Goal: Task Accomplishment & Management: Complete application form

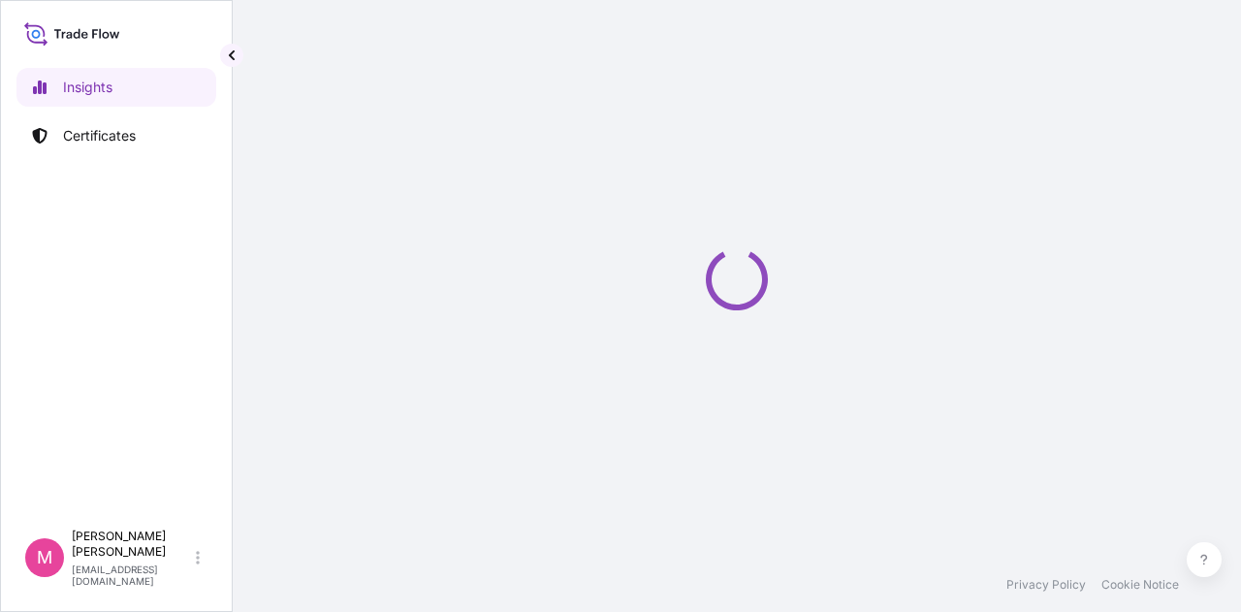
select select "2025"
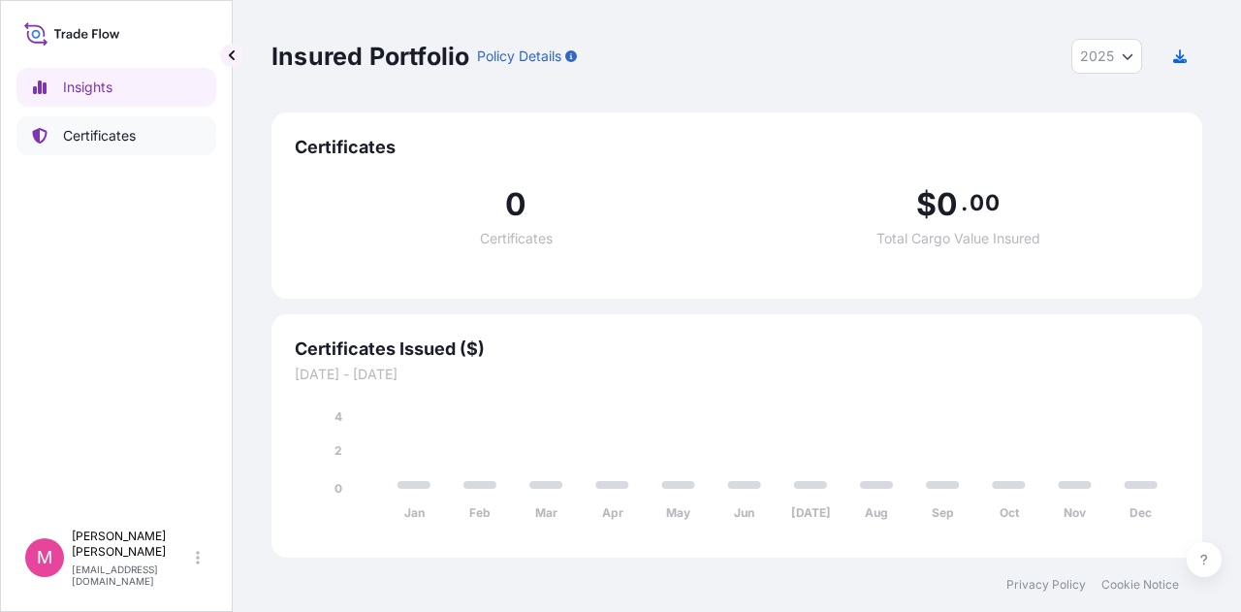
click at [100, 135] on p "Certificates" at bounding box center [99, 135] width 73 height 19
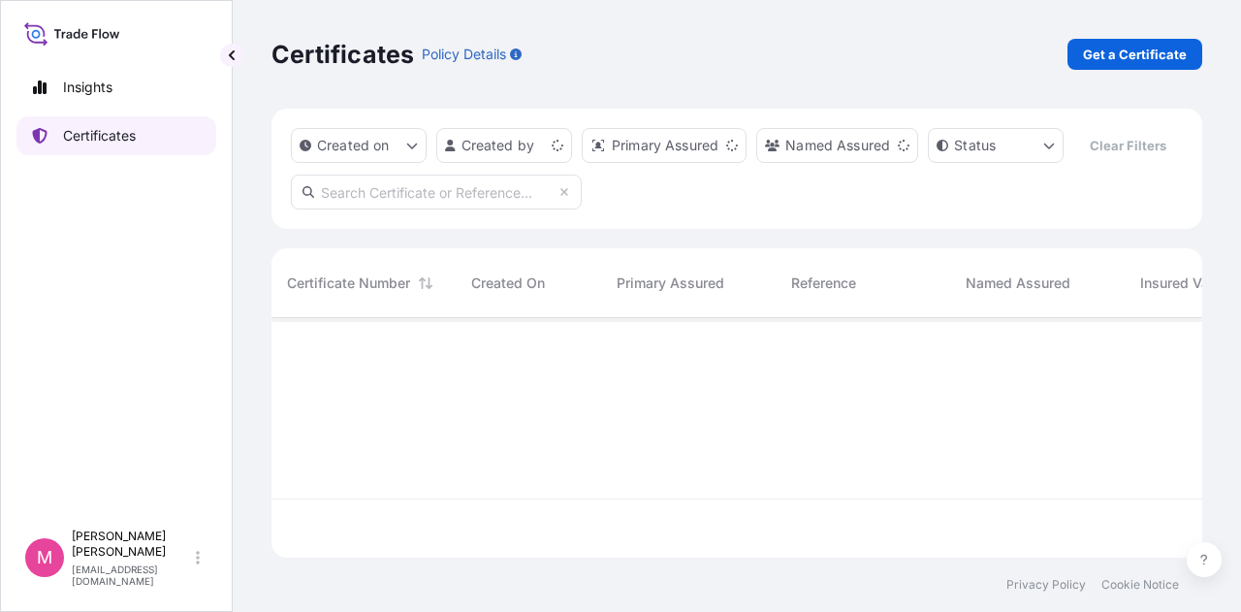
scroll to position [236, 915]
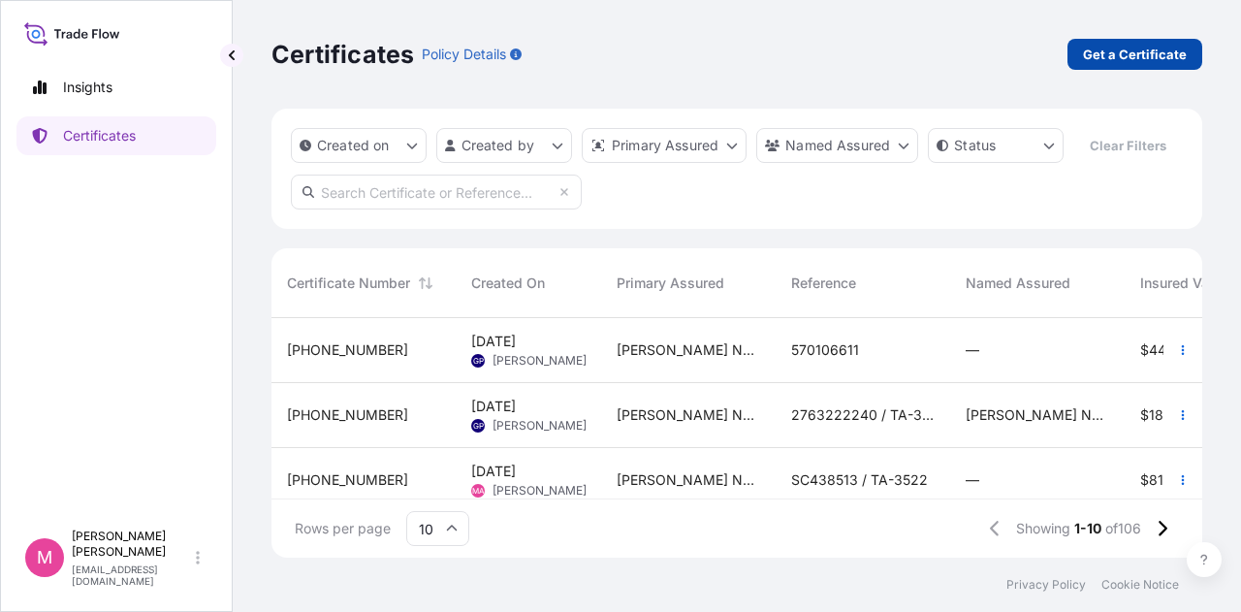
click at [1149, 55] on p "Get a Certificate" at bounding box center [1135, 54] width 104 height 19
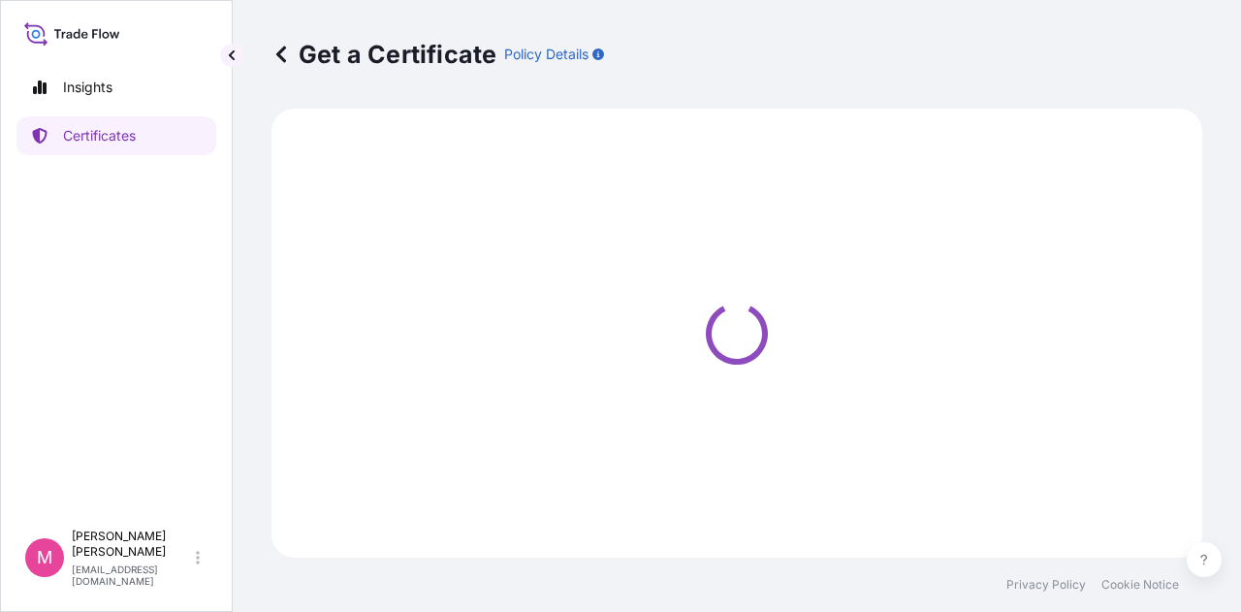
select select "Sea"
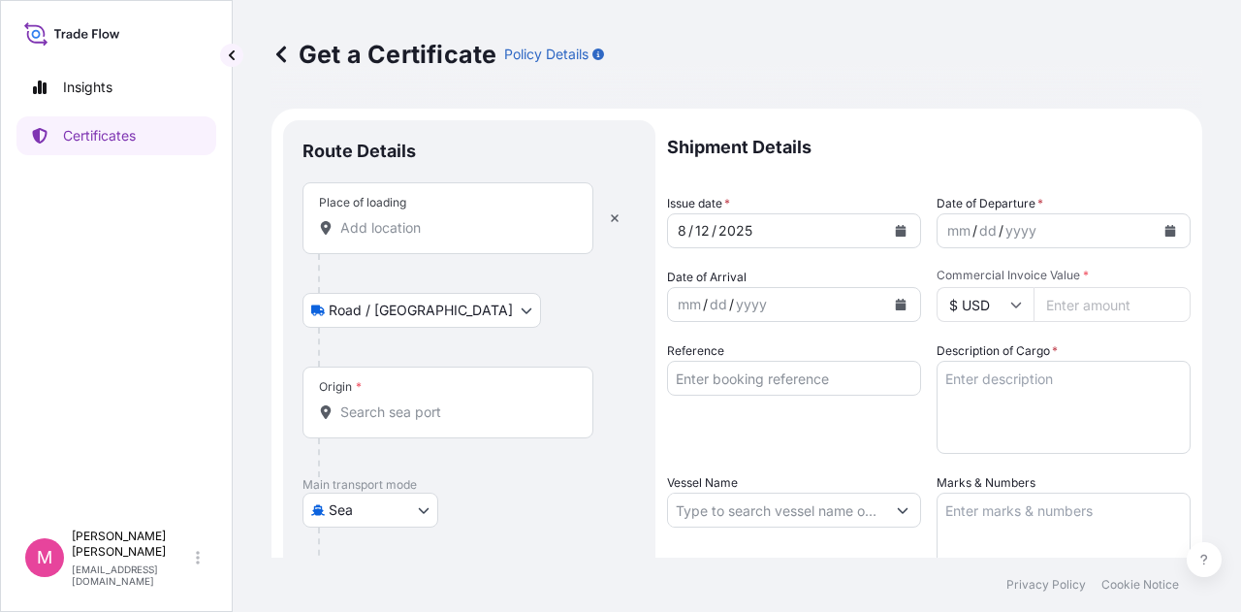
click at [429, 227] on input "Place of loading" at bounding box center [454, 227] width 229 height 19
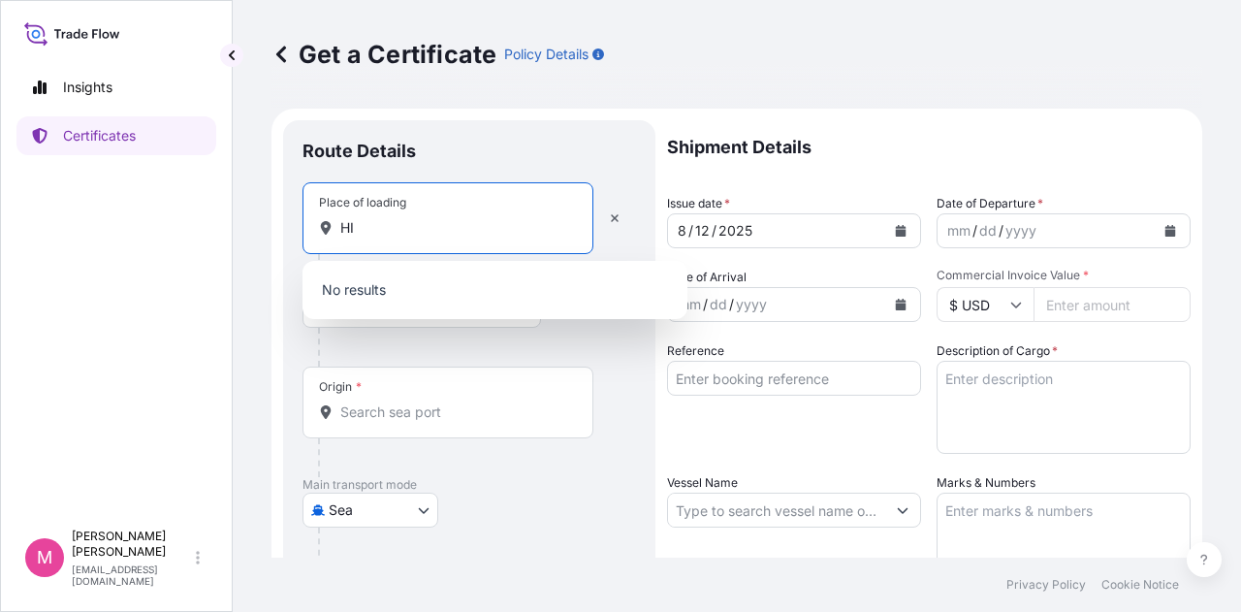
type input "H"
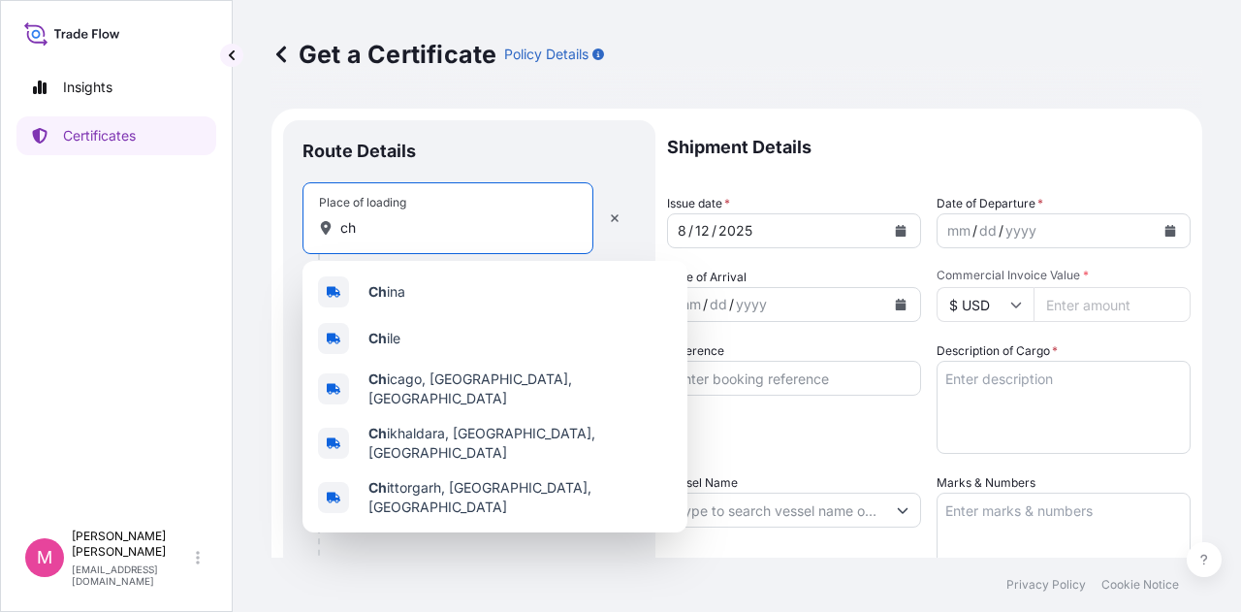
type input "c"
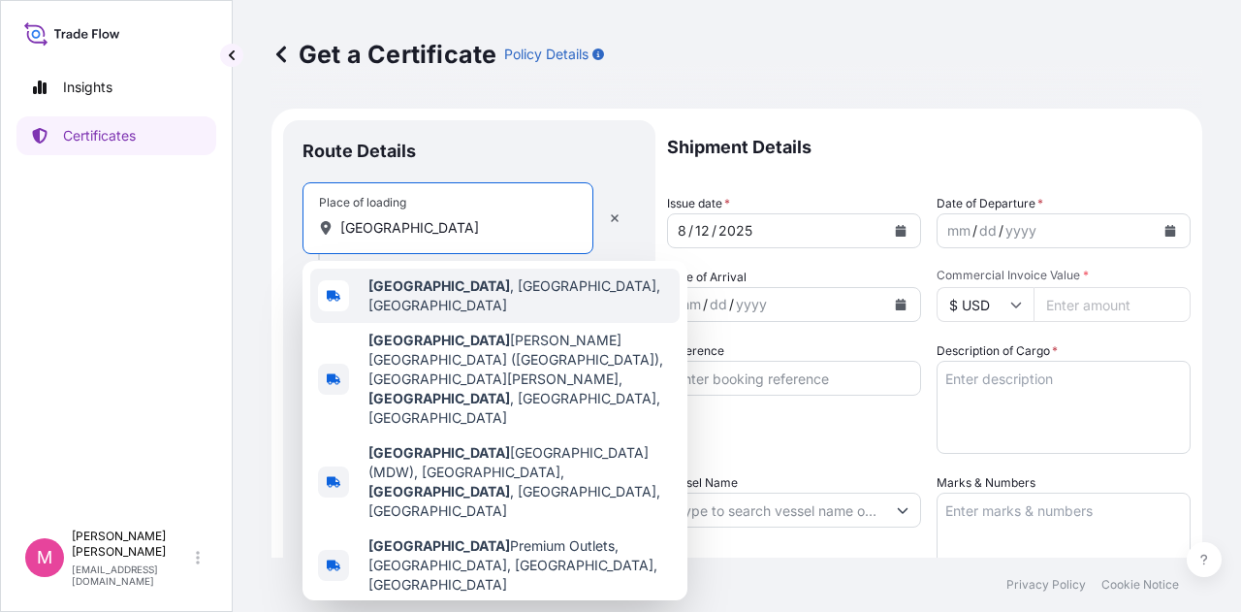
click at [460, 284] on span "[GEOGRAPHIC_DATA] , [GEOGRAPHIC_DATA], [GEOGRAPHIC_DATA]" at bounding box center [519, 295] width 303 height 39
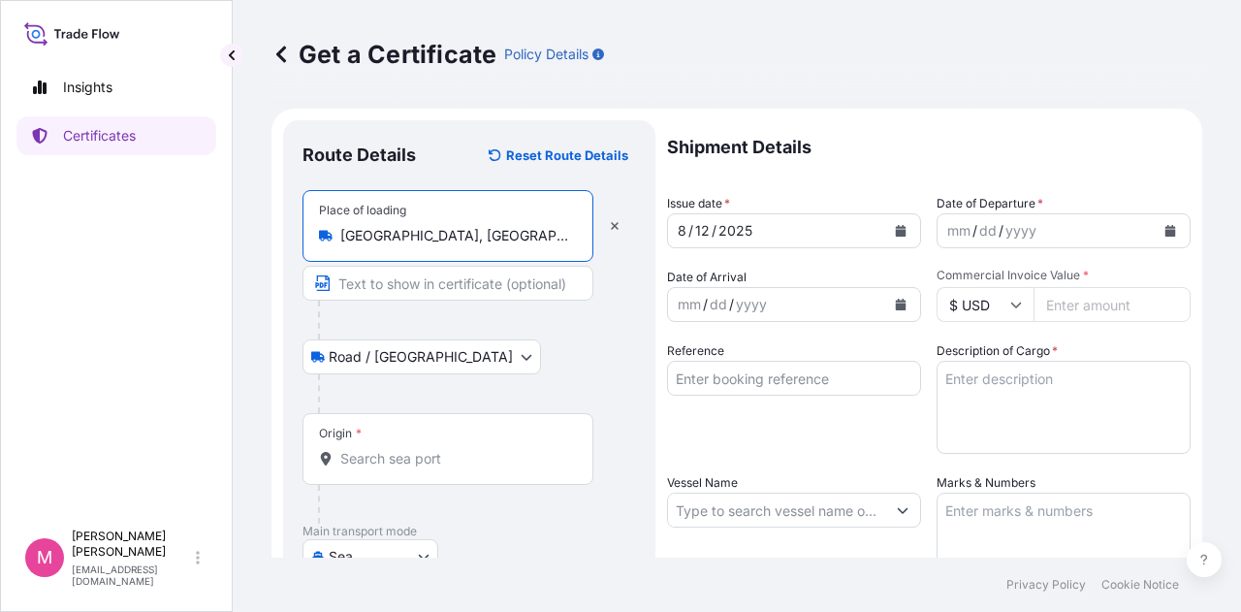
type input "[GEOGRAPHIC_DATA], [GEOGRAPHIC_DATA], [GEOGRAPHIC_DATA]"
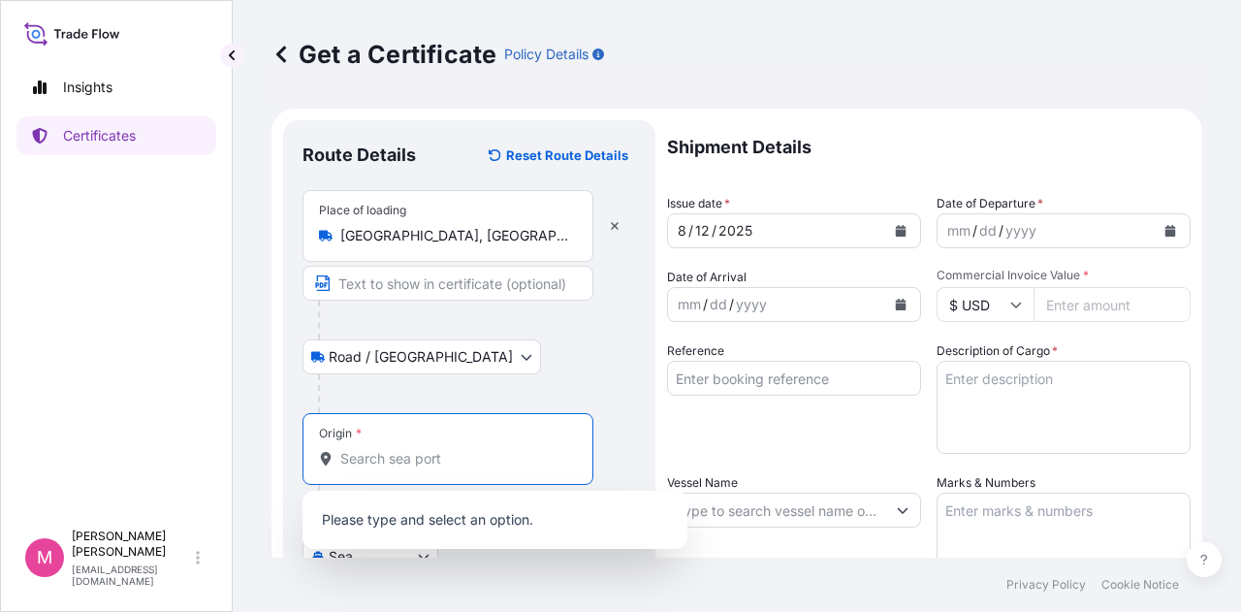
click at [405, 452] on input "Origin *" at bounding box center [454, 458] width 229 height 19
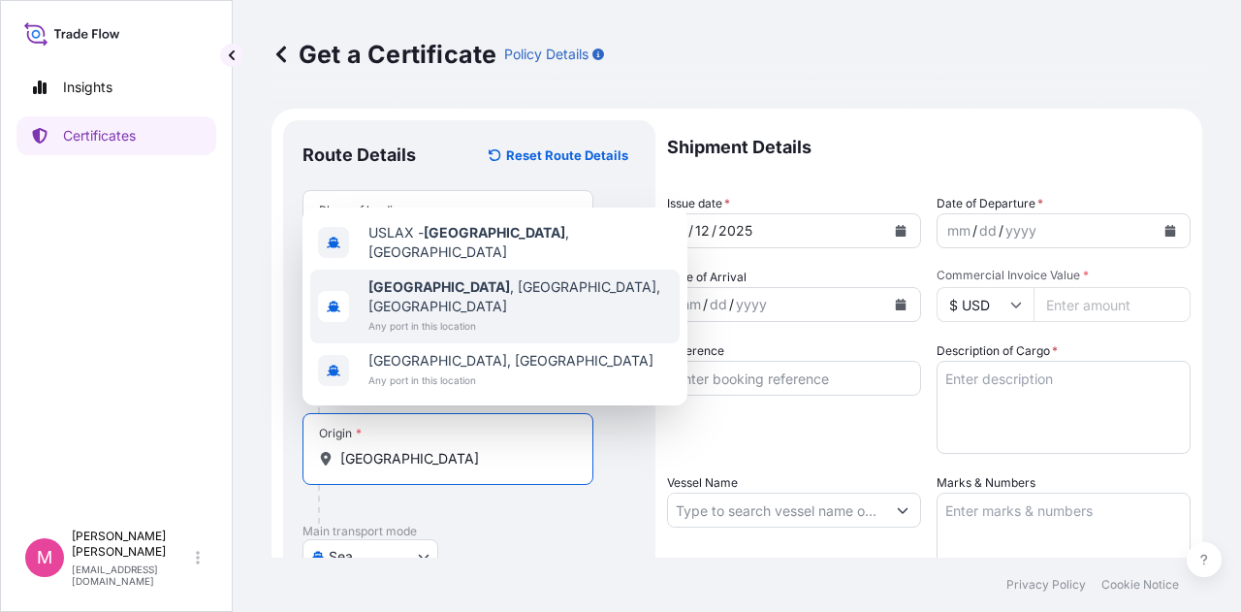
click at [478, 314] on span "[GEOGRAPHIC_DATA] , [GEOGRAPHIC_DATA], [GEOGRAPHIC_DATA]" at bounding box center [519, 296] width 303 height 39
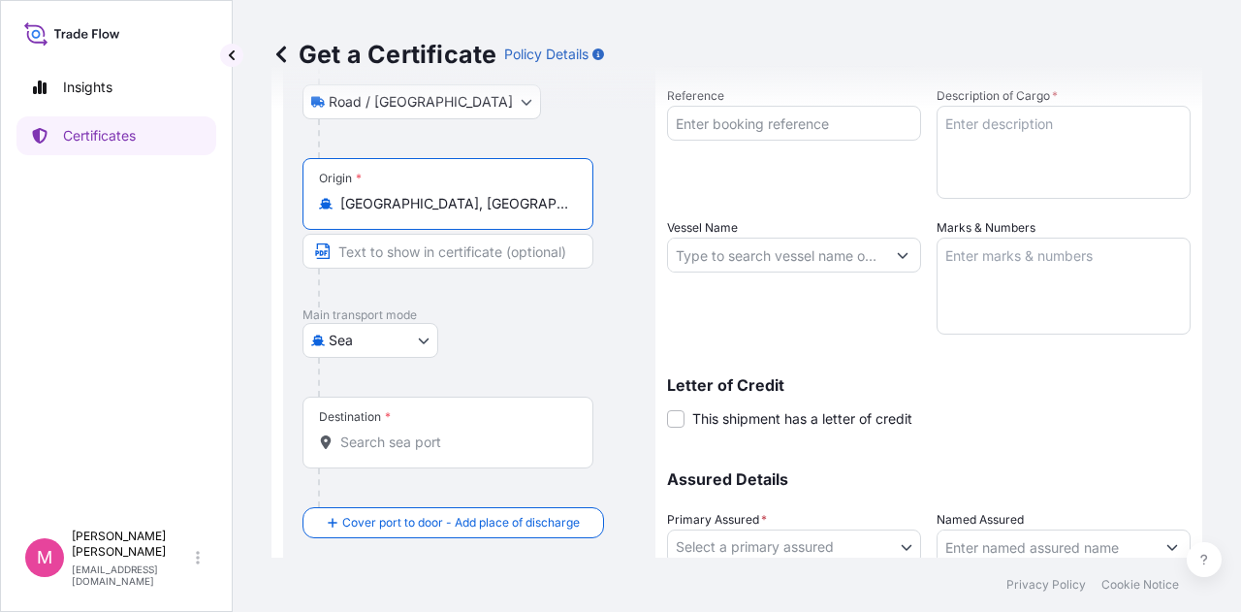
scroll to position [291, 0]
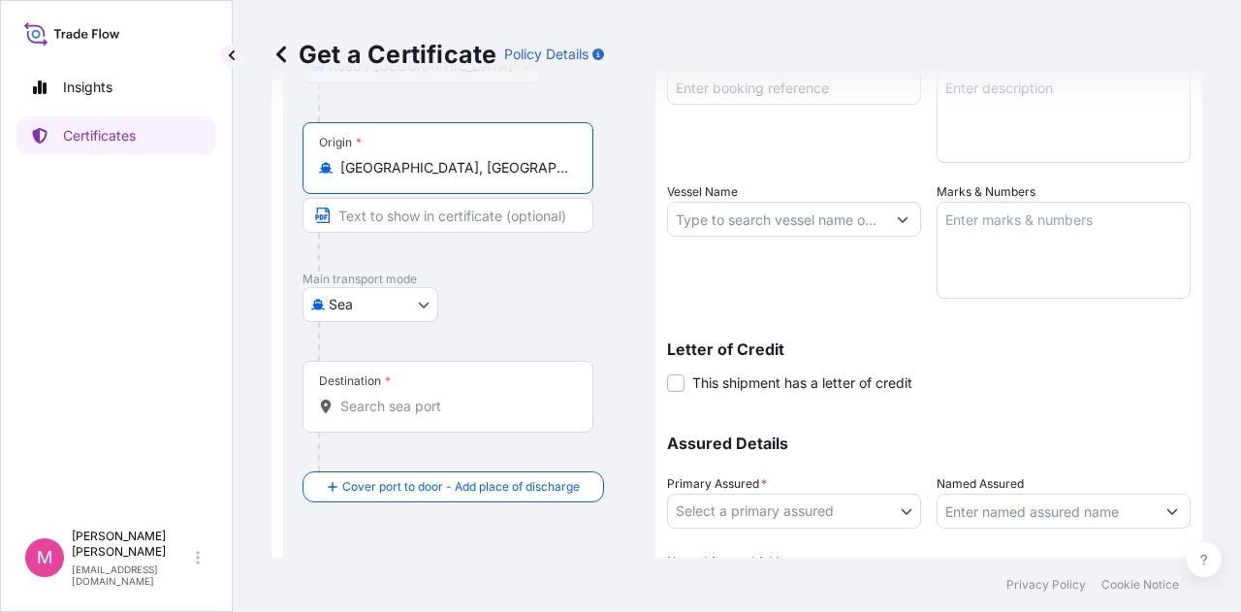
type input "[GEOGRAPHIC_DATA], [GEOGRAPHIC_DATA], [GEOGRAPHIC_DATA]"
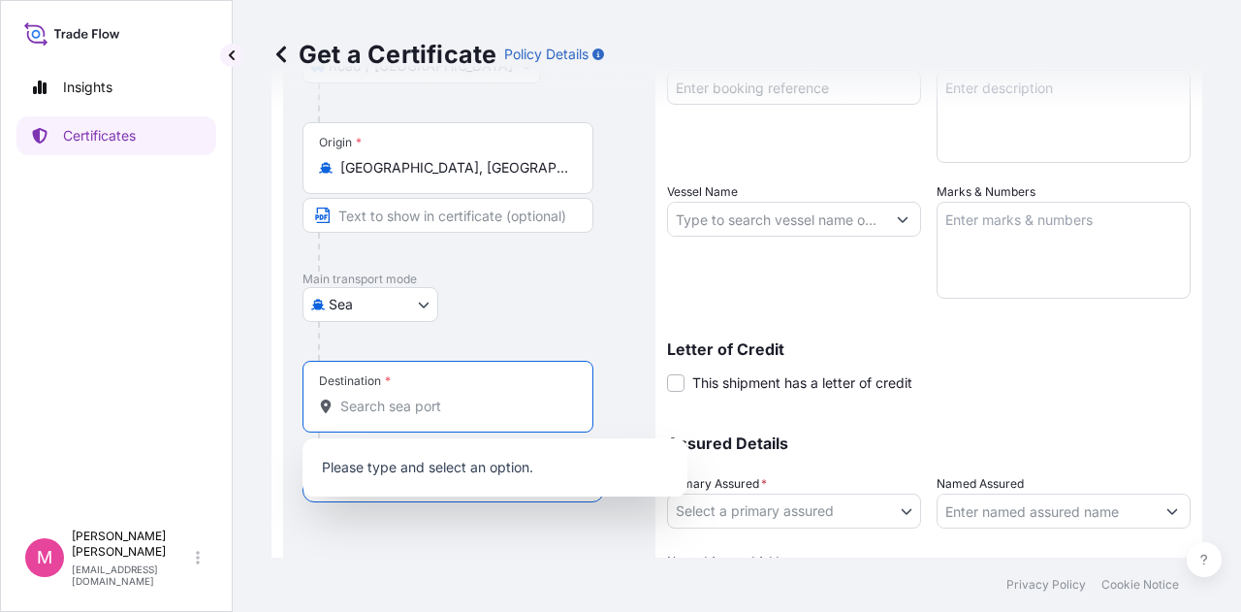
click at [388, 408] on input "Destination *" at bounding box center [454, 406] width 229 height 19
click at [410, 466] on span "JPTOK - [GEOGRAPHIC_DATA] , [GEOGRAPHIC_DATA]" at bounding box center [494, 469] width 253 height 19
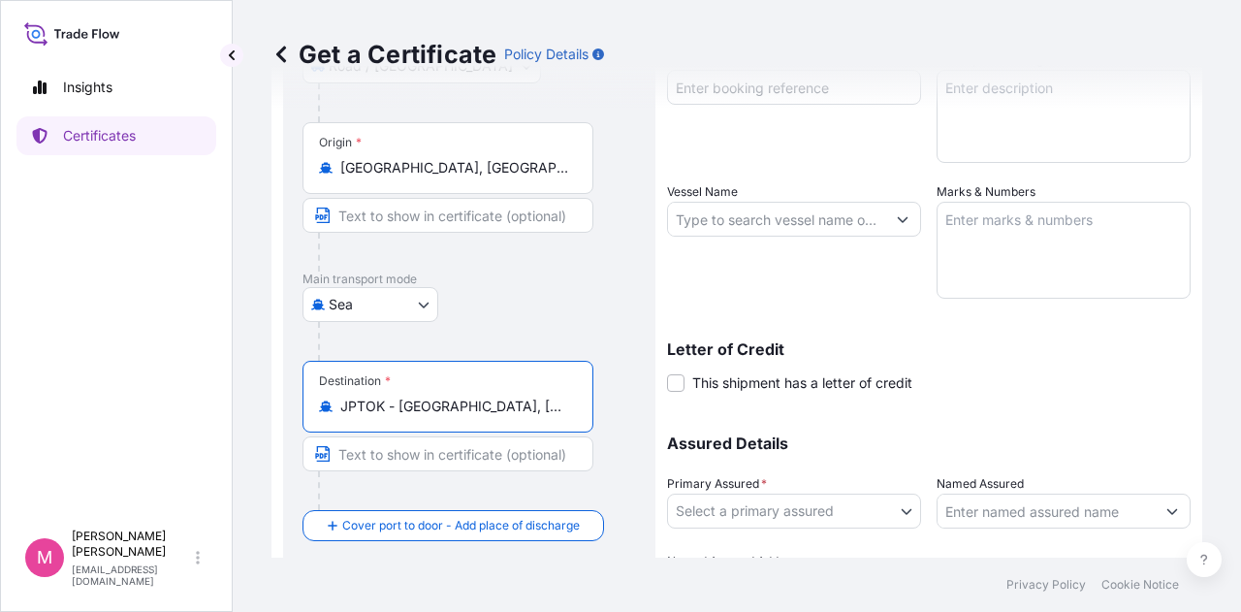
click at [487, 405] on input "JPTOK - [GEOGRAPHIC_DATA], [GEOGRAPHIC_DATA]" at bounding box center [454, 406] width 229 height 19
drag, startPoint x: 500, startPoint y: 403, endPoint x: 336, endPoint y: 407, distance: 163.9
click at [336, 407] on div "JPTOK - [GEOGRAPHIC_DATA], [GEOGRAPHIC_DATA]" at bounding box center [448, 406] width 258 height 19
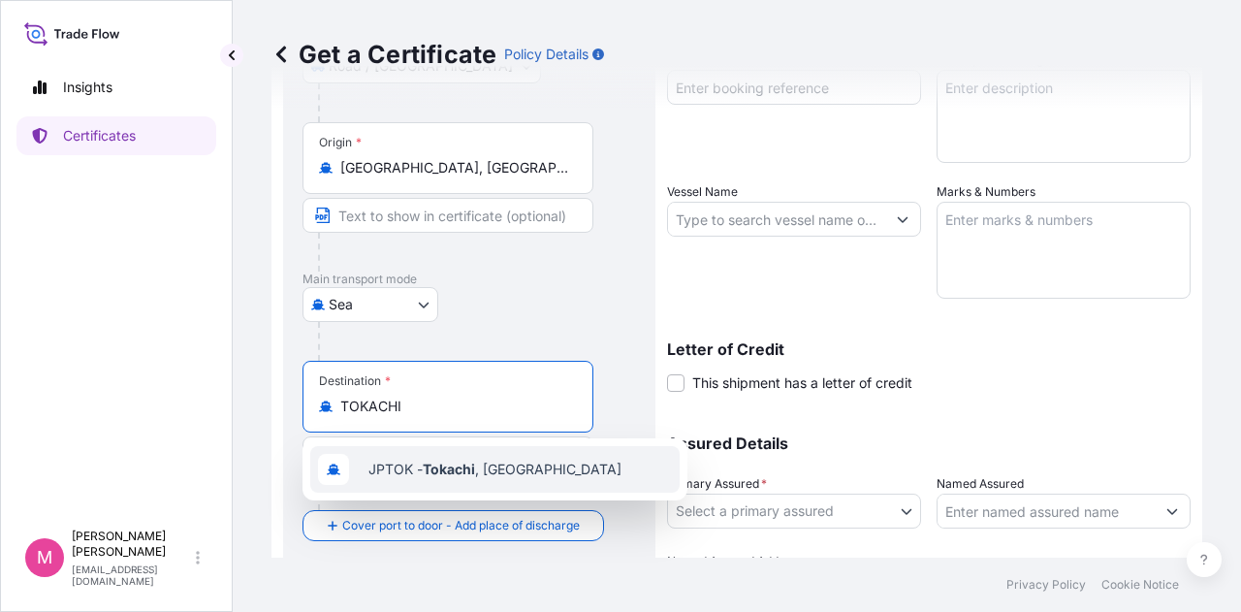
click at [484, 473] on span "JPTOK - [GEOGRAPHIC_DATA] , [GEOGRAPHIC_DATA]" at bounding box center [494, 469] width 253 height 19
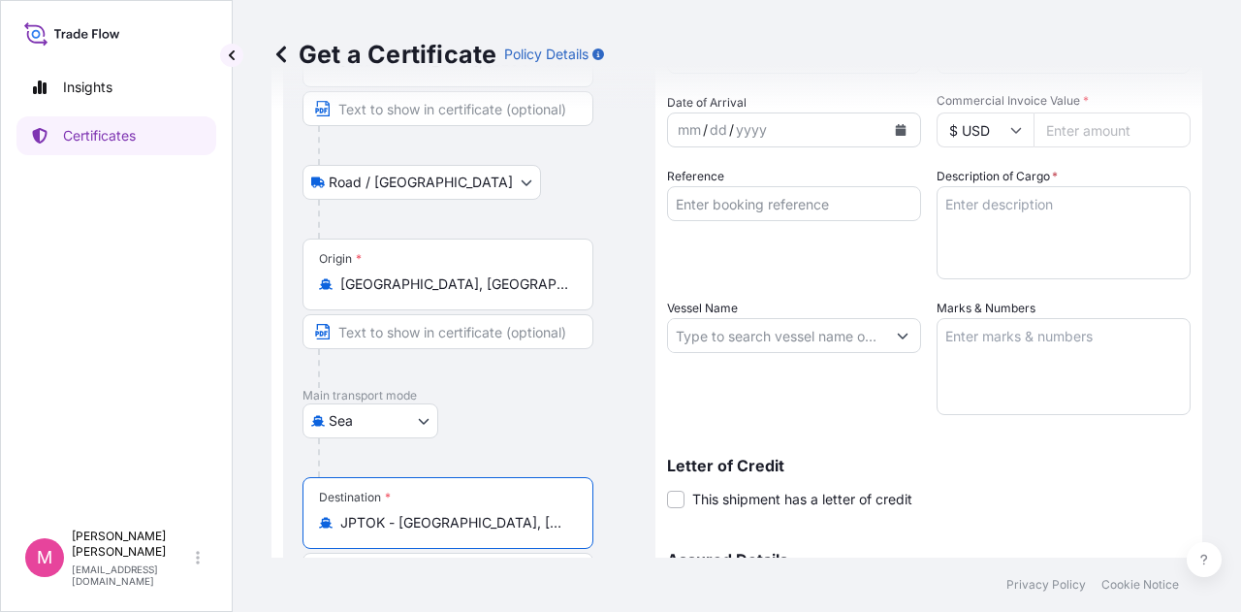
scroll to position [0, 0]
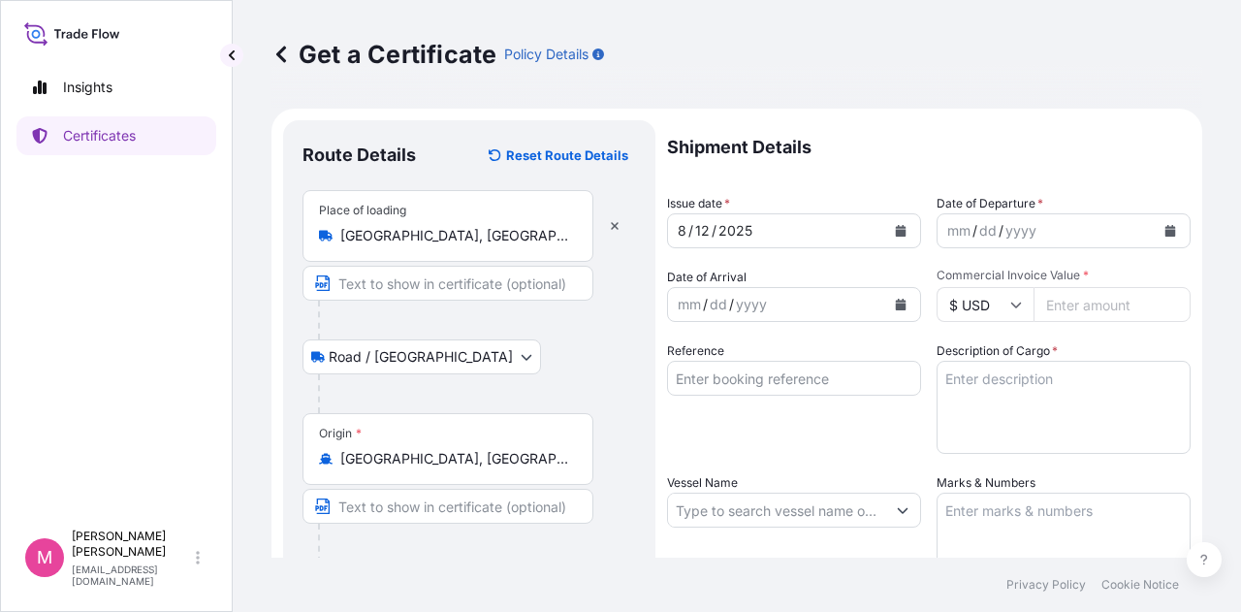
type input "JPTOK - [GEOGRAPHIC_DATA], [GEOGRAPHIC_DATA]"
click at [896, 233] on icon "Calendar" at bounding box center [901, 231] width 11 height 12
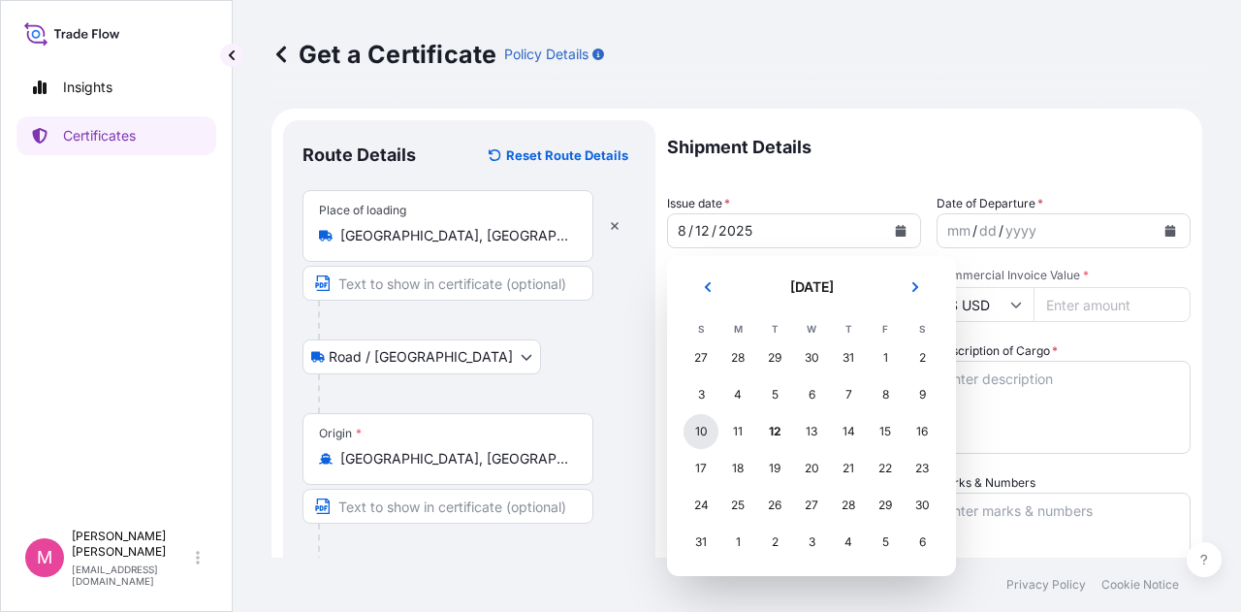
click at [702, 436] on div "10" at bounding box center [700, 431] width 35 height 35
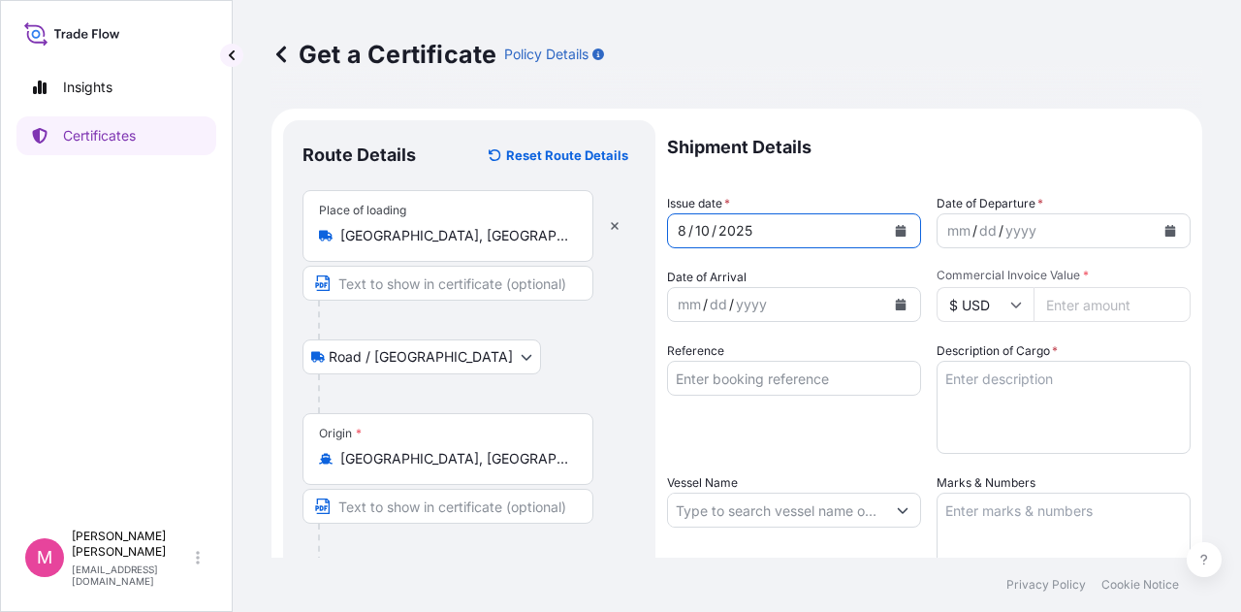
click at [1014, 231] on div "yyyy" at bounding box center [1020, 230] width 35 height 23
click at [1165, 226] on icon "Calendar" at bounding box center [1170, 231] width 11 height 12
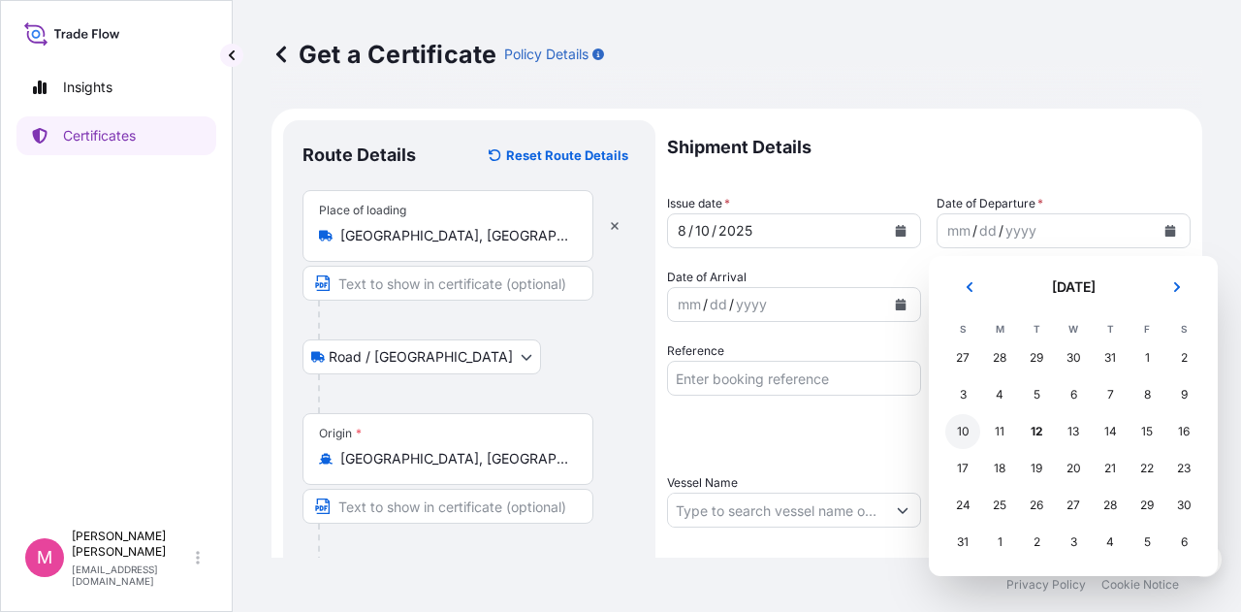
click at [967, 428] on div "10" at bounding box center [962, 431] width 35 height 35
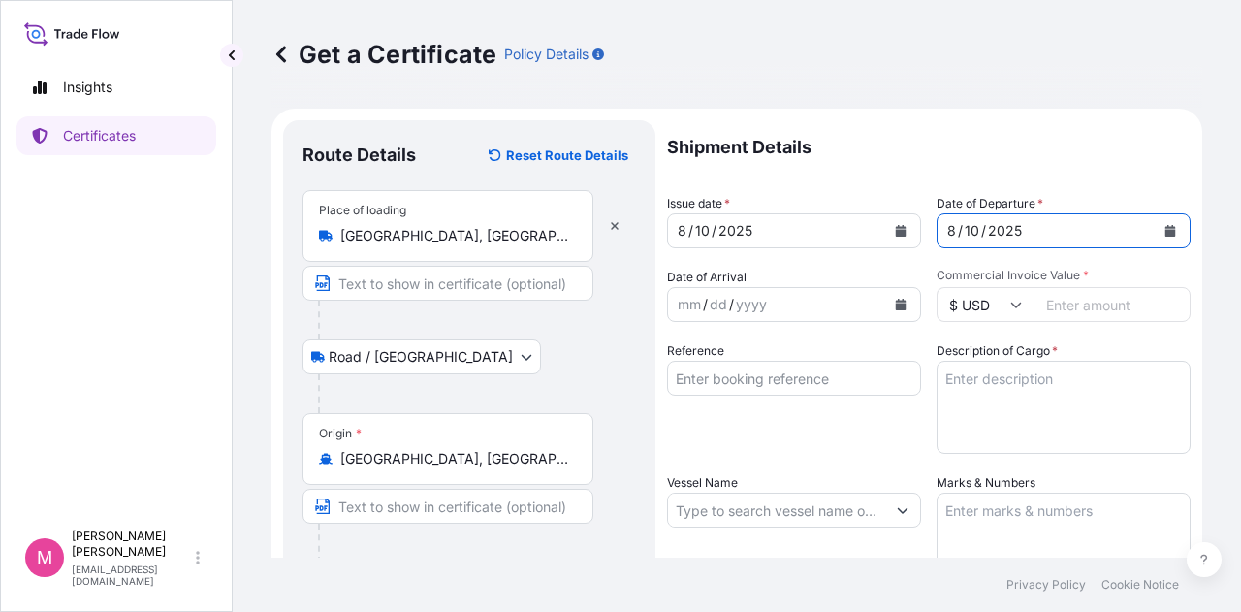
click at [894, 310] on button "Calendar" at bounding box center [900, 304] width 31 height 31
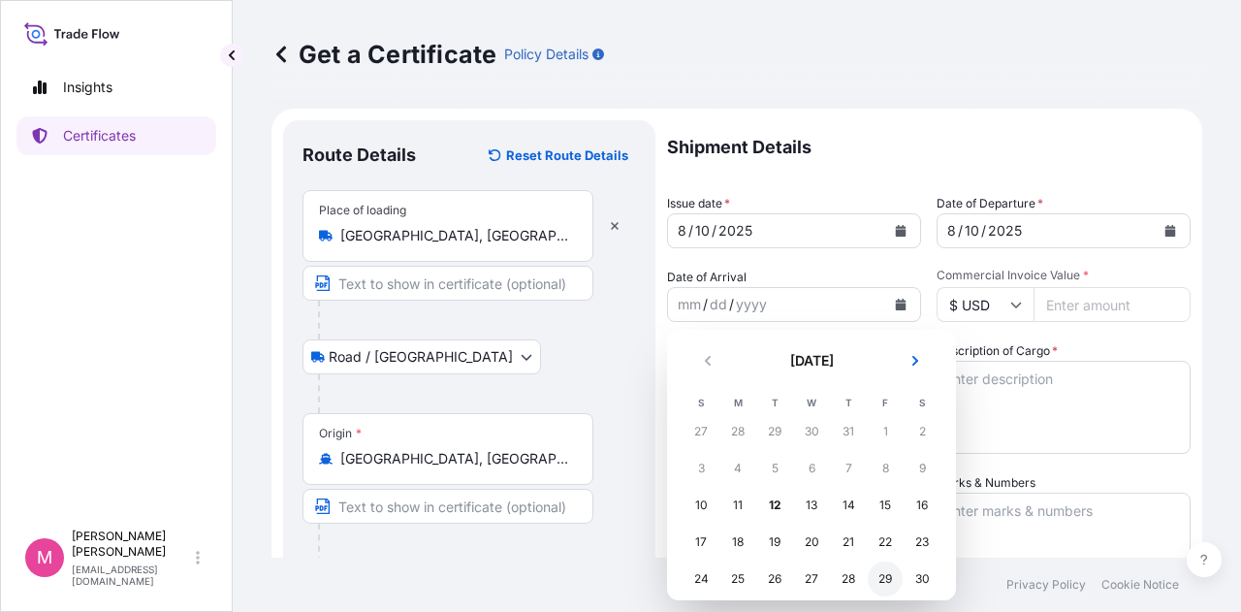
click at [884, 579] on div "29" at bounding box center [885, 578] width 35 height 35
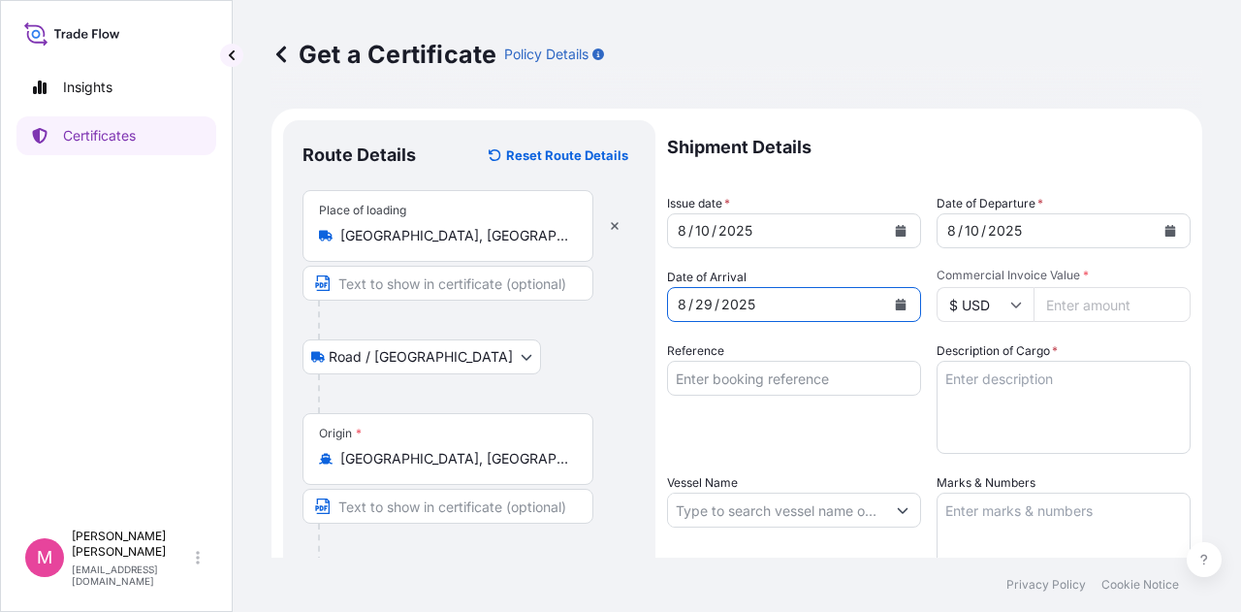
click at [1063, 304] on input "Commercial Invoice Value *" at bounding box center [1111, 304] width 157 height 35
type input "82618.73"
click at [1101, 337] on div "Shipment Details Issue date * [DATE] Date of Departure * [DATE] Date of Arrival…" at bounding box center [929, 508] width 524 height 777
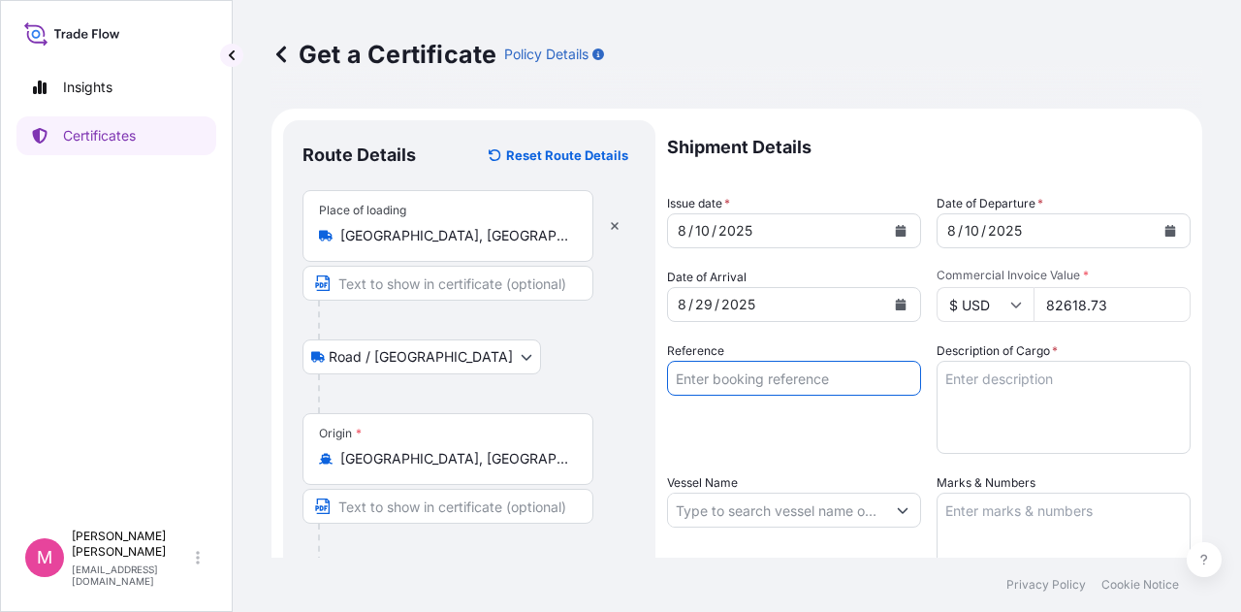
click at [732, 387] on input "Reference" at bounding box center [794, 378] width 254 height 35
type input "SC438072 / TA-3518"
click at [985, 383] on textarea "Description of Cargo *" at bounding box center [1064, 407] width 254 height 93
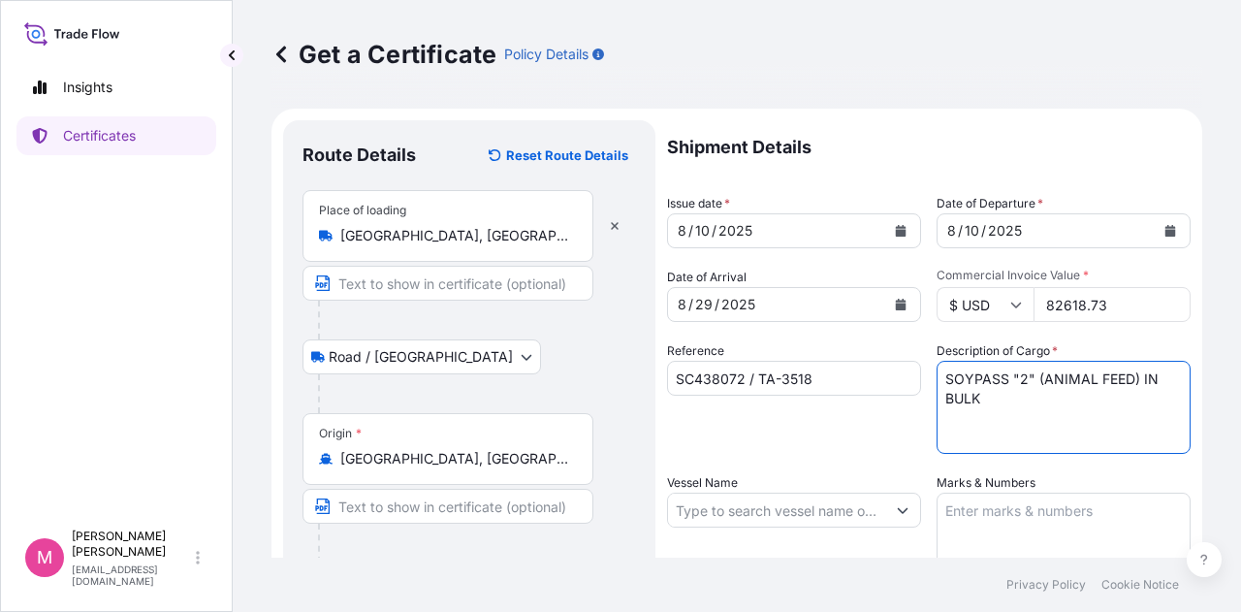
type textarea "SOYPASS "2" (ANIMAL FEED) IN BULK"
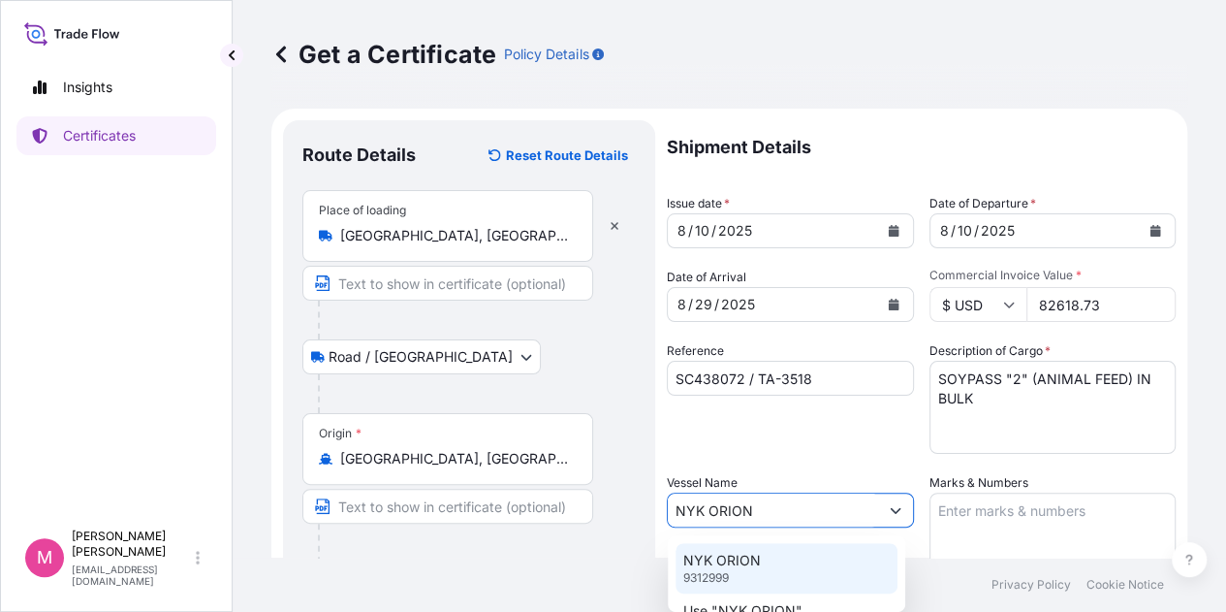
click at [738, 554] on p "NYK ORION" at bounding box center [722, 560] width 78 height 19
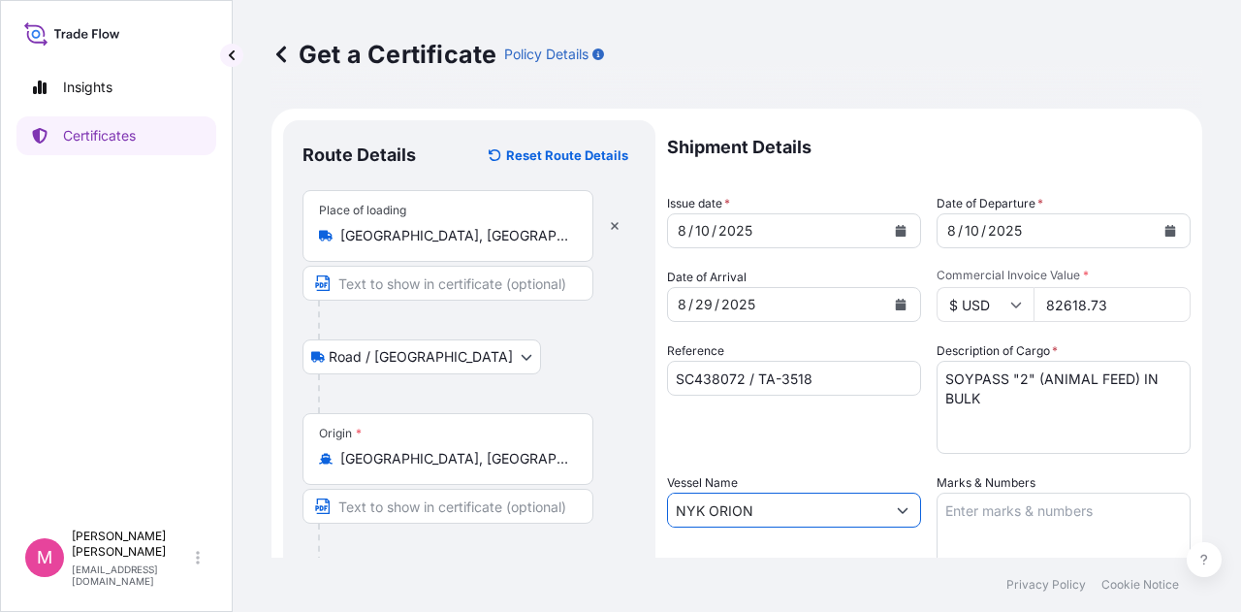
type input "NYK ORION"
click at [996, 514] on textarea "Marks & Numbers" at bounding box center [1064, 541] width 254 height 97
click at [873, 445] on div "Reference SC438072 / TA-3518" at bounding box center [794, 397] width 254 height 112
click at [995, 513] on textarea "INVOICE 17410392" at bounding box center [1064, 541] width 254 height 97
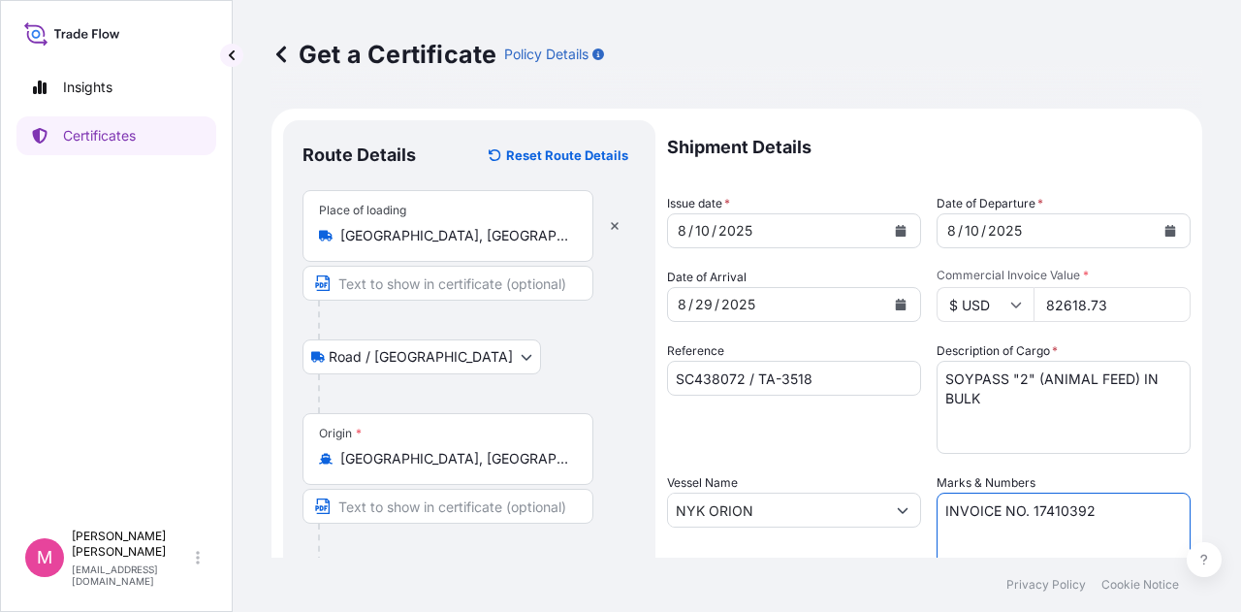
type textarea "INVOICE NO. 17410392"
click at [836, 455] on div "Shipment Details Issue date * [DATE] Date of Departure * [DATE] Date of Arrival…" at bounding box center [929, 508] width 524 height 777
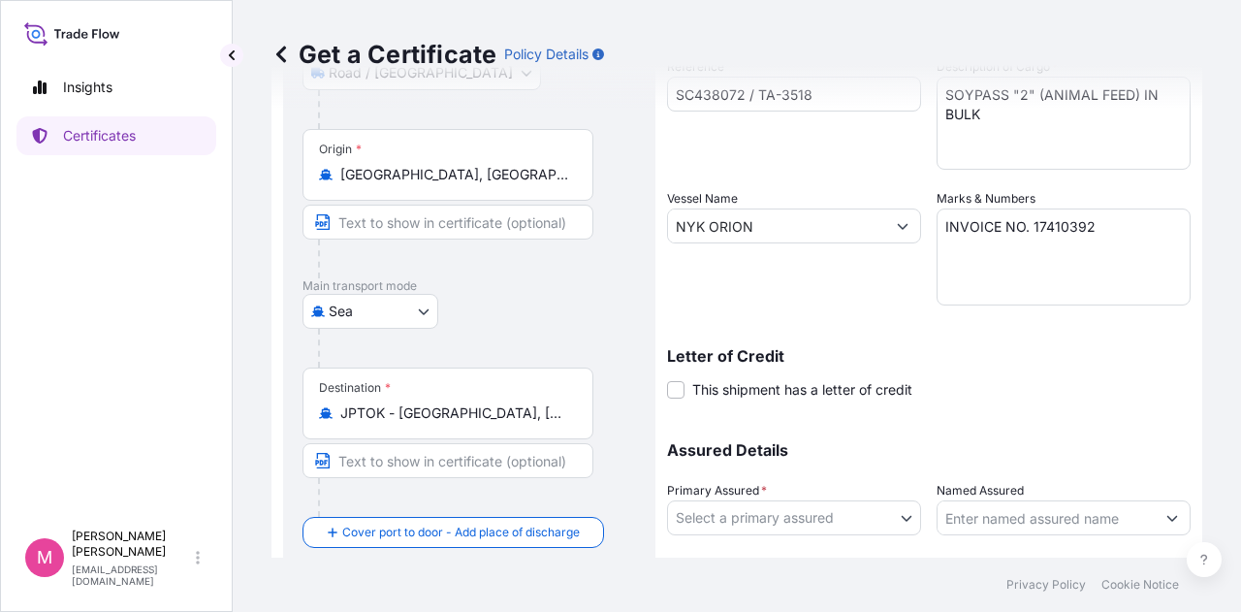
scroll to position [291, 0]
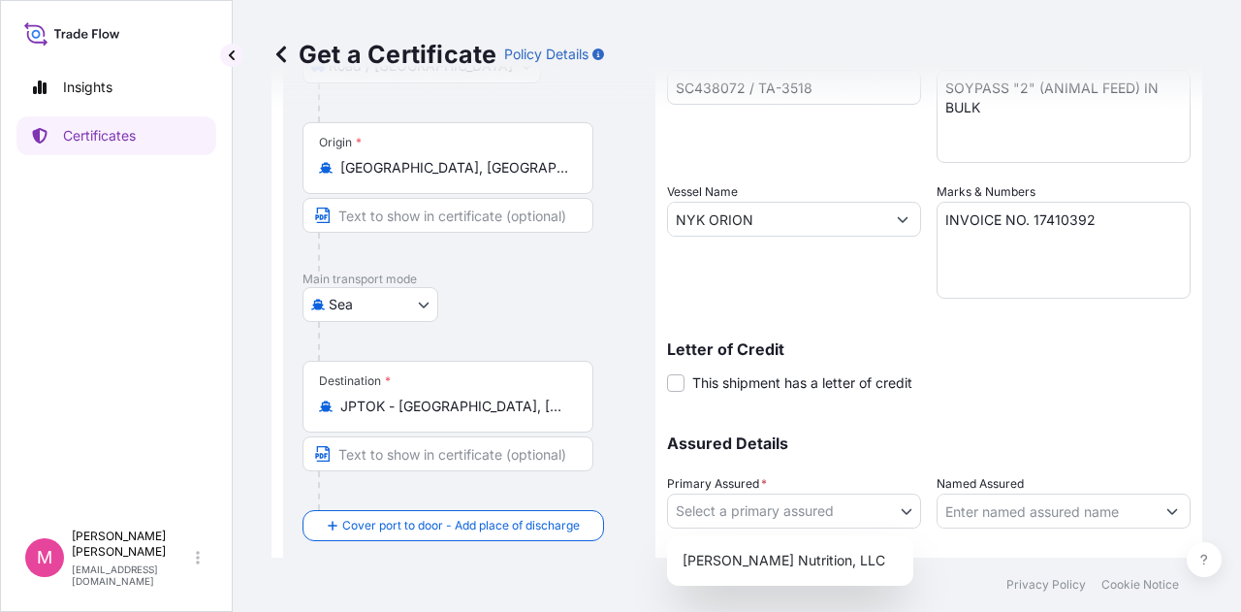
click at [900, 517] on body "Insights Certificates M [PERSON_NAME] [EMAIL_ADDRESS][DOMAIN_NAME] Get a Certif…" at bounding box center [620, 306] width 1241 height 612
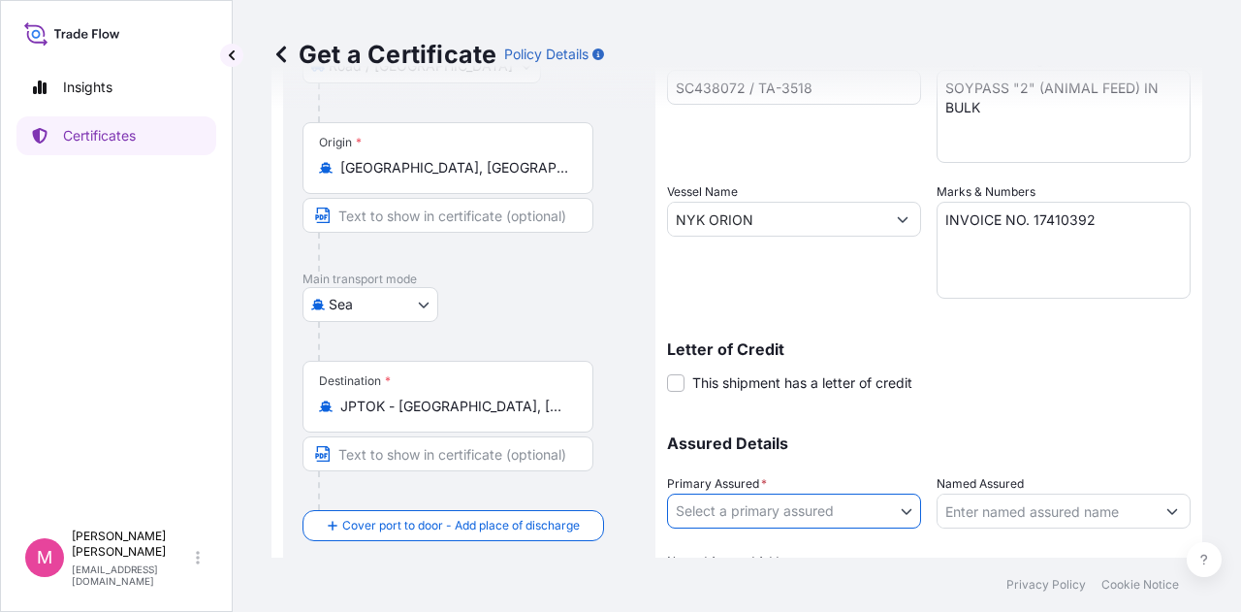
click at [1007, 418] on div "Assured Details Primary Assured * Select a primary assured [PERSON_NAME] Nutrit…" at bounding box center [929, 509] width 524 height 194
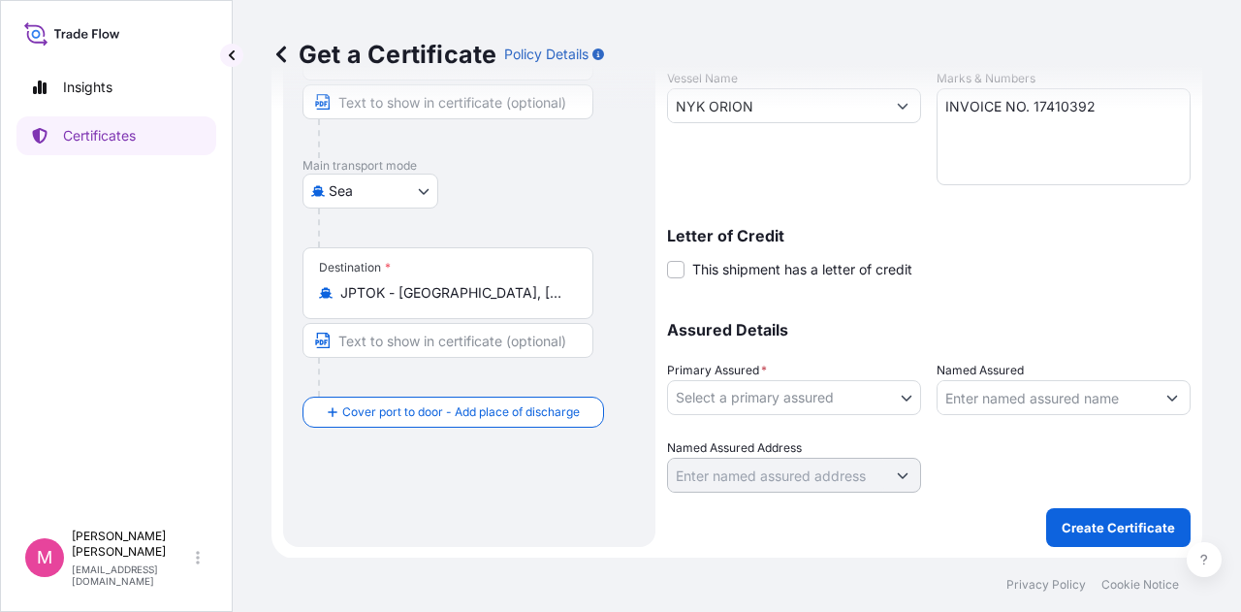
click at [907, 396] on body "Insights Certificates M [PERSON_NAME] [EMAIL_ADDRESS][DOMAIN_NAME] Get a Certif…" at bounding box center [620, 306] width 1241 height 612
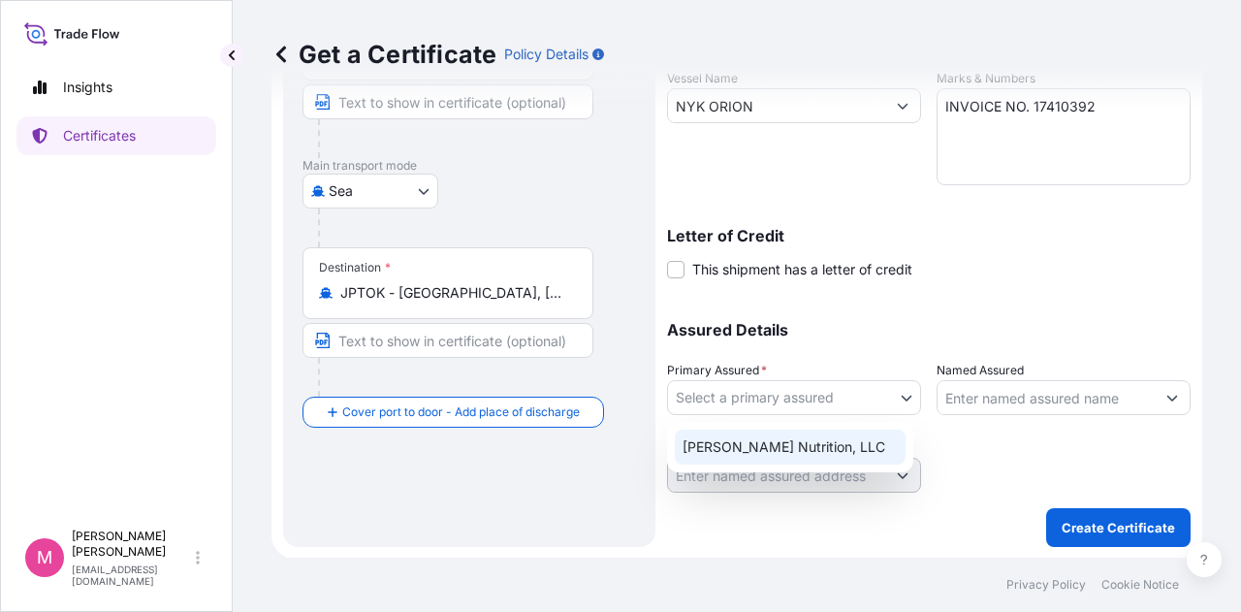
click at [824, 448] on div "[PERSON_NAME] Nutrition, LLC" at bounding box center [790, 446] width 231 height 35
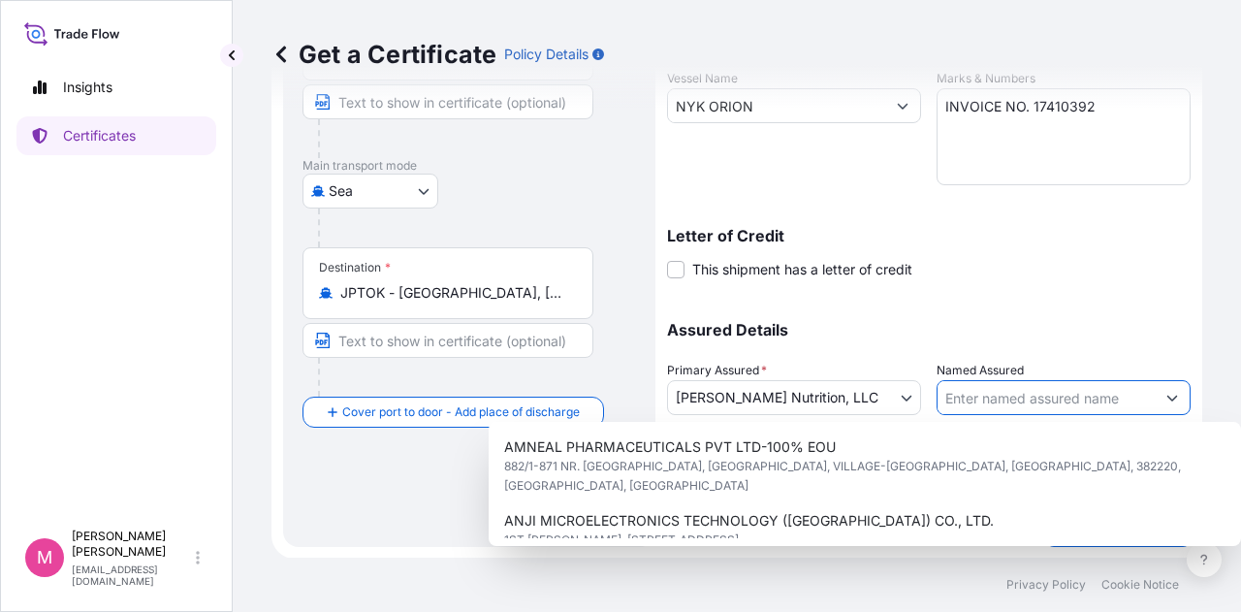
click at [1020, 400] on input "Named Assured" at bounding box center [1046, 397] width 217 height 35
click at [1044, 307] on div "Assured Details Primary Assured * [PERSON_NAME] Nutrition, LLC [PERSON_NAME] Nu…" at bounding box center [929, 396] width 524 height 194
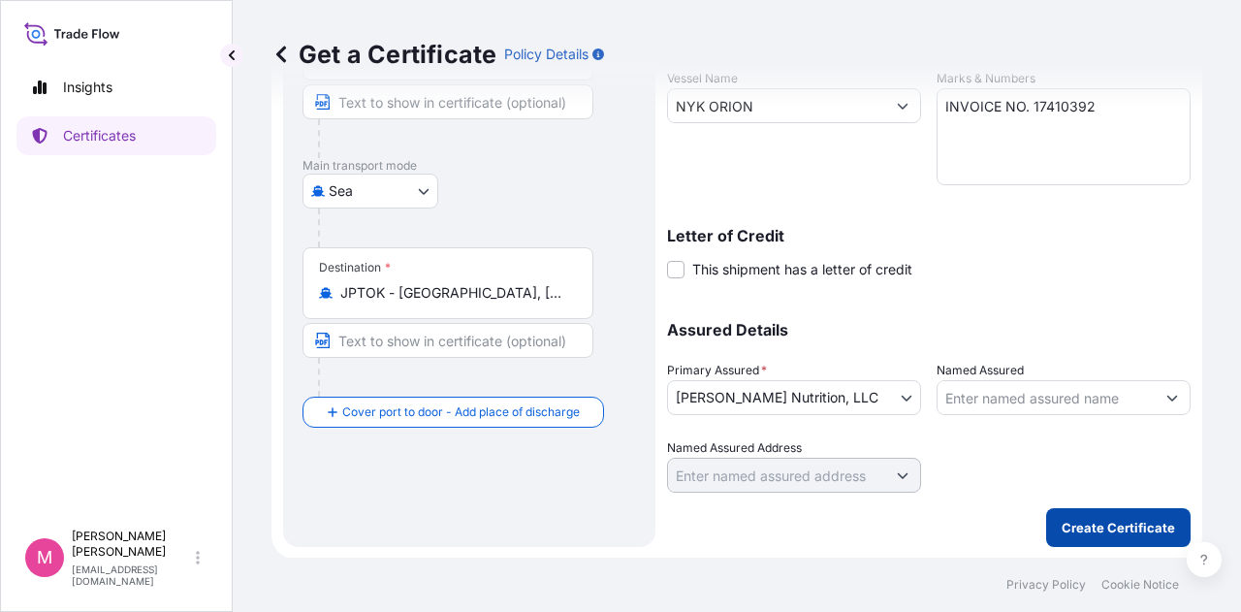
click at [1124, 526] on p "Create Certificate" at bounding box center [1118, 527] width 113 height 19
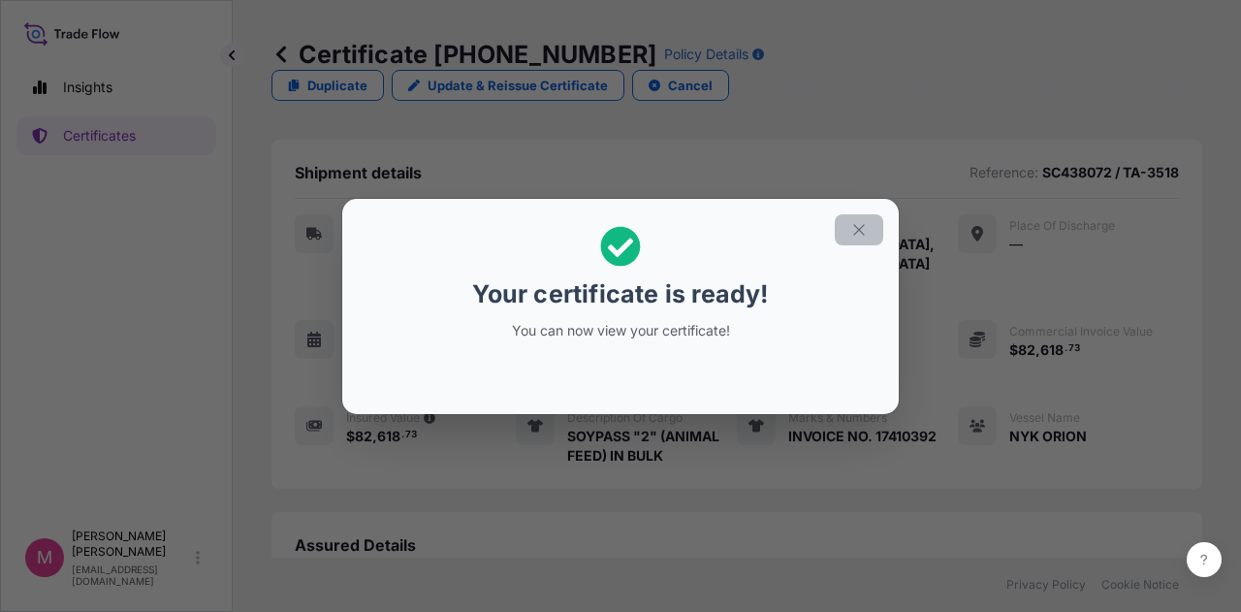
click at [866, 230] on icon "button" at bounding box center [858, 229] width 17 height 17
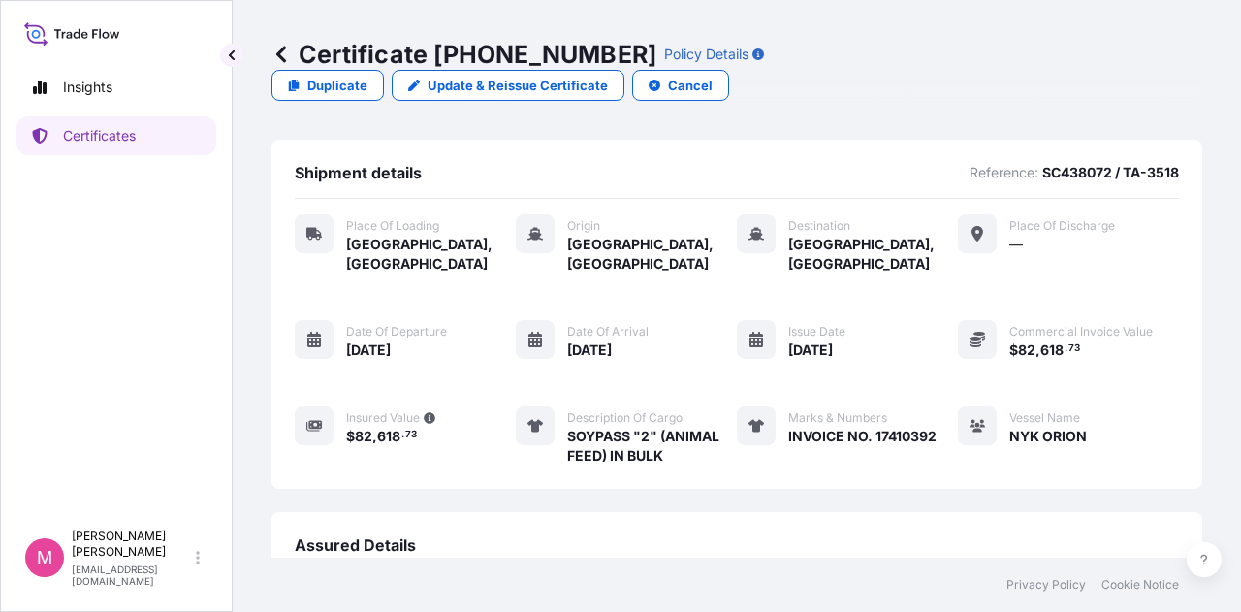
scroll to position [281, 0]
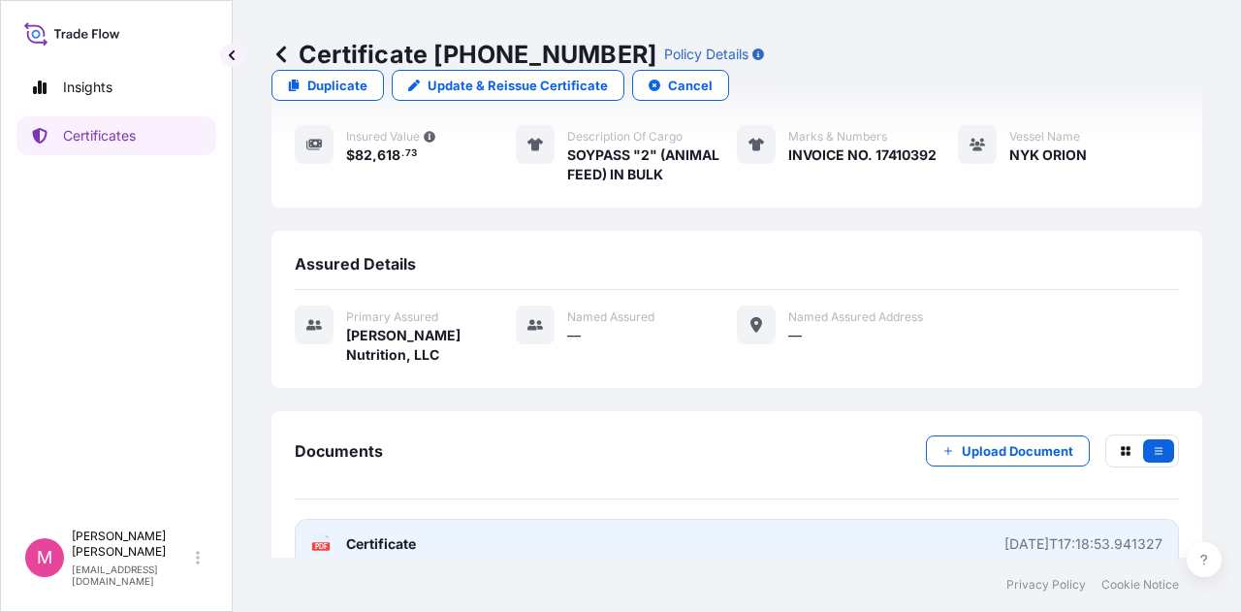
click at [389, 534] on span "Certificate" at bounding box center [381, 543] width 70 height 19
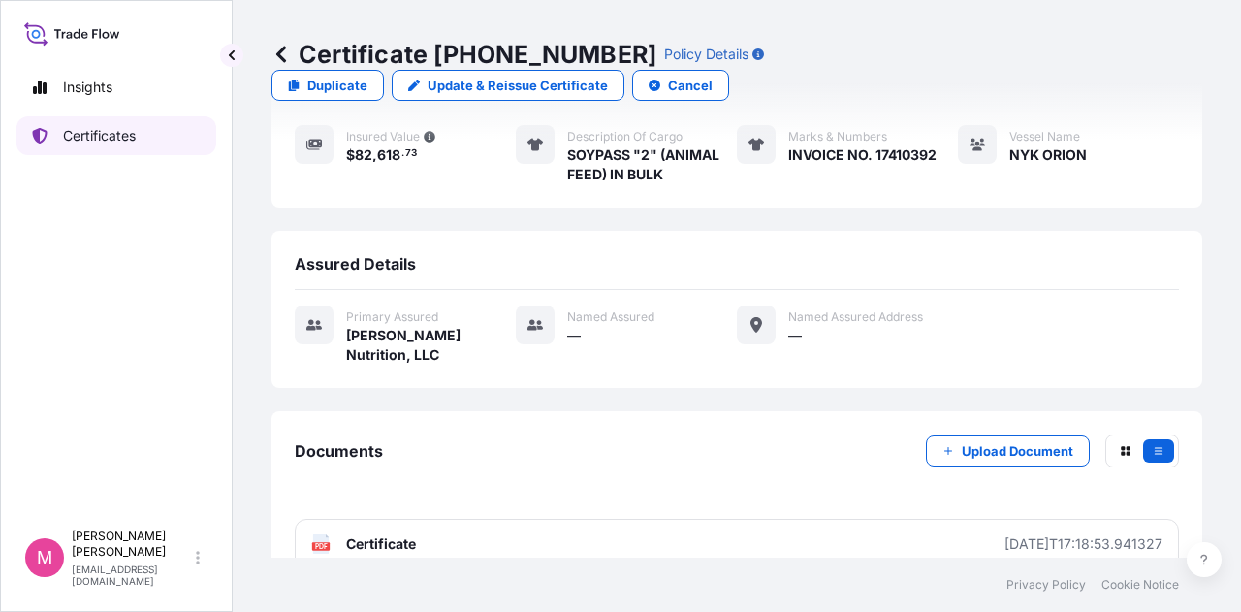
click at [113, 137] on p "Certificates" at bounding box center [99, 135] width 73 height 19
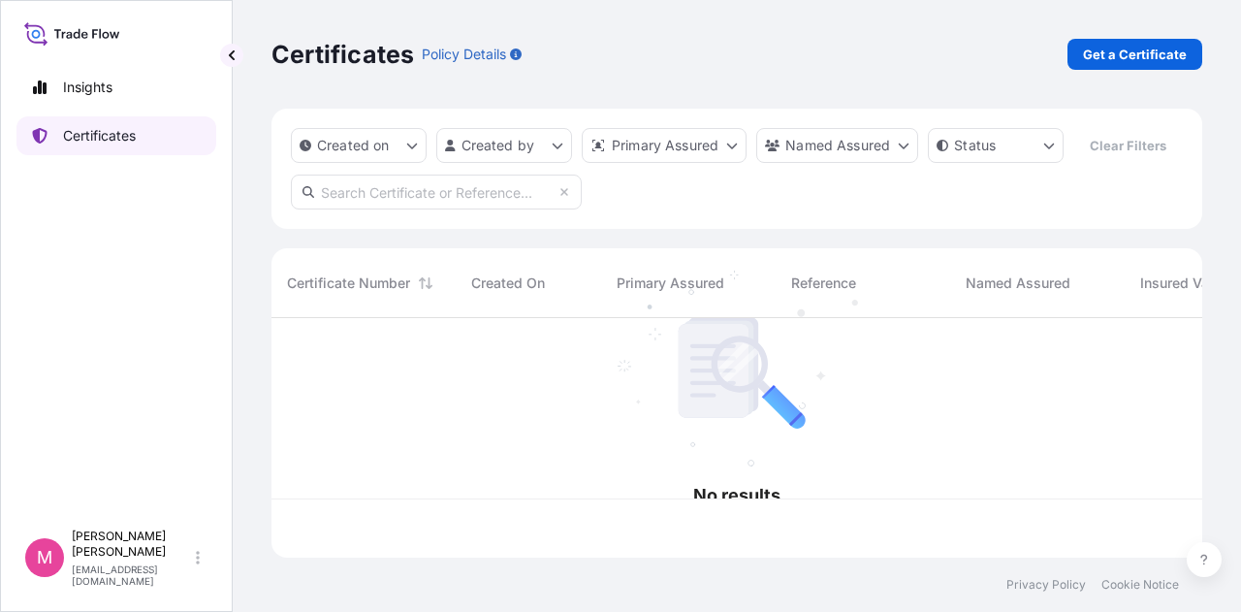
scroll to position [236, 915]
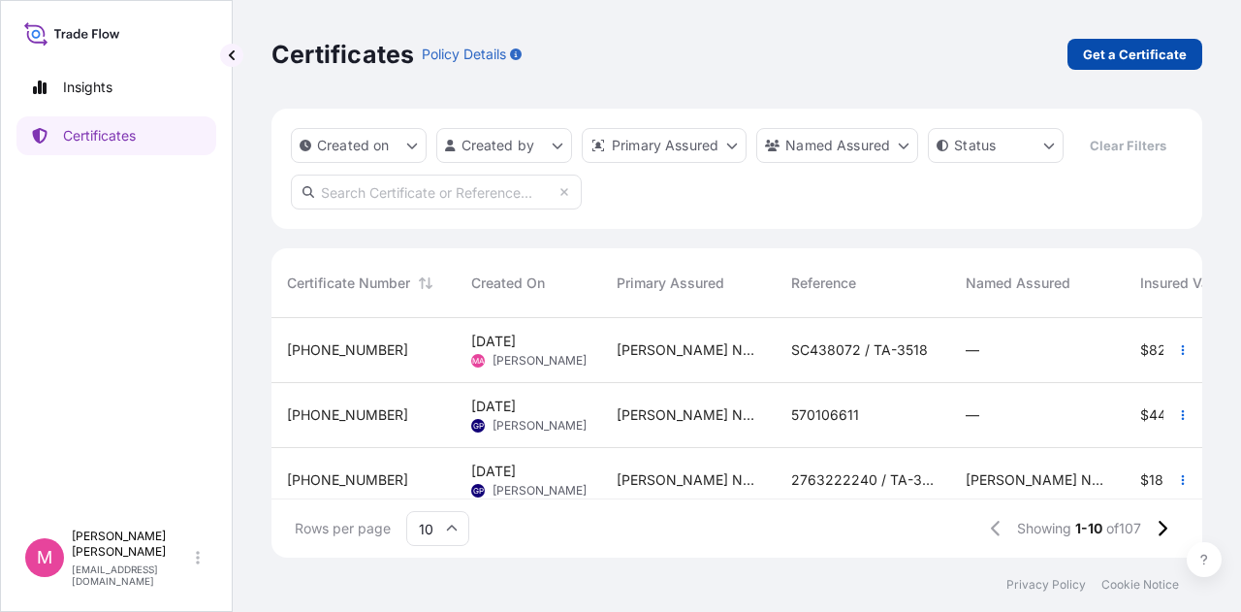
click at [1134, 48] on p "Get a Certificate" at bounding box center [1135, 54] width 104 height 19
select select "Road / [GEOGRAPHIC_DATA]"
select select "Sea"
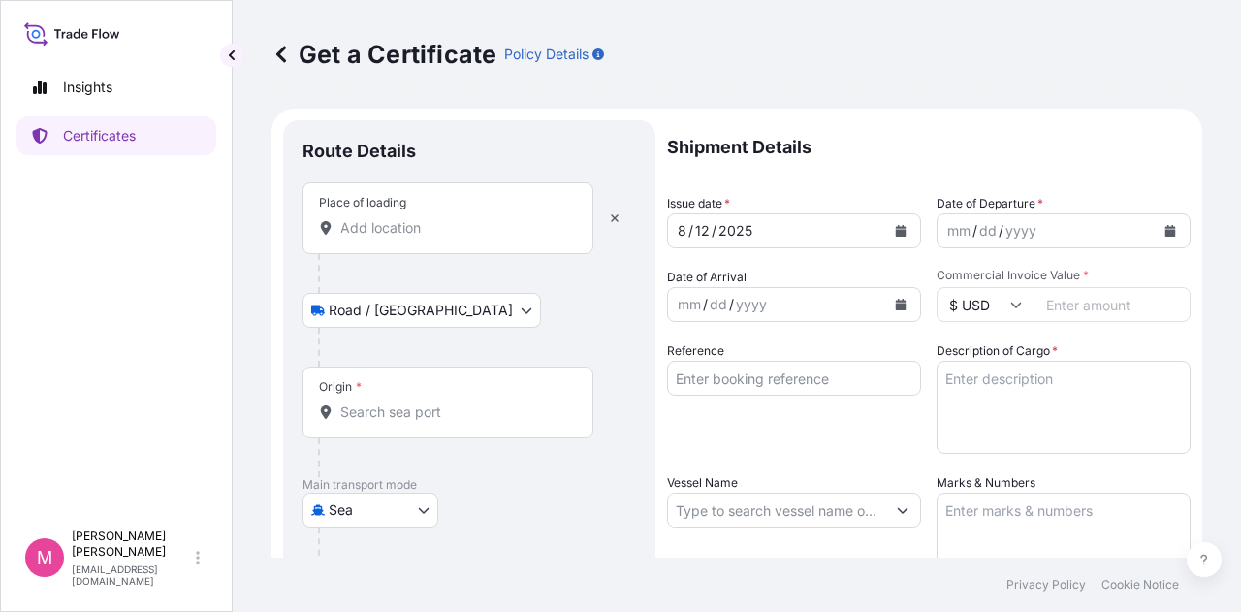
click at [460, 232] on input "Place of loading" at bounding box center [454, 227] width 229 height 19
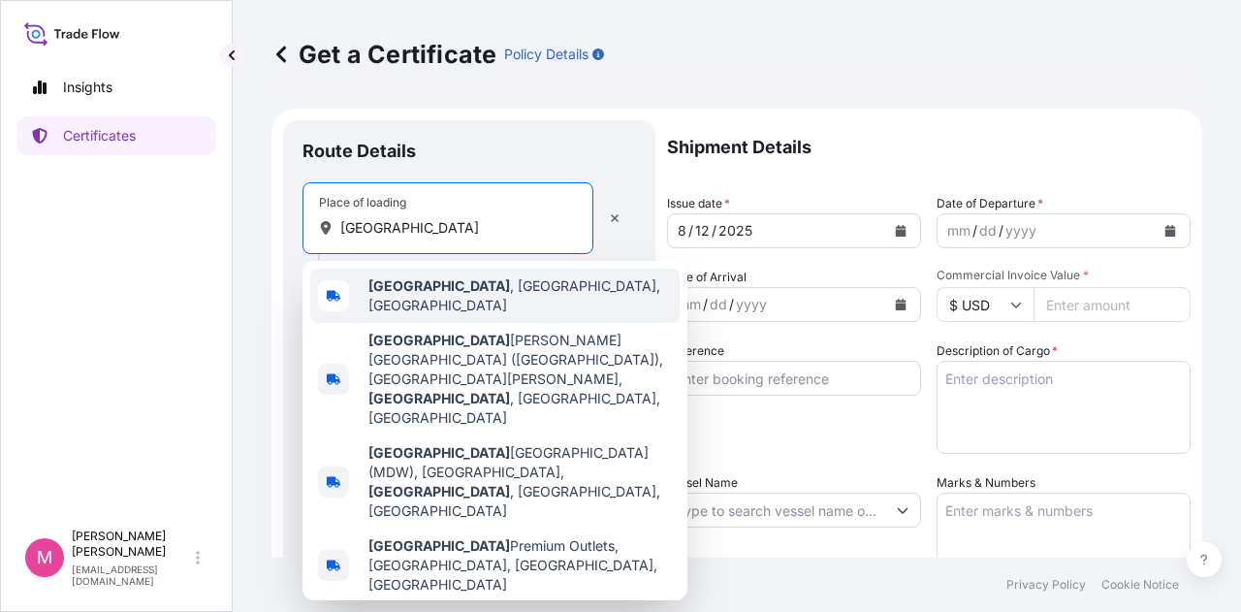
click at [446, 288] on span "[GEOGRAPHIC_DATA] , [GEOGRAPHIC_DATA], [GEOGRAPHIC_DATA]" at bounding box center [519, 295] width 303 height 39
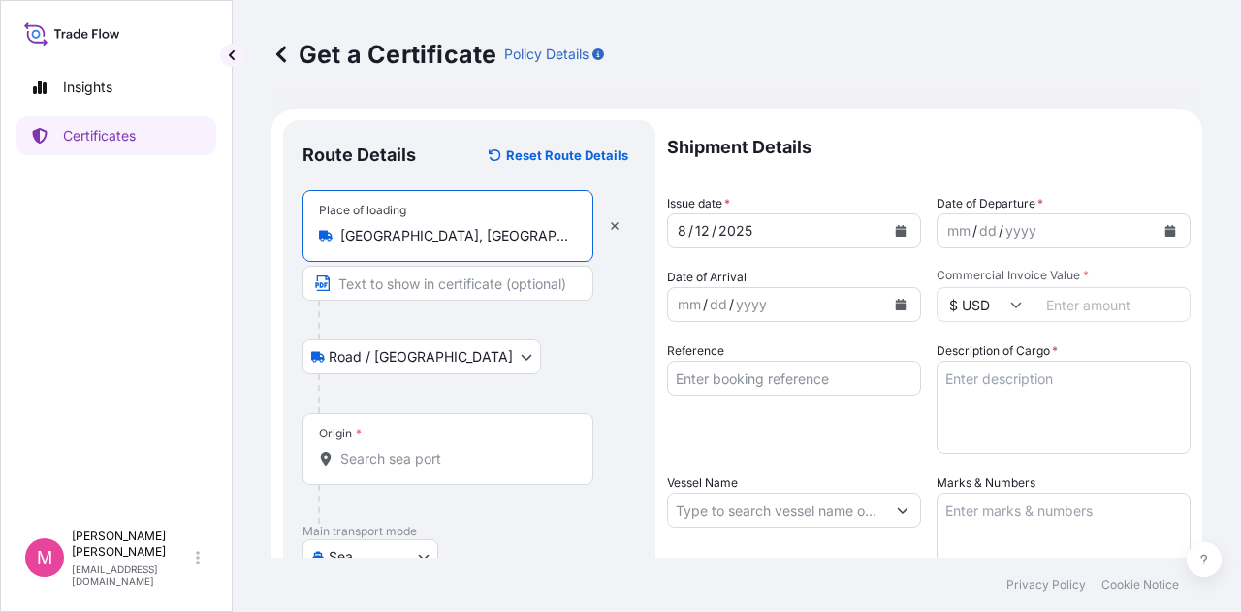
type input "[GEOGRAPHIC_DATA], [GEOGRAPHIC_DATA], [GEOGRAPHIC_DATA]"
click at [405, 452] on input "Origin *" at bounding box center [454, 458] width 229 height 19
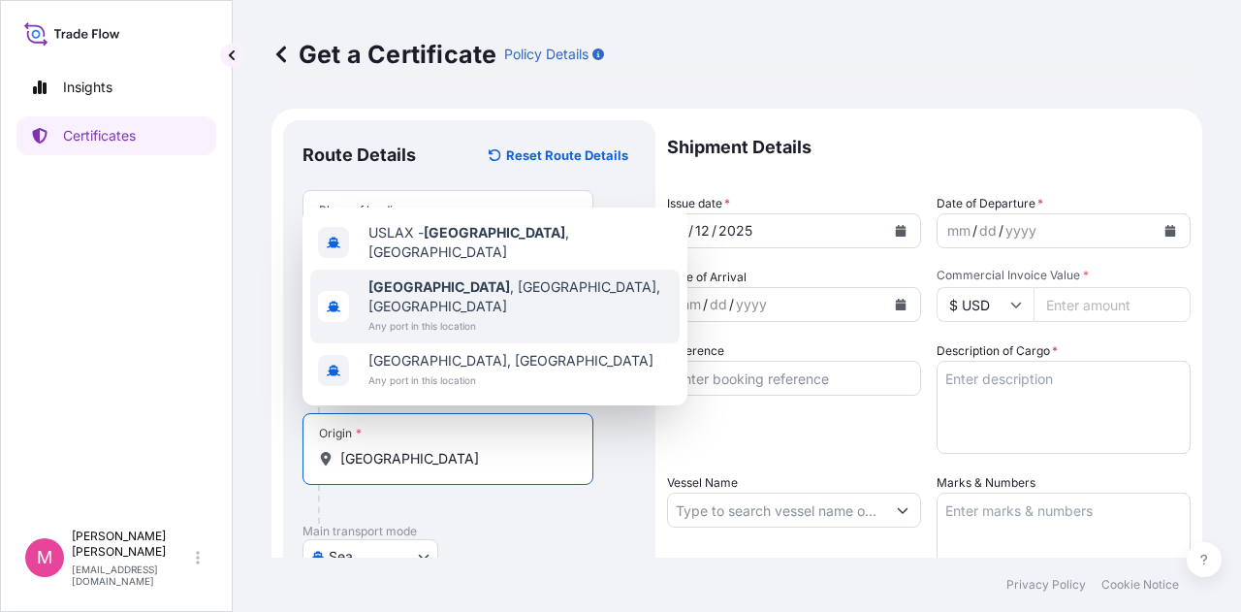
click at [460, 311] on span "[GEOGRAPHIC_DATA] , [GEOGRAPHIC_DATA], [GEOGRAPHIC_DATA]" at bounding box center [519, 296] width 303 height 39
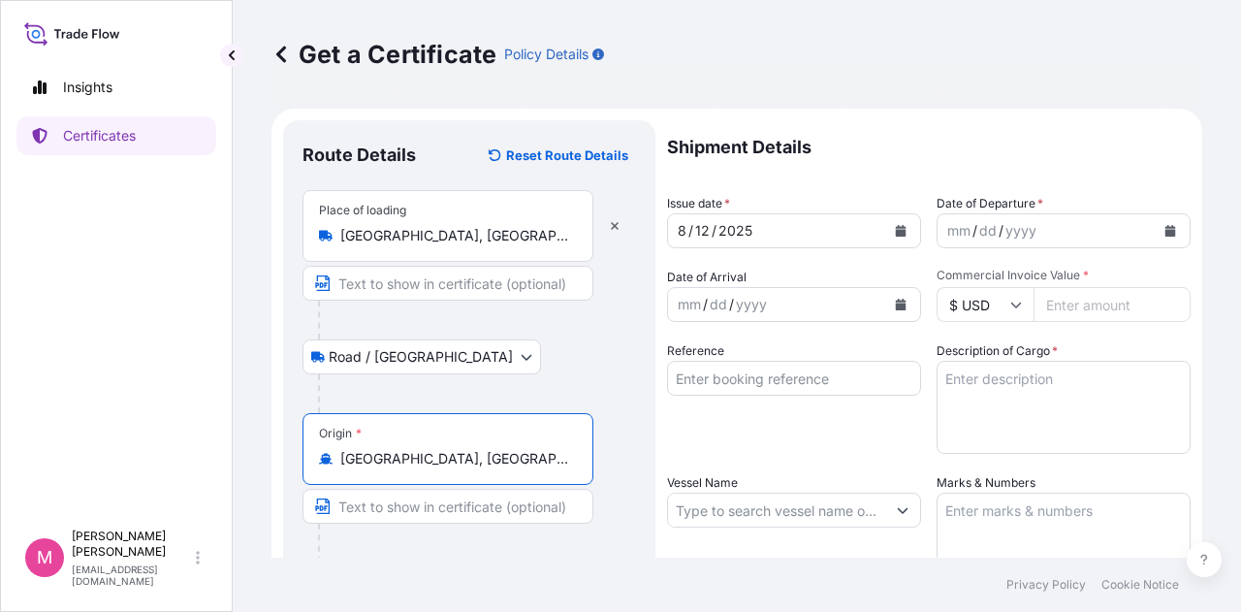
type input "[GEOGRAPHIC_DATA], [GEOGRAPHIC_DATA], [GEOGRAPHIC_DATA]"
click at [607, 392] on div at bounding box center [477, 393] width 318 height 39
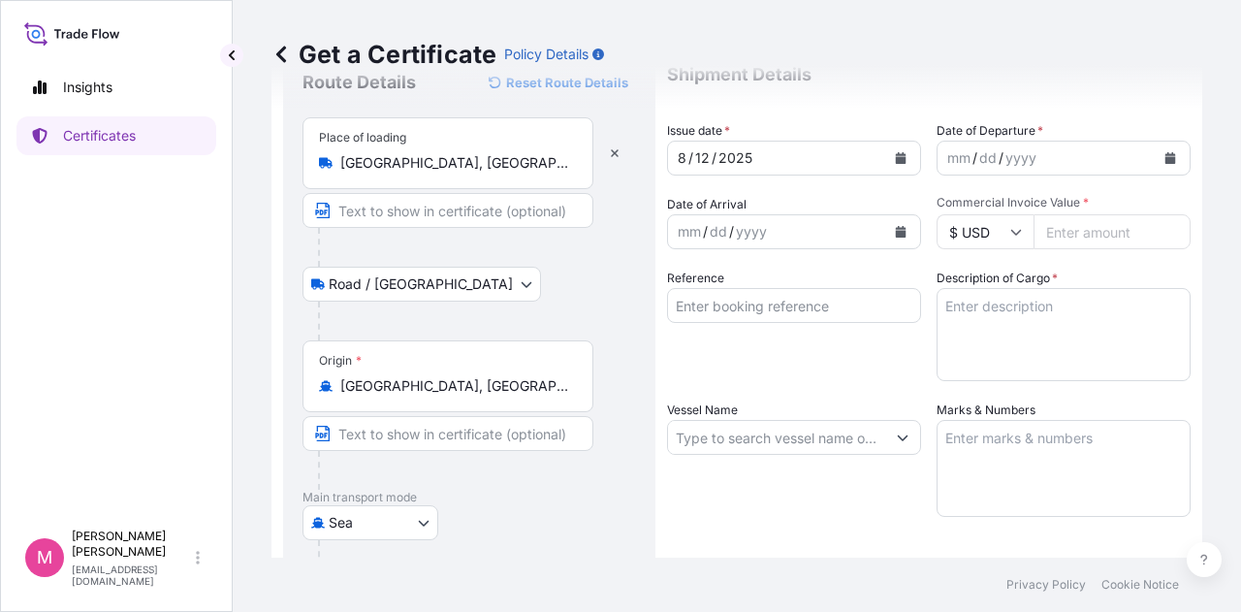
scroll to position [291, 0]
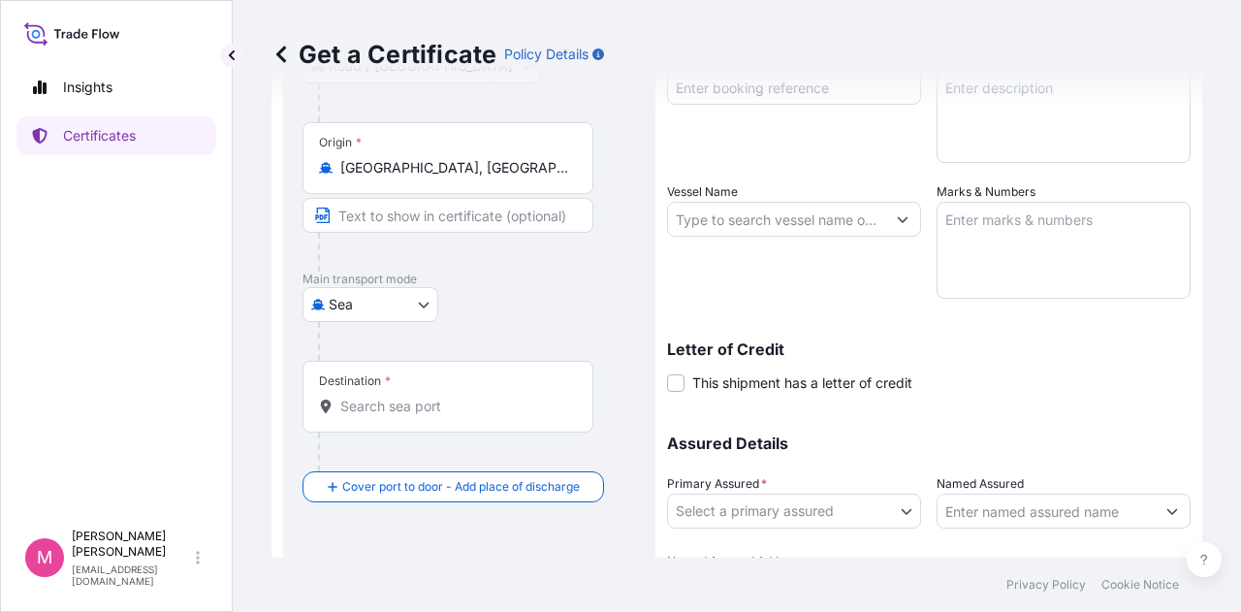
click at [484, 408] on input "Destination *" at bounding box center [454, 406] width 229 height 19
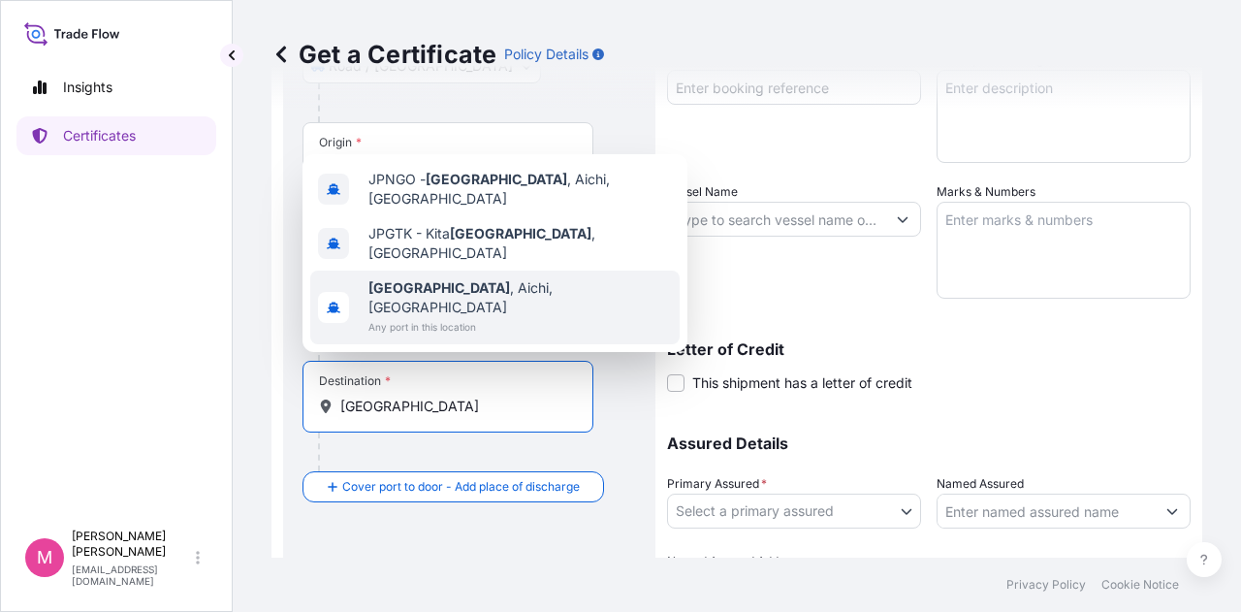
click at [481, 309] on span "[GEOGRAPHIC_DATA] , [GEOGRAPHIC_DATA], [GEOGRAPHIC_DATA]" at bounding box center [519, 297] width 303 height 39
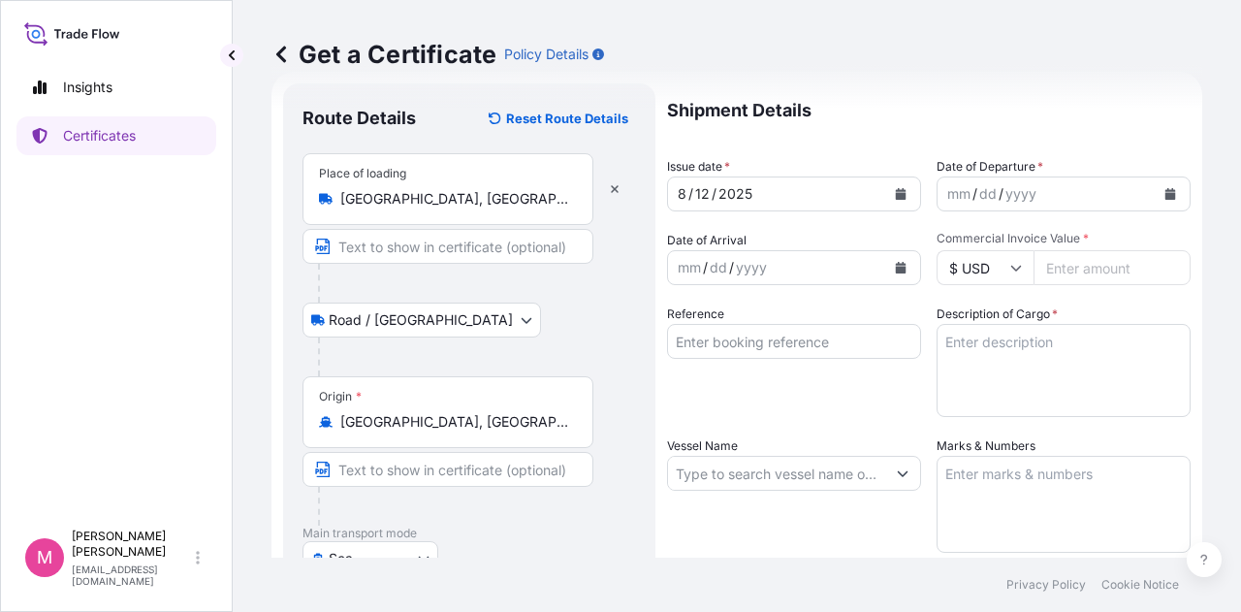
scroll to position [0, 0]
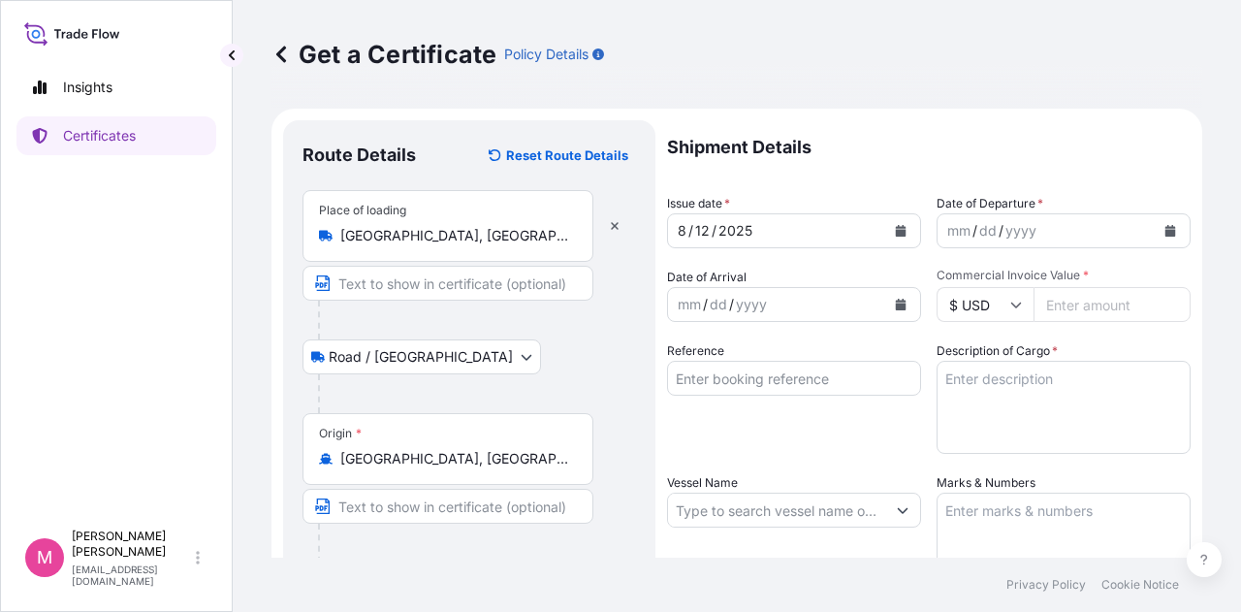
type input "[GEOGRAPHIC_DATA], [GEOGRAPHIC_DATA], [GEOGRAPHIC_DATA]"
click at [898, 229] on icon "Calendar" at bounding box center [901, 231] width 12 height 12
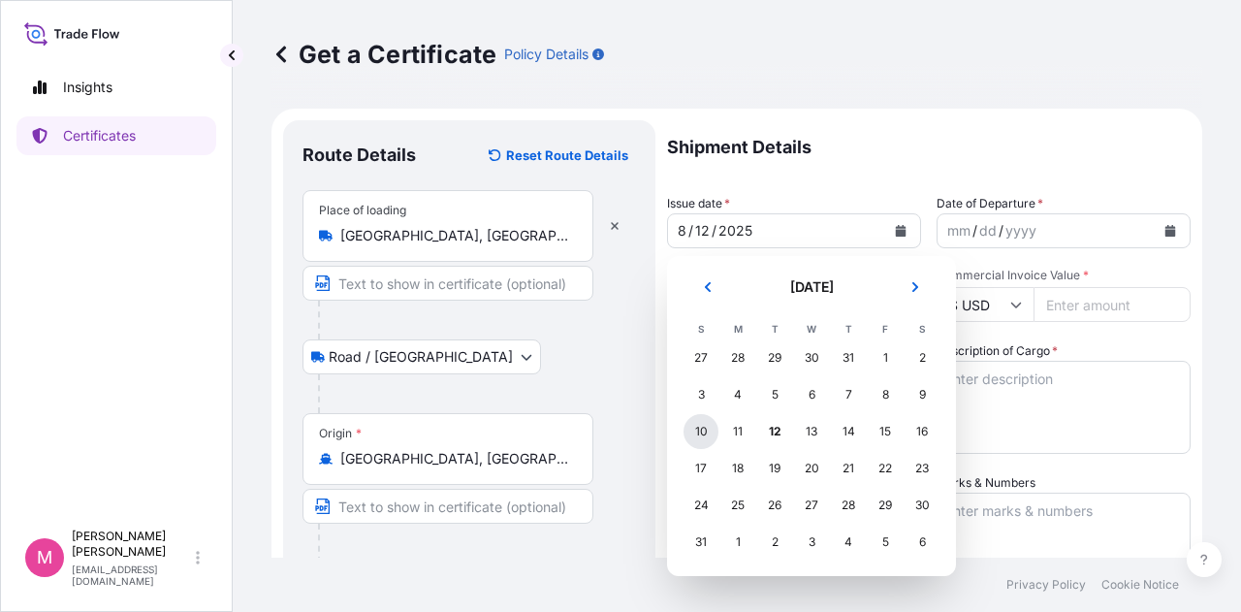
click at [705, 429] on div "10" at bounding box center [700, 431] width 35 height 35
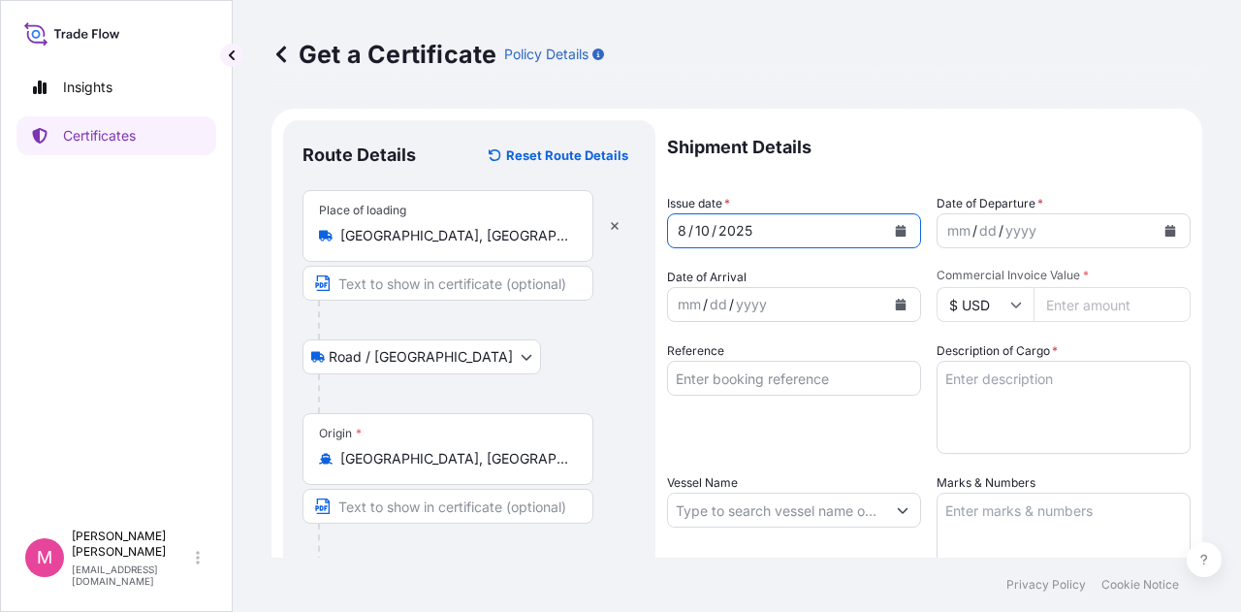
click at [1067, 226] on div "mm / dd / yyyy" at bounding box center [1046, 230] width 217 height 35
click at [1165, 233] on icon "Calendar" at bounding box center [1170, 231] width 11 height 12
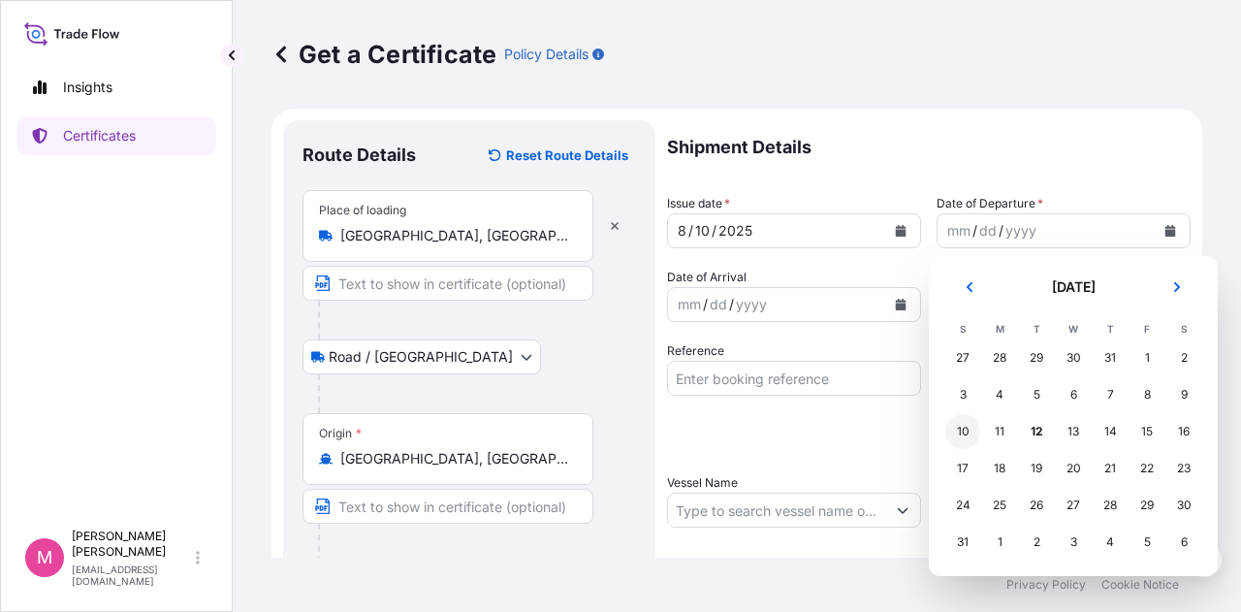
click at [968, 431] on div "10" at bounding box center [962, 431] width 35 height 35
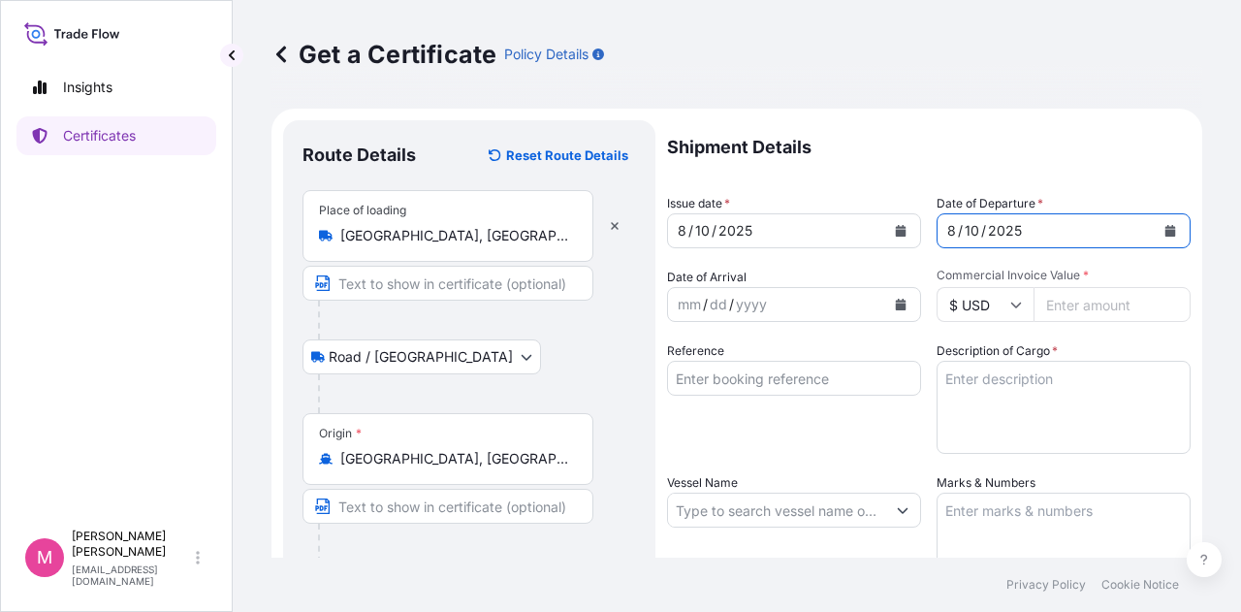
click at [897, 301] on icon "Calendar" at bounding box center [901, 305] width 11 height 12
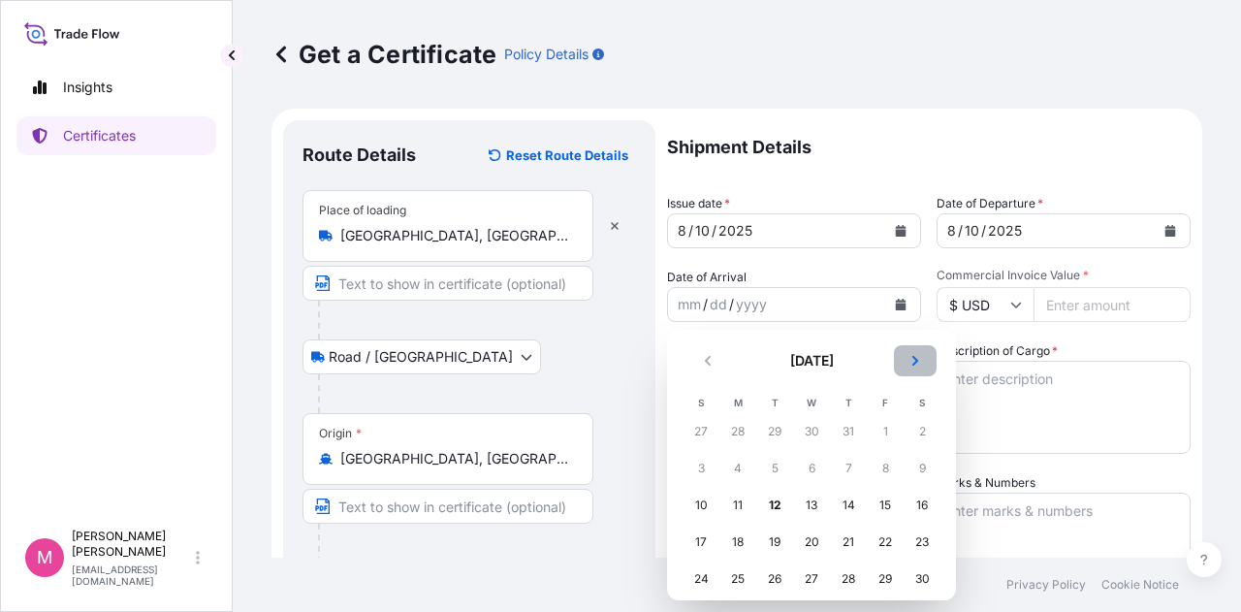
click at [915, 356] on icon "Next" at bounding box center [915, 361] width 12 height 12
click at [886, 433] on div "5" at bounding box center [885, 431] width 35 height 35
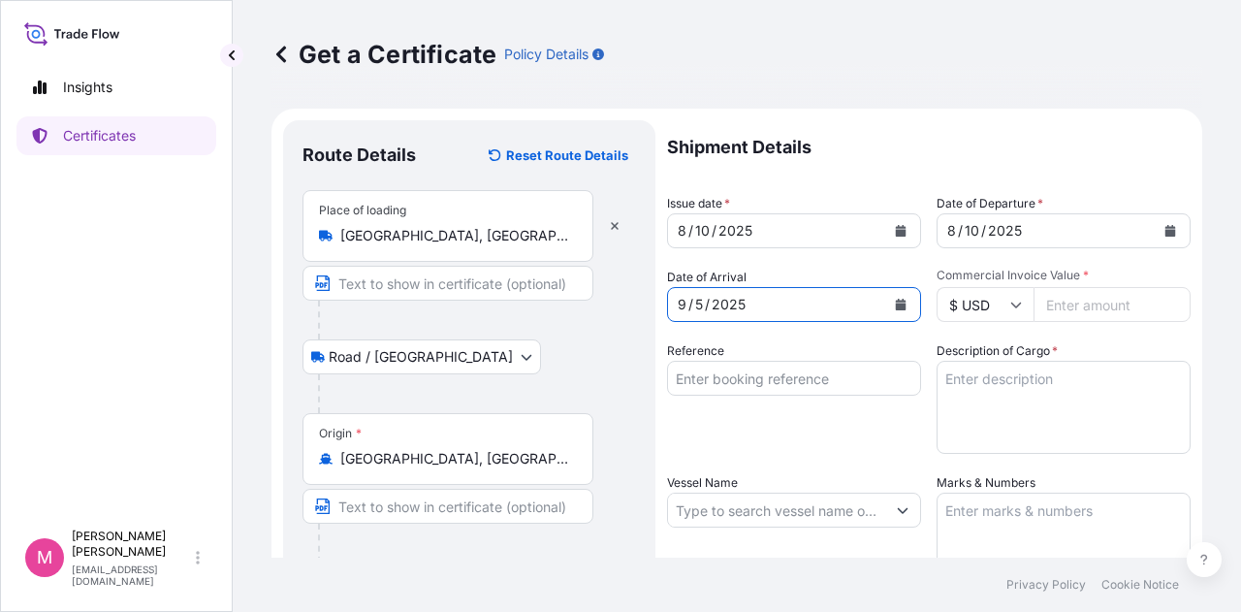
click at [1058, 302] on input "Commercial Invoice Value *" at bounding box center [1111, 304] width 157 height 35
type input "60702.60"
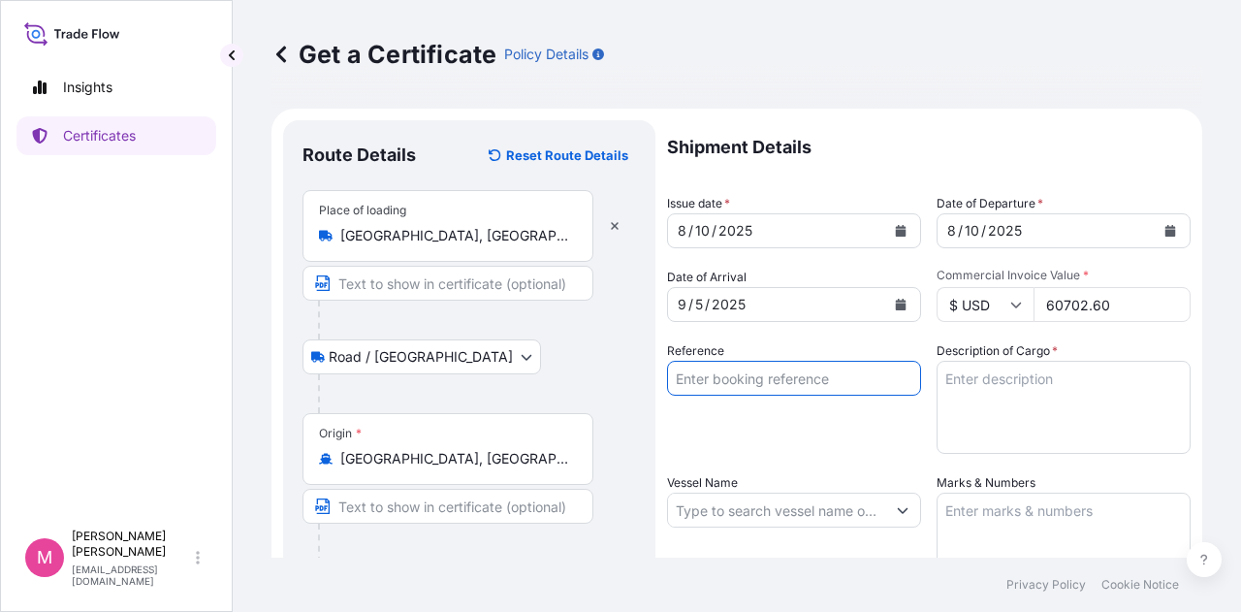
click at [712, 379] on input "Reference" at bounding box center [794, 378] width 254 height 35
type input "SC438205 / TA-3520"
click at [981, 375] on textarea "Description of Cargo *" at bounding box center [1064, 407] width 254 height 93
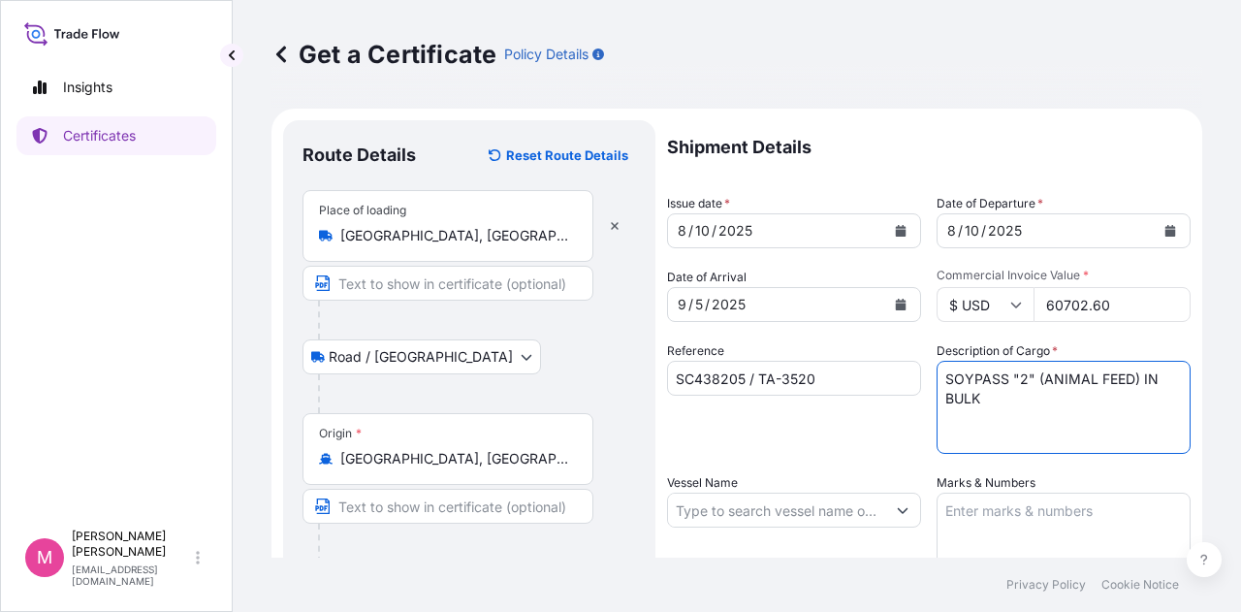
type textarea "SOYPASS "2" (ANIMAL FEED) IN BULK"
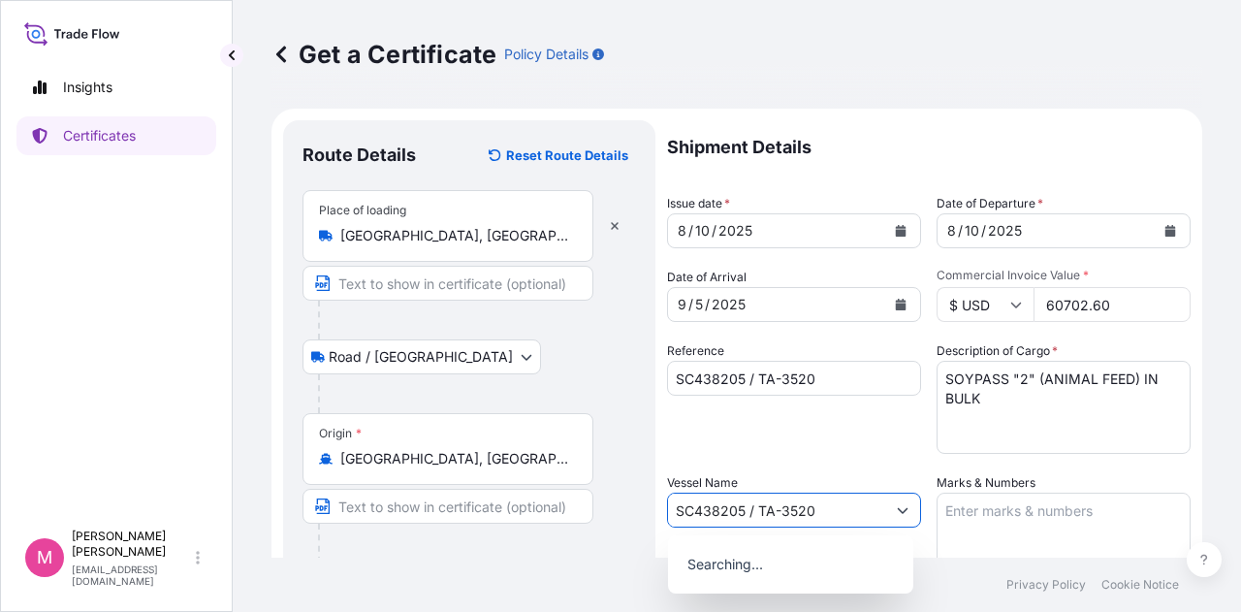
type input "SC438205 / TA-3520"
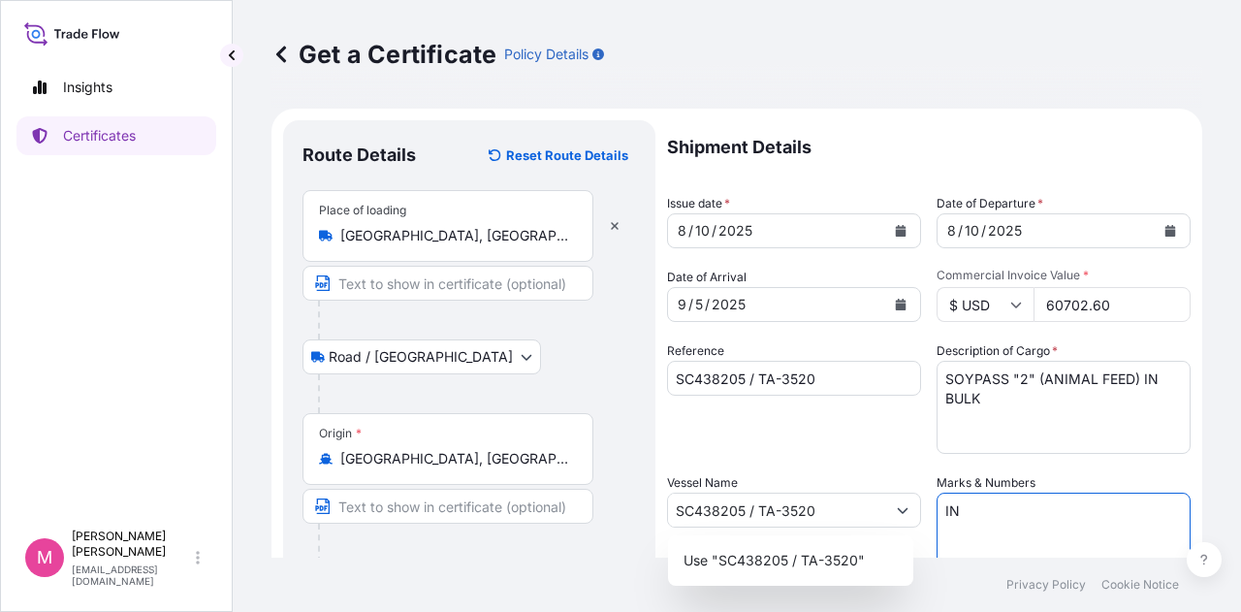
type textarea "IN"
drag, startPoint x: 811, startPoint y: 512, endPoint x: 632, endPoint y: 509, distance: 178.4
click at [632, 509] on form "Route Details Reset Route Details Place of loading [GEOGRAPHIC_DATA], [GEOGRAPH…" at bounding box center [736, 536] width 931 height 854
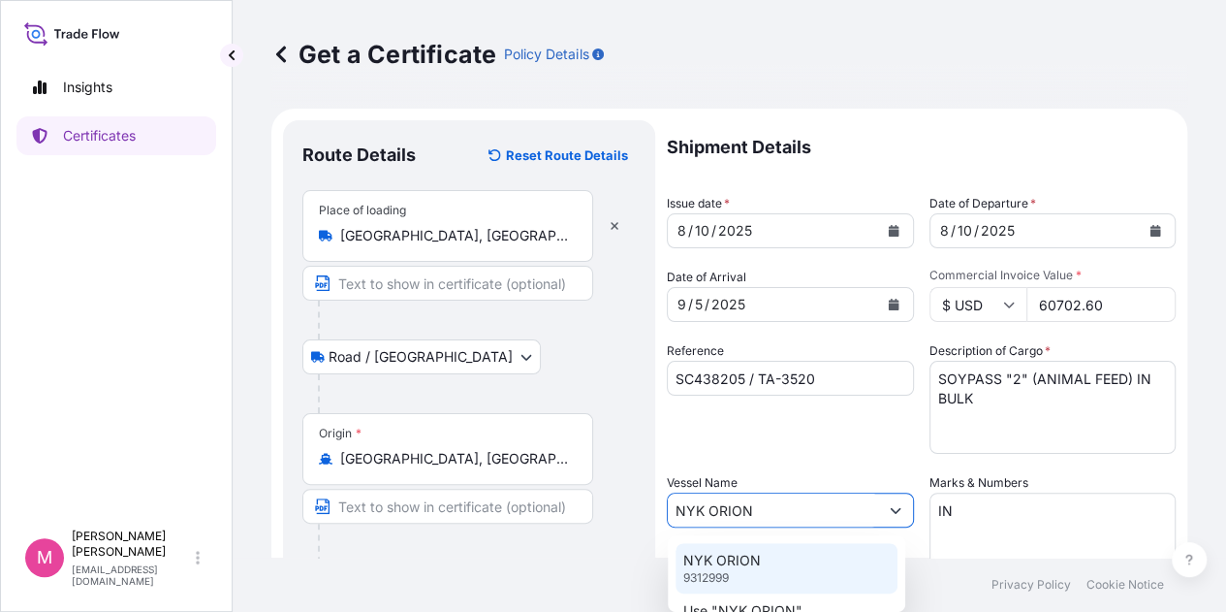
click at [729, 559] on p "NYK ORION" at bounding box center [722, 560] width 78 height 19
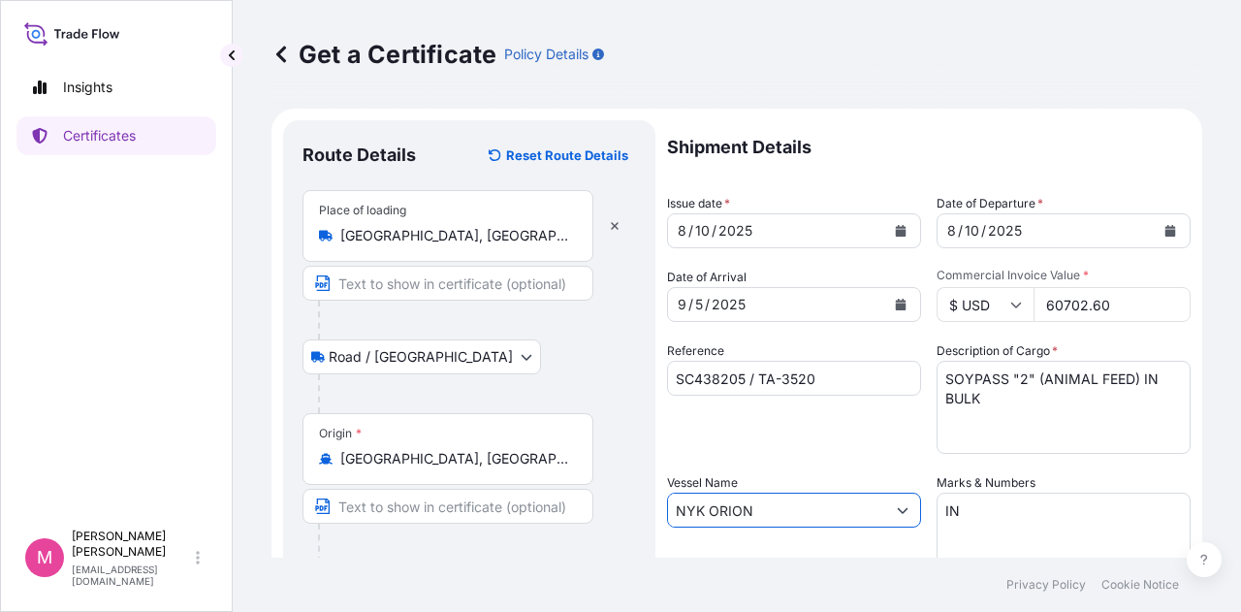
type input "NYK ORION"
click at [976, 511] on textarea "IN" at bounding box center [1064, 541] width 254 height 97
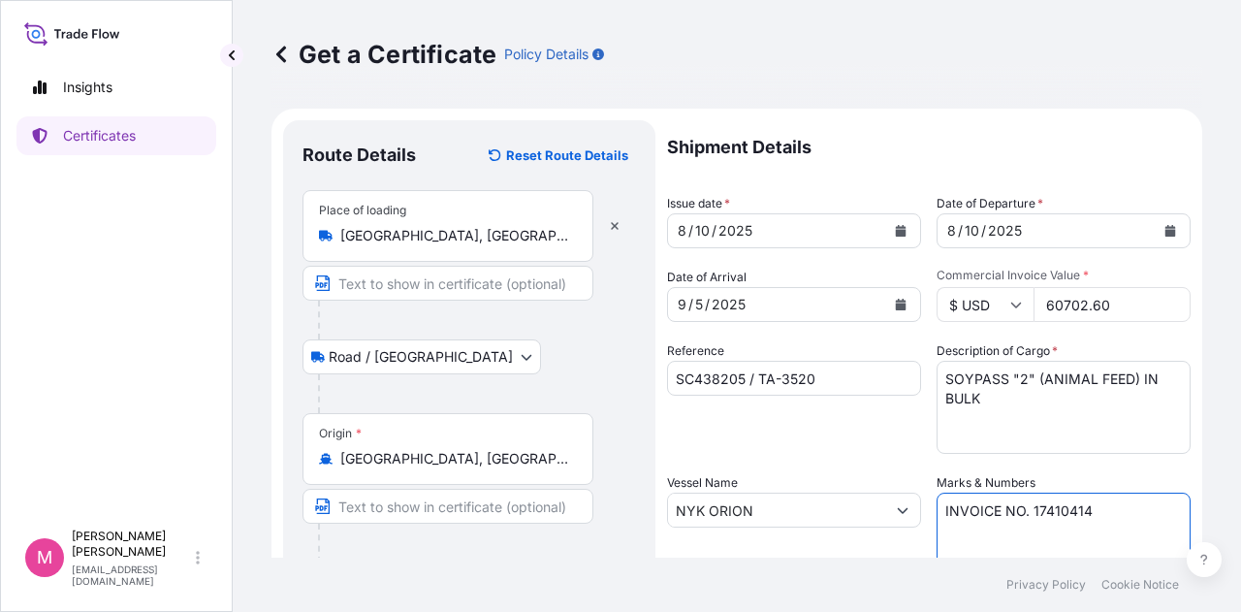
type textarea "INVOICE NO. 17410414"
click at [855, 425] on div "Reference SC438205 / TA-3520" at bounding box center [794, 397] width 254 height 112
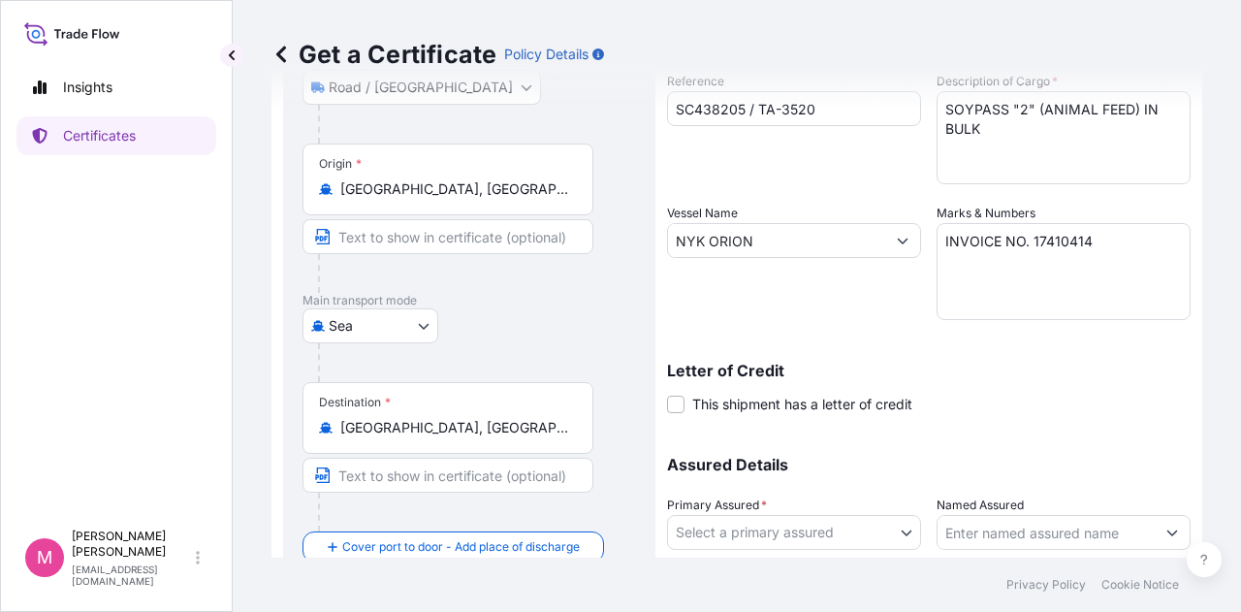
scroll to position [388, 0]
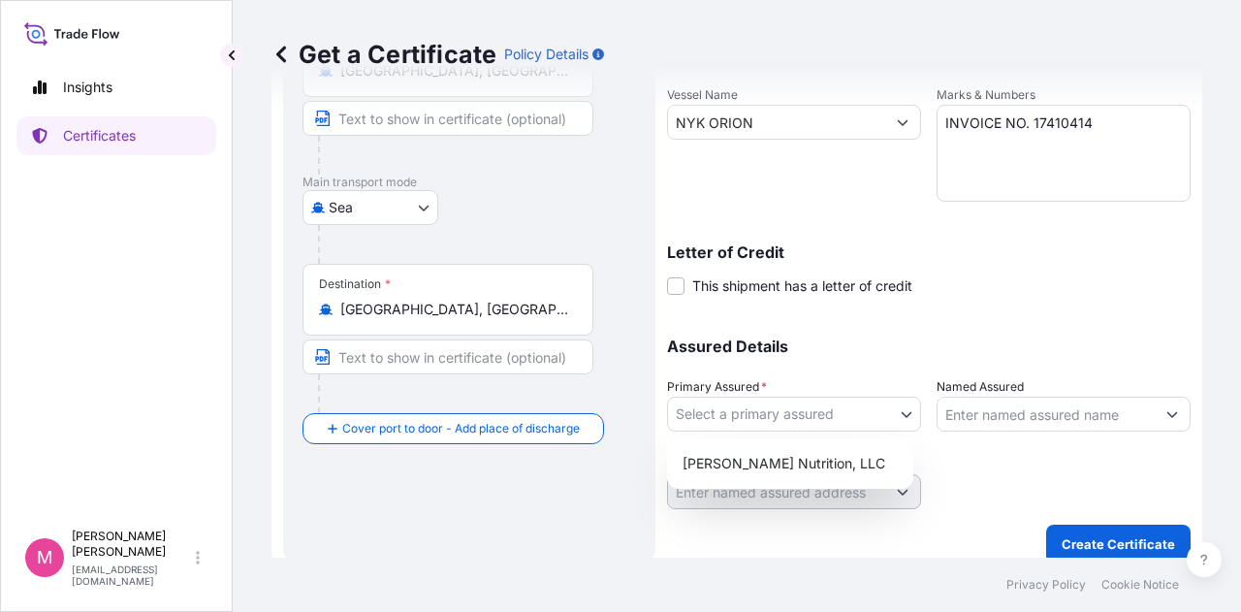
click at [901, 416] on body "Insights Certificates M [PERSON_NAME] [EMAIL_ADDRESS][DOMAIN_NAME] Get a Certif…" at bounding box center [620, 306] width 1241 height 612
click at [832, 462] on div "[PERSON_NAME] Nutrition, LLC" at bounding box center [790, 463] width 231 height 35
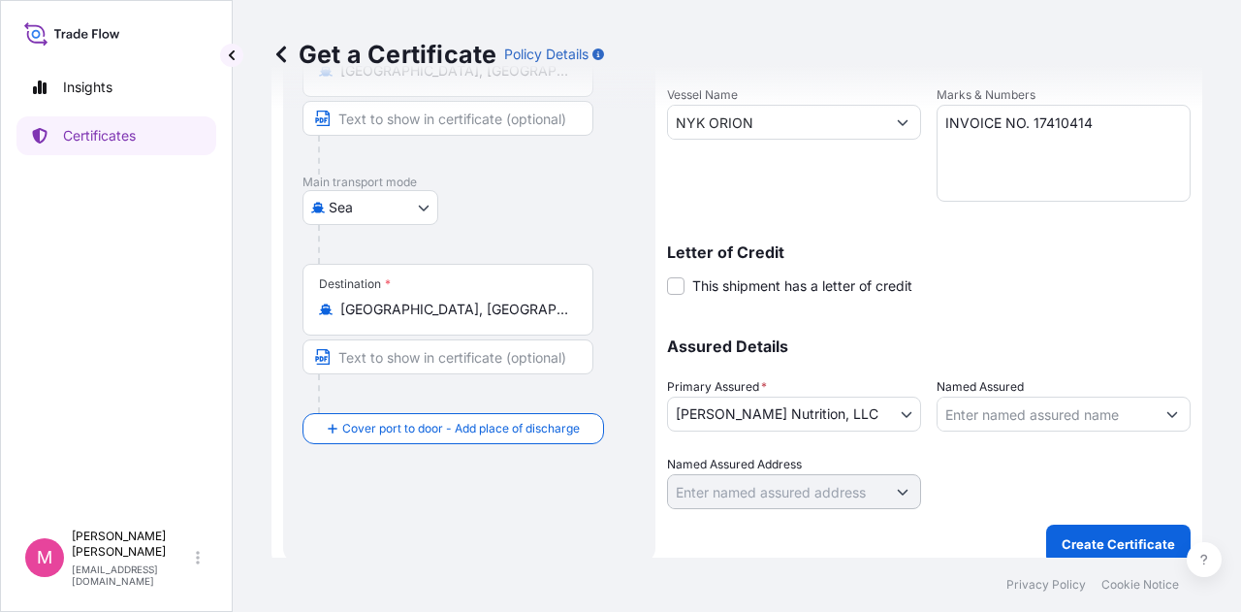
click at [966, 462] on div at bounding box center [1064, 482] width 254 height 54
click at [1092, 542] on p "Create Certificate" at bounding box center [1118, 543] width 113 height 19
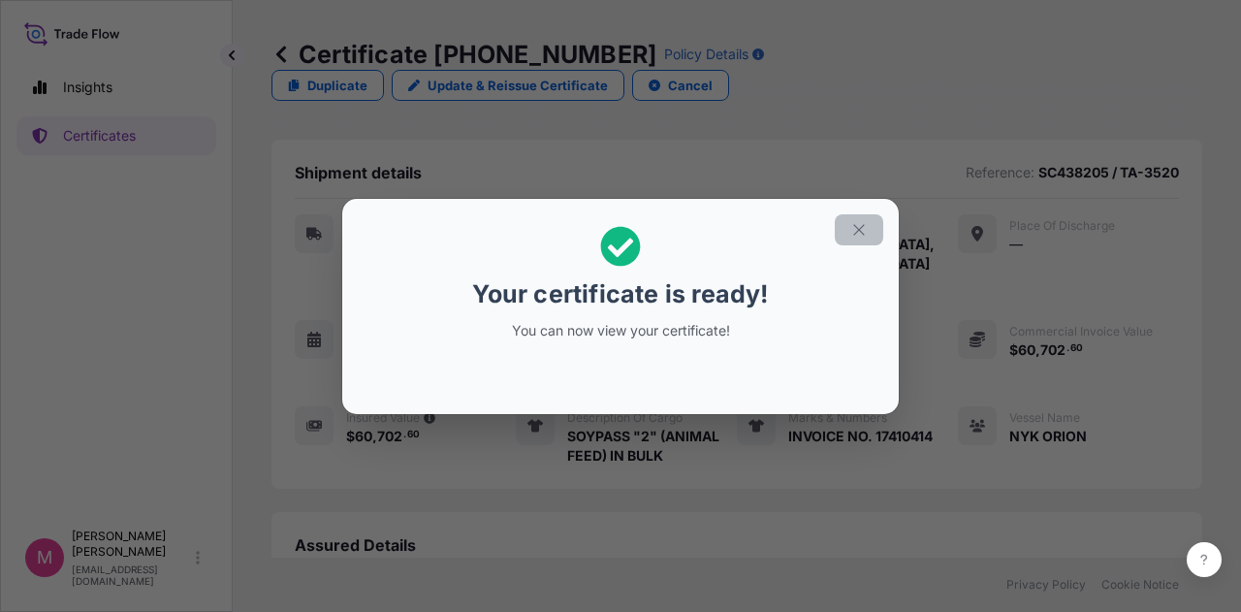
click at [864, 231] on icon "button" at bounding box center [858, 229] width 17 height 17
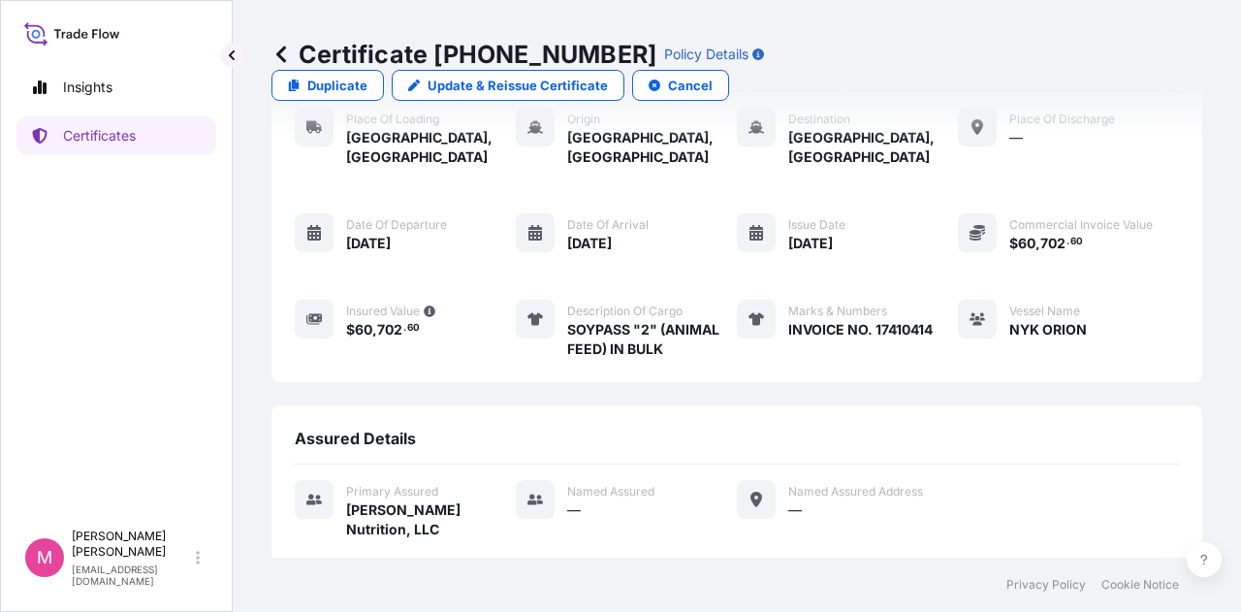
scroll to position [281, 0]
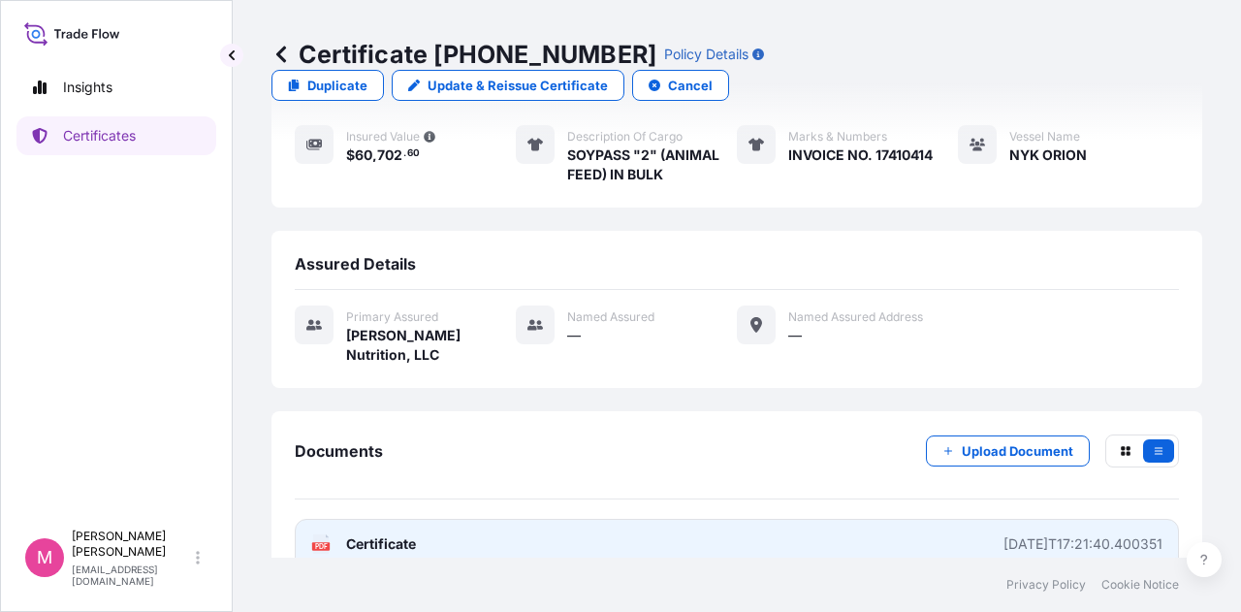
click at [406, 534] on span "Certificate" at bounding box center [381, 543] width 70 height 19
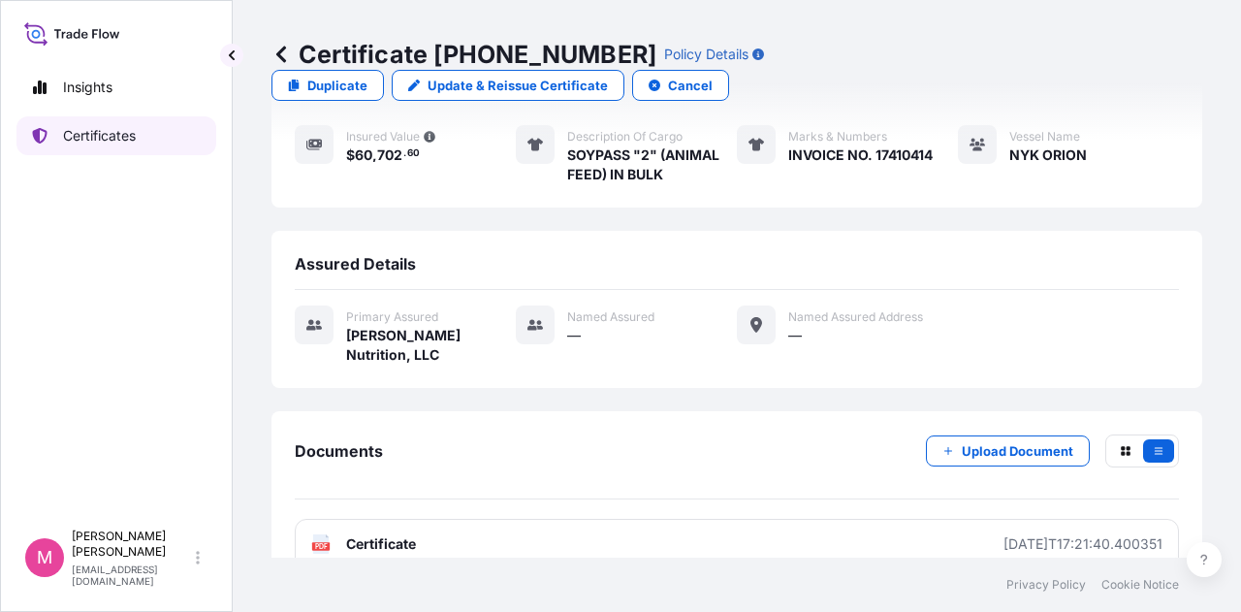
click at [96, 139] on p "Certificates" at bounding box center [99, 135] width 73 height 19
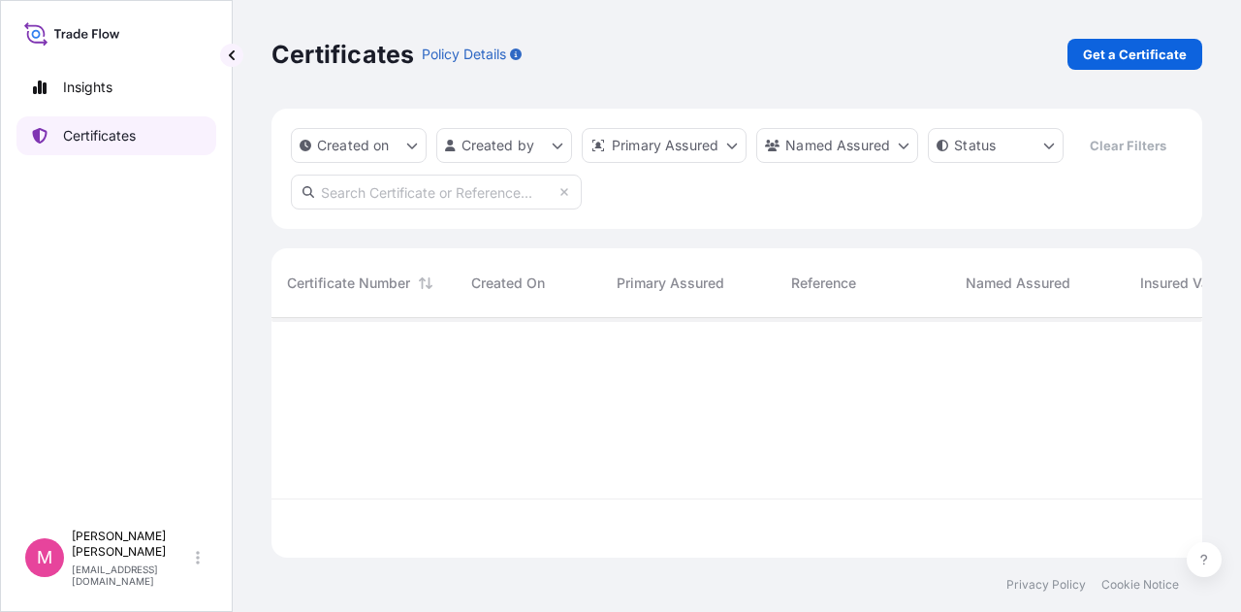
scroll to position [236, 915]
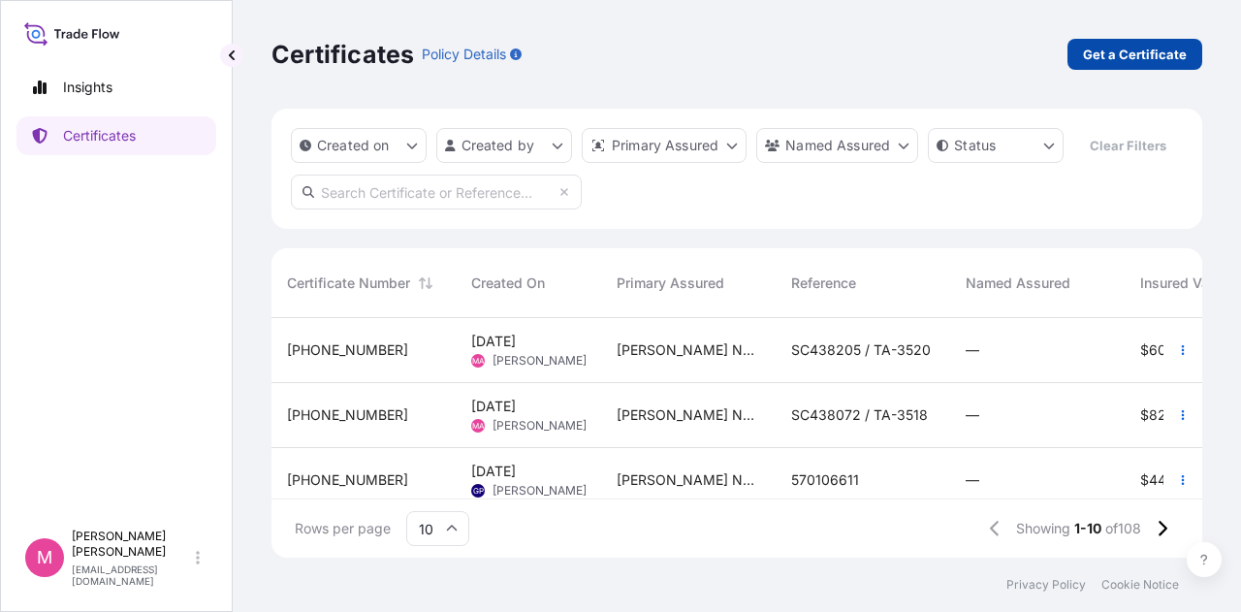
click at [1109, 55] on p "Get a Certificate" at bounding box center [1135, 54] width 104 height 19
select select "Sea"
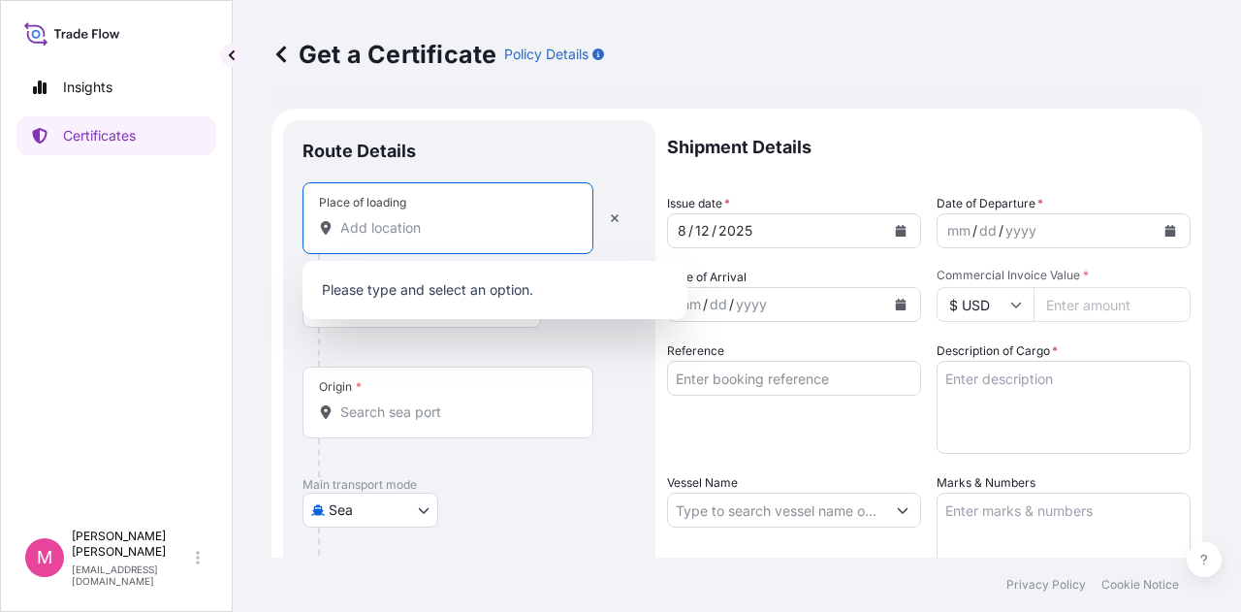
click at [438, 226] on input "Place of loading" at bounding box center [454, 227] width 229 height 19
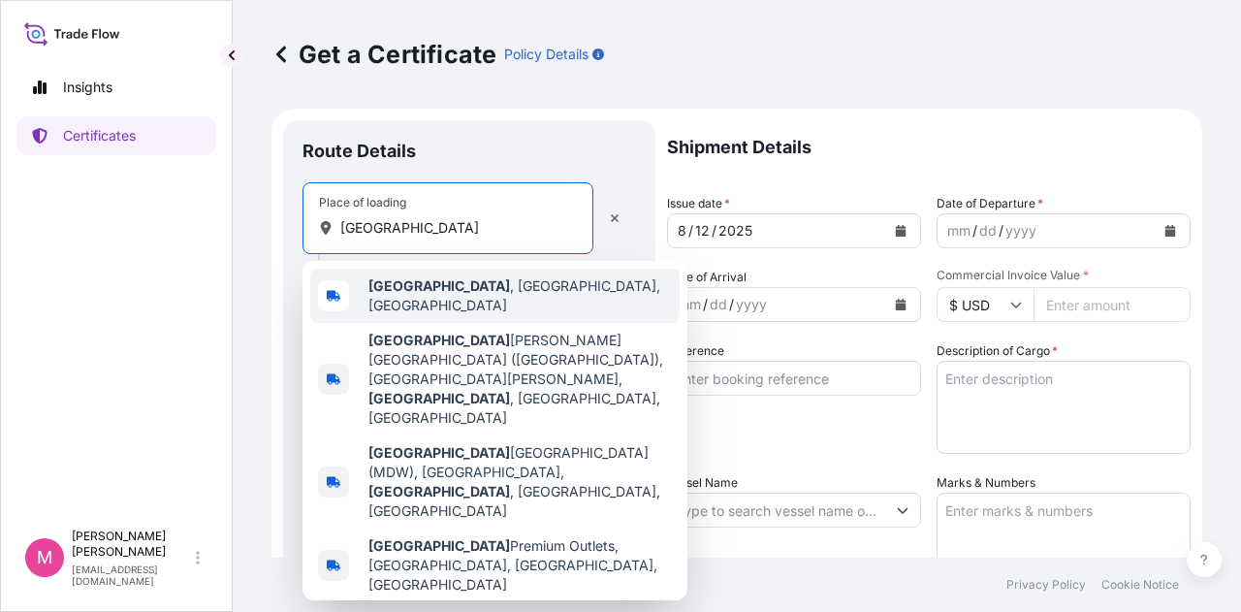
click at [437, 292] on span "[GEOGRAPHIC_DATA] , [GEOGRAPHIC_DATA], [GEOGRAPHIC_DATA]" at bounding box center [519, 295] width 303 height 39
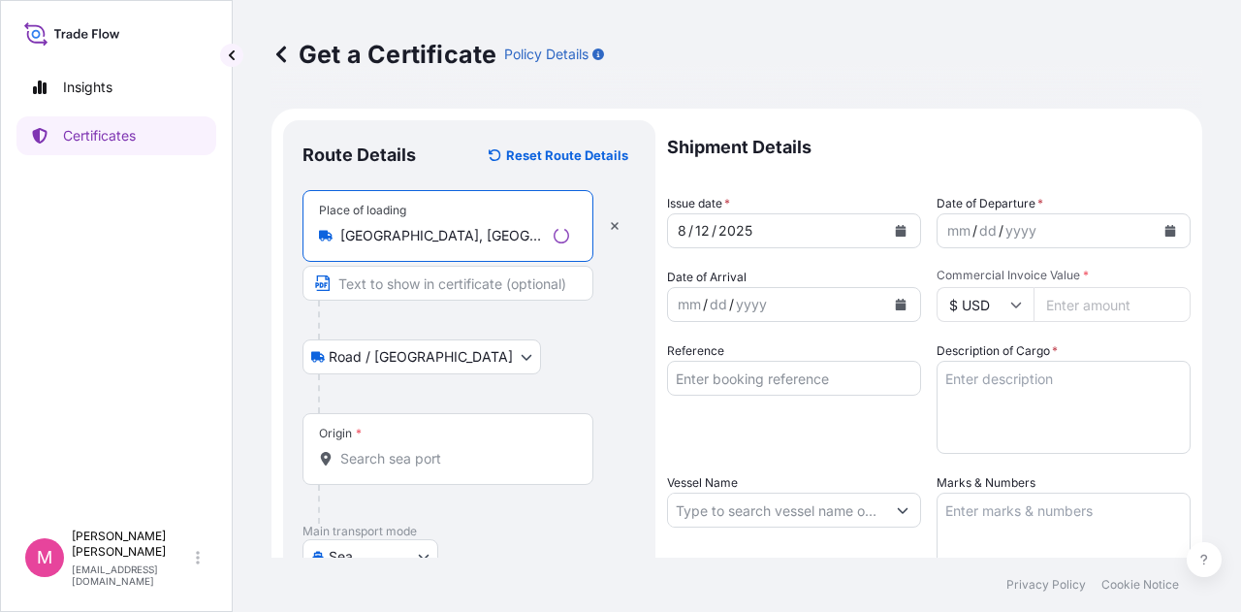
type input "[GEOGRAPHIC_DATA], [GEOGRAPHIC_DATA], [GEOGRAPHIC_DATA]"
click at [417, 459] on input "Origin *" at bounding box center [454, 458] width 229 height 19
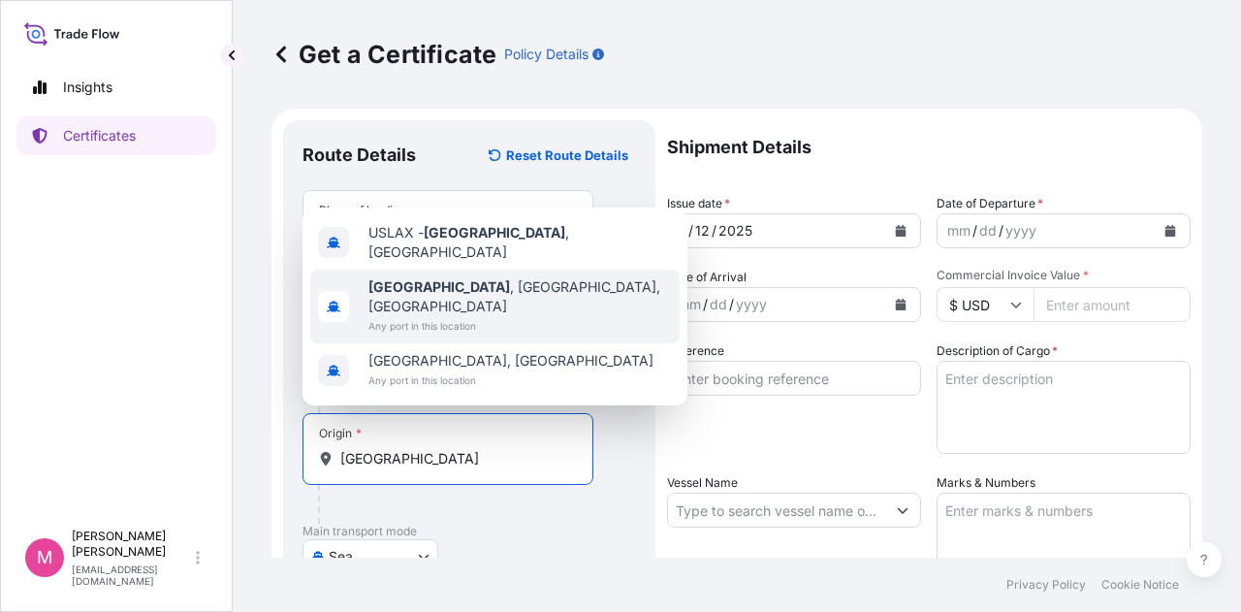
click at [436, 319] on span "Any port in this location" at bounding box center [519, 325] width 303 height 19
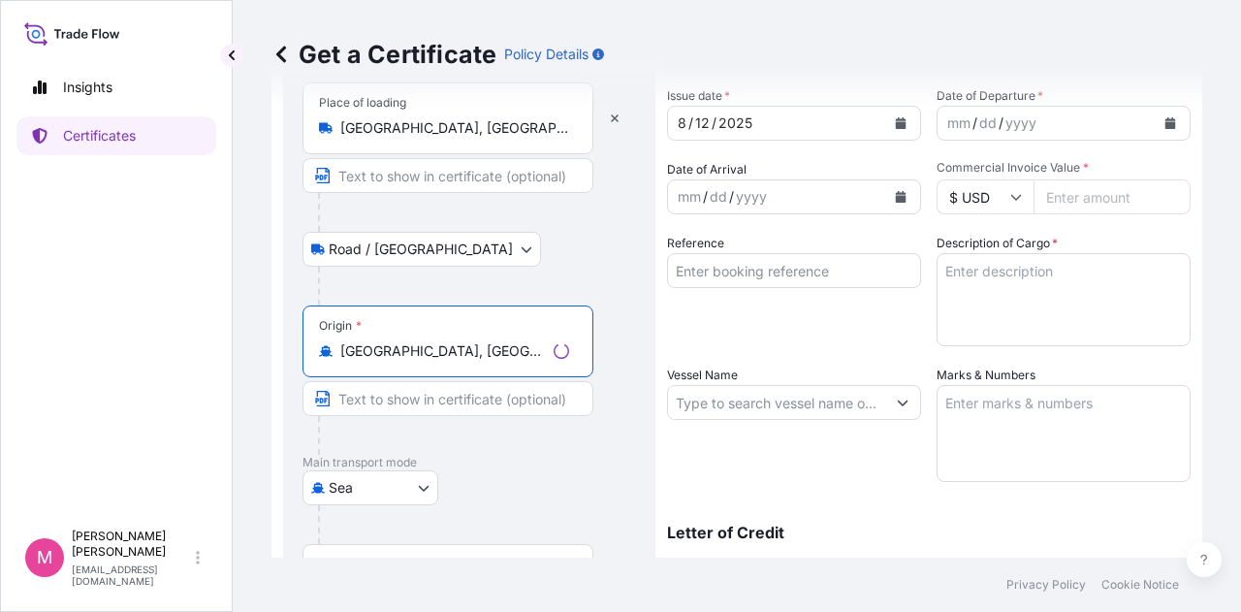
scroll to position [194, 0]
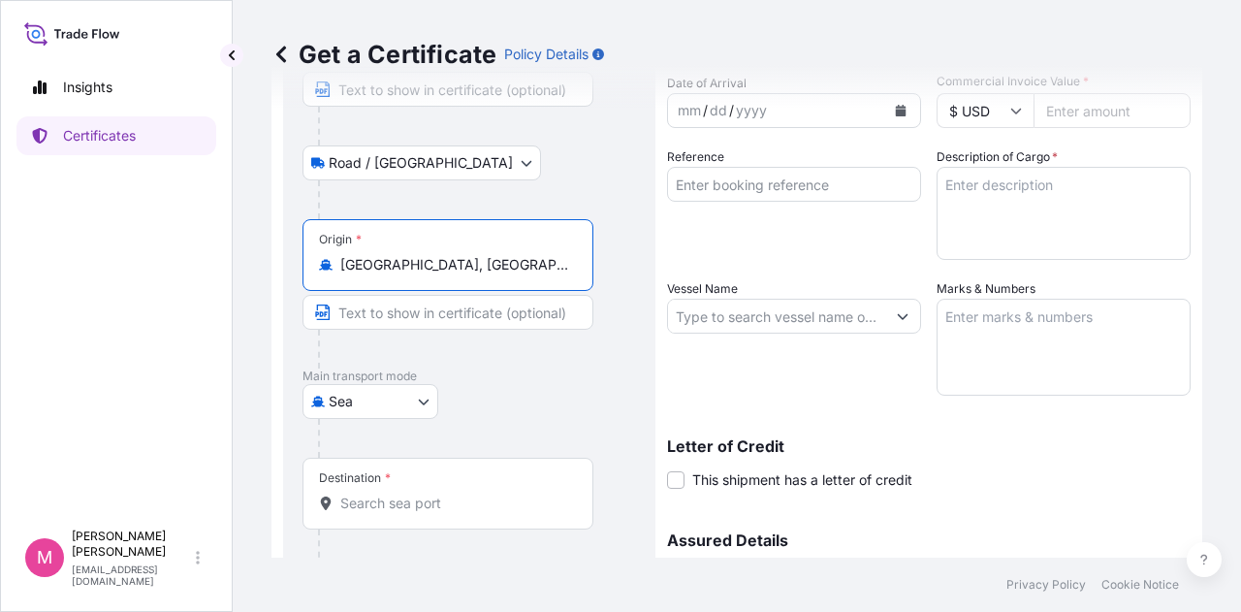
type input "[GEOGRAPHIC_DATA], [GEOGRAPHIC_DATA], [GEOGRAPHIC_DATA]"
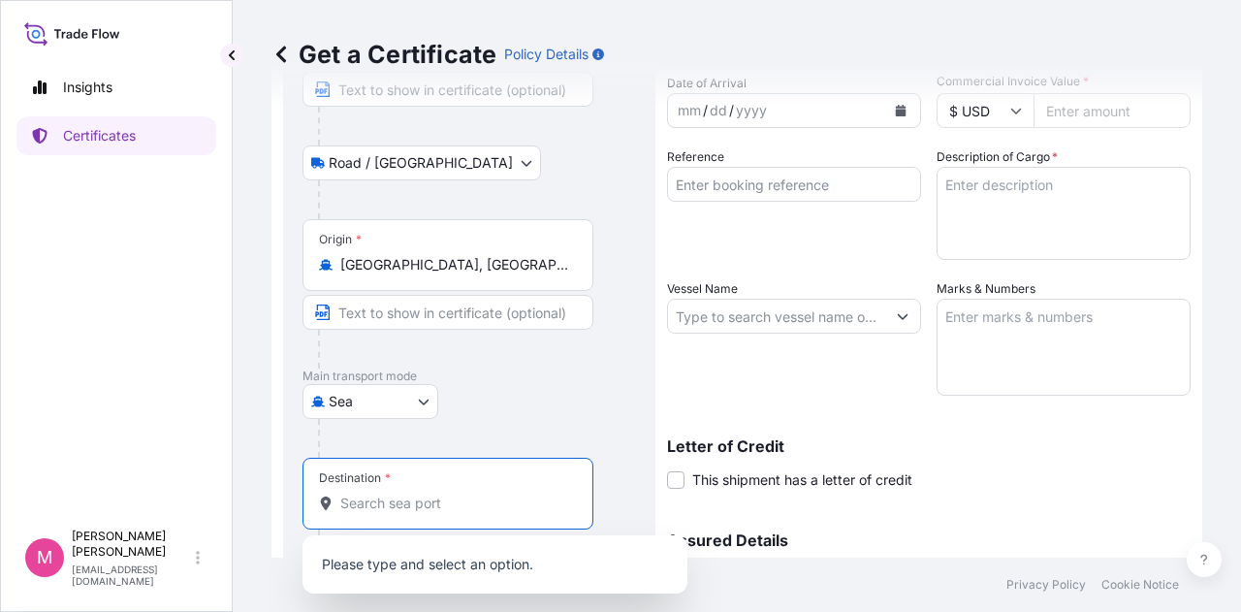
click at [530, 493] on input "Destination *" at bounding box center [454, 502] width 229 height 19
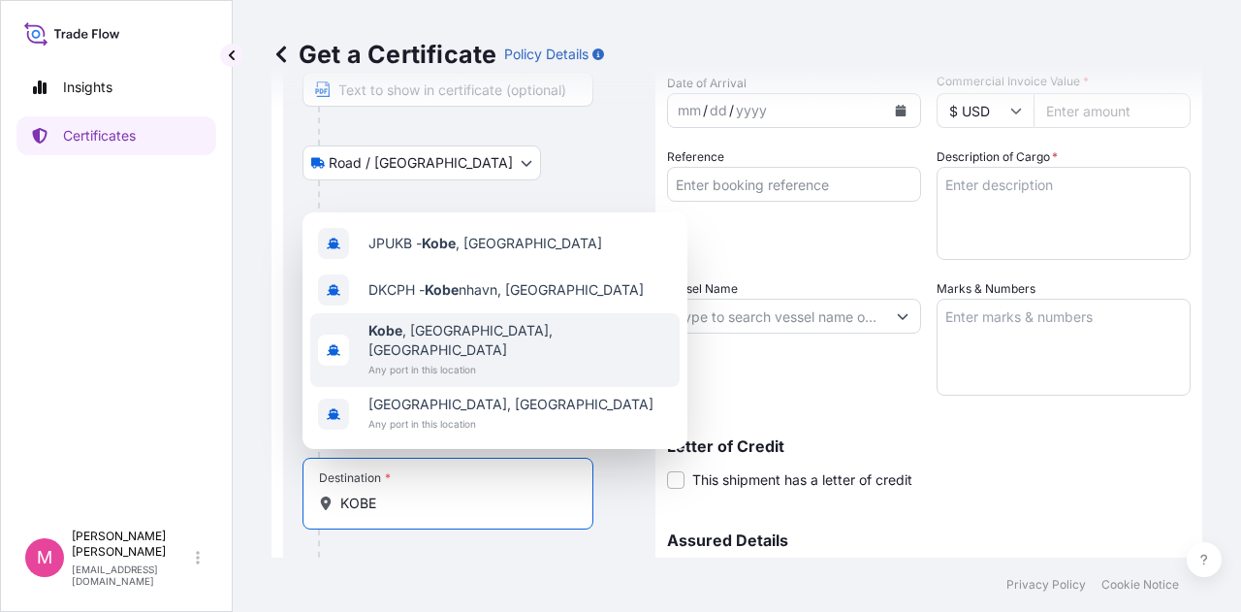
click at [480, 367] on span "Any port in this location" at bounding box center [519, 369] width 303 height 19
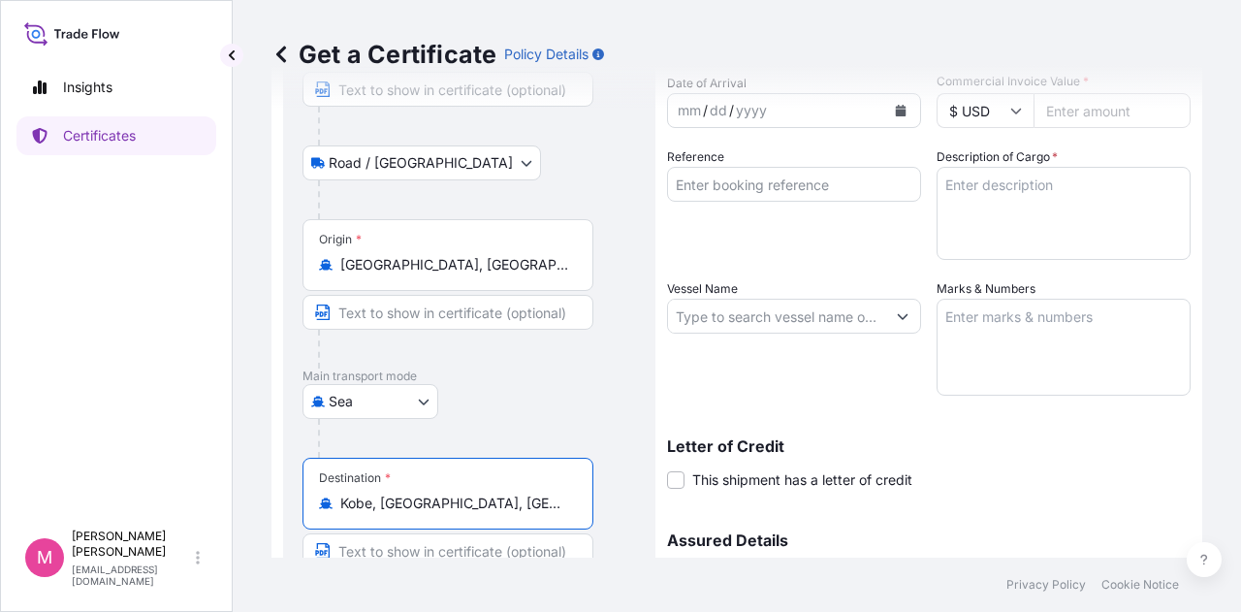
scroll to position [0, 0]
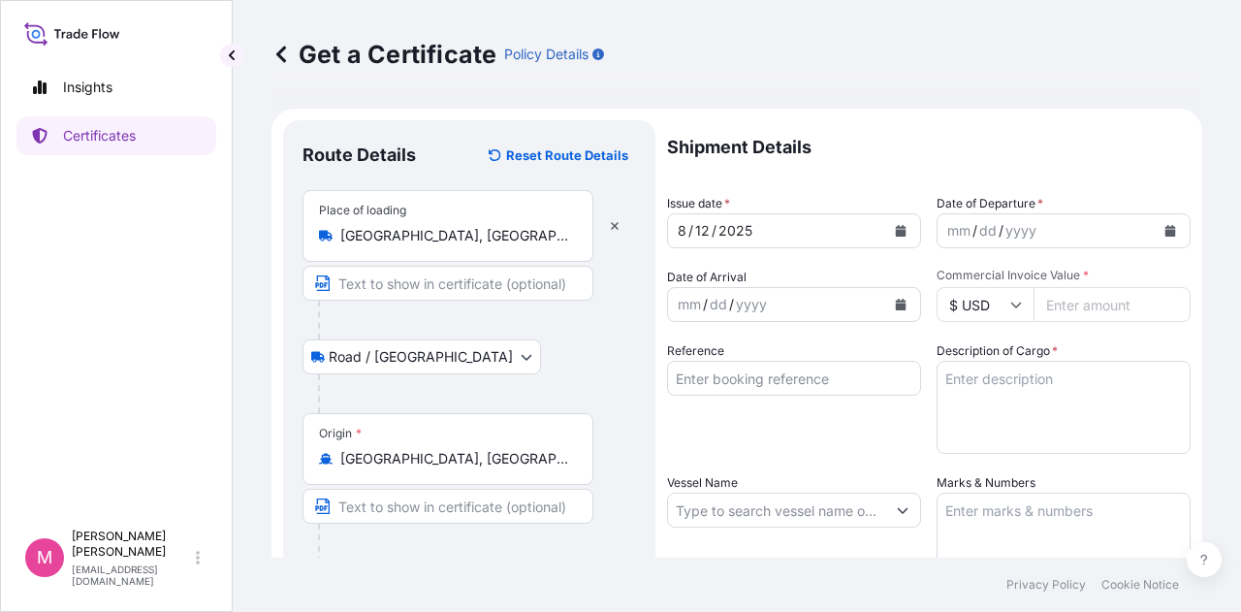
type input "Kobe, [GEOGRAPHIC_DATA], [GEOGRAPHIC_DATA]"
click at [897, 235] on icon "Calendar" at bounding box center [901, 231] width 11 height 12
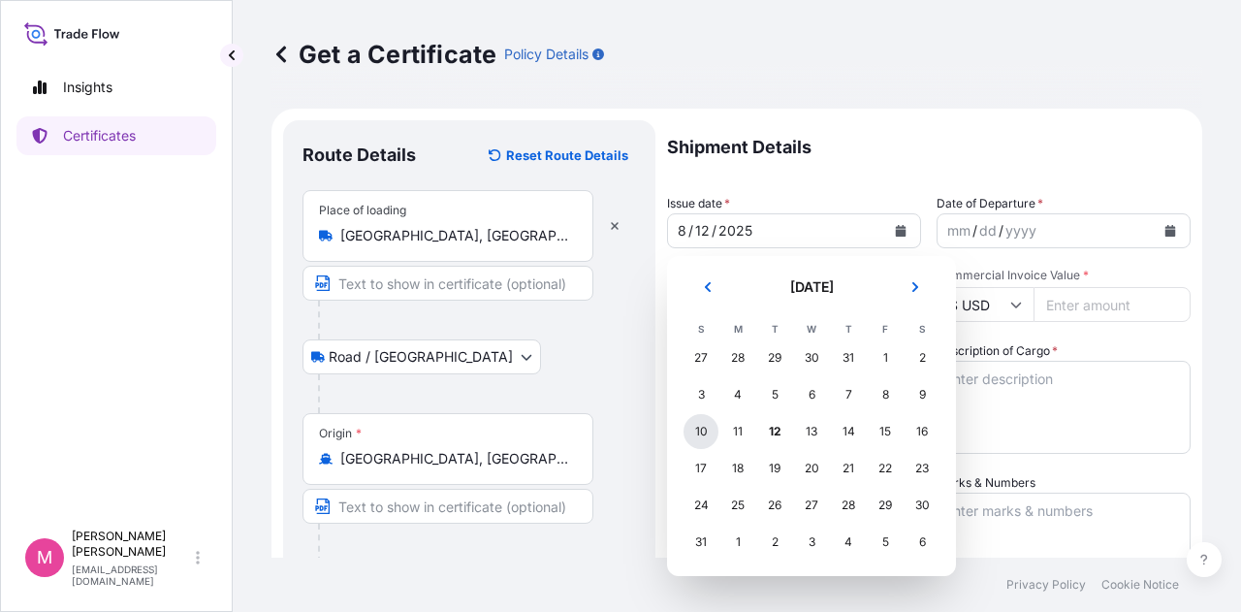
click at [700, 432] on div "10" at bounding box center [700, 431] width 35 height 35
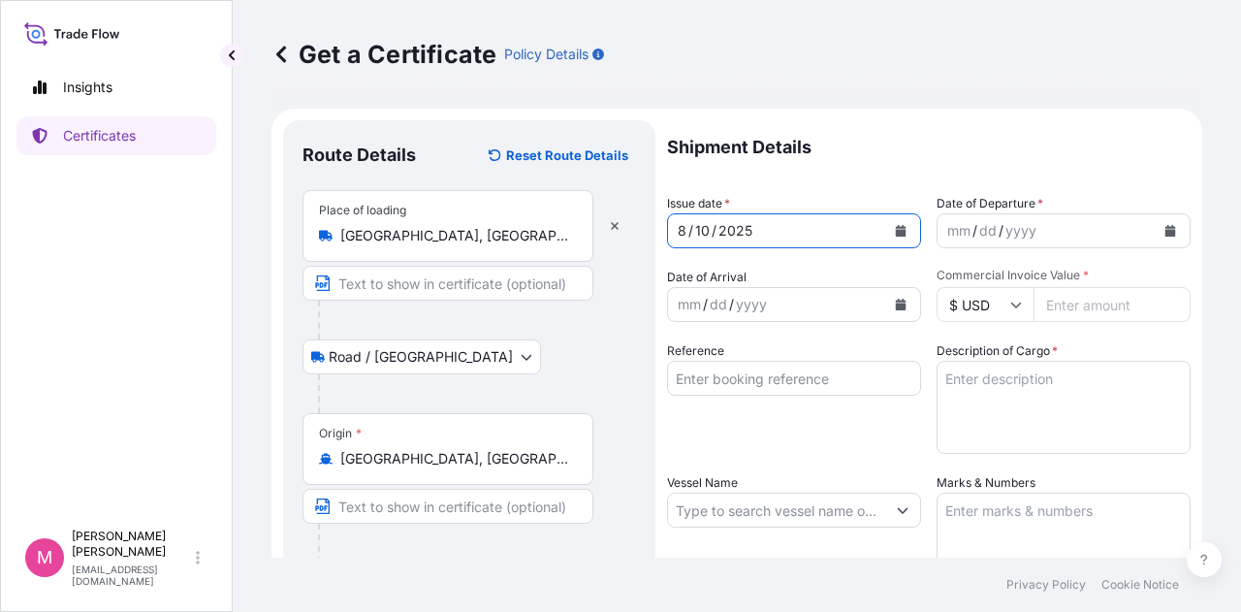
click at [1092, 232] on div "mm / dd / yyyy" at bounding box center [1046, 230] width 217 height 35
click at [1165, 234] on icon "Calendar" at bounding box center [1170, 231] width 11 height 12
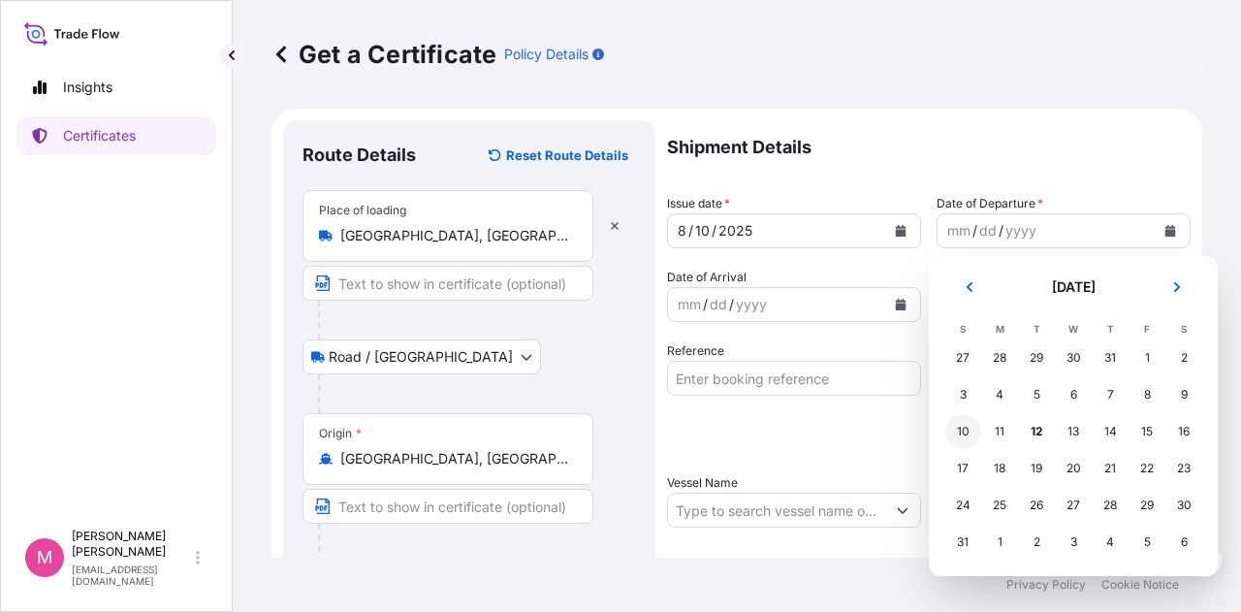
click at [968, 430] on div "10" at bounding box center [962, 431] width 35 height 35
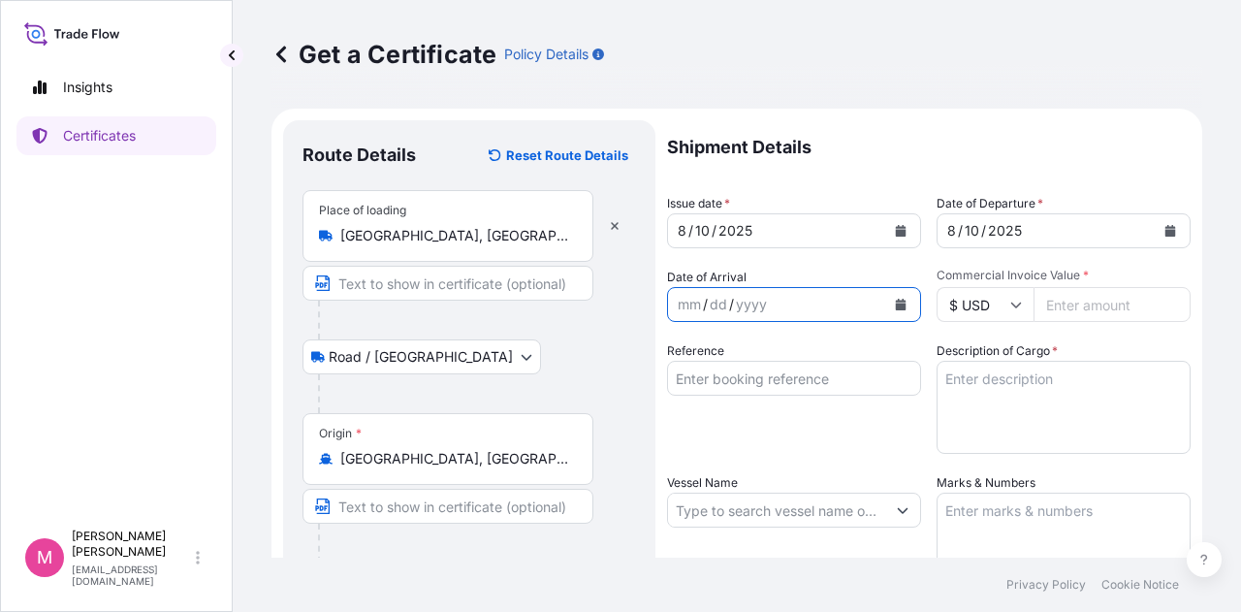
click at [901, 305] on button "Calendar" at bounding box center [900, 304] width 31 height 31
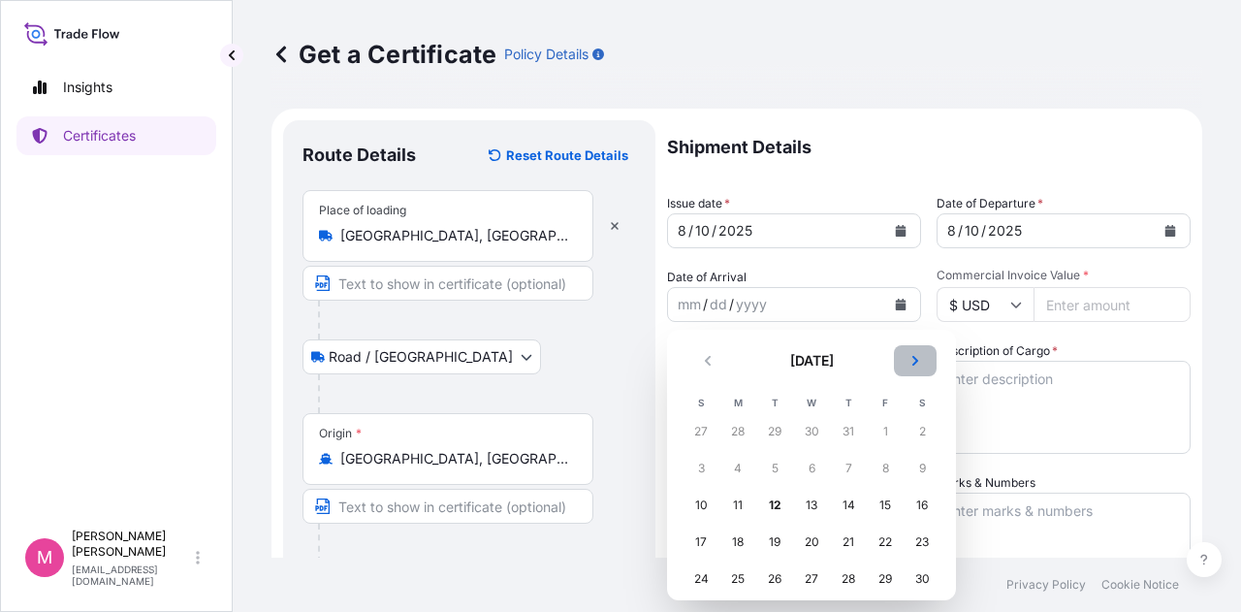
click at [909, 362] on icon "Next" at bounding box center [915, 361] width 12 height 12
click at [809, 433] on div "3" at bounding box center [811, 431] width 35 height 35
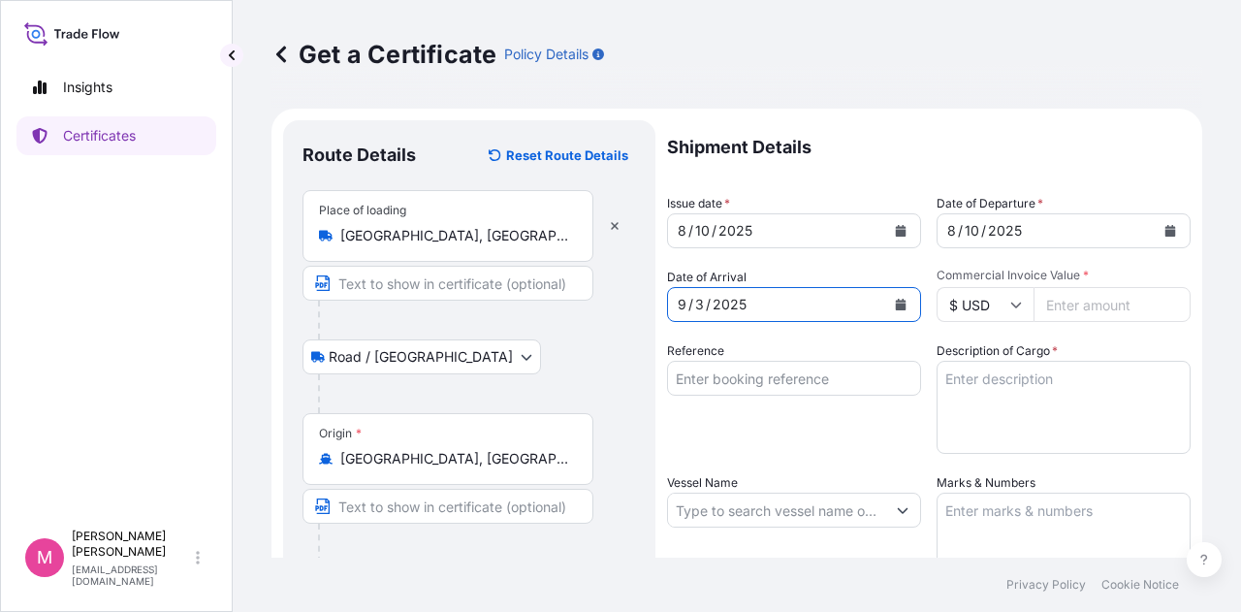
click at [1084, 305] on input "Commercial Invoice Value *" at bounding box center [1111, 304] width 157 height 35
type input "76048.25"
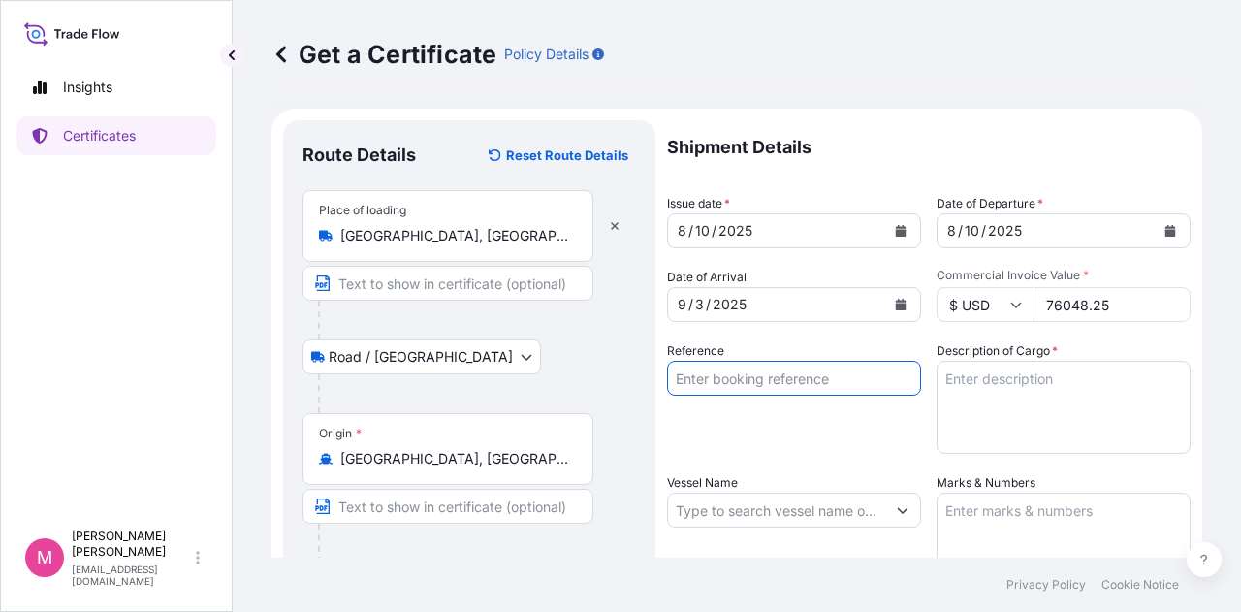
click at [753, 379] on input "Reference" at bounding box center [794, 378] width 254 height 35
type input "SC438074 / TA-3519"
click at [981, 380] on textarea "Description of Cargo *" at bounding box center [1064, 407] width 254 height 93
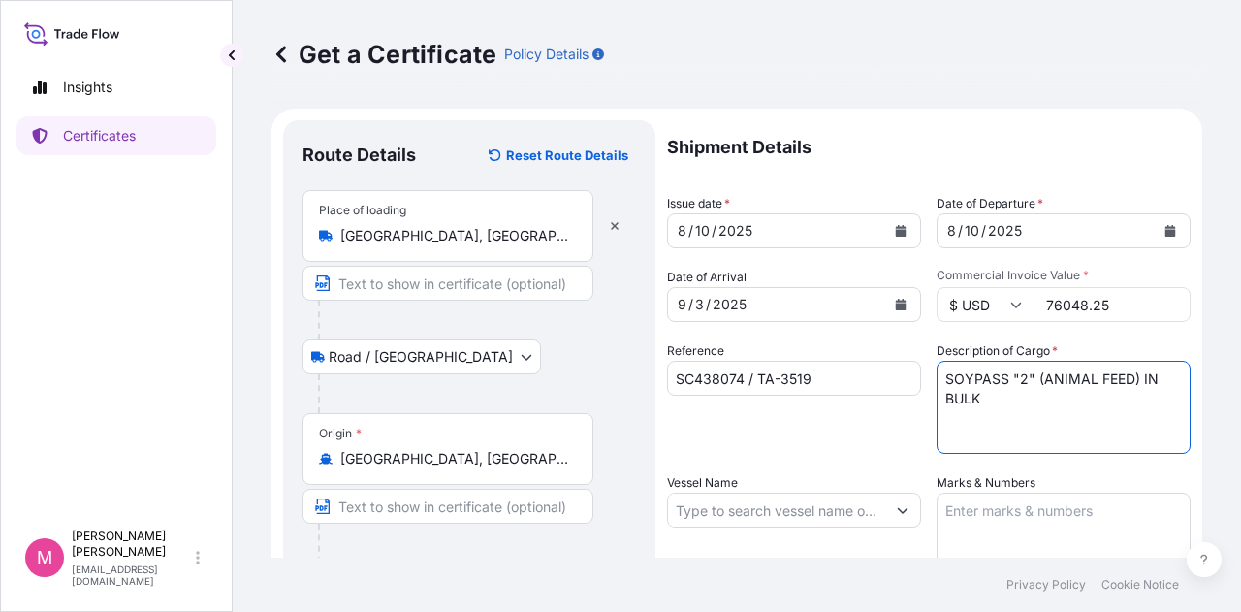
type textarea "SOYPASS "2" (ANIMAL FEED) IN BULK"
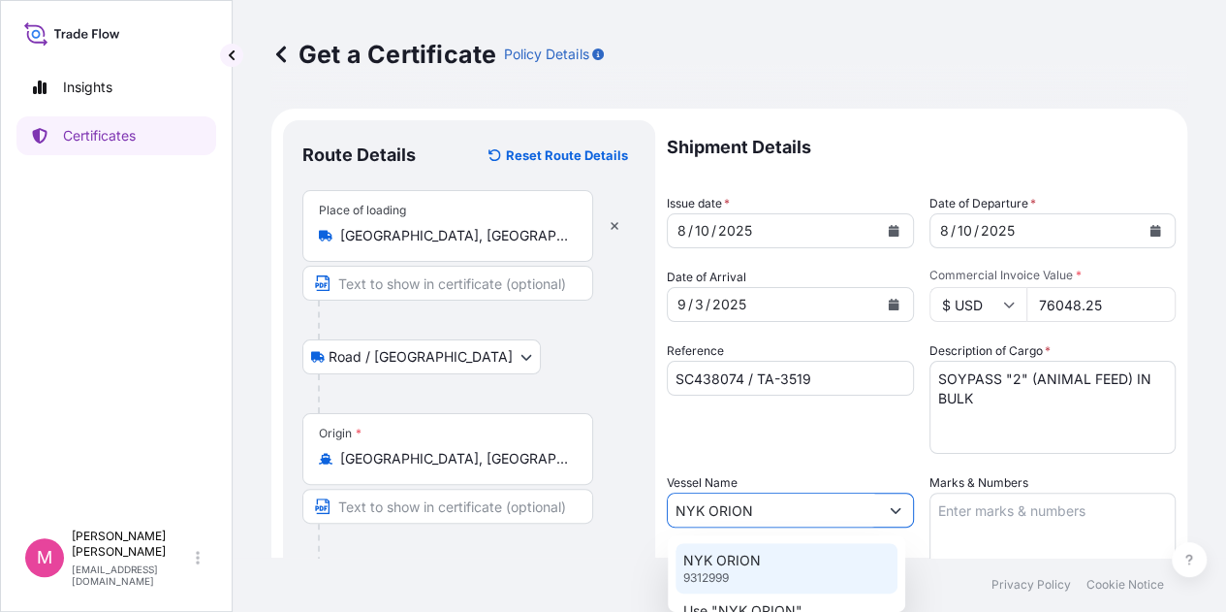
click at [743, 565] on p "NYK ORION" at bounding box center [722, 560] width 78 height 19
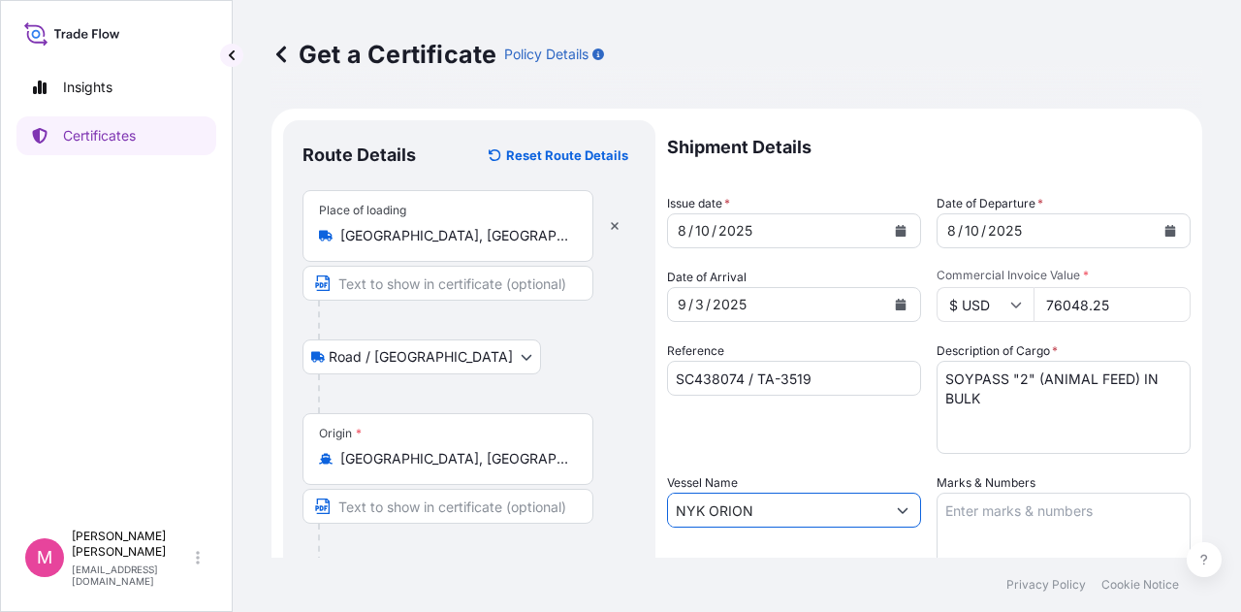
type input "NYK ORION"
click at [986, 525] on textarea "Marks & Numbers" at bounding box center [1064, 541] width 254 height 97
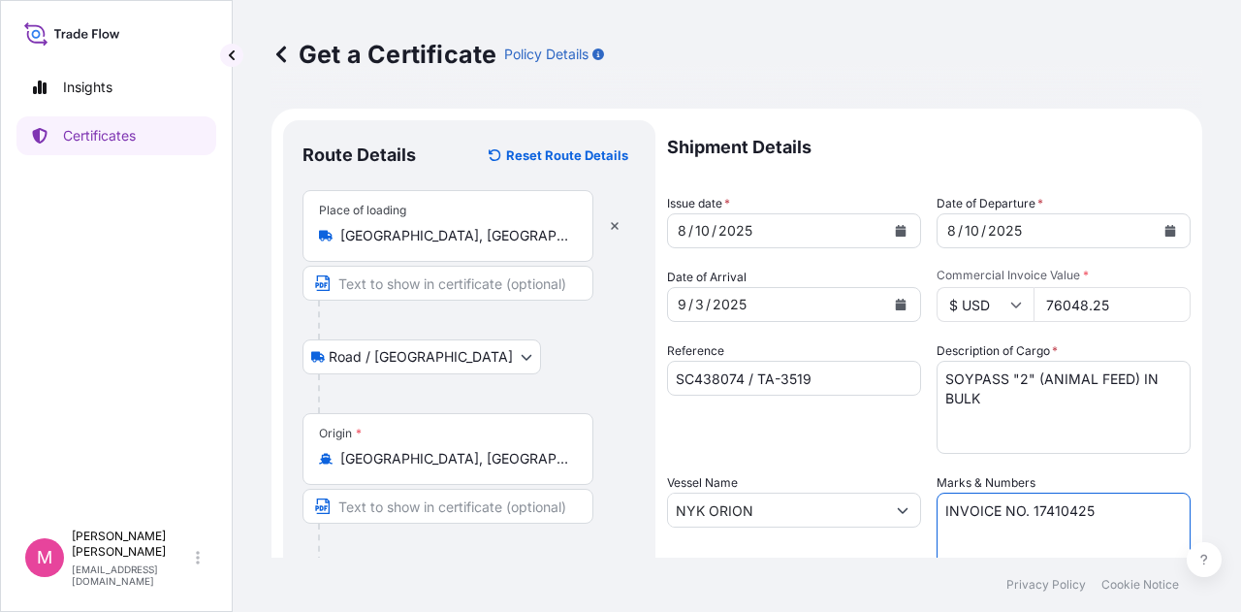
type textarea "INVOICE NO. 17410425"
click at [882, 430] on div "Reference SC438074 / TA-3519" at bounding box center [794, 397] width 254 height 112
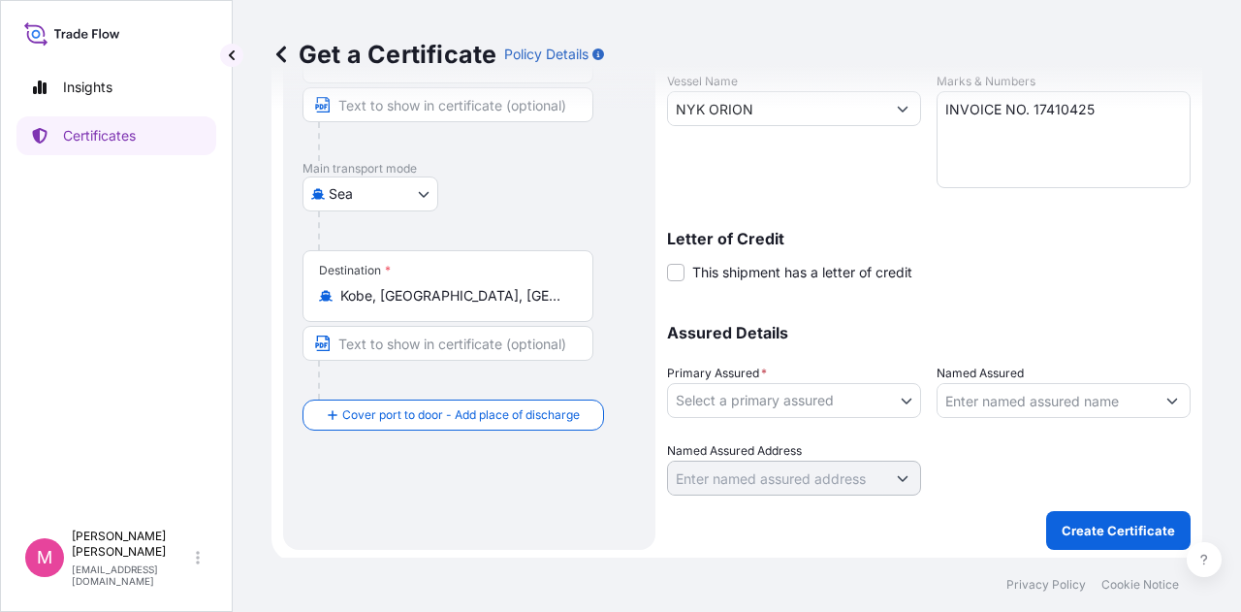
scroll to position [404, 0]
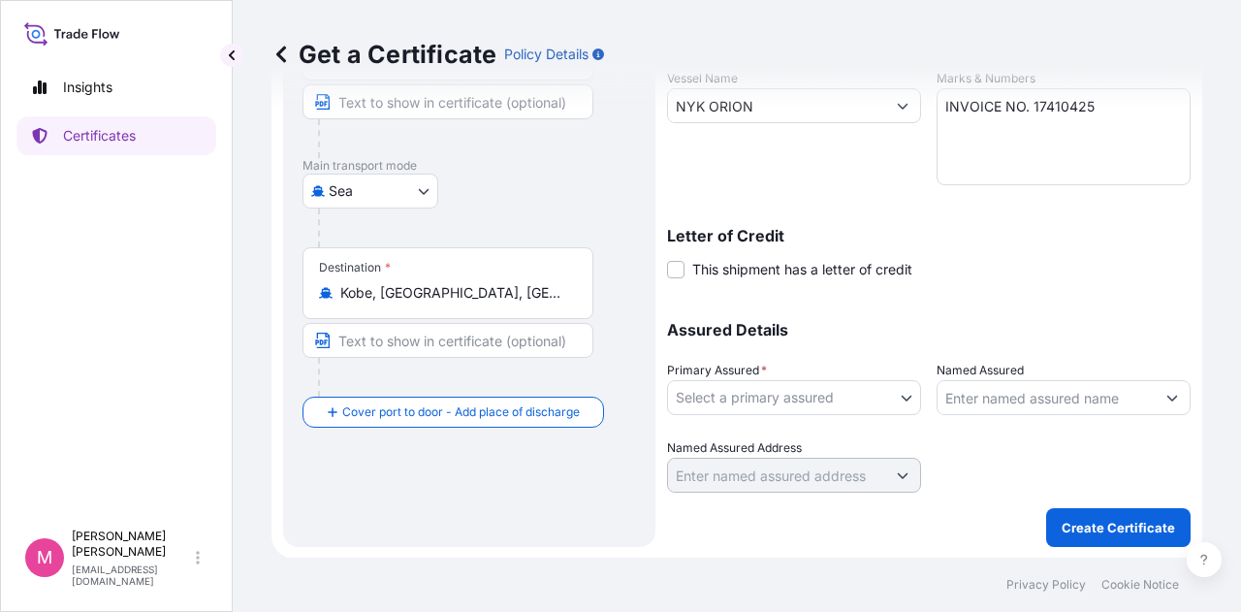
click at [903, 402] on body "Insights Certificates M [PERSON_NAME] [EMAIL_ADDRESS][DOMAIN_NAME] Get a Certif…" at bounding box center [620, 306] width 1241 height 612
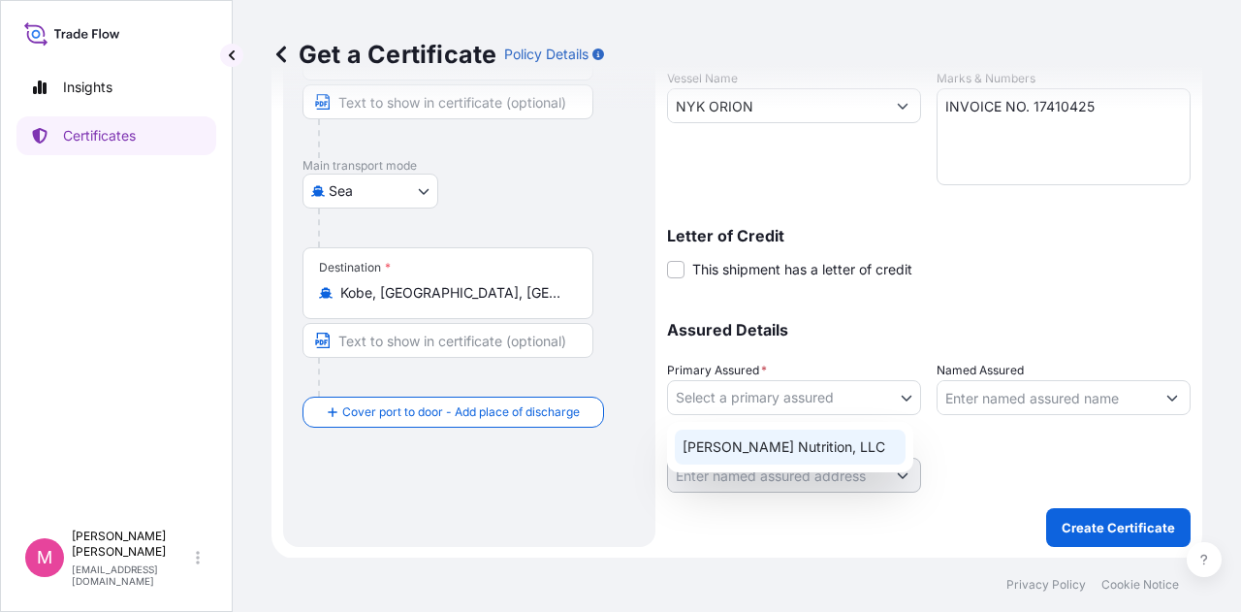
click at [819, 448] on div "[PERSON_NAME] Nutrition, LLC" at bounding box center [790, 446] width 231 height 35
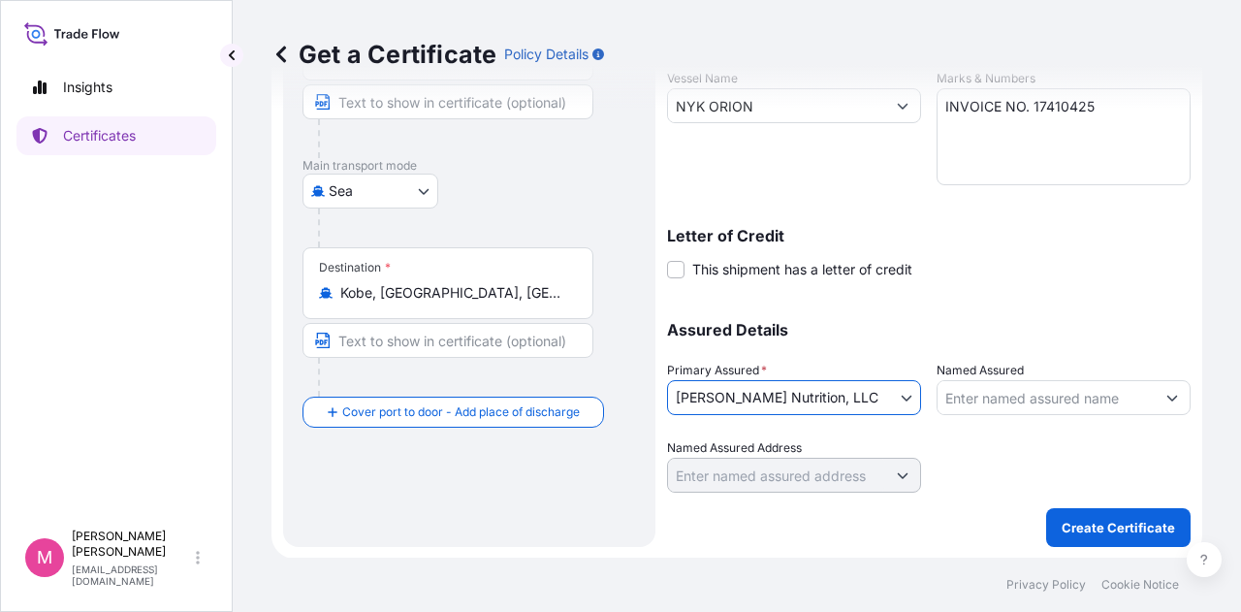
click at [972, 468] on div at bounding box center [1064, 465] width 254 height 54
click at [1084, 531] on p "Create Certificate" at bounding box center [1118, 527] width 113 height 19
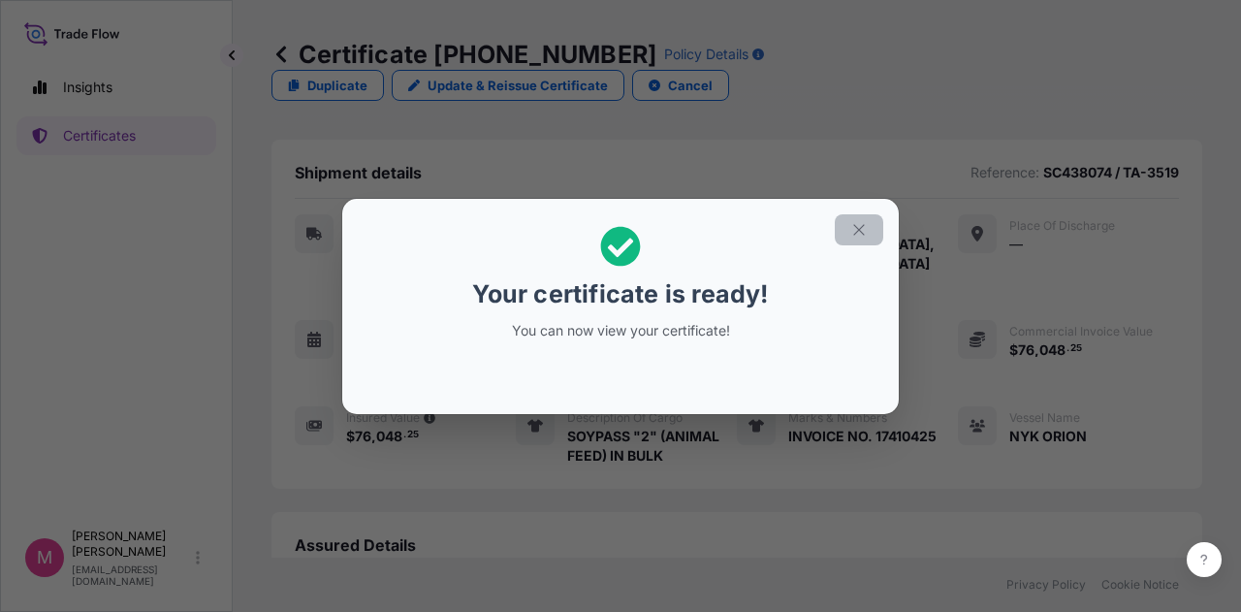
click at [867, 230] on icon "button" at bounding box center [858, 229] width 17 height 17
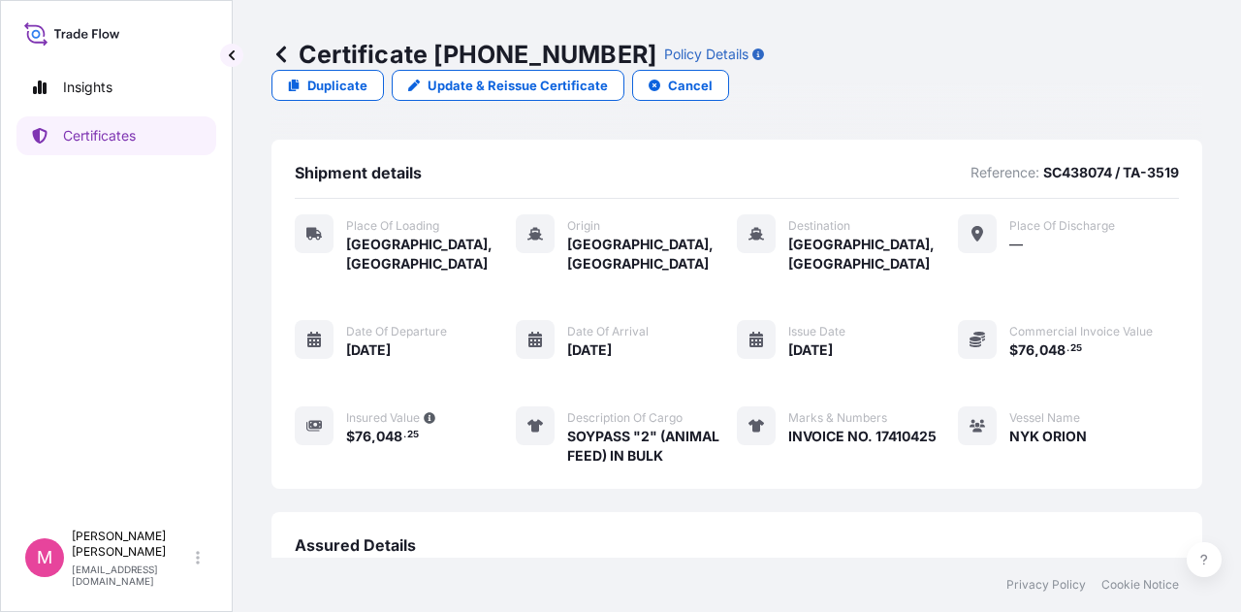
scroll to position [281, 0]
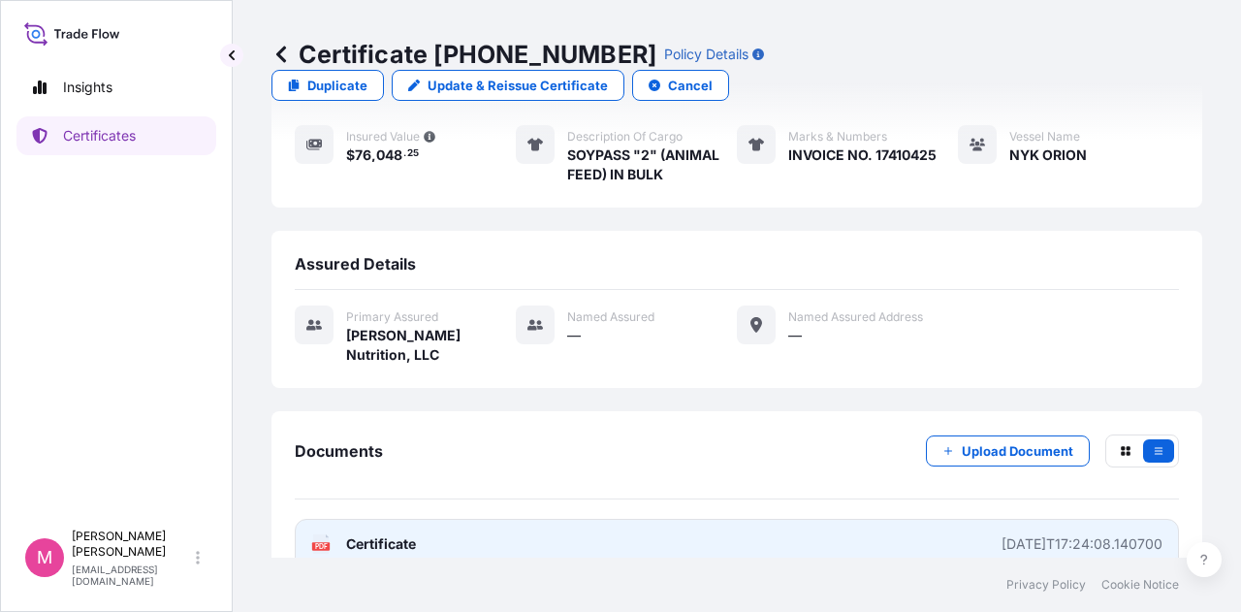
click at [394, 534] on span "Certificate" at bounding box center [381, 543] width 70 height 19
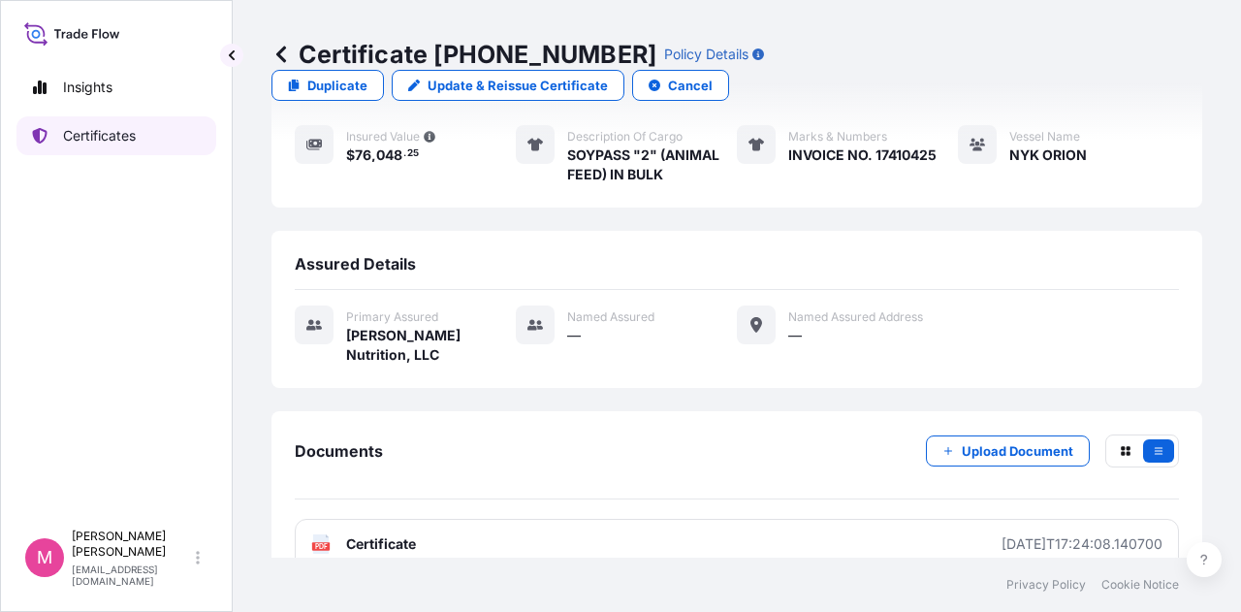
click at [93, 142] on p "Certificates" at bounding box center [99, 135] width 73 height 19
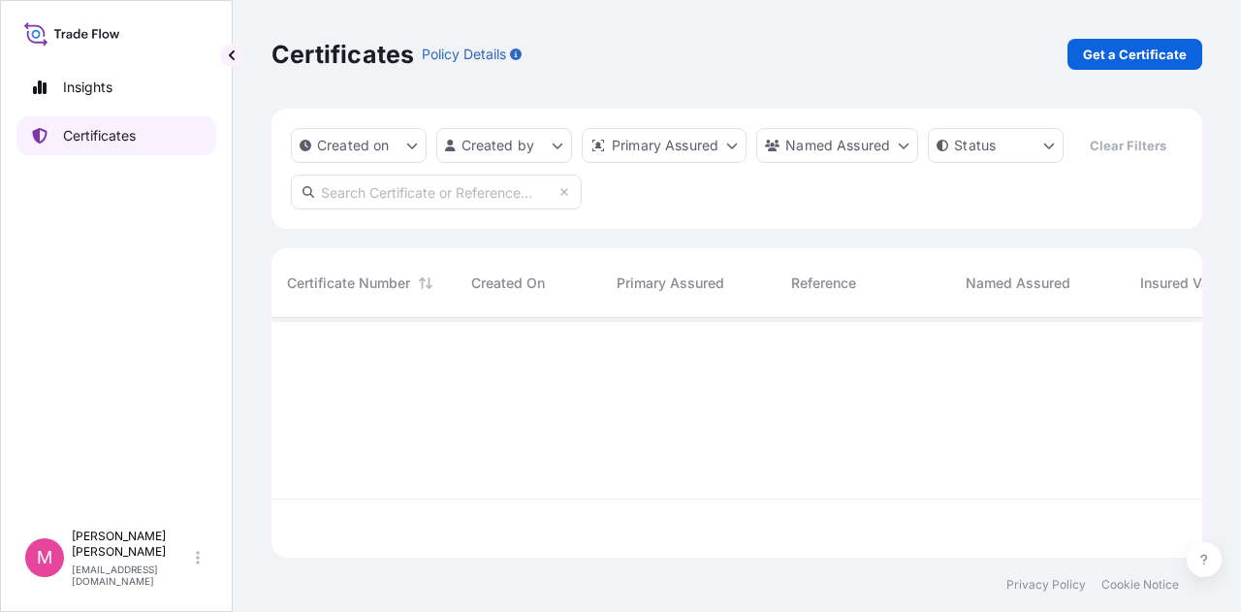
scroll to position [236, 915]
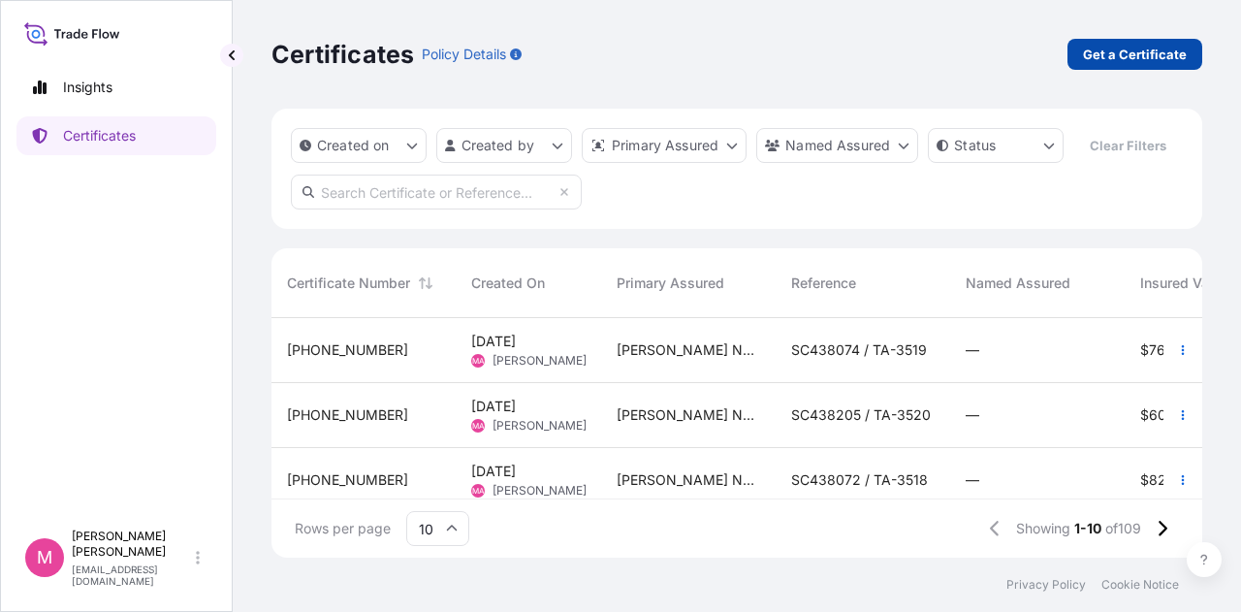
click at [1138, 59] on p "Get a Certificate" at bounding box center [1135, 54] width 104 height 19
select select "Road / [GEOGRAPHIC_DATA]"
select select "Sea"
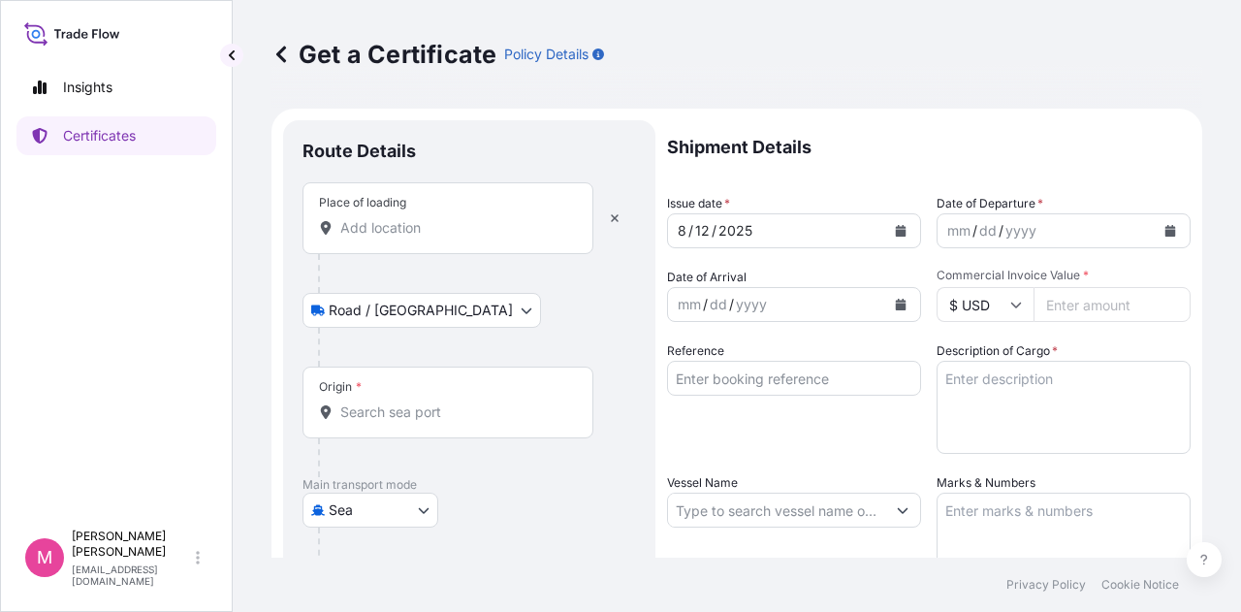
click at [421, 232] on input "Place of loading" at bounding box center [454, 227] width 229 height 19
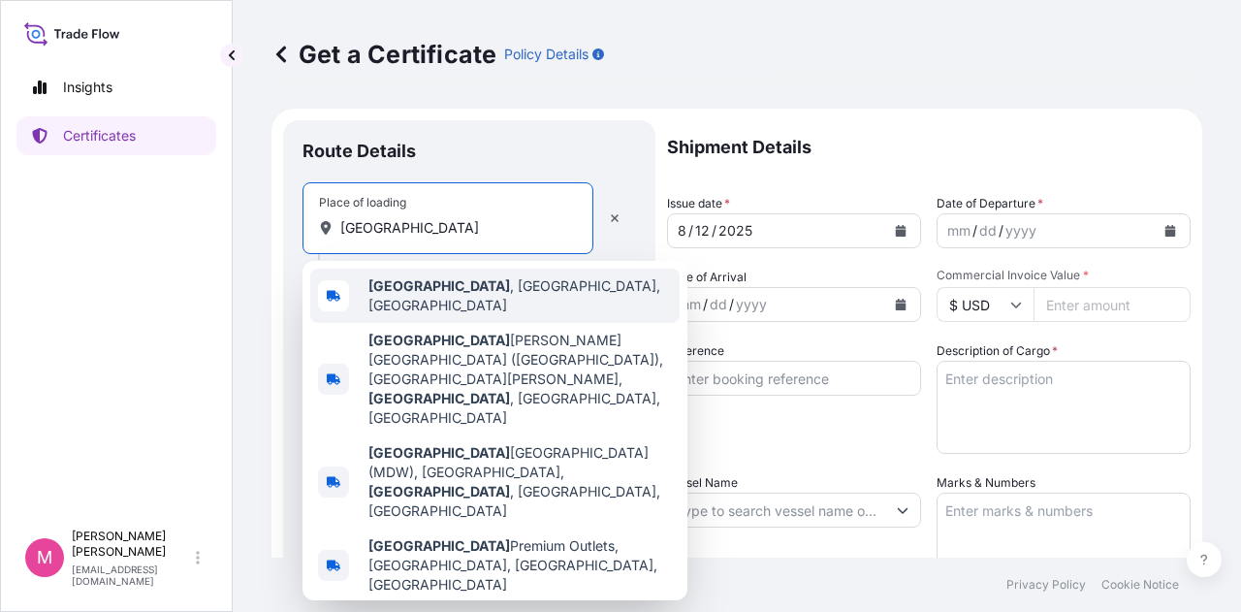
click at [460, 290] on span "[GEOGRAPHIC_DATA] , [GEOGRAPHIC_DATA], [GEOGRAPHIC_DATA]" at bounding box center [519, 295] width 303 height 39
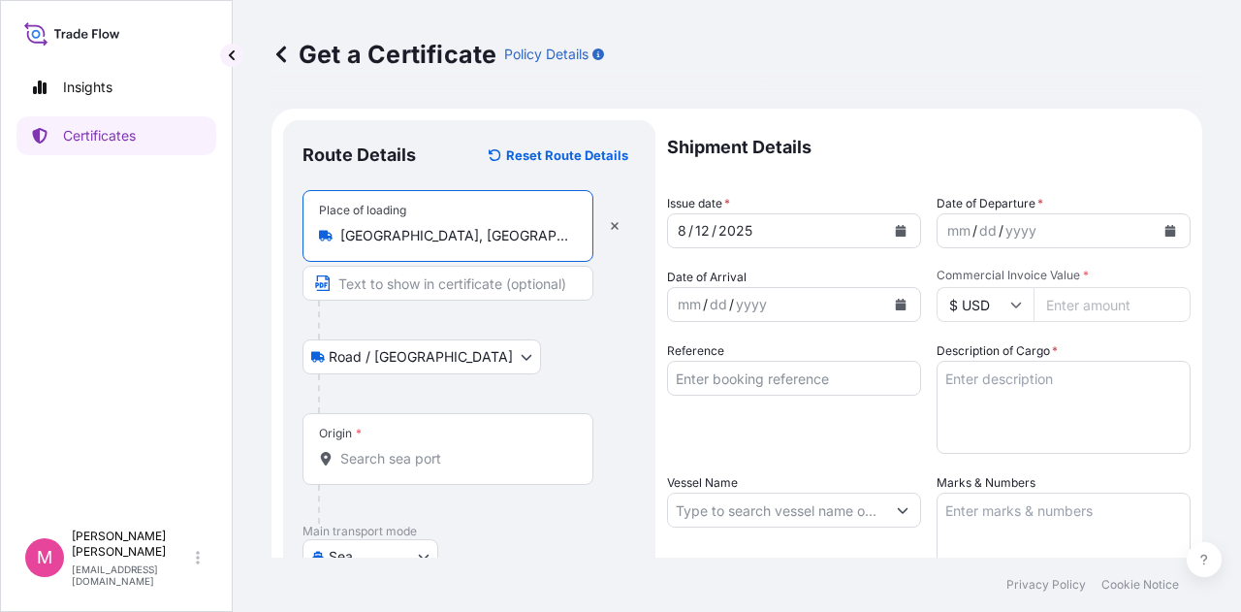
type input "[GEOGRAPHIC_DATA], [GEOGRAPHIC_DATA], [GEOGRAPHIC_DATA]"
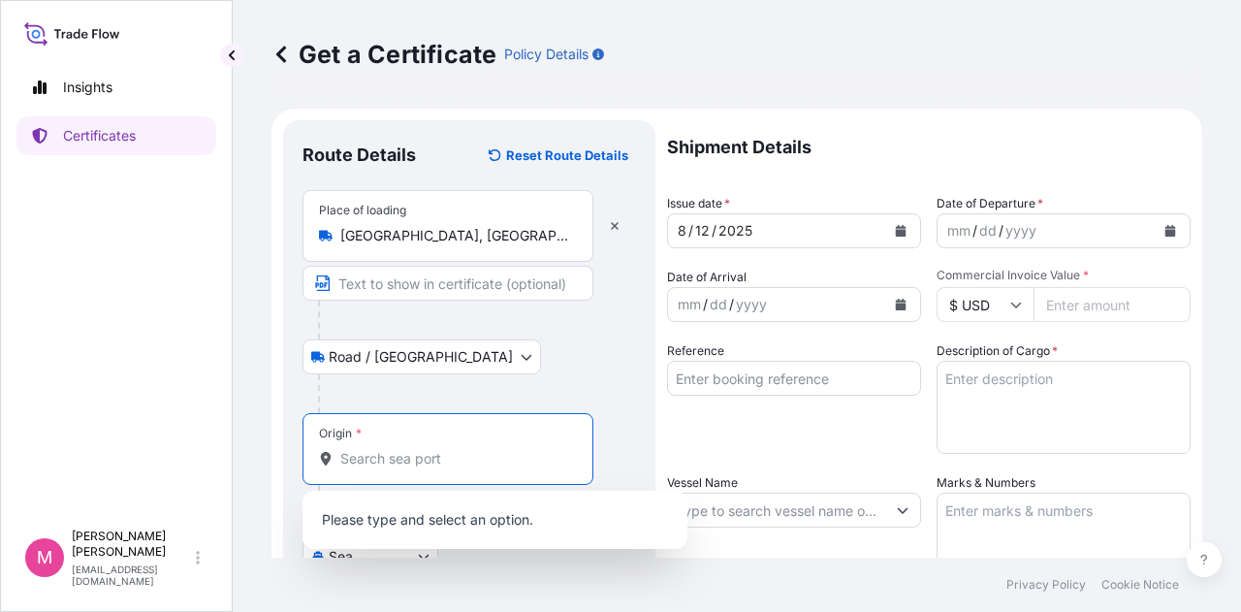
click at [409, 451] on input "Origin *" at bounding box center [454, 458] width 229 height 19
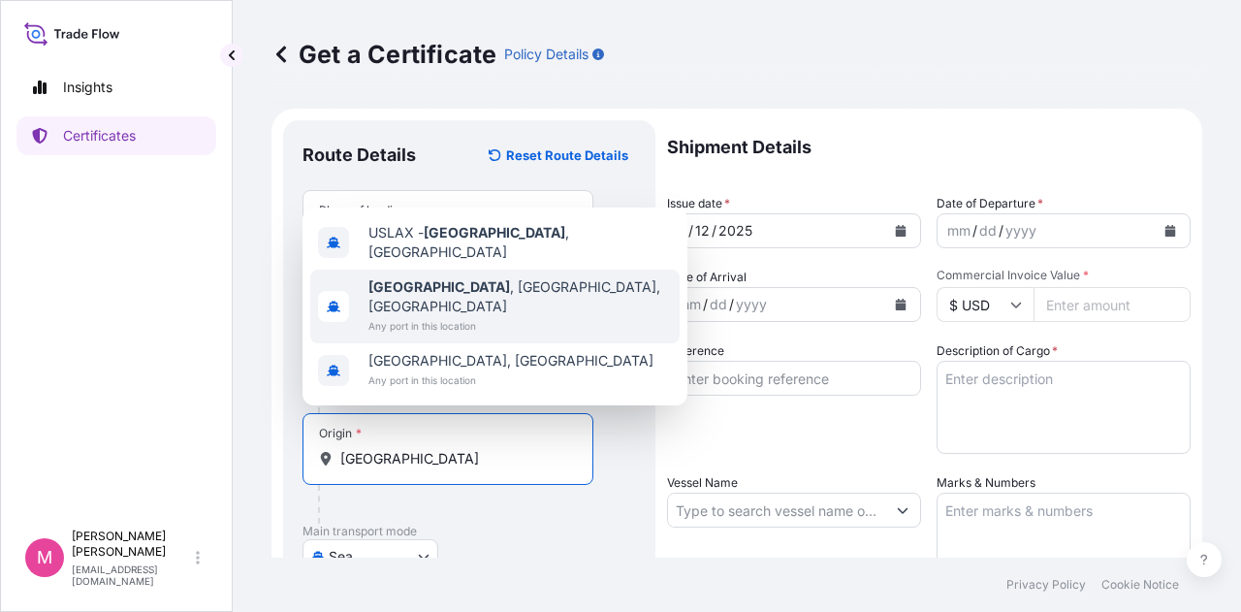
click at [465, 317] on span "Any port in this location" at bounding box center [519, 325] width 303 height 19
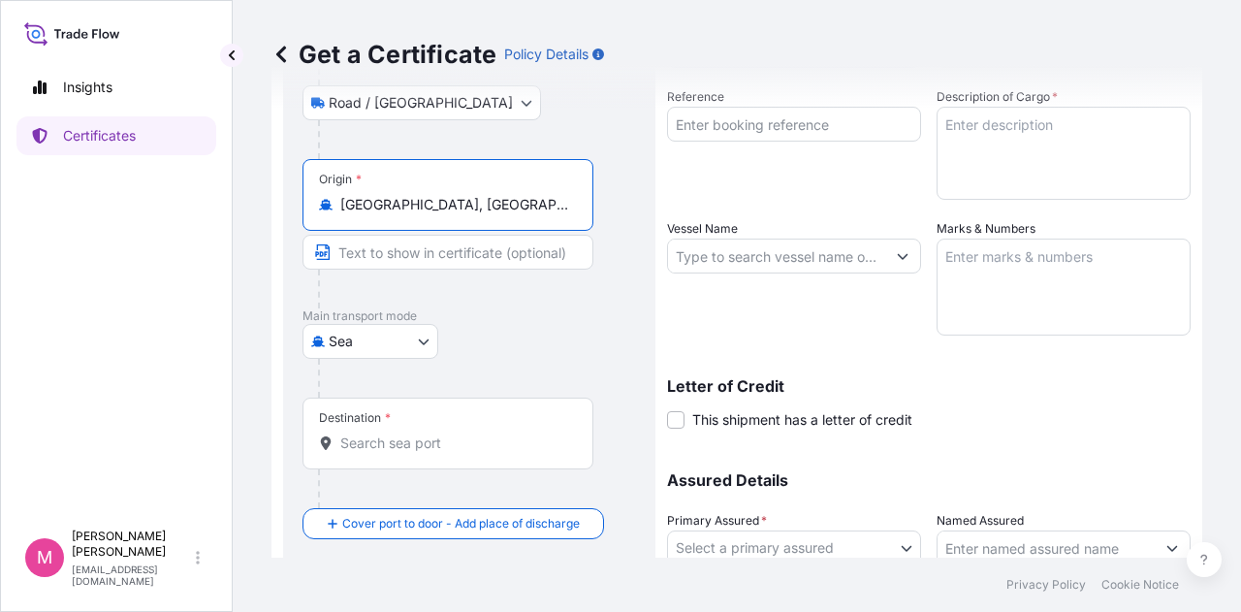
scroll to position [291, 0]
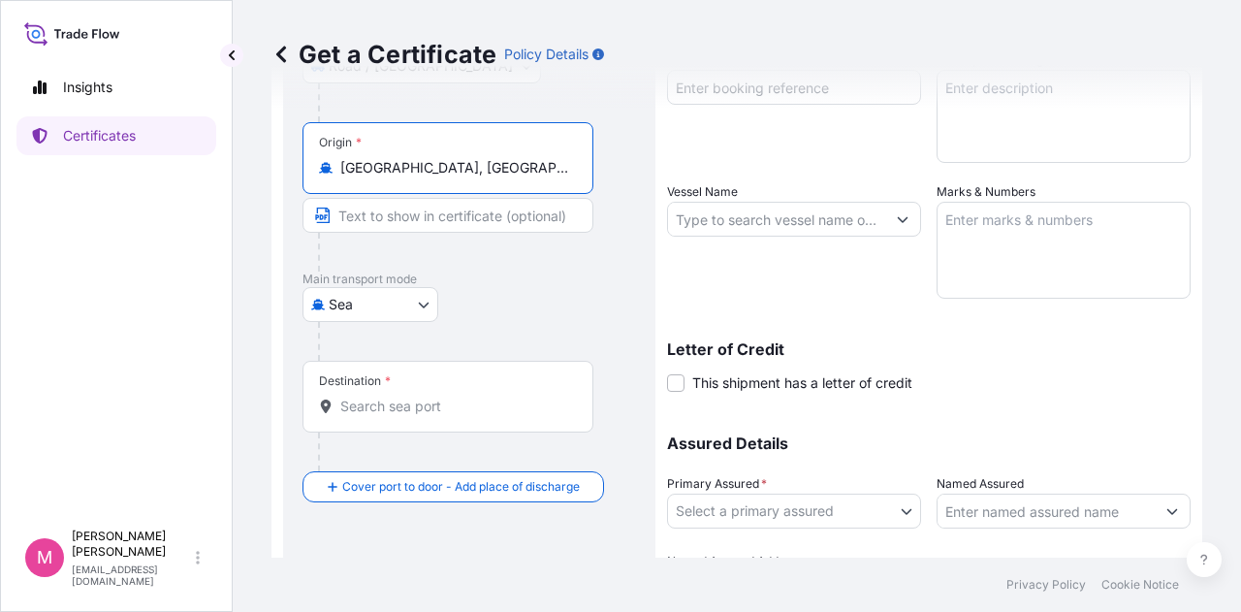
type input "[GEOGRAPHIC_DATA], [GEOGRAPHIC_DATA], [GEOGRAPHIC_DATA]"
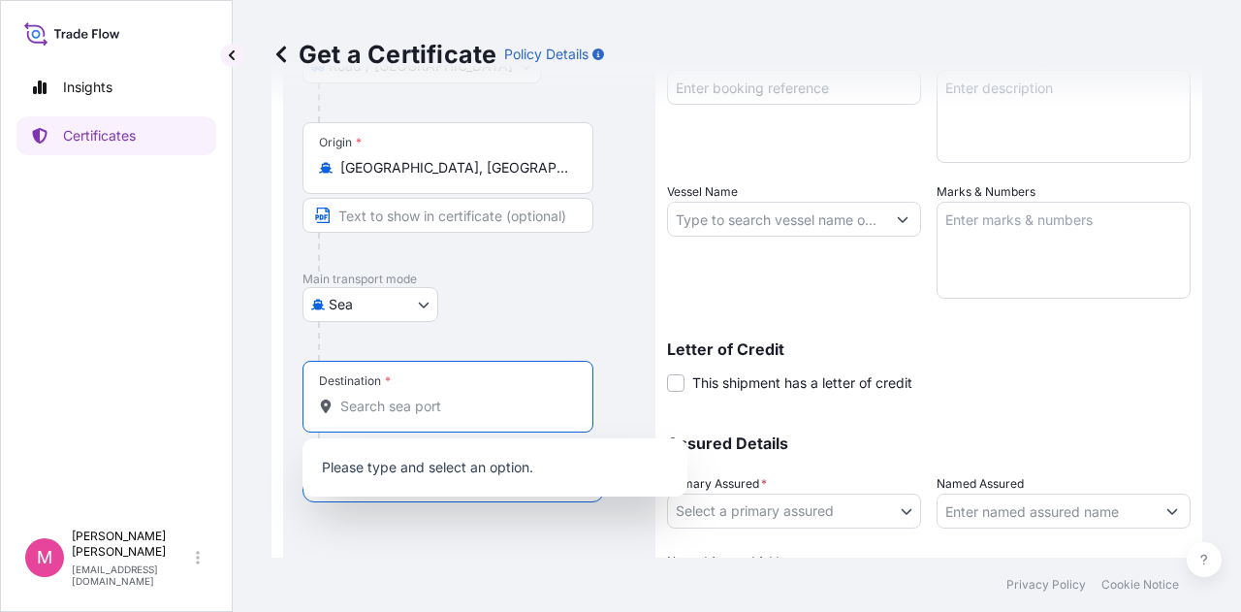
click at [502, 407] on input "Destination *" at bounding box center [454, 406] width 229 height 19
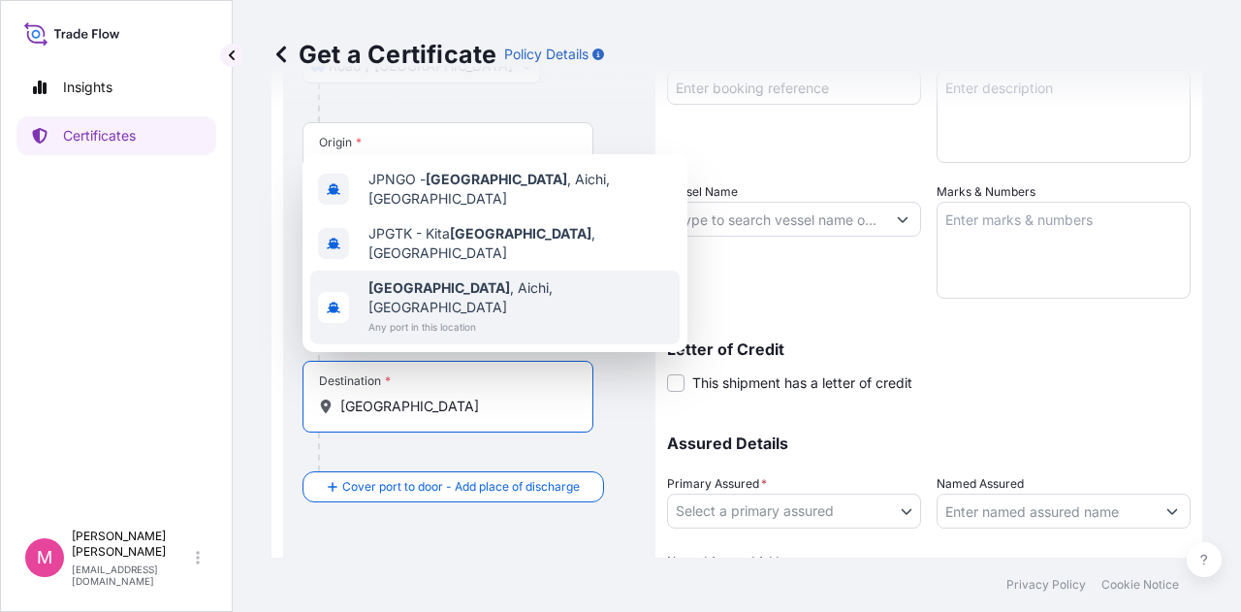
click at [502, 313] on span "[GEOGRAPHIC_DATA] , [GEOGRAPHIC_DATA], [GEOGRAPHIC_DATA]" at bounding box center [519, 297] width 303 height 39
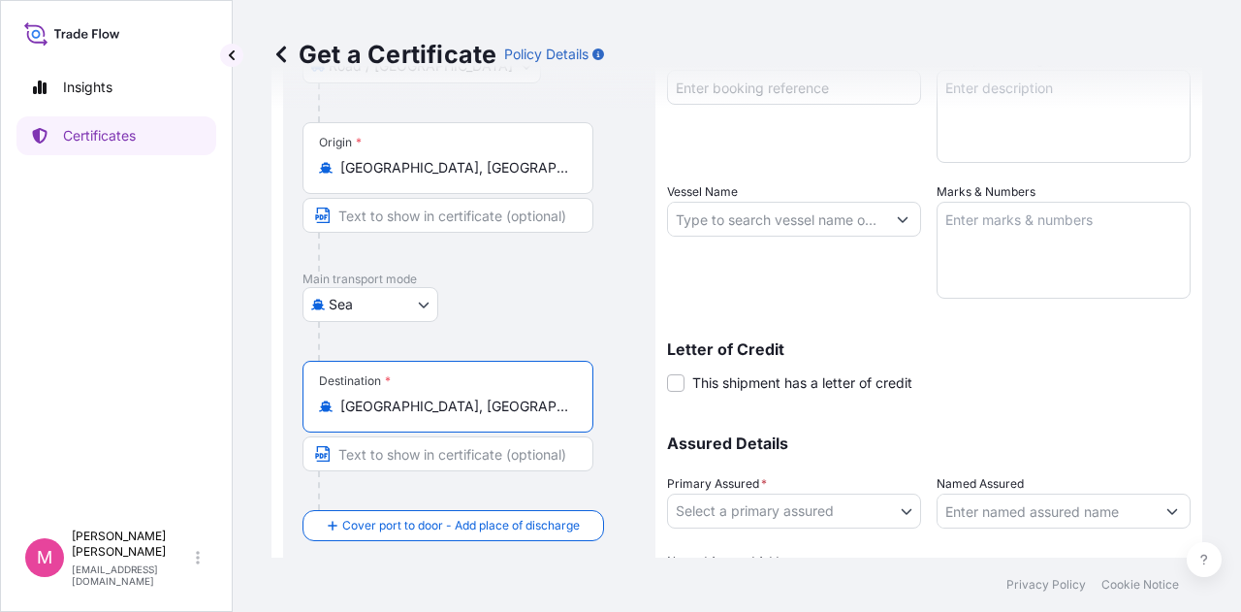
type input "[GEOGRAPHIC_DATA], [GEOGRAPHIC_DATA], [GEOGRAPHIC_DATA]"
click at [1076, 379] on div "Letter of Credit This shipment has a letter of credit Letter of credit * Letter…" at bounding box center [929, 366] width 524 height 51
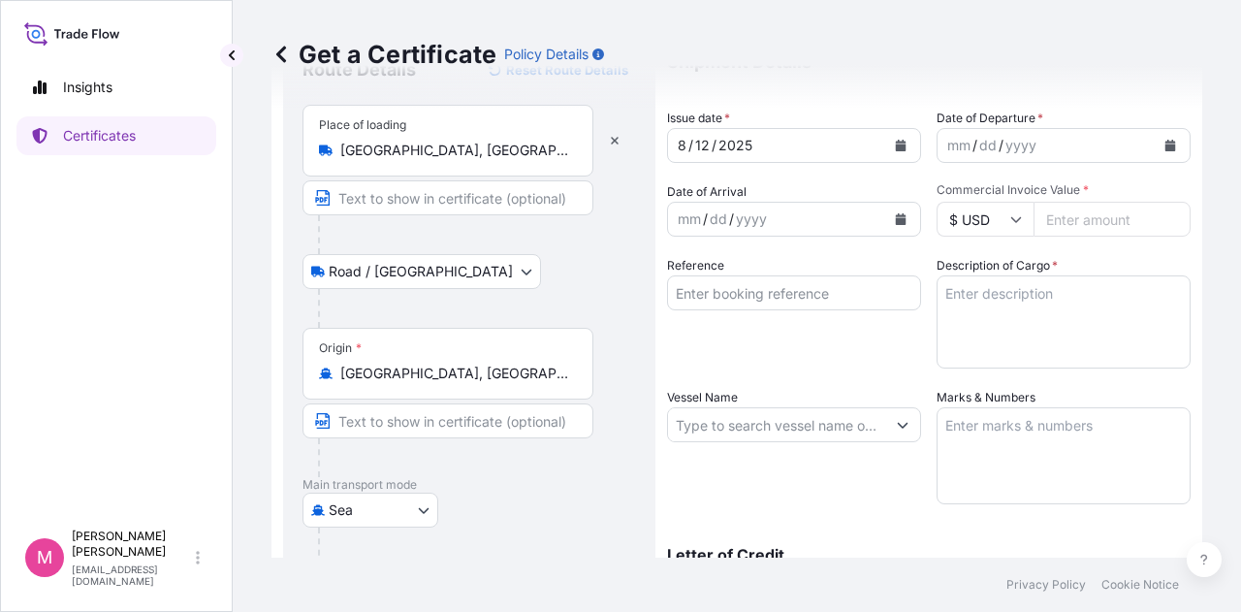
scroll to position [0, 0]
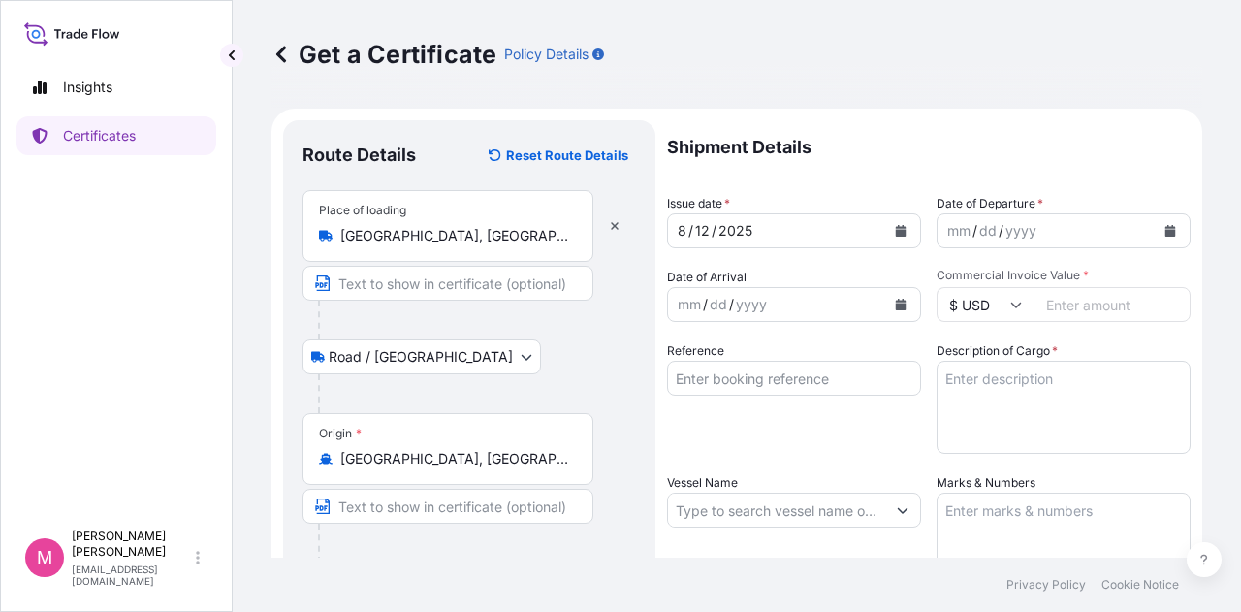
click at [898, 232] on icon "Calendar" at bounding box center [901, 231] width 11 height 12
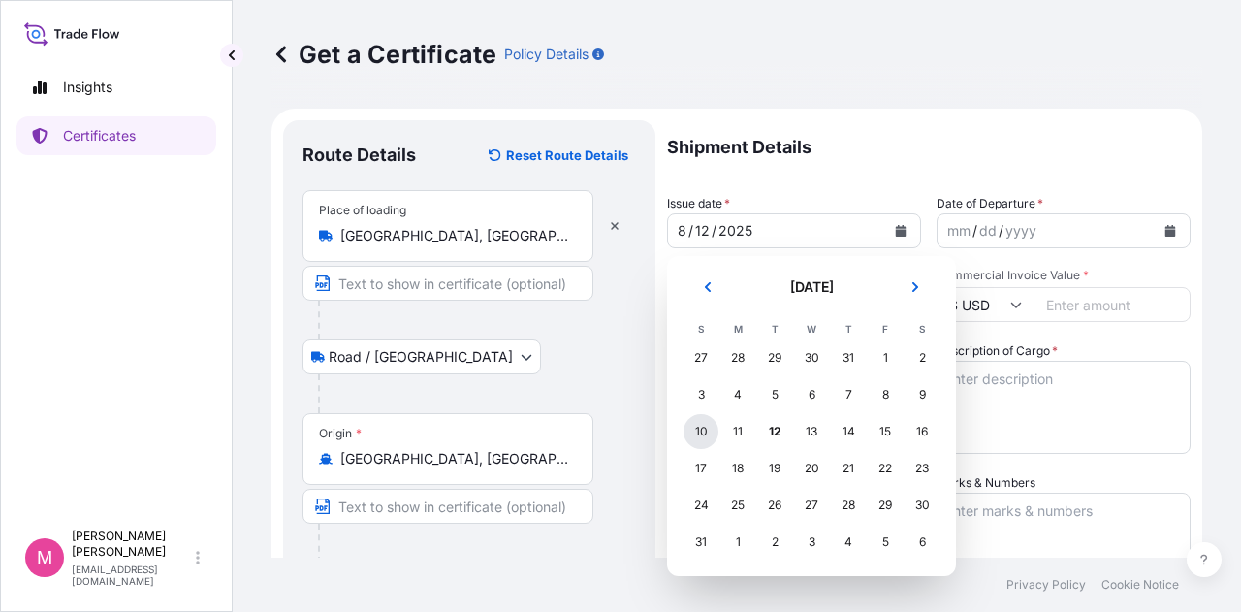
click at [700, 427] on div "10" at bounding box center [700, 431] width 35 height 35
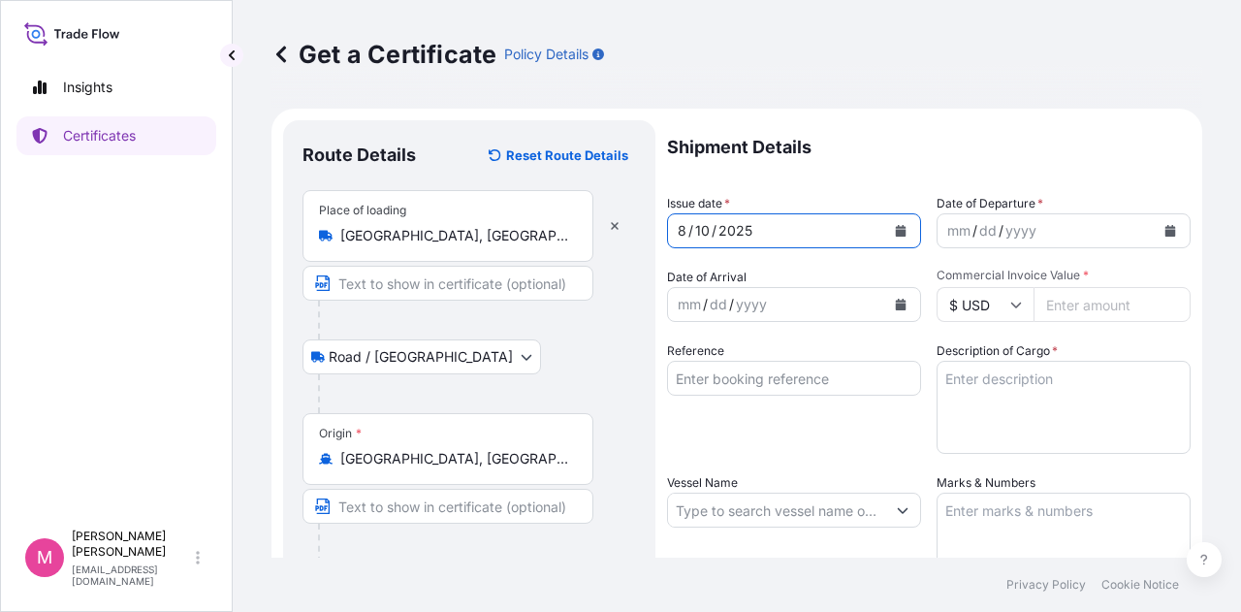
click at [1155, 235] on button "Calendar" at bounding box center [1170, 230] width 31 height 31
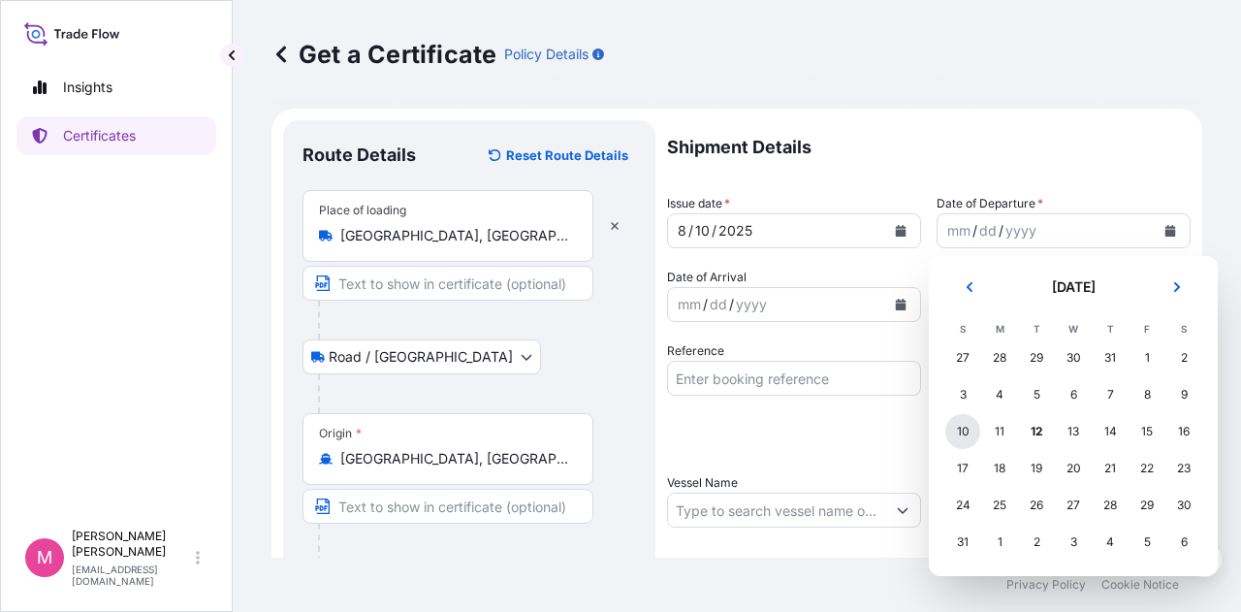
click at [966, 437] on div "10" at bounding box center [962, 431] width 35 height 35
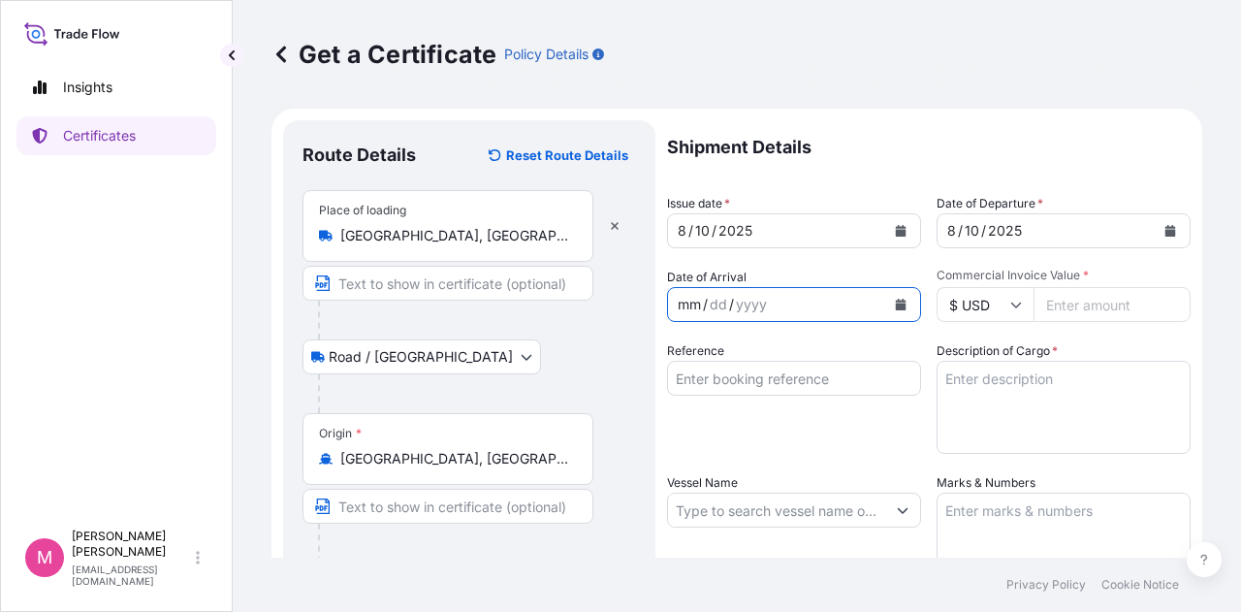
click at [795, 303] on div "mm / dd / yyyy" at bounding box center [776, 304] width 217 height 35
click at [896, 302] on icon "Calendar" at bounding box center [901, 305] width 11 height 12
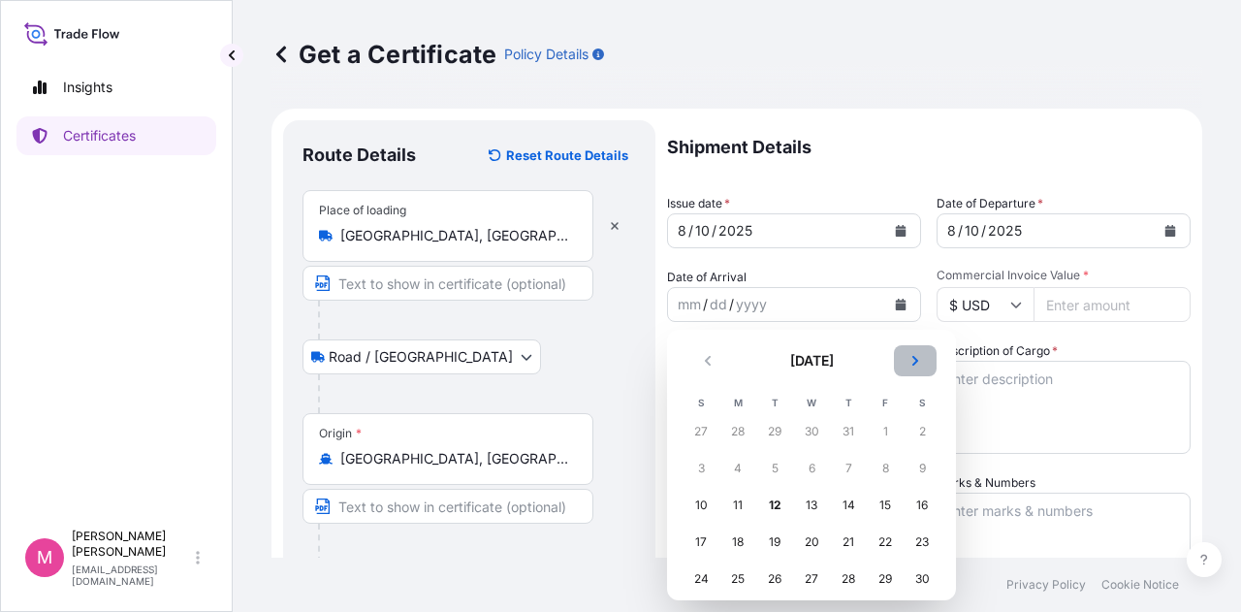
click at [914, 363] on icon "Next" at bounding box center [915, 361] width 6 height 10
click at [886, 435] on div "5" at bounding box center [885, 431] width 35 height 35
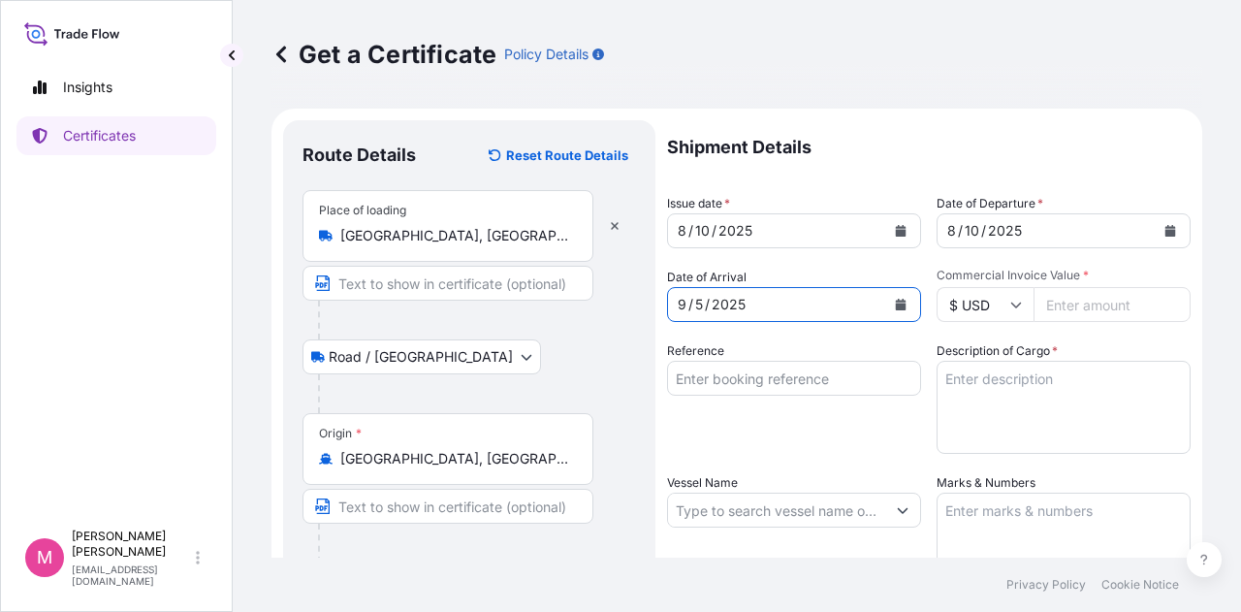
click at [1097, 302] on input "Commercial Invoice Value *" at bounding box center [1111, 304] width 157 height 35
type input "45329.89"
click at [1119, 341] on div "Description of Cargo *" at bounding box center [1064, 397] width 254 height 112
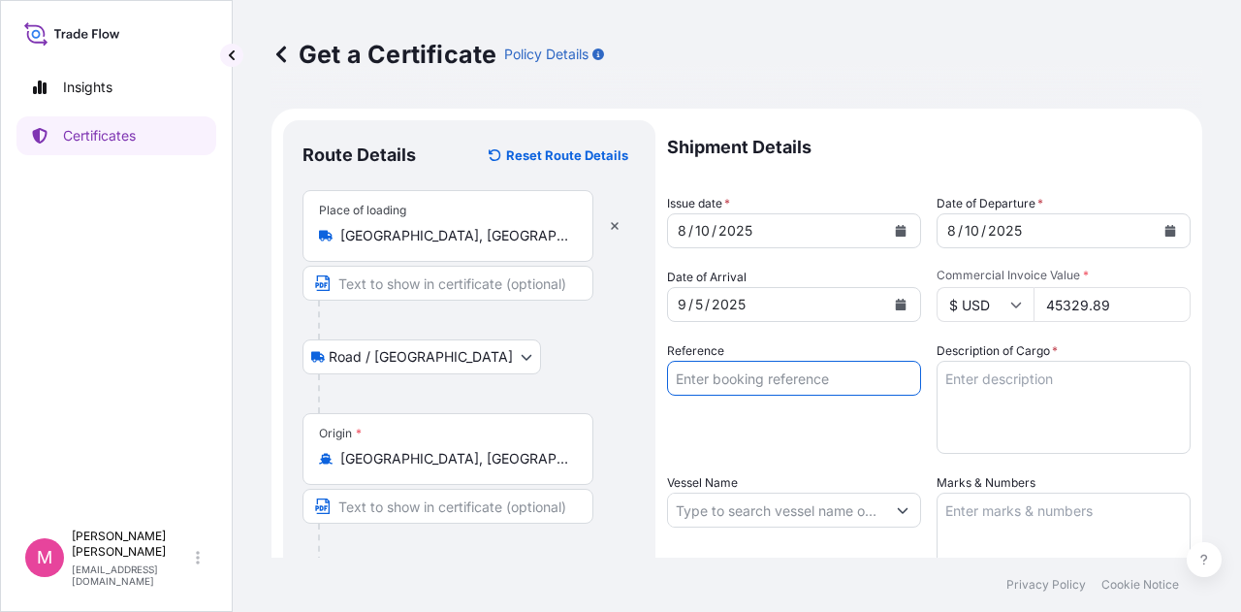
click at [712, 373] on input "Reference" at bounding box center [794, 378] width 254 height 35
type input "SC439056 / TA-3531"
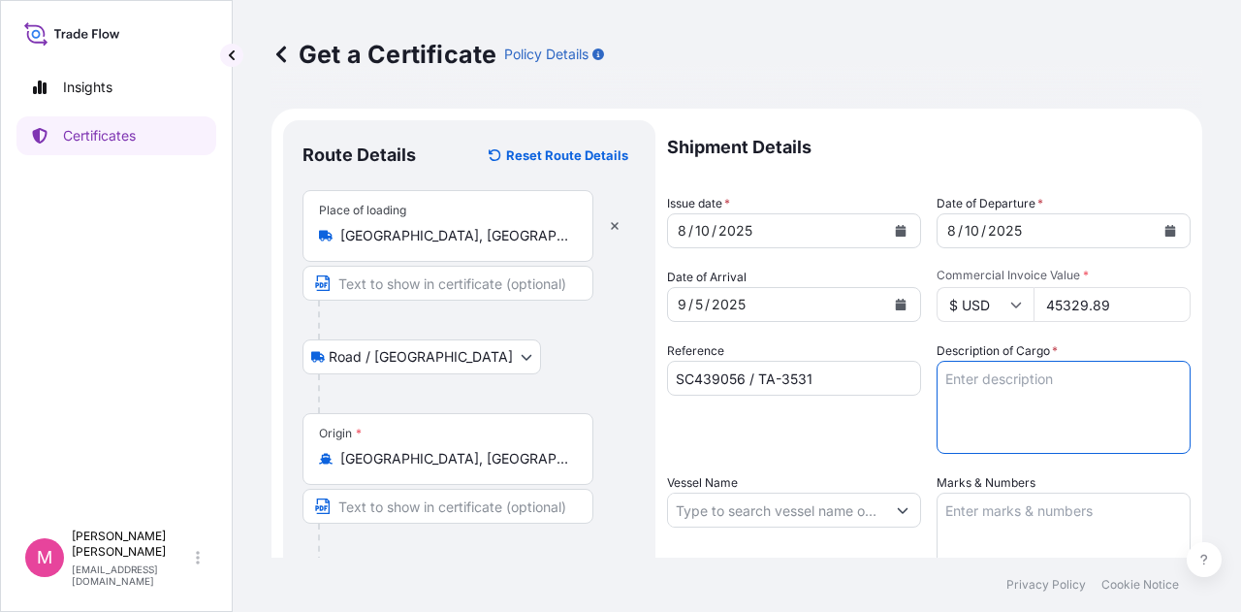
click at [985, 372] on textarea "Description of Cargo *" at bounding box center [1064, 407] width 254 height 93
type textarea "SOYPASS "2" (ANIMAL FEED) IN BULK"
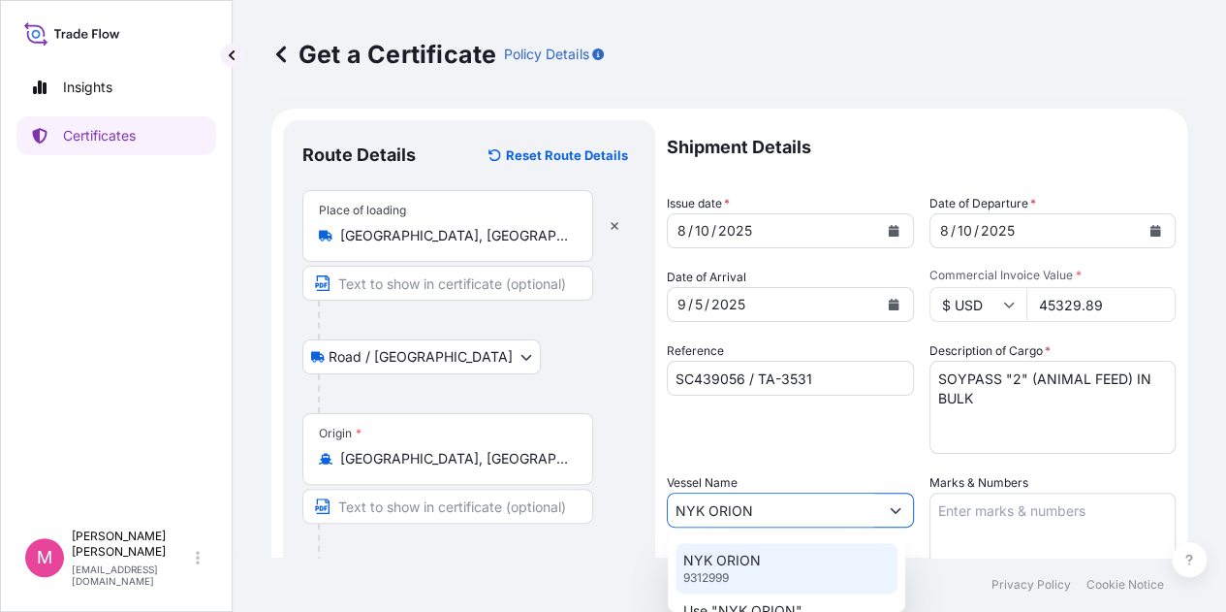
click at [738, 568] on p "NYK ORION" at bounding box center [722, 560] width 78 height 19
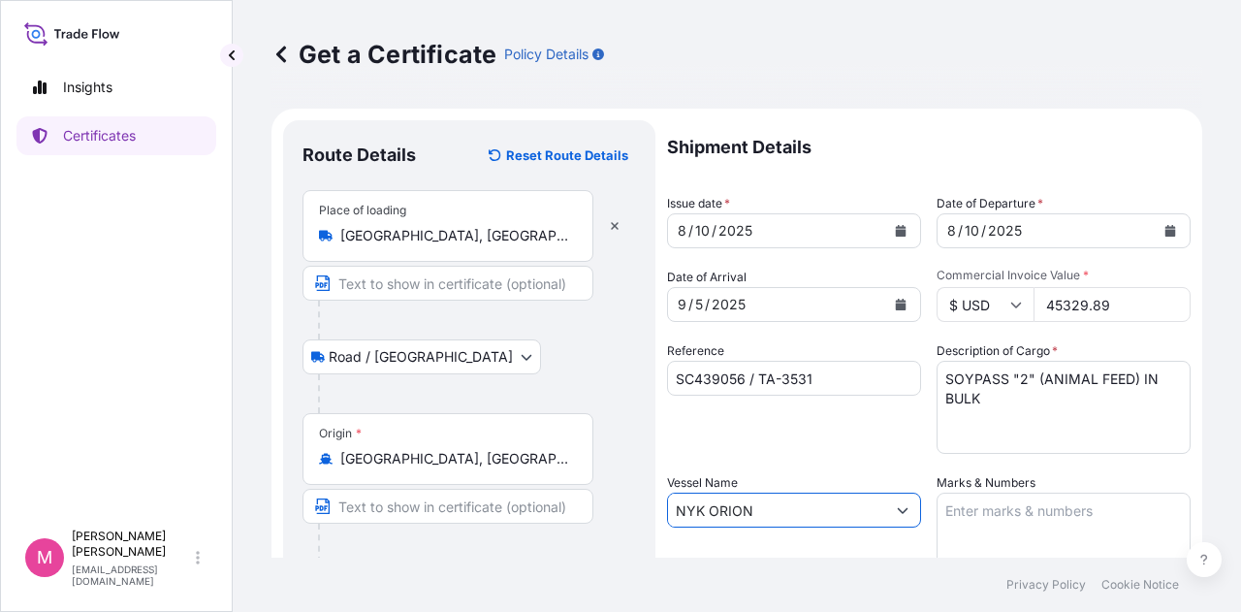
type input "NYK ORION"
click at [975, 523] on textarea "Marks & Numbers" at bounding box center [1064, 541] width 254 height 97
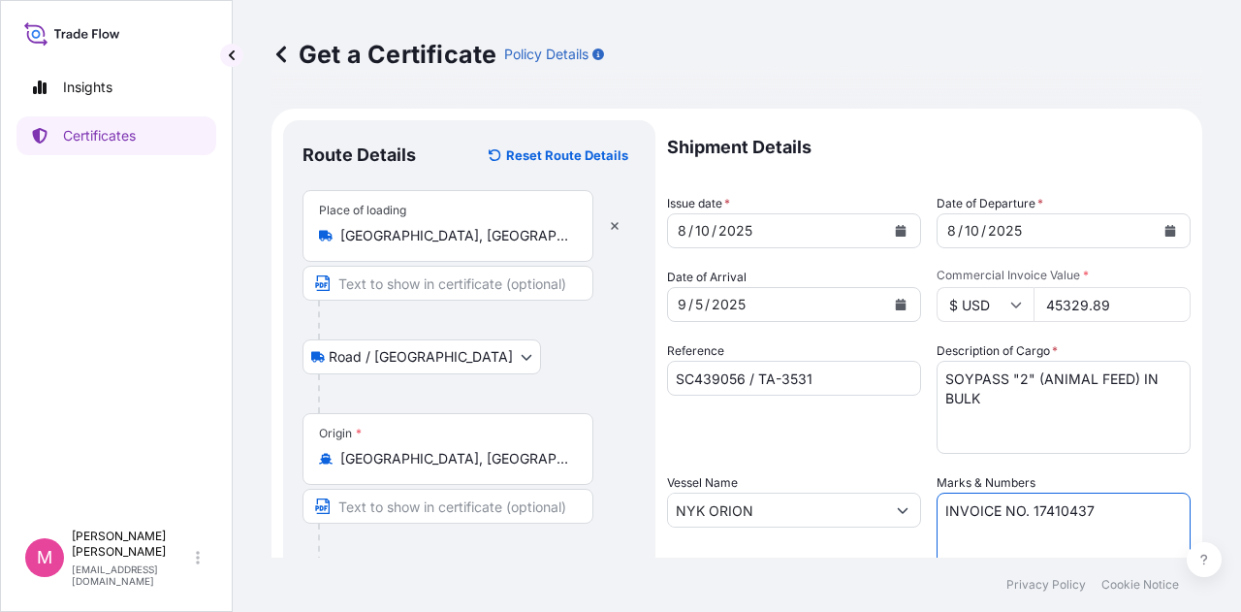
type textarea "INVOICE NO. 17410437"
click at [880, 451] on div "Reference SC439056 / TA-3531" at bounding box center [794, 397] width 254 height 112
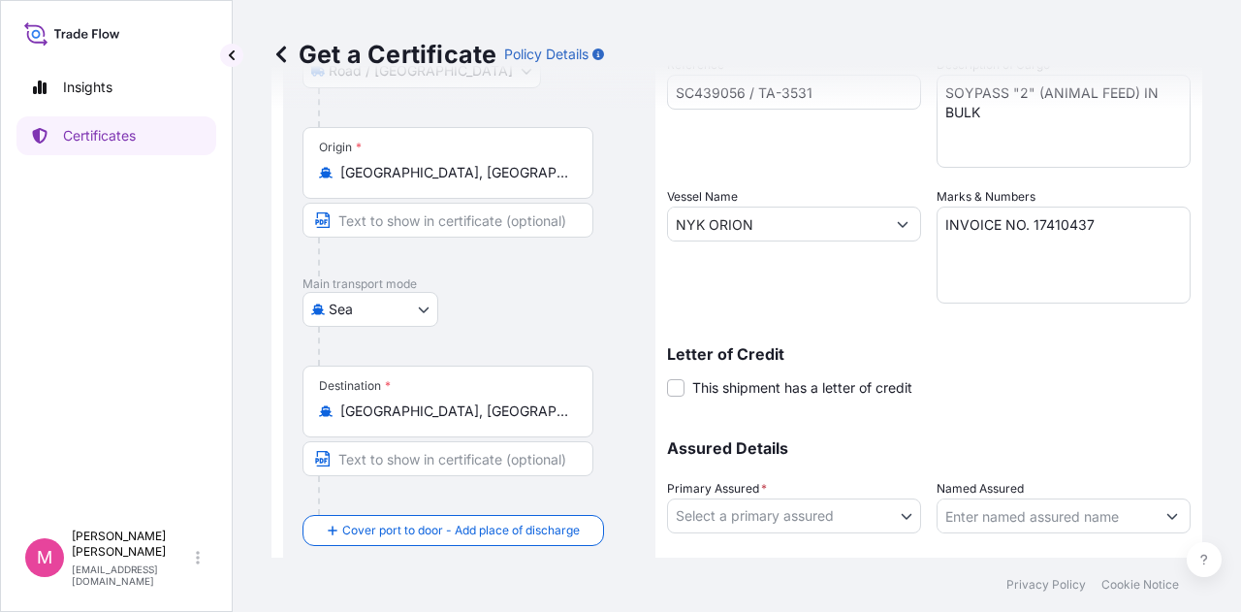
scroll to position [291, 0]
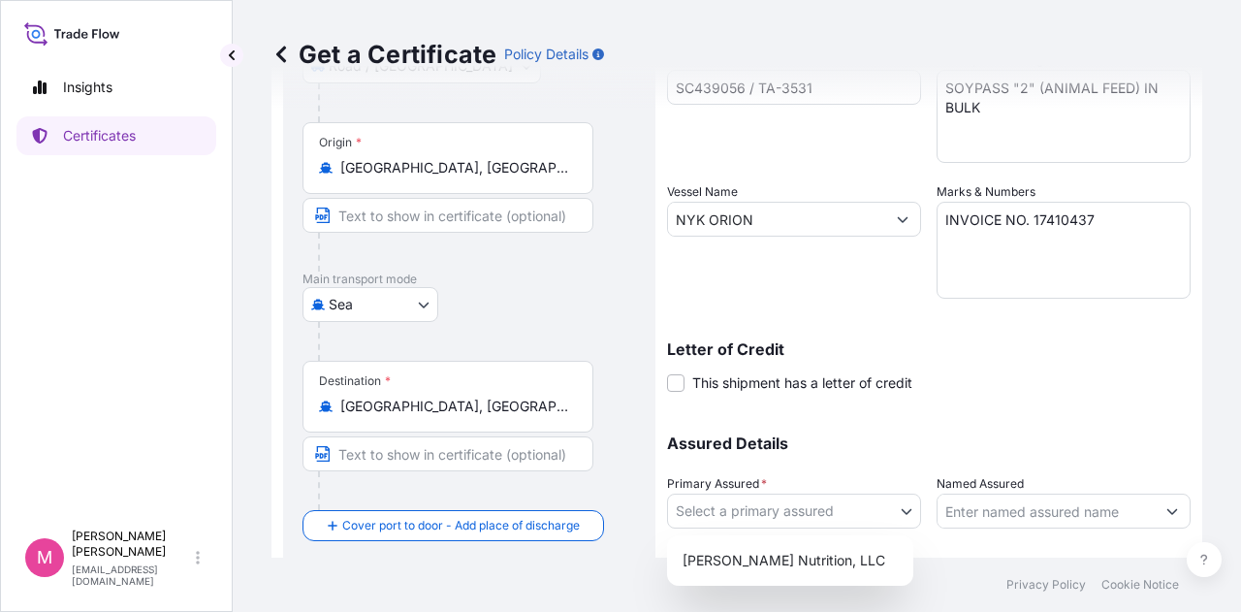
click at [902, 514] on body "Insights Certificates M [PERSON_NAME] [EMAIL_ADDRESS][DOMAIN_NAME] Get a Certif…" at bounding box center [620, 306] width 1241 height 612
click at [833, 559] on div "[PERSON_NAME] Nutrition, LLC" at bounding box center [790, 560] width 231 height 35
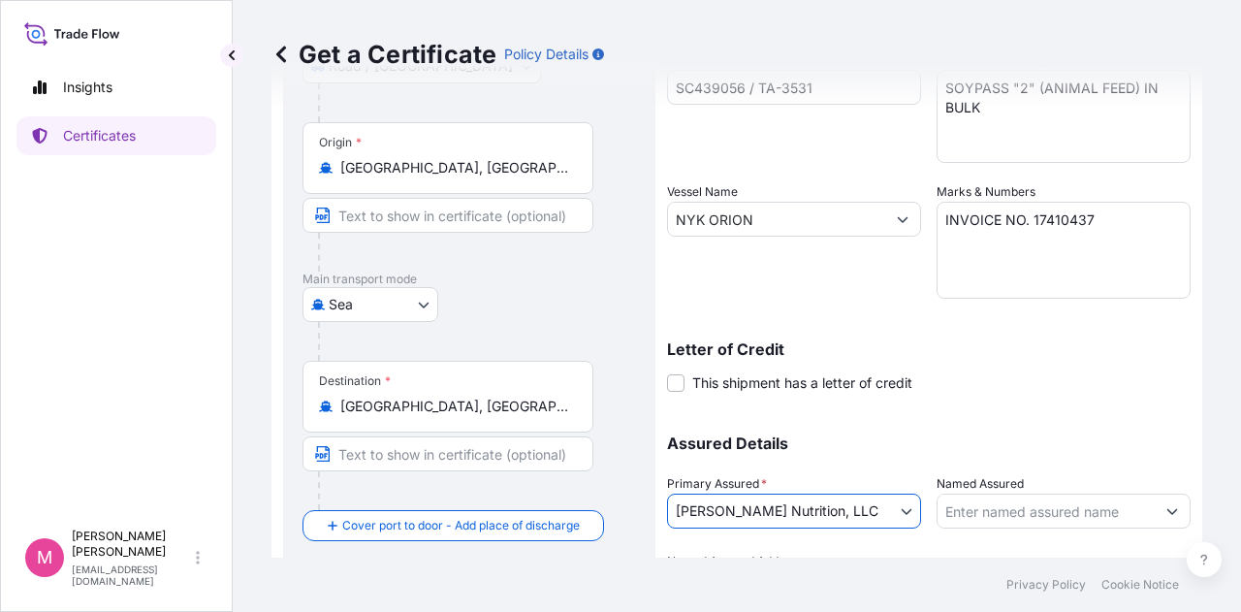
click at [911, 443] on p "Assured Details" at bounding box center [929, 443] width 524 height 16
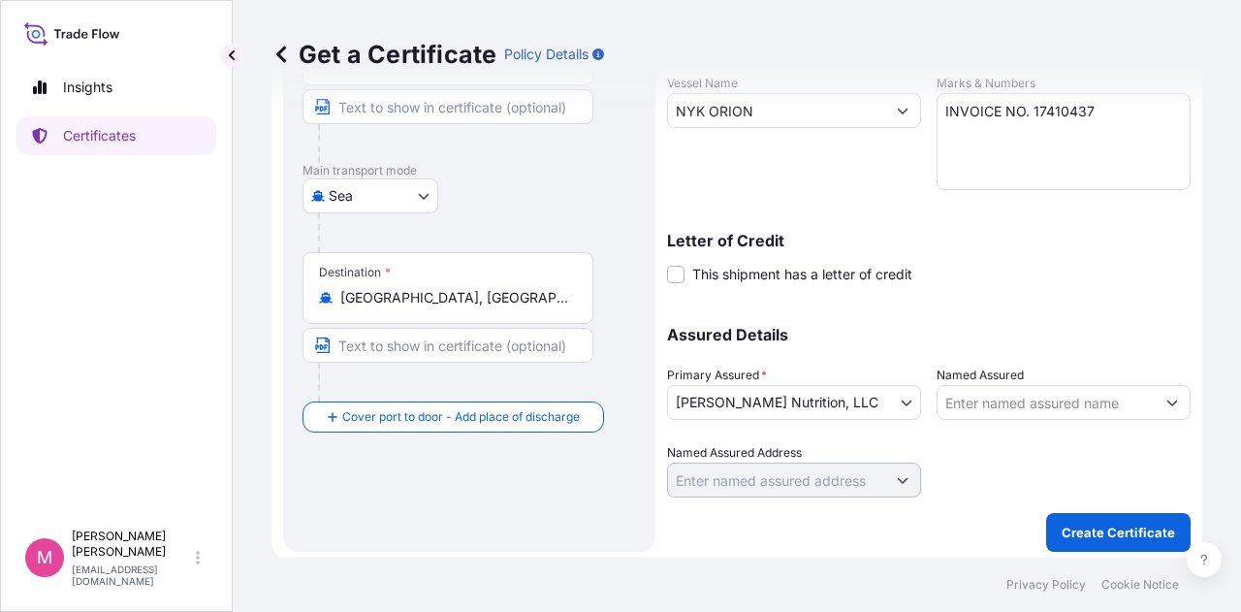
scroll to position [404, 0]
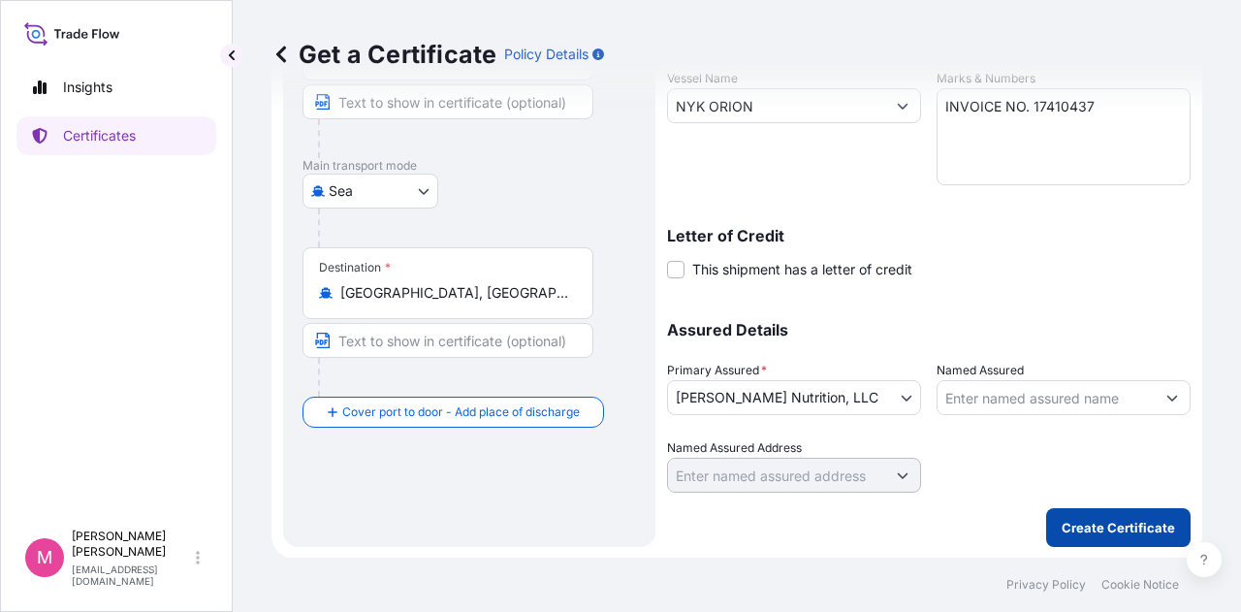
click at [1076, 531] on p "Create Certificate" at bounding box center [1118, 527] width 113 height 19
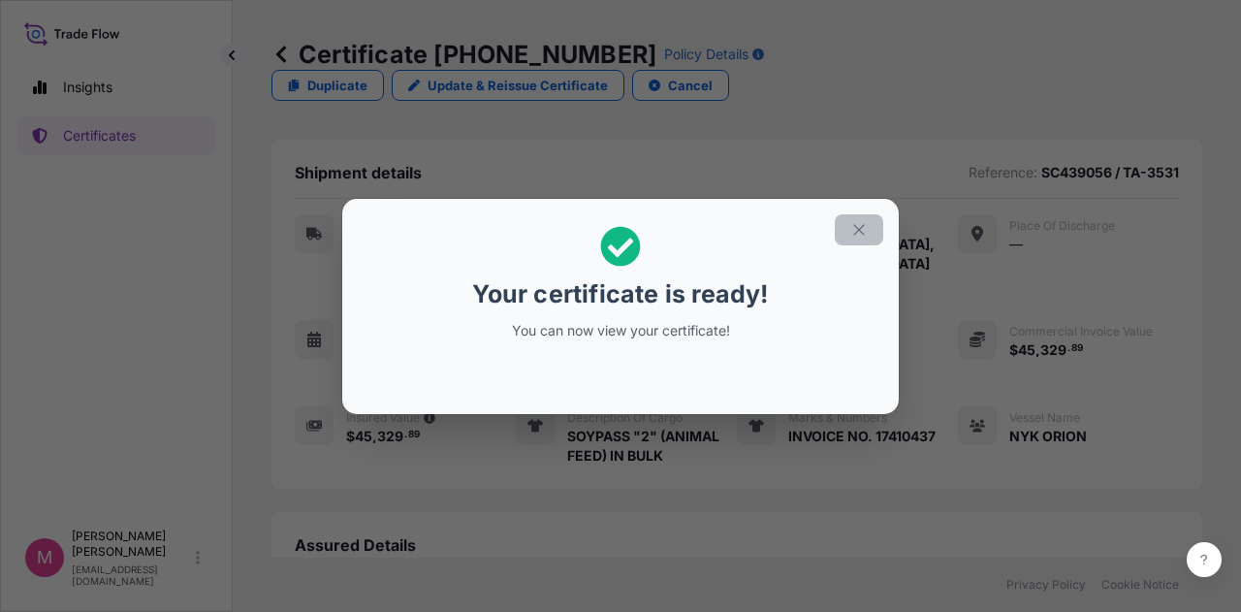
click at [858, 229] on icon "button" at bounding box center [858, 229] width 11 height 11
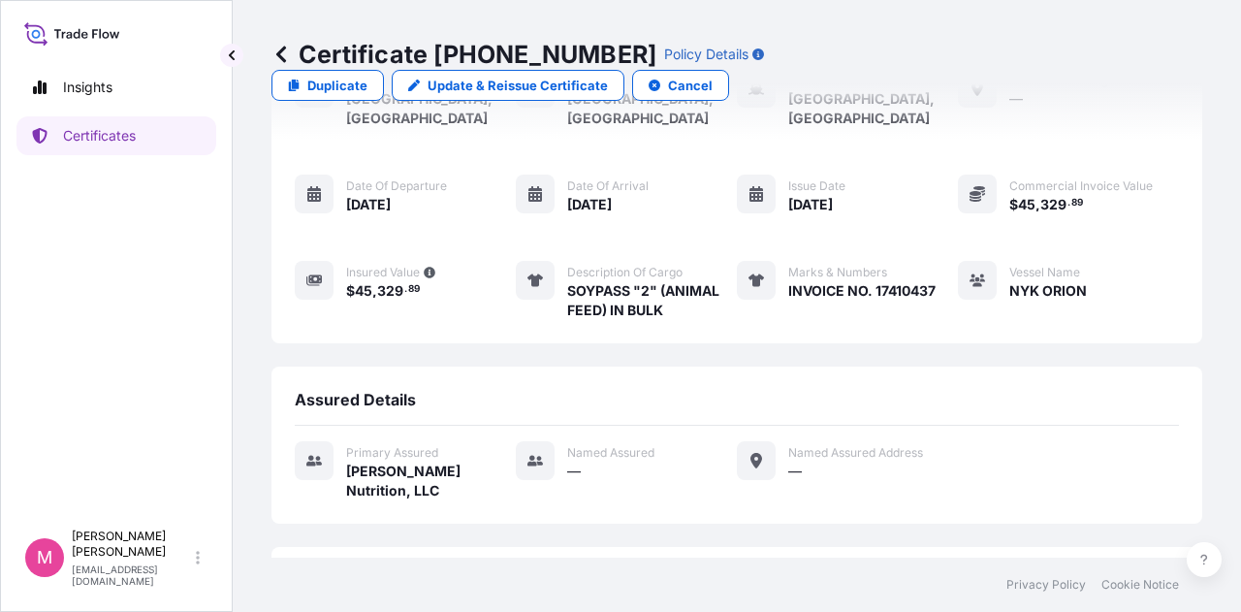
scroll to position [281, 0]
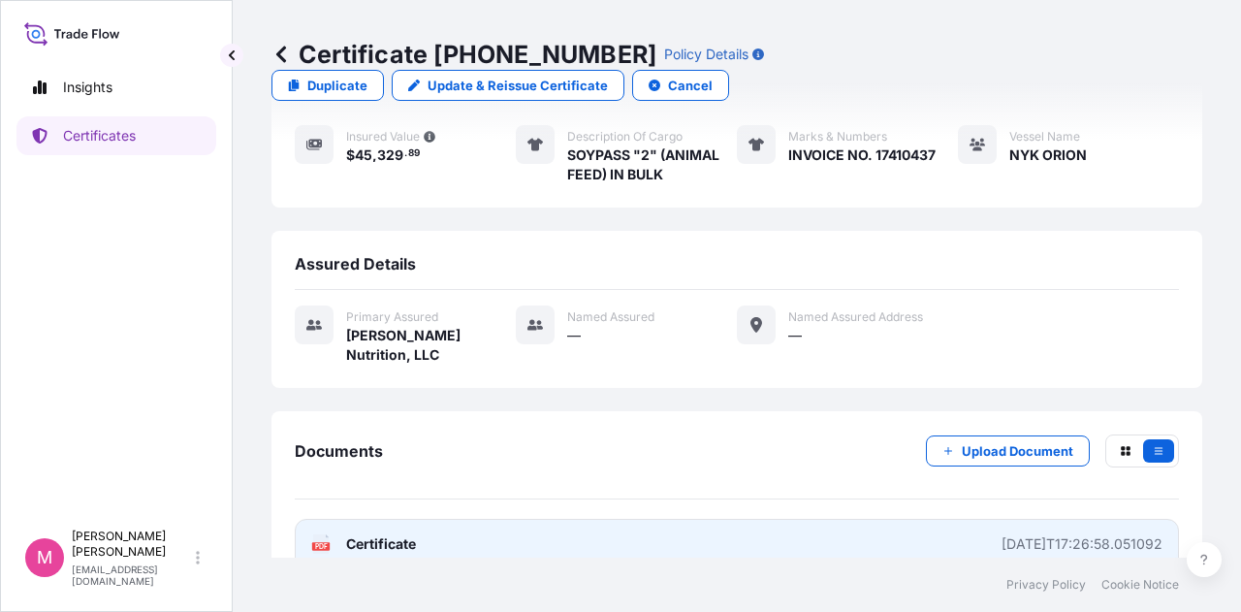
click at [405, 534] on span "Certificate" at bounding box center [381, 543] width 70 height 19
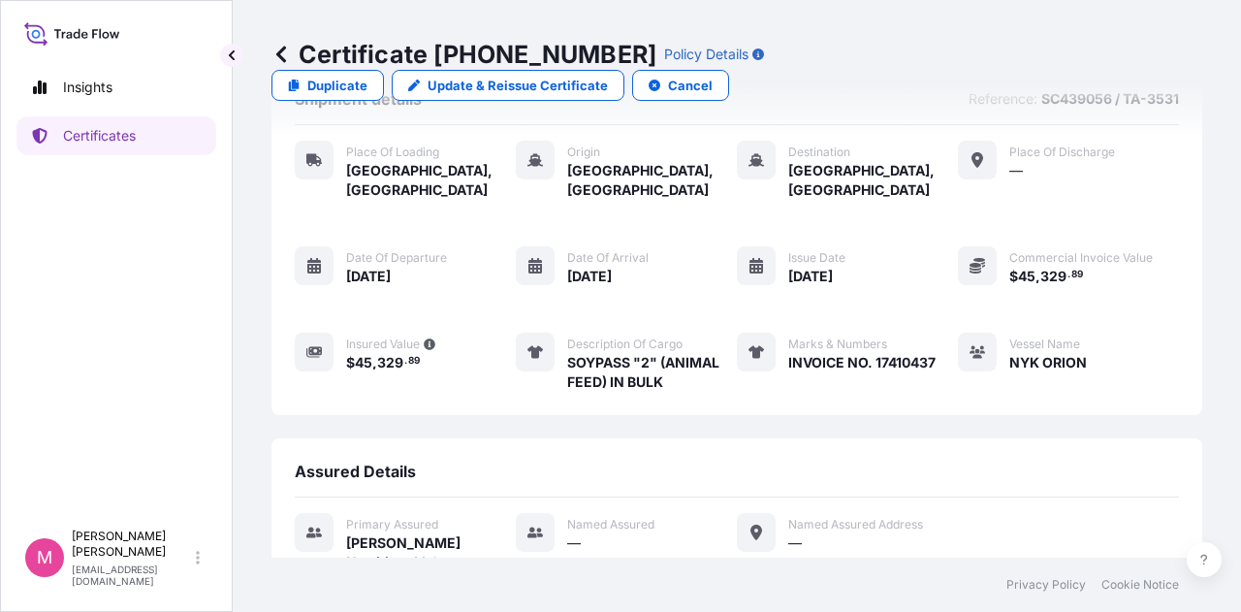
scroll to position [0, 0]
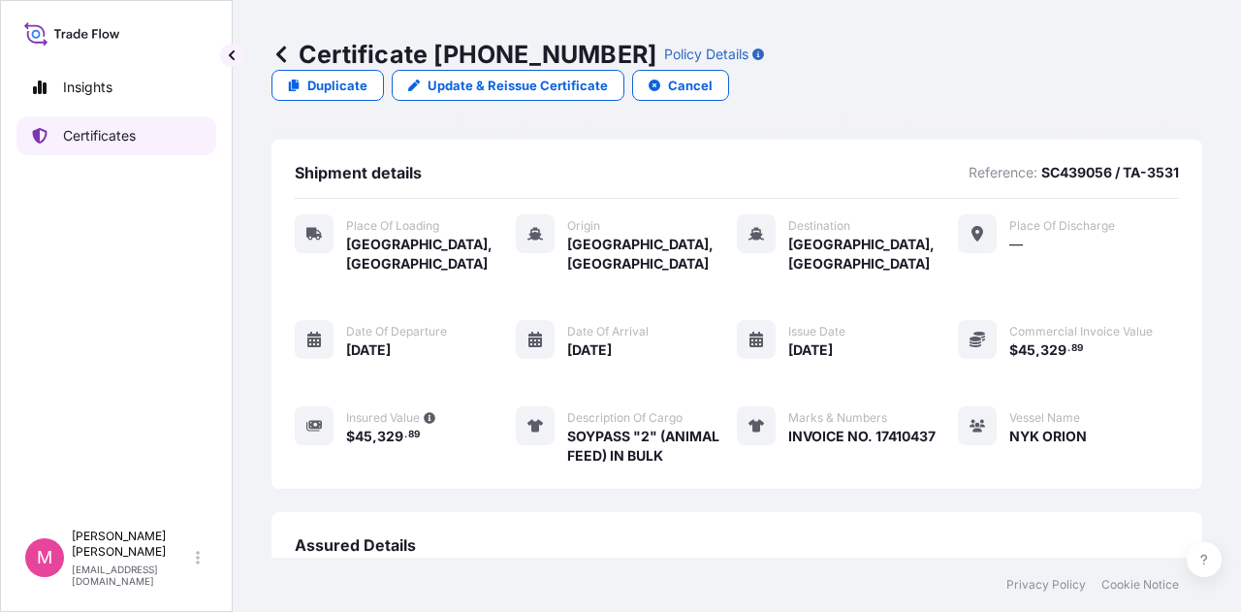
click at [110, 139] on p "Certificates" at bounding box center [99, 135] width 73 height 19
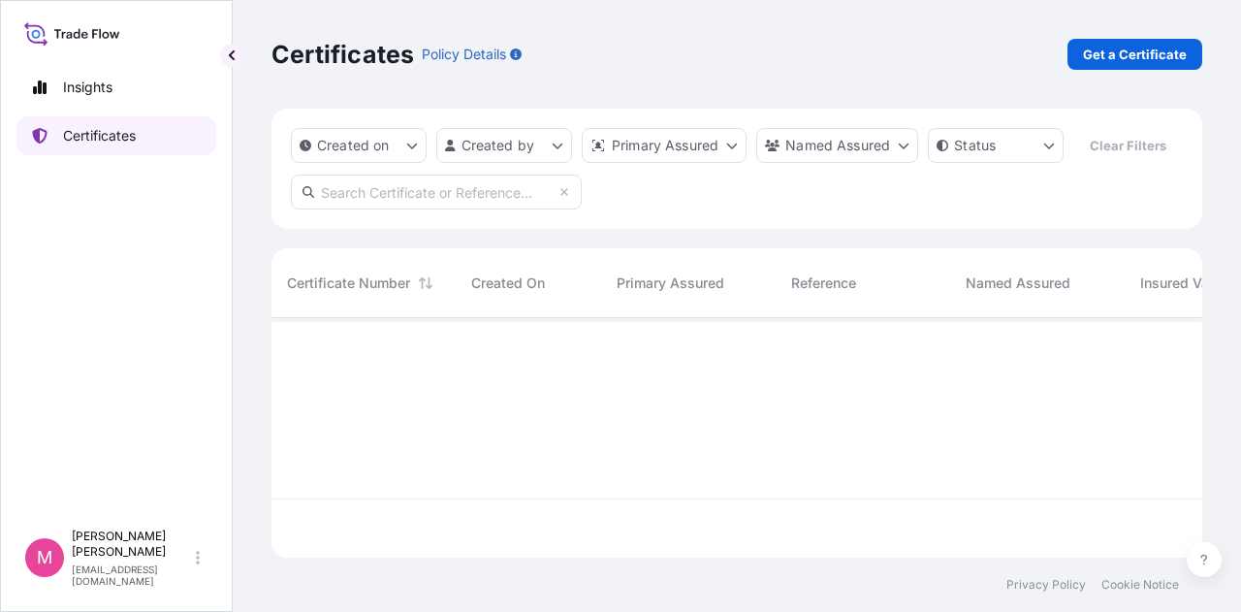
scroll to position [236, 915]
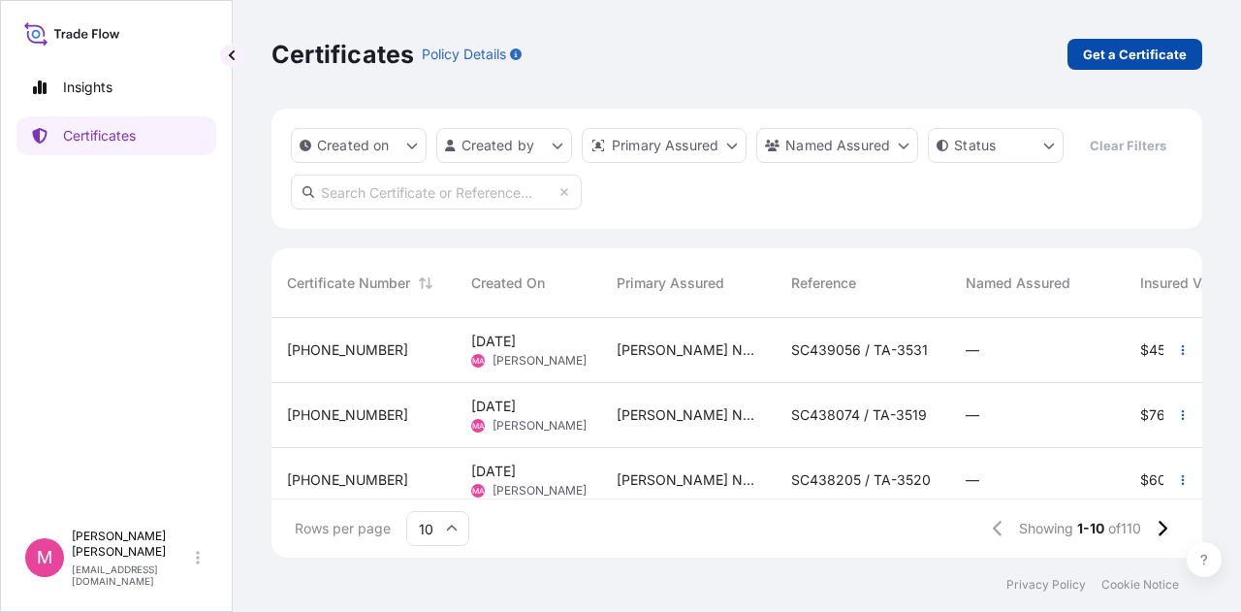
click at [1128, 48] on p "Get a Certificate" at bounding box center [1135, 54] width 104 height 19
select select "Road / [GEOGRAPHIC_DATA]"
select select "Sea"
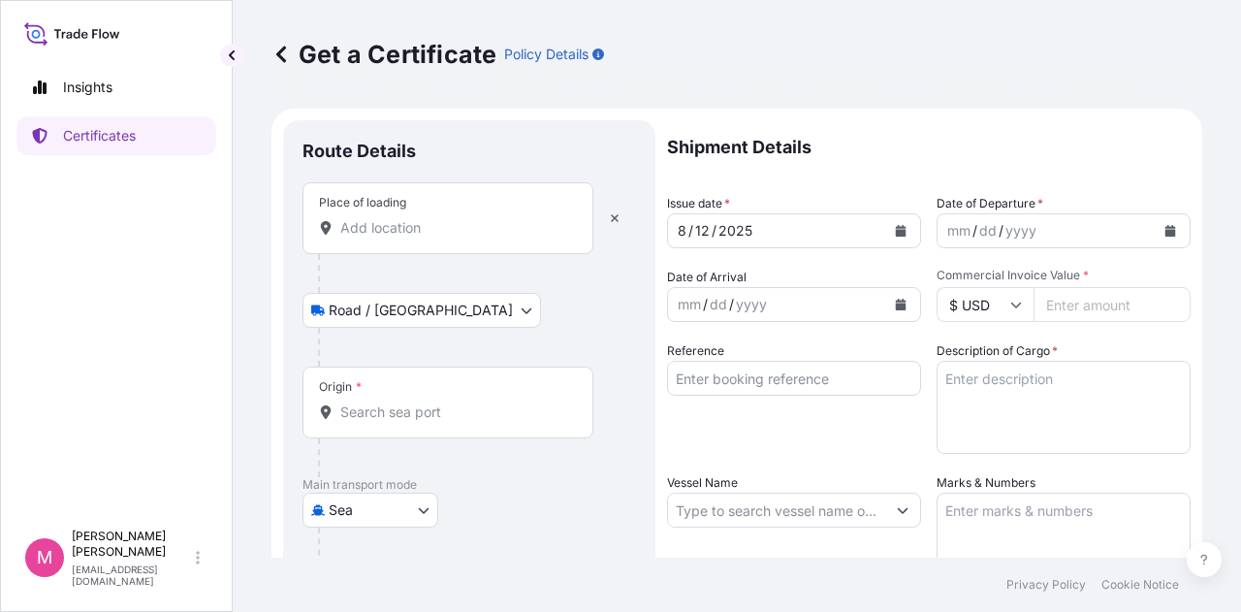
click at [450, 230] on input "Place of loading" at bounding box center [454, 227] width 229 height 19
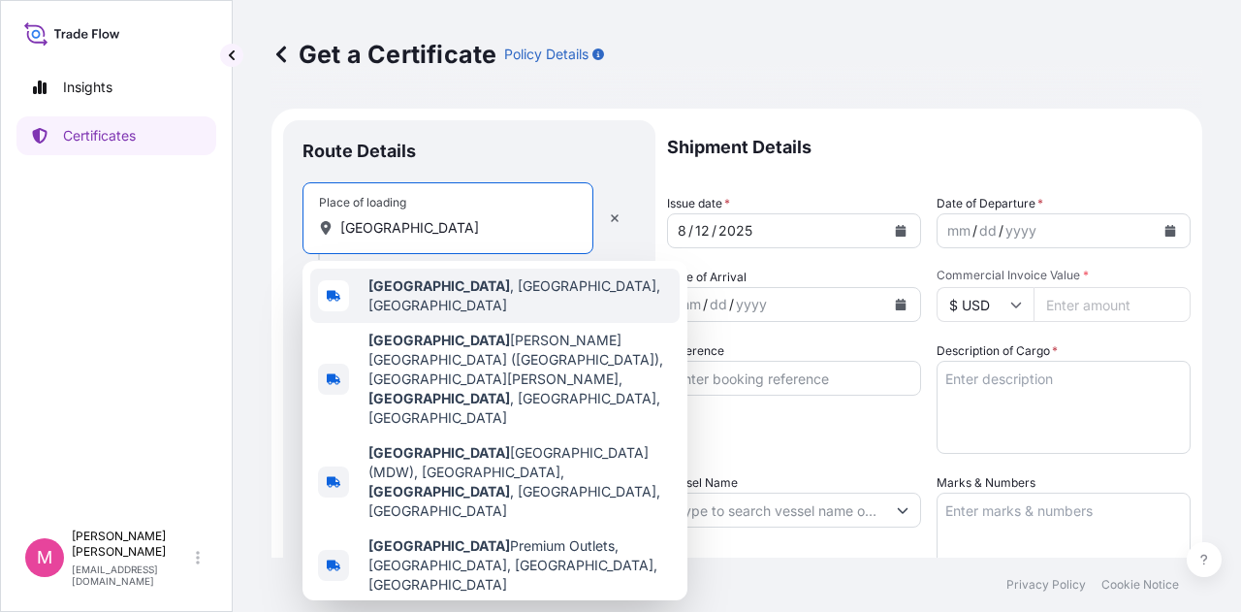
click at [409, 290] on b "[GEOGRAPHIC_DATA]" at bounding box center [439, 285] width 142 height 16
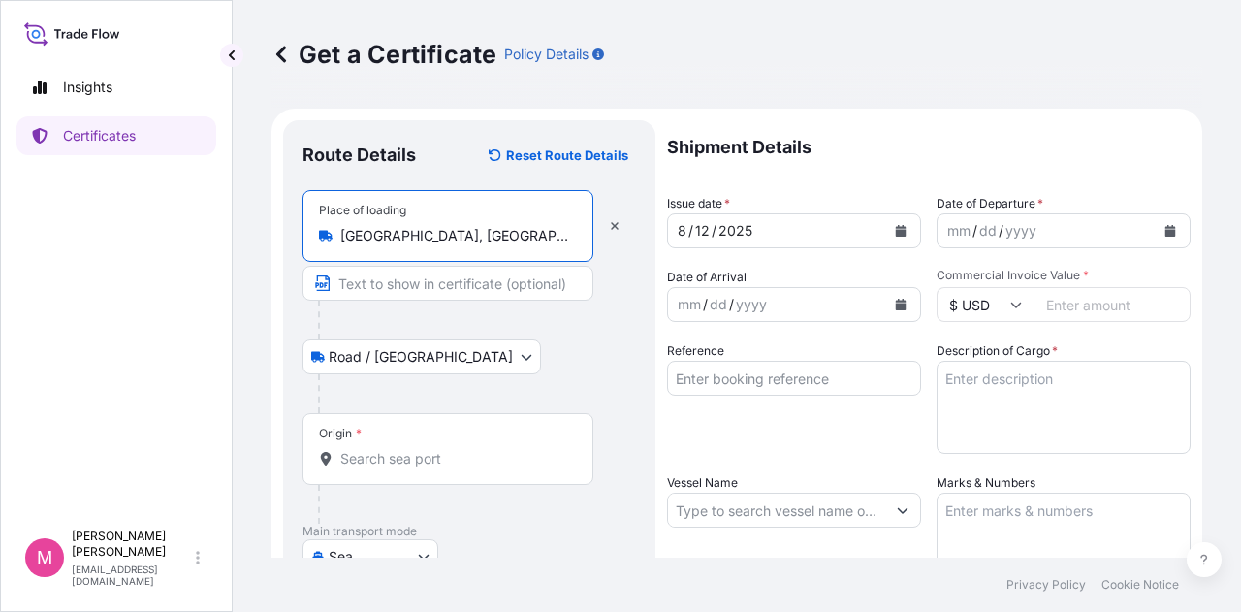
type input "[GEOGRAPHIC_DATA], [GEOGRAPHIC_DATA], [GEOGRAPHIC_DATA]"
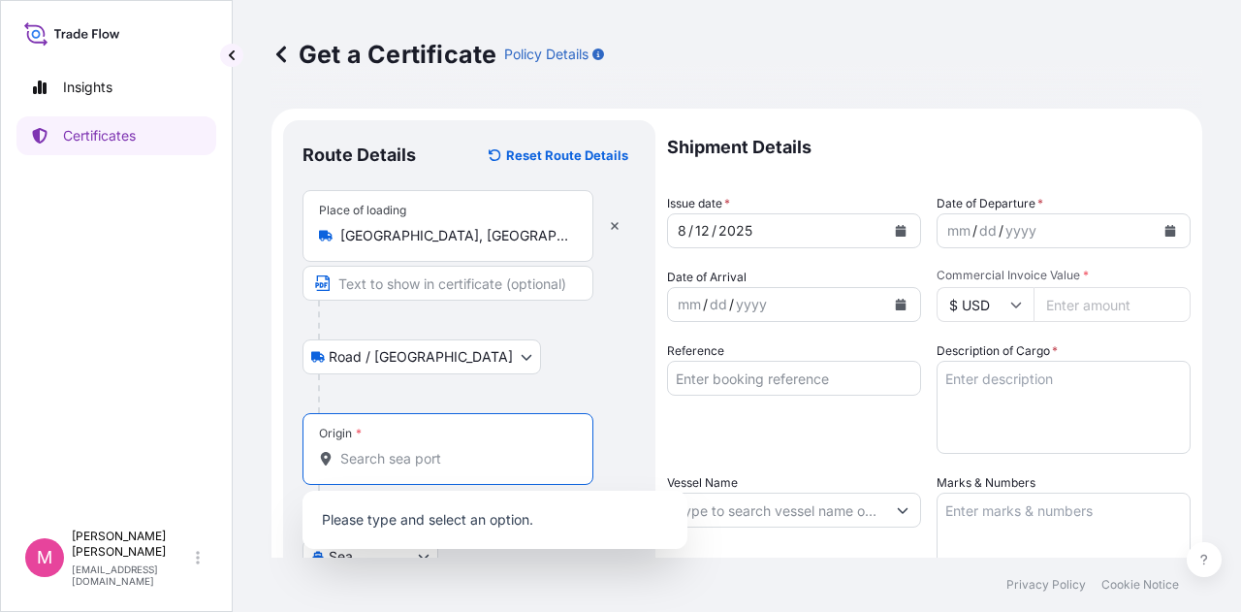
click at [427, 460] on input "Origin *" at bounding box center [454, 458] width 229 height 19
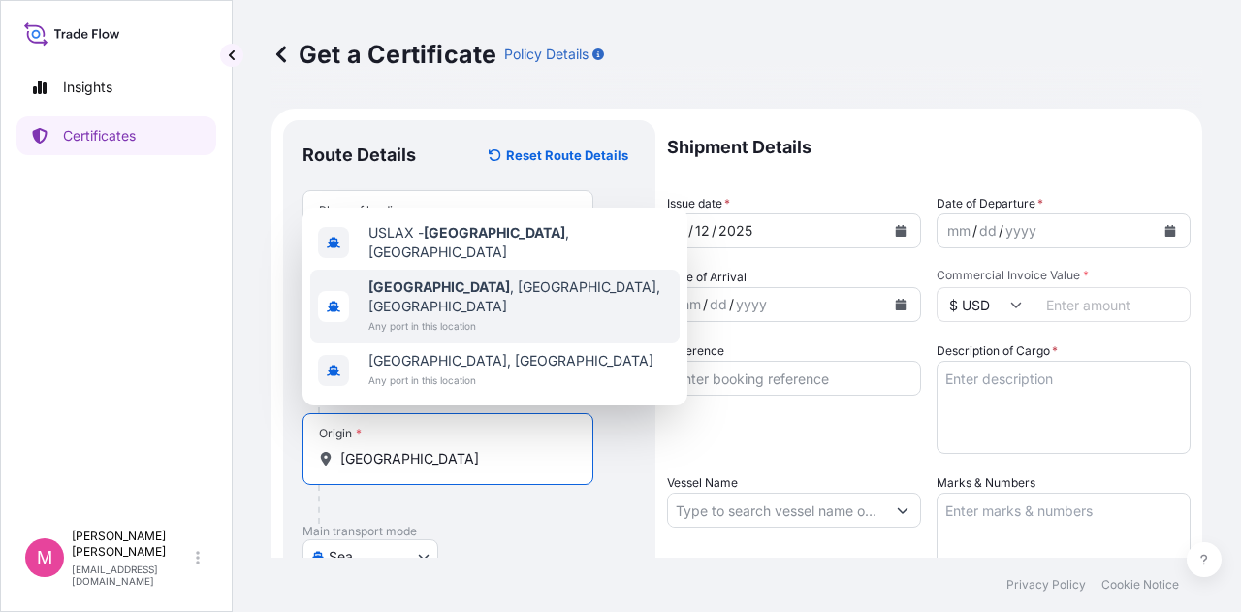
click at [456, 309] on span "[GEOGRAPHIC_DATA] , [GEOGRAPHIC_DATA], [GEOGRAPHIC_DATA]" at bounding box center [519, 296] width 303 height 39
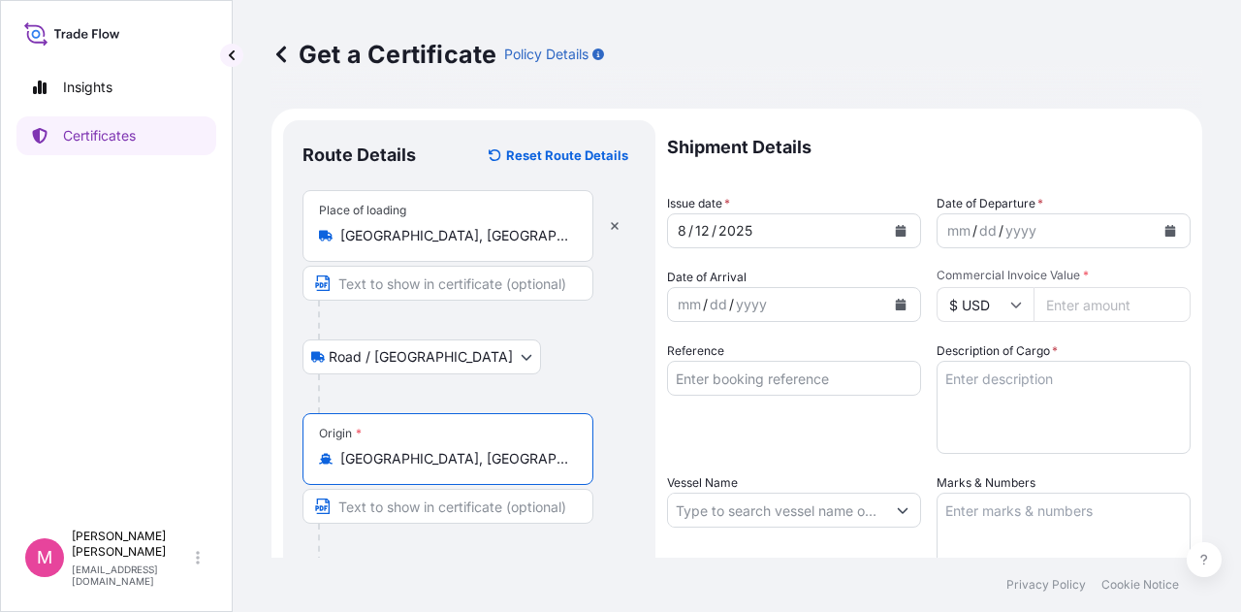
scroll to position [194, 0]
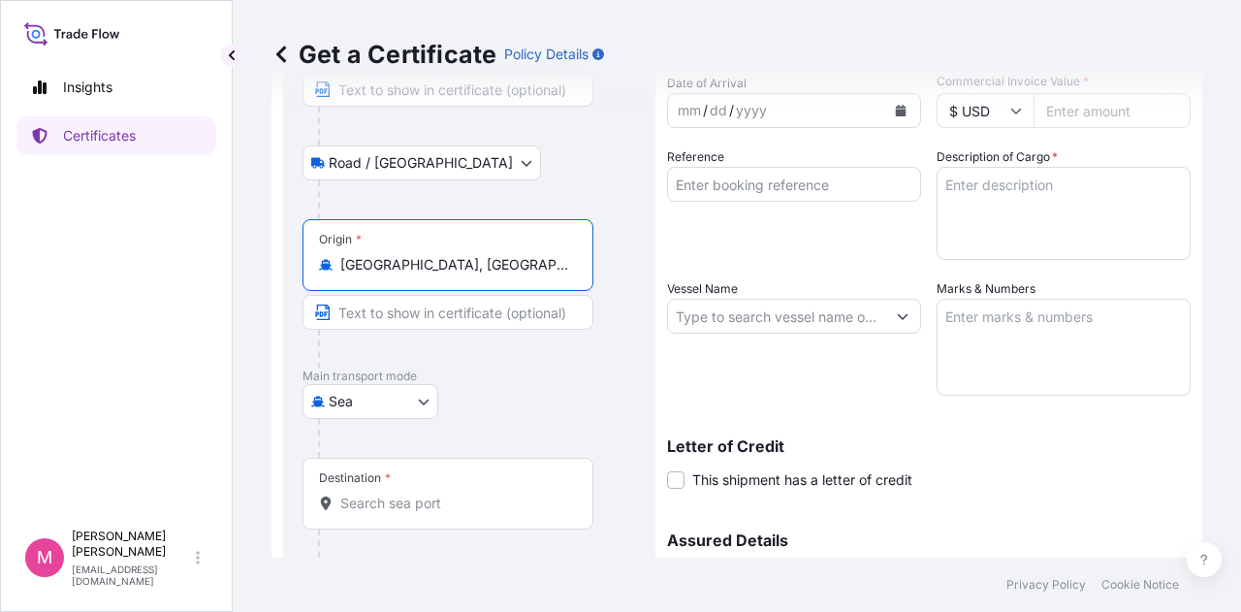
type input "[GEOGRAPHIC_DATA], [GEOGRAPHIC_DATA], [GEOGRAPHIC_DATA]"
click at [460, 505] on input "Destination *" at bounding box center [454, 502] width 229 height 19
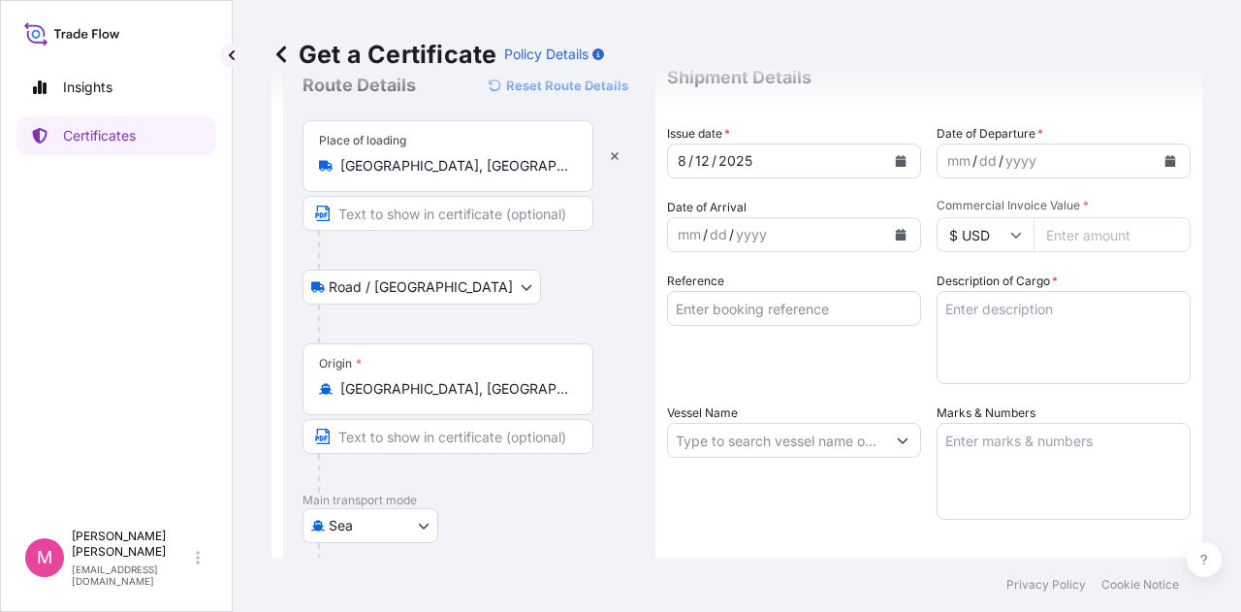
scroll to position [0, 0]
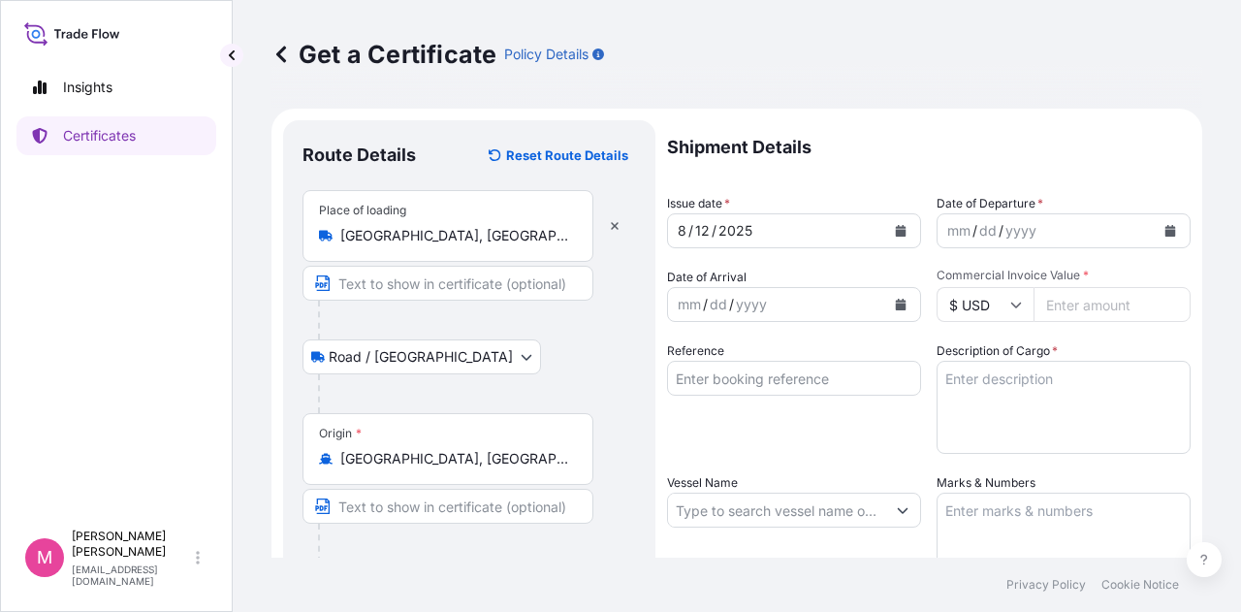
type input "JPMIZ - Mizushima, [GEOGRAPHIC_DATA]"
click at [898, 228] on icon "Calendar" at bounding box center [901, 231] width 11 height 12
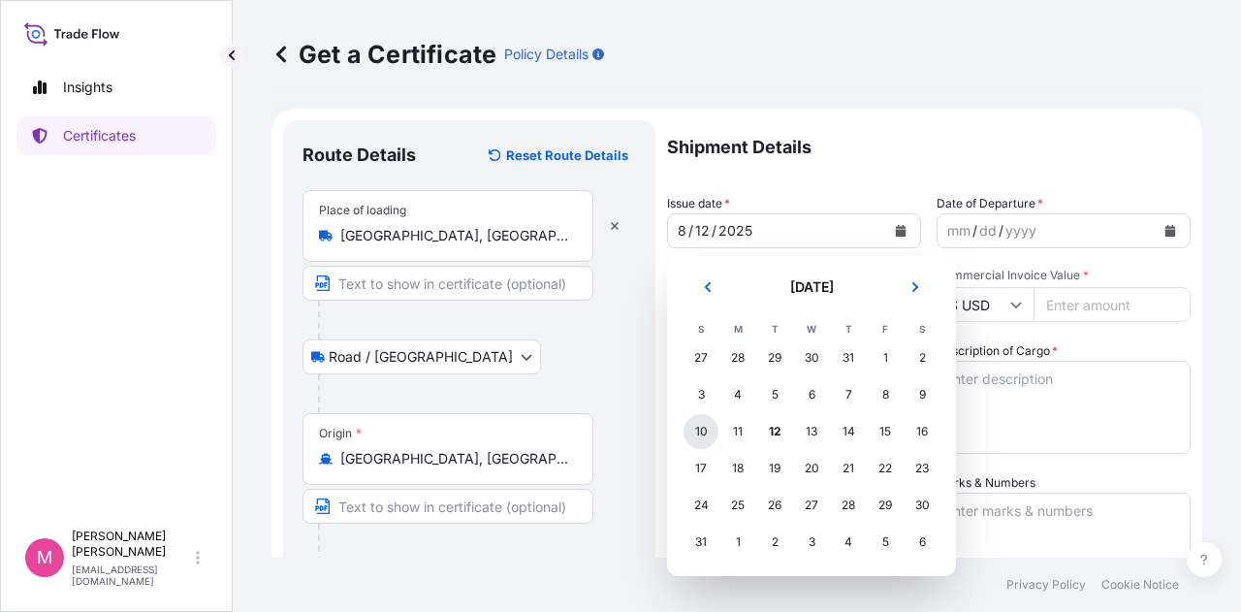
click at [706, 432] on div "10" at bounding box center [700, 431] width 35 height 35
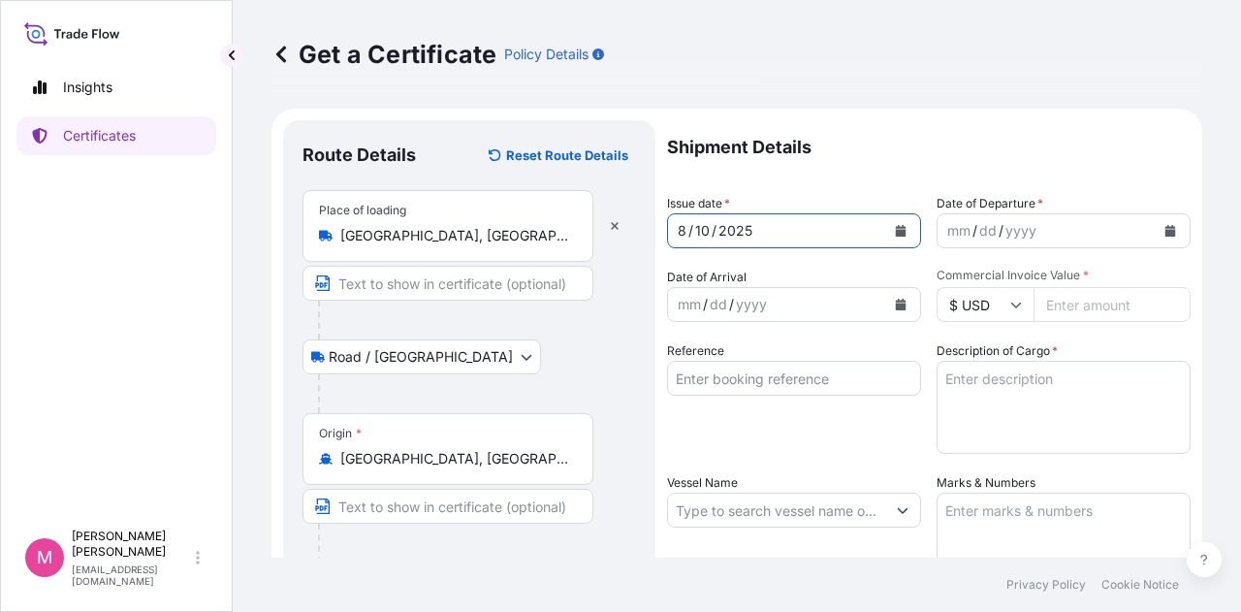
click at [1165, 226] on icon "Calendar" at bounding box center [1170, 231] width 11 height 12
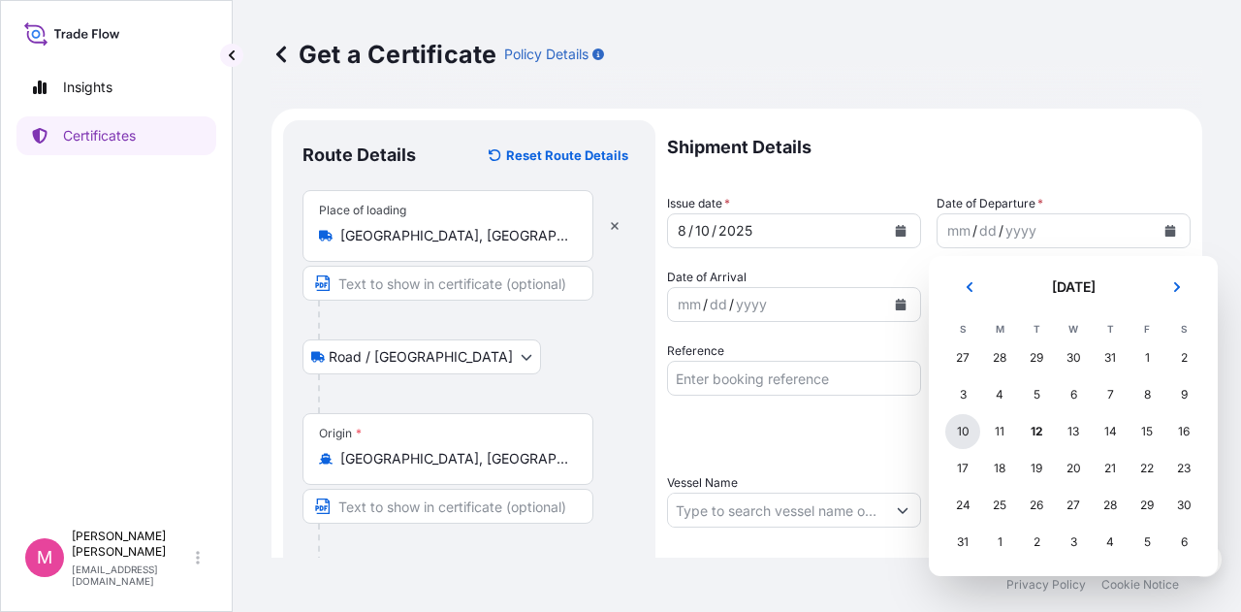
click at [964, 432] on div "10" at bounding box center [962, 431] width 35 height 35
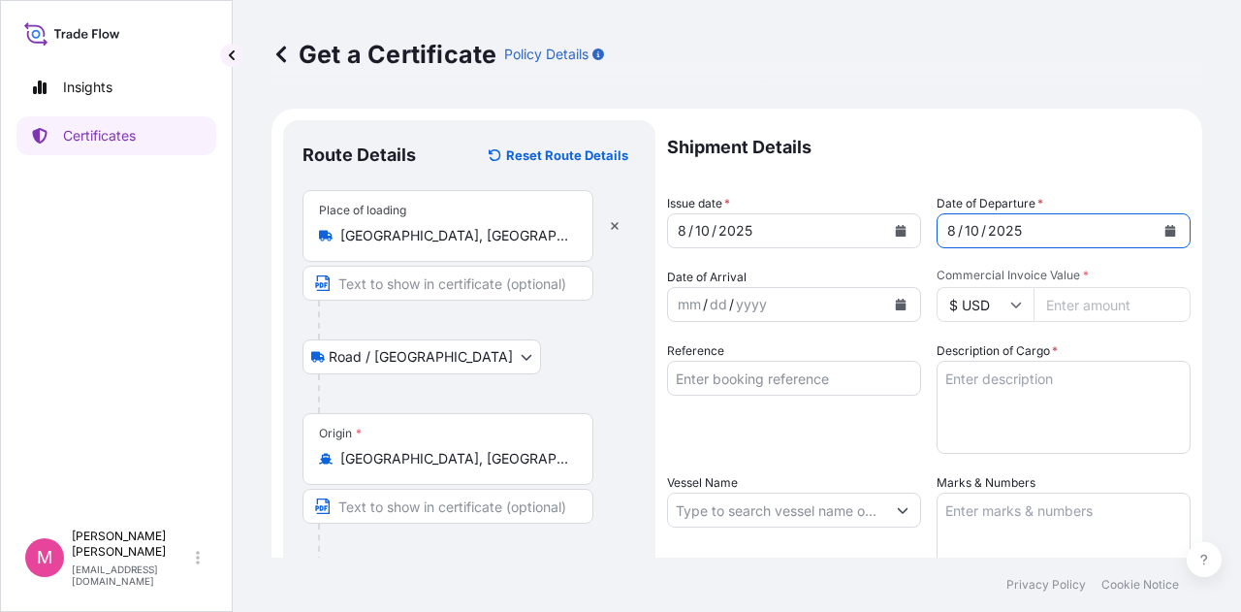
click at [896, 303] on icon "Calendar" at bounding box center [901, 305] width 11 height 12
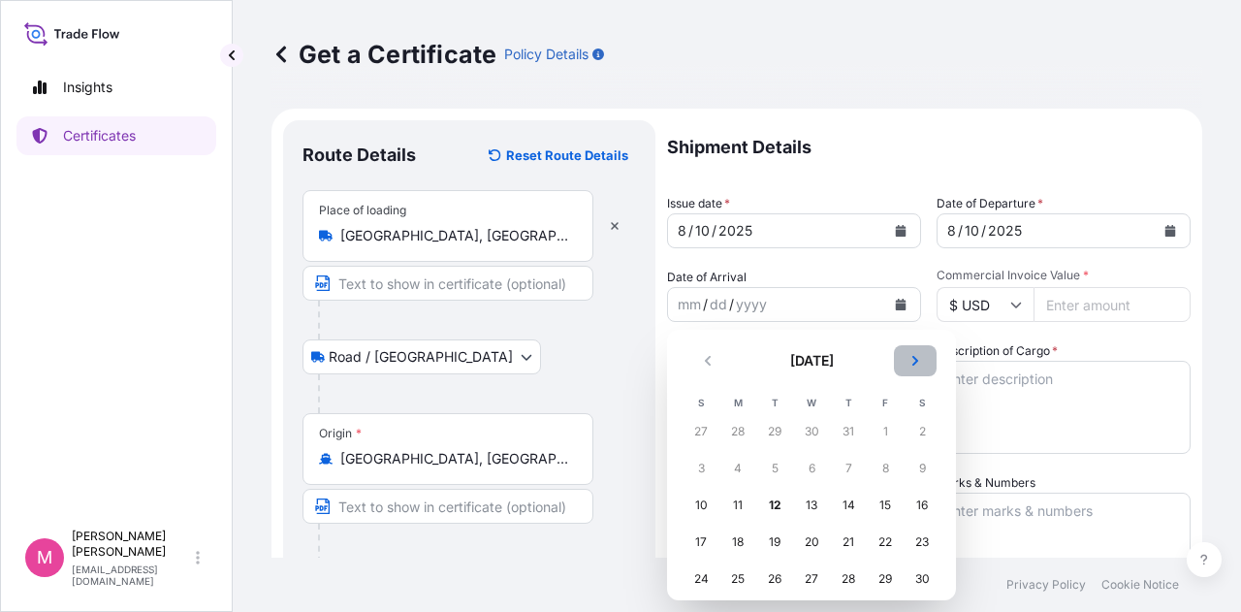
click at [914, 356] on icon "Next" at bounding box center [915, 361] width 12 height 12
click at [772, 465] on div "9" at bounding box center [774, 468] width 35 height 35
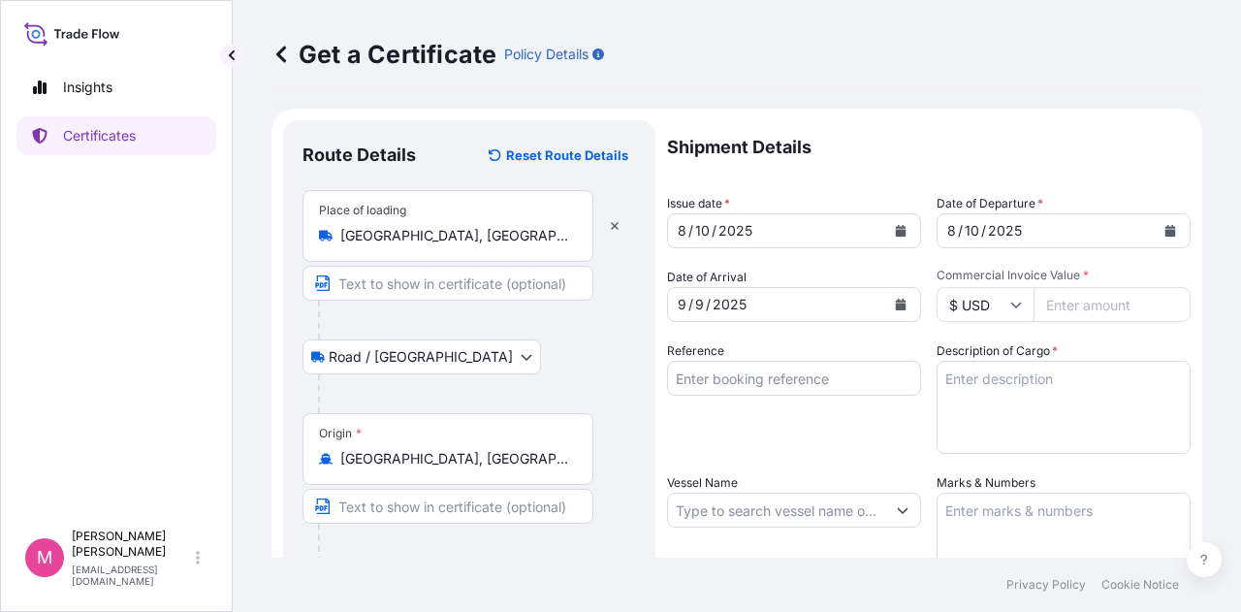
click at [1067, 312] on input "Commercial Invoice Value *" at bounding box center [1111, 304] width 157 height 35
type input "80126.05"
click at [772, 375] on input "Reference" at bounding box center [794, 378] width 254 height 35
type input "SC438516 / TA-3523"
click at [954, 387] on textarea "Description of Cargo *" at bounding box center [1064, 407] width 254 height 93
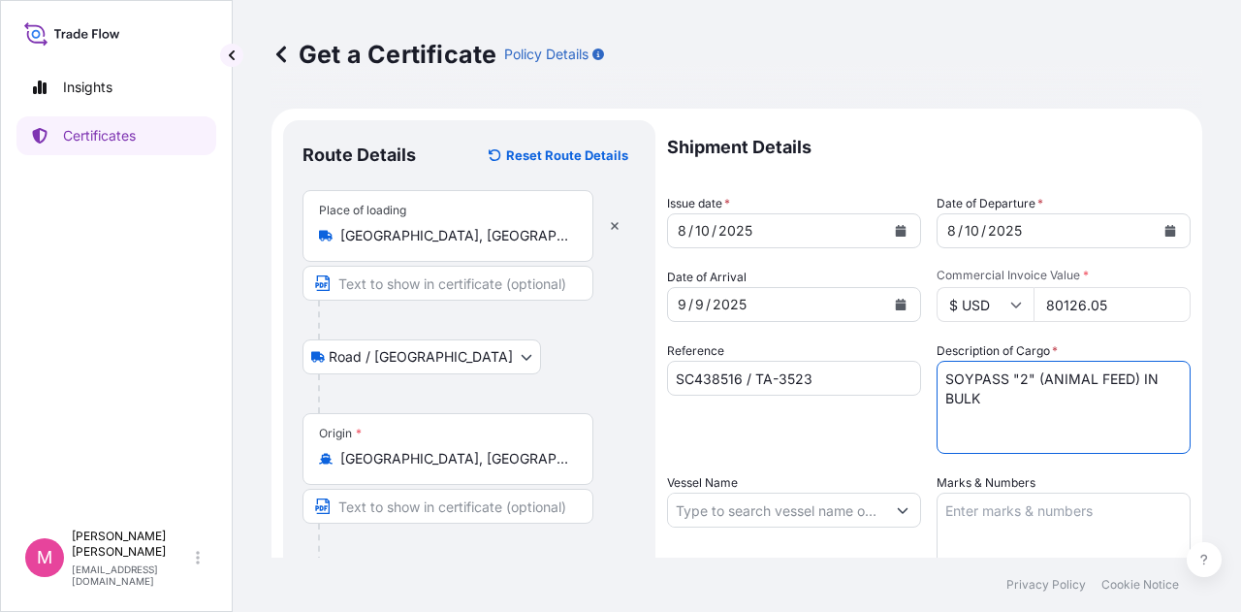
type textarea "SOYPASS "2" (ANIMAL FEED) IN BULK"
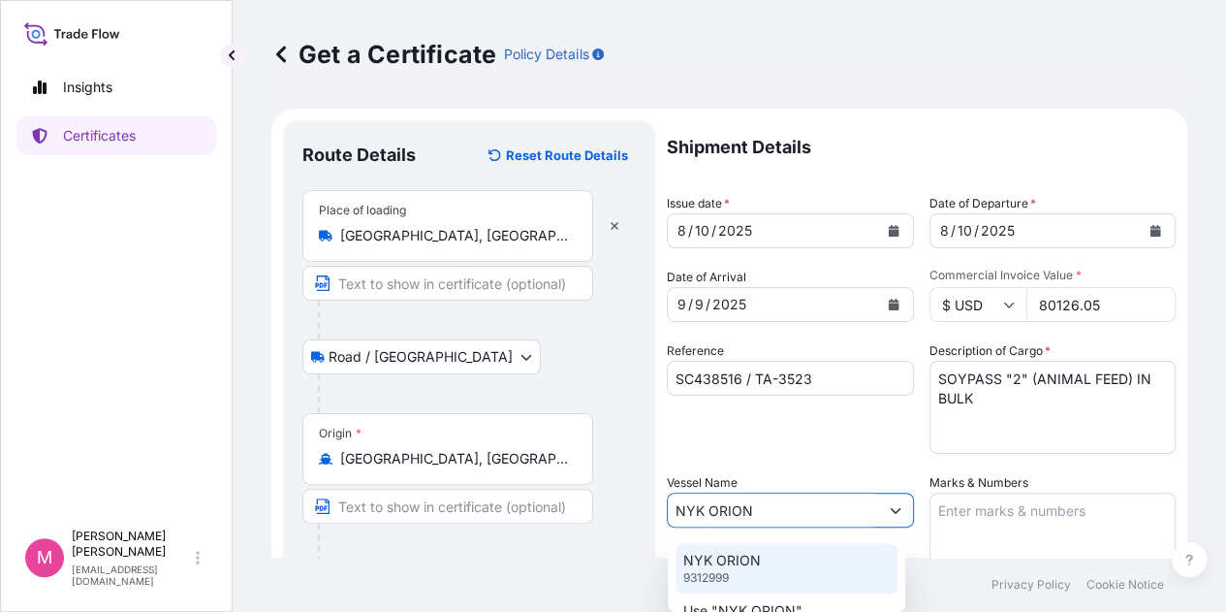
click at [750, 559] on p "NYK ORION" at bounding box center [722, 560] width 78 height 19
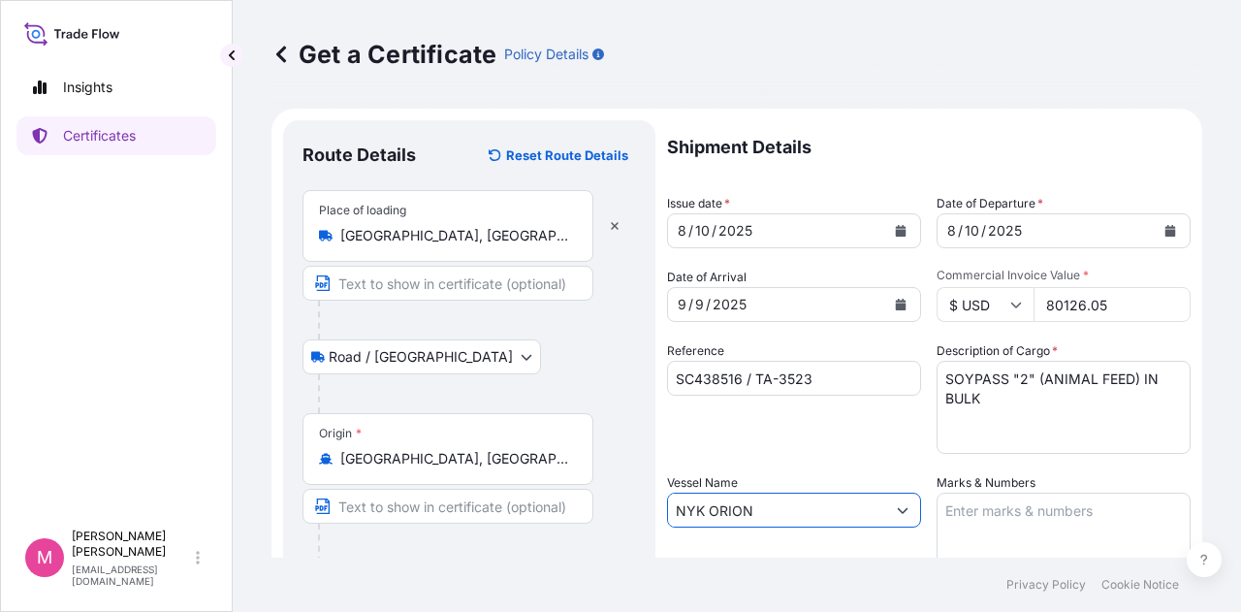
type input "NYK ORION"
click at [994, 511] on textarea "Marks & Numbers" at bounding box center [1064, 541] width 254 height 97
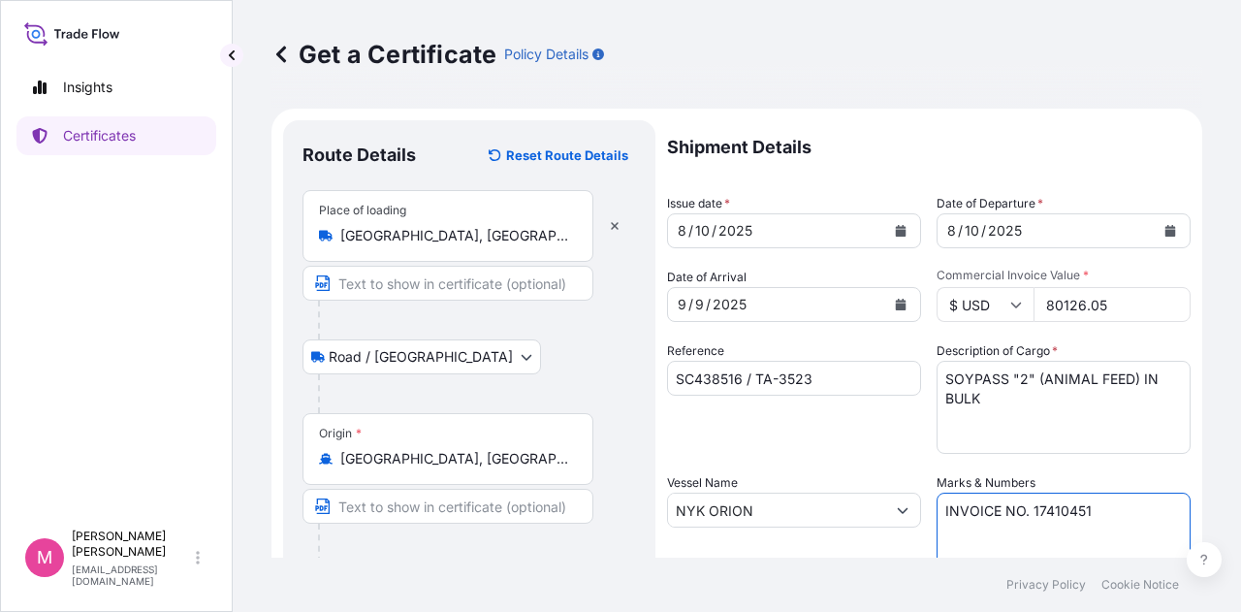
type textarea "INVOICE NO. 17410451"
click at [872, 431] on div "Reference SC438516 / TA-3523" at bounding box center [794, 397] width 254 height 112
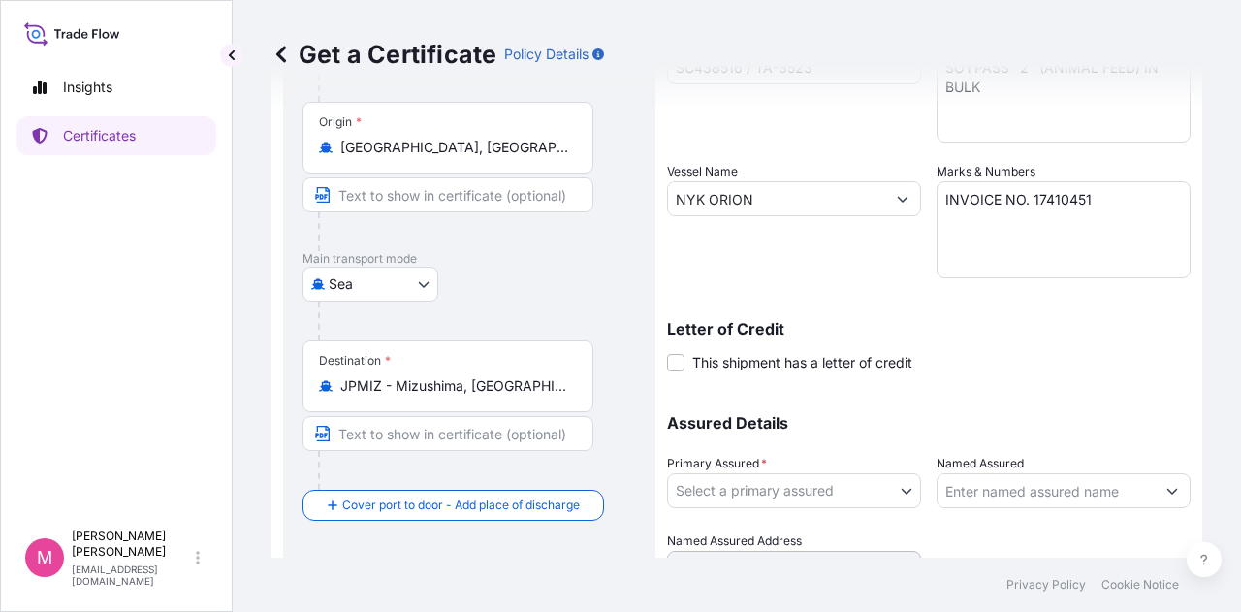
scroll to position [388, 0]
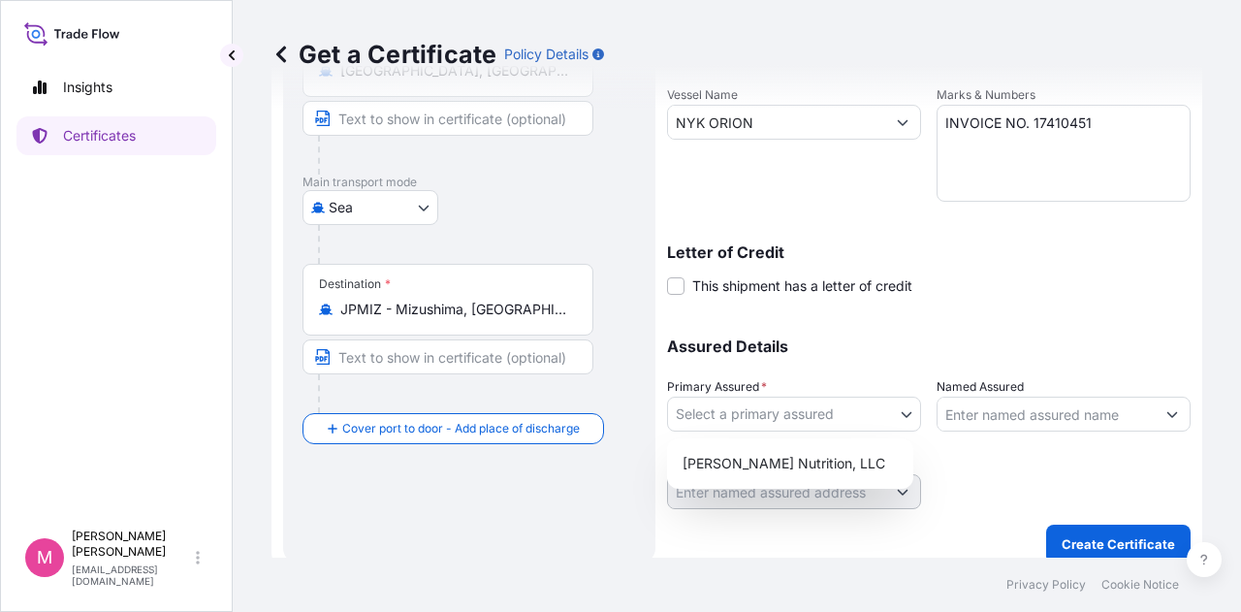
click at [888, 416] on body "Insights Certificates M [PERSON_NAME] [EMAIL_ADDRESS][DOMAIN_NAME] Get a Certif…" at bounding box center [620, 306] width 1241 height 612
click at [838, 462] on div "[PERSON_NAME] Nutrition, LLC" at bounding box center [790, 463] width 231 height 35
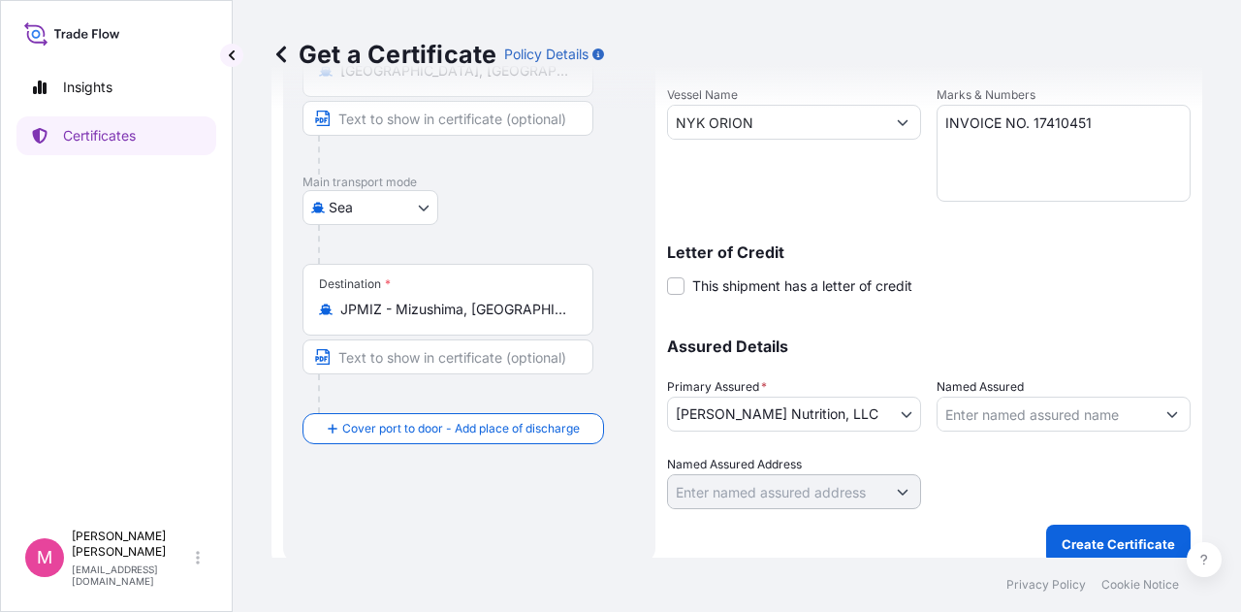
click at [1012, 469] on div at bounding box center [1064, 482] width 254 height 54
click at [1128, 544] on p "Create Certificate" at bounding box center [1118, 543] width 113 height 19
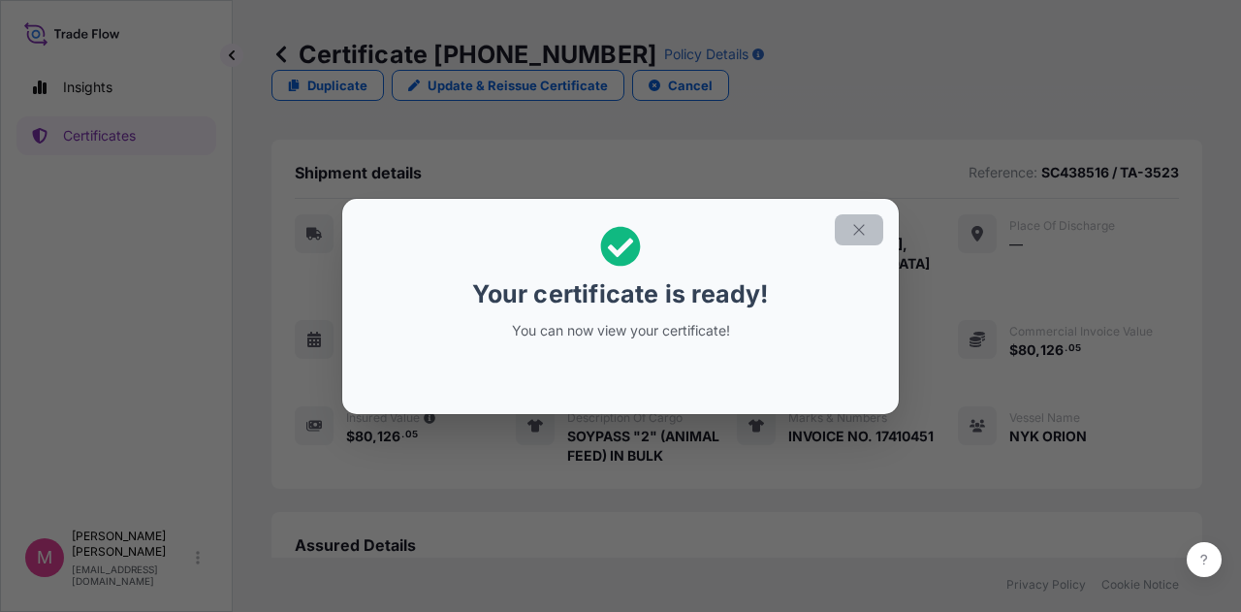
click at [863, 234] on icon "button" at bounding box center [858, 229] width 17 height 17
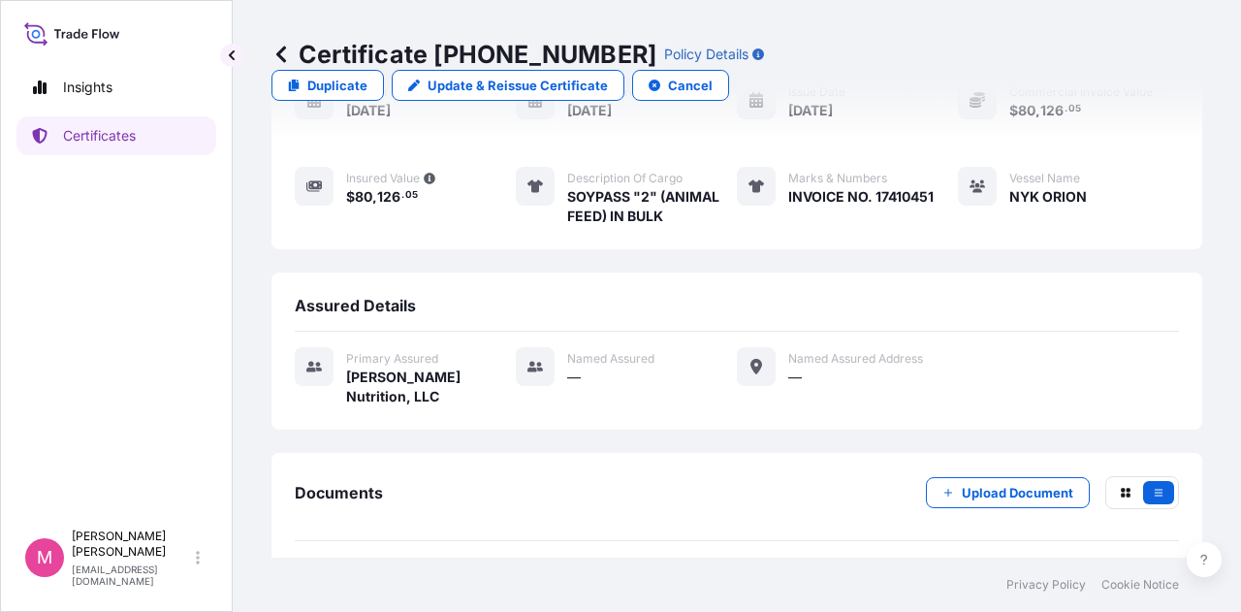
scroll to position [281, 0]
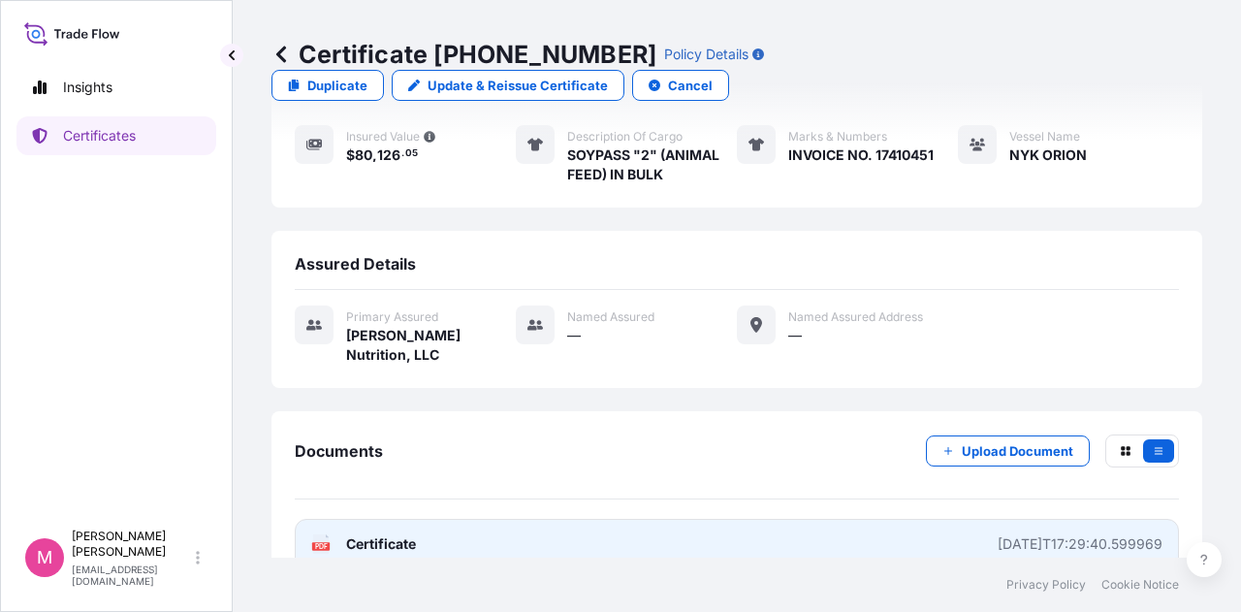
click at [375, 534] on span "Certificate" at bounding box center [381, 543] width 70 height 19
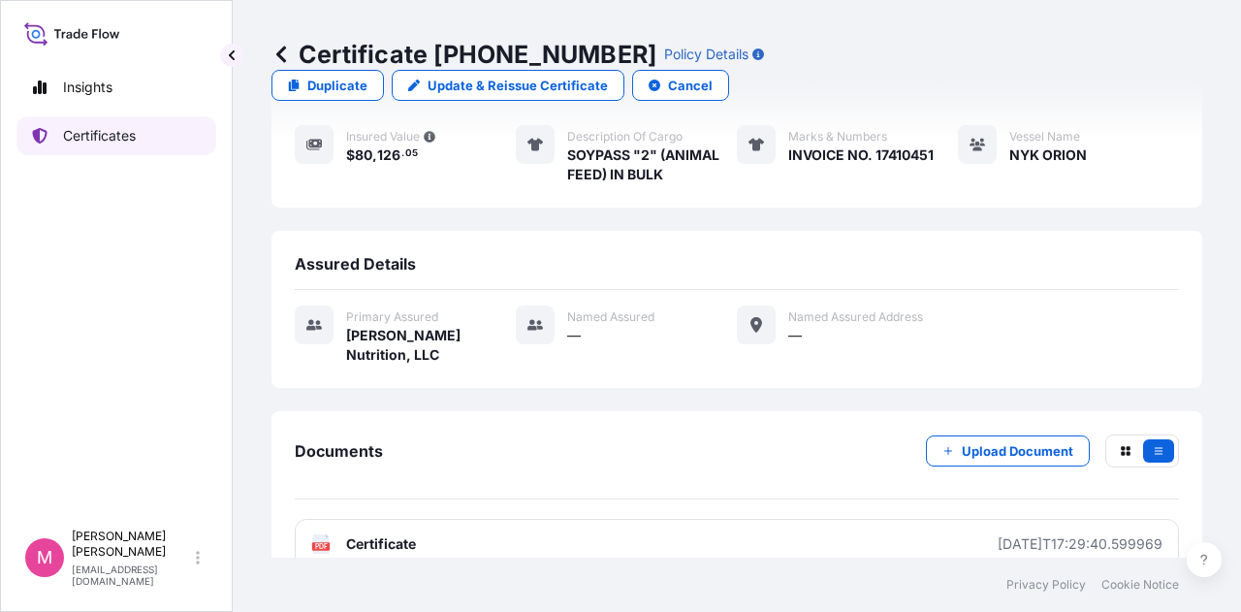
click at [79, 138] on p "Certificates" at bounding box center [99, 135] width 73 height 19
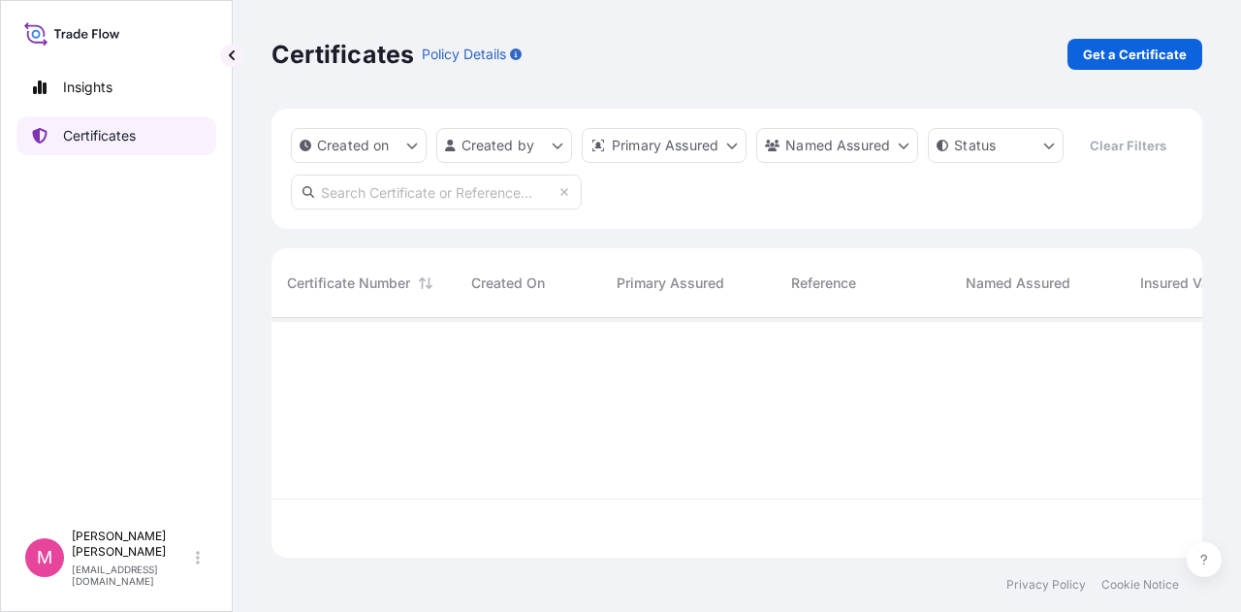
scroll to position [236, 915]
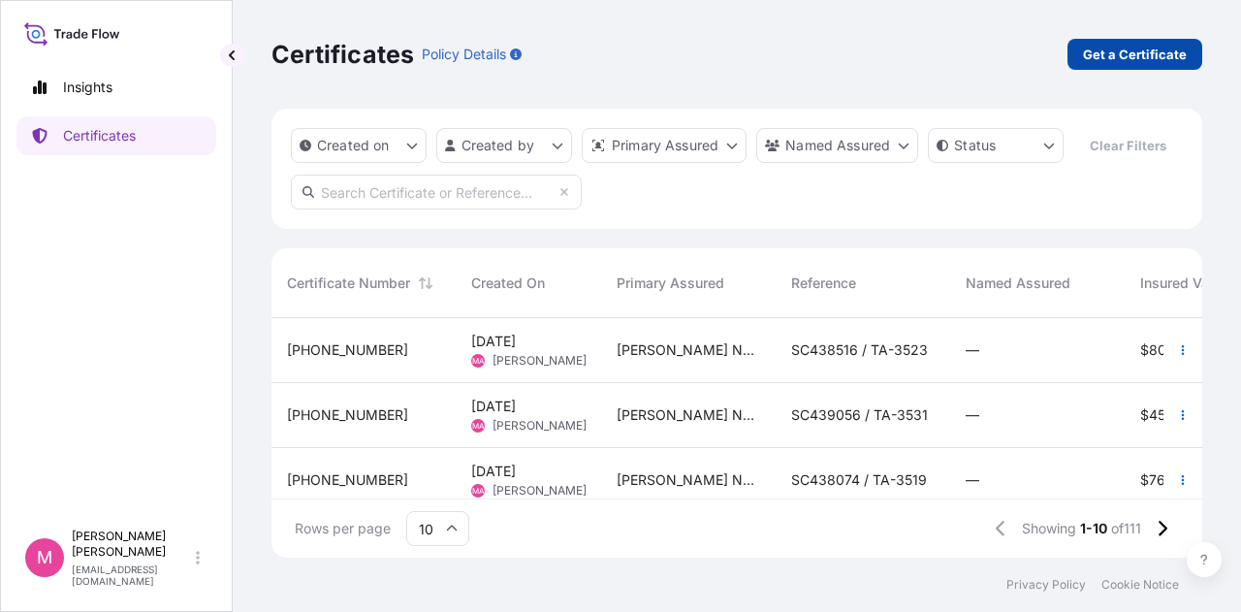
click at [1136, 59] on p "Get a Certificate" at bounding box center [1135, 54] width 104 height 19
select select "Road / [GEOGRAPHIC_DATA]"
select select "Sea"
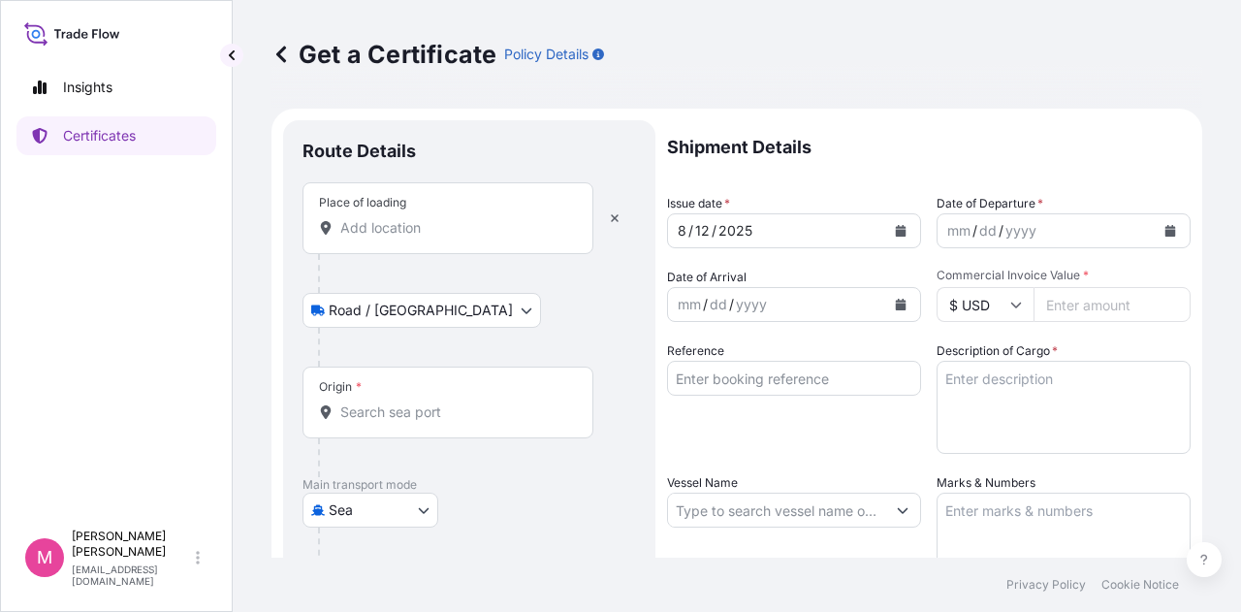
click at [411, 232] on input "Place of loading" at bounding box center [454, 227] width 229 height 19
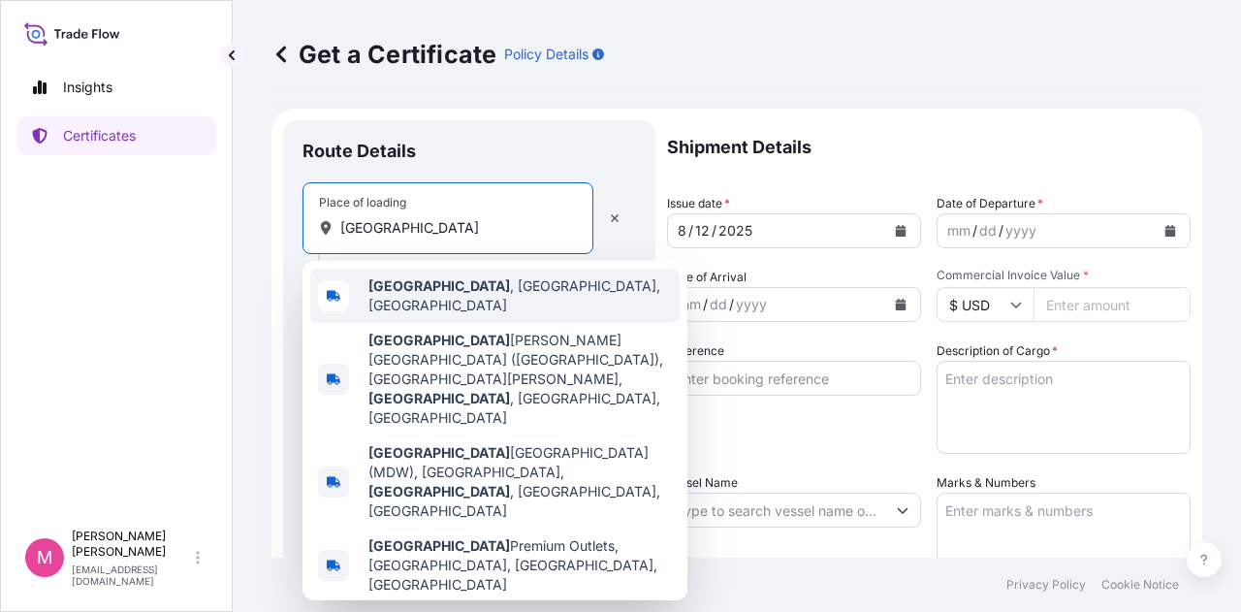
click at [447, 298] on span "[GEOGRAPHIC_DATA] , [GEOGRAPHIC_DATA], [GEOGRAPHIC_DATA]" at bounding box center [519, 295] width 303 height 39
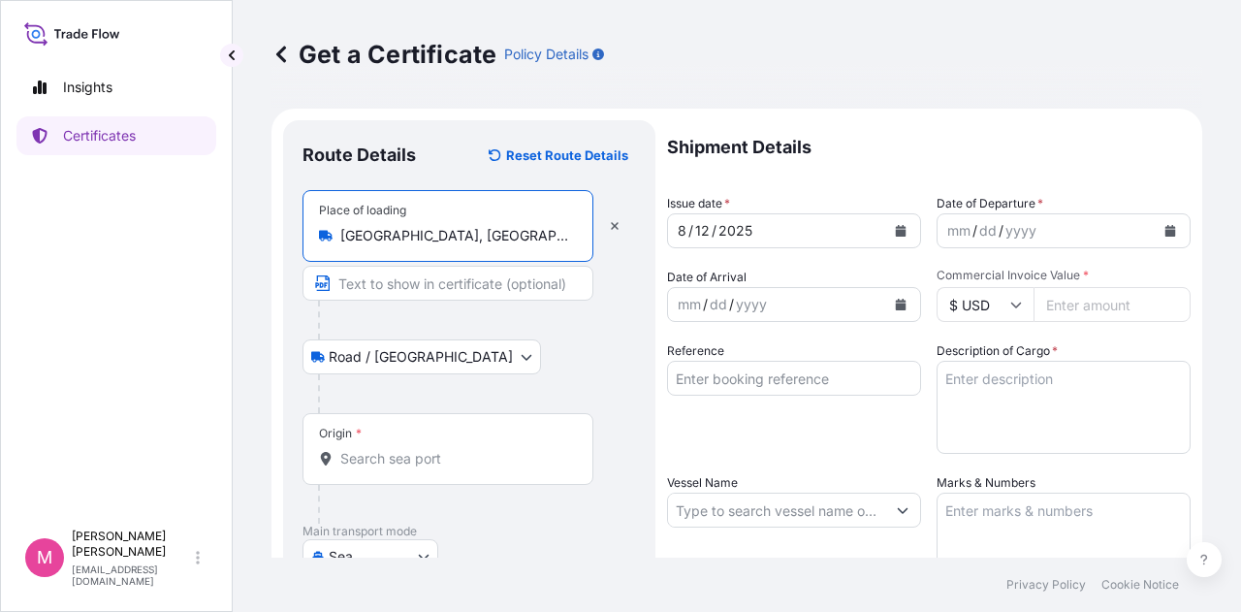
type input "[GEOGRAPHIC_DATA], [GEOGRAPHIC_DATA], [GEOGRAPHIC_DATA]"
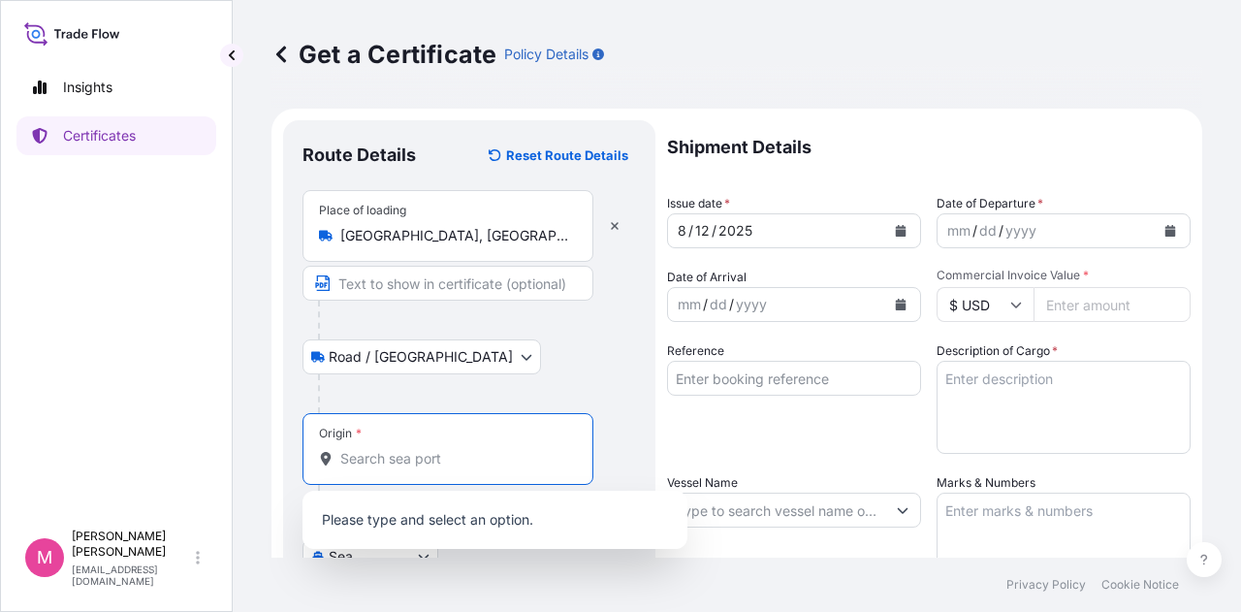
click at [405, 459] on input "Origin *" at bounding box center [454, 458] width 229 height 19
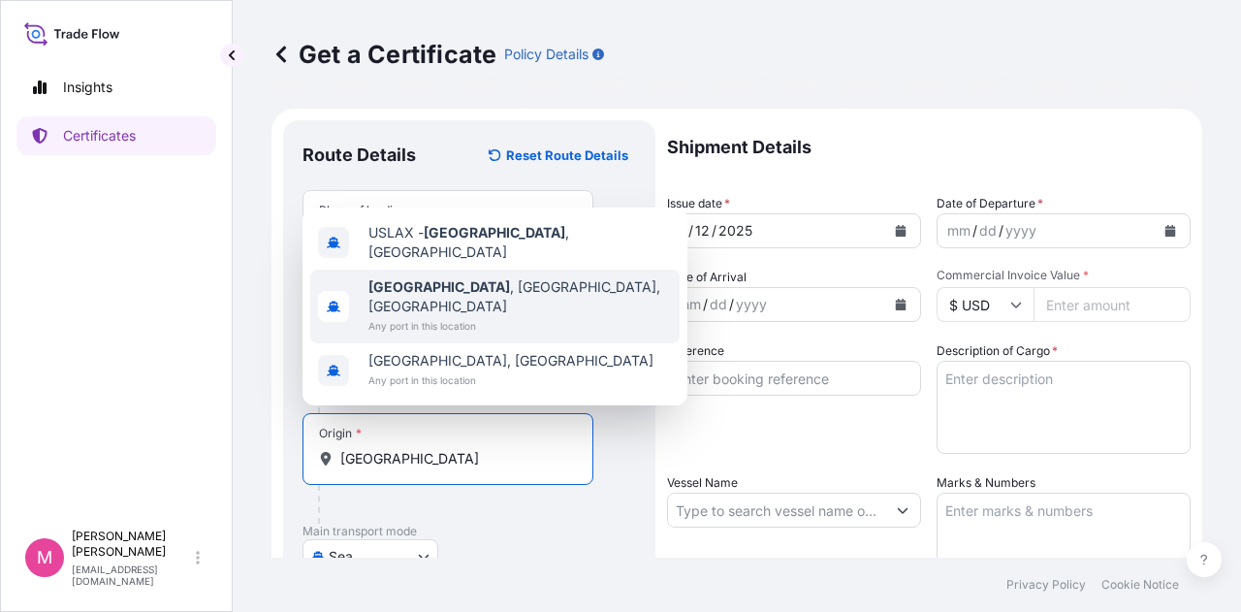
click at [432, 324] on span "Any port in this location" at bounding box center [519, 325] width 303 height 19
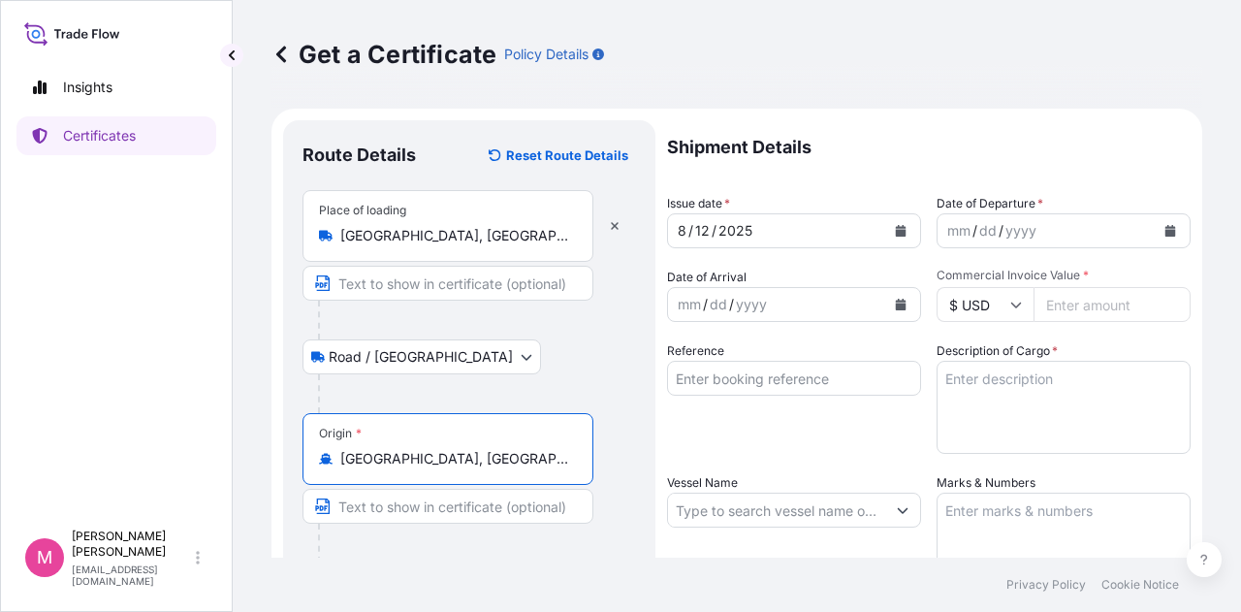
type input "[GEOGRAPHIC_DATA], [GEOGRAPHIC_DATA], [GEOGRAPHIC_DATA]"
click at [551, 384] on div at bounding box center [477, 393] width 318 height 39
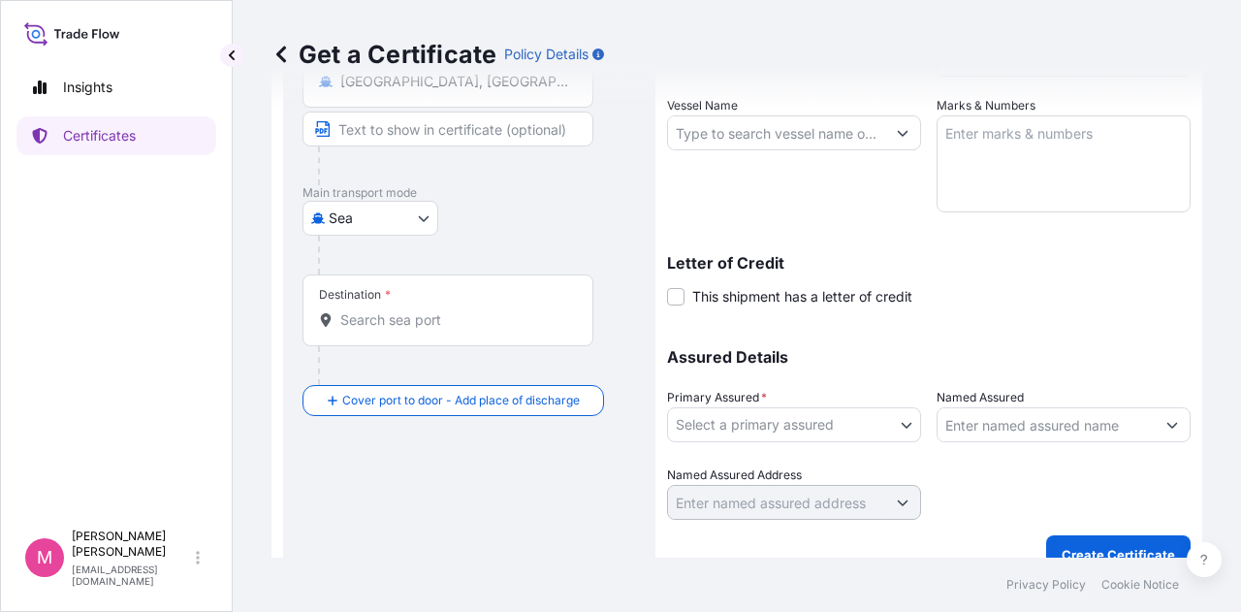
scroll to position [388, 0]
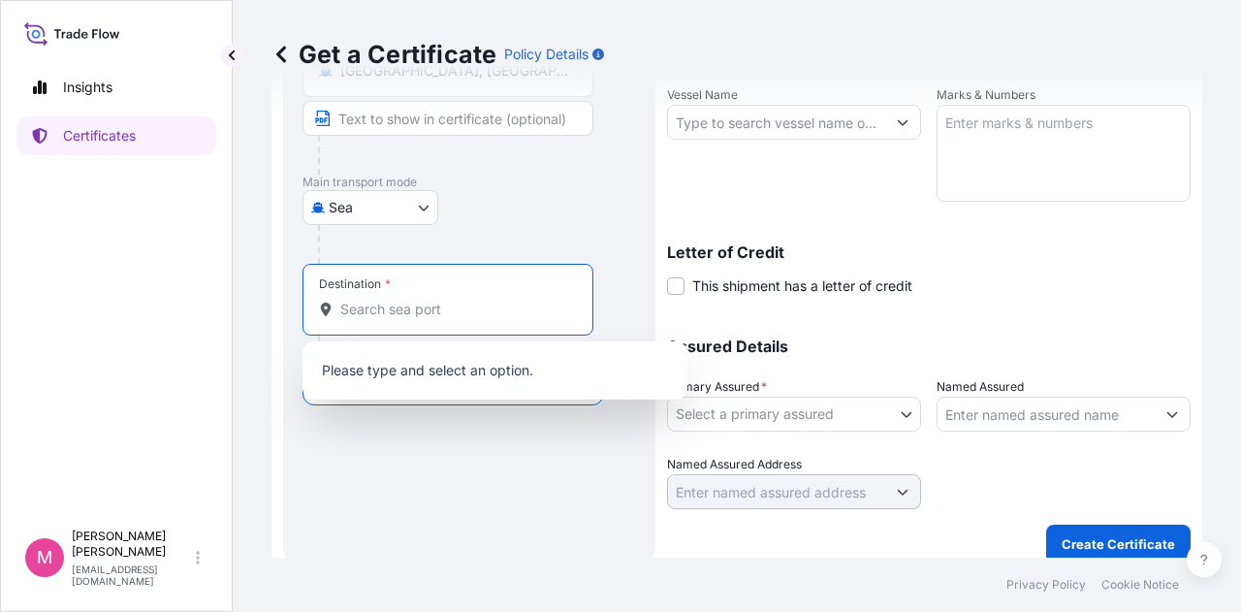
click at [419, 311] on input "Destination *" at bounding box center [454, 309] width 229 height 19
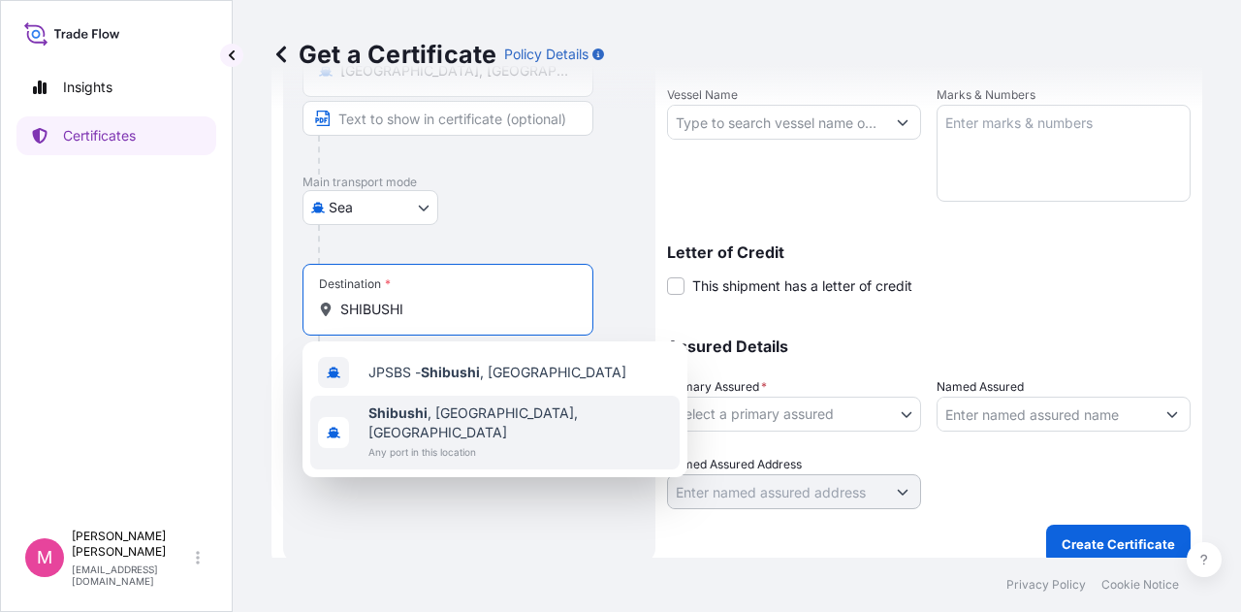
click at [448, 412] on span "Shibushi , [GEOGRAPHIC_DATA], [GEOGRAPHIC_DATA]" at bounding box center [519, 422] width 303 height 39
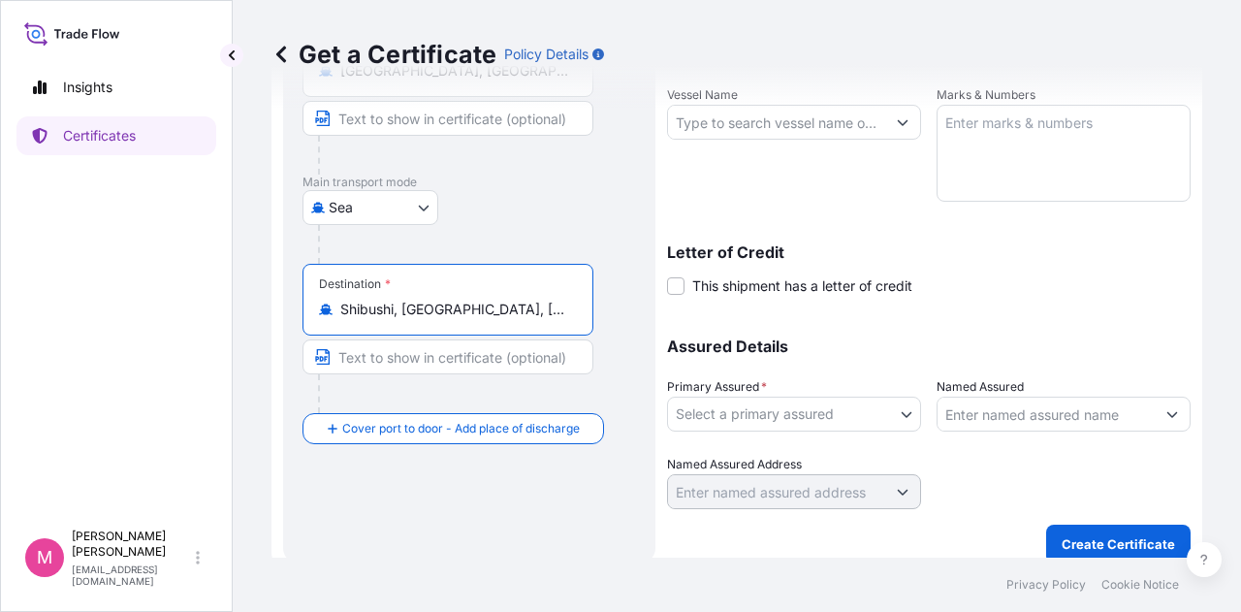
type input "Shibushi, [GEOGRAPHIC_DATA], [GEOGRAPHIC_DATA]"
click at [1035, 298] on div "Shipment Details Issue date * [DATE] Date of Departure * mm / dd / yyyy Date of…" at bounding box center [929, 120] width 524 height 777
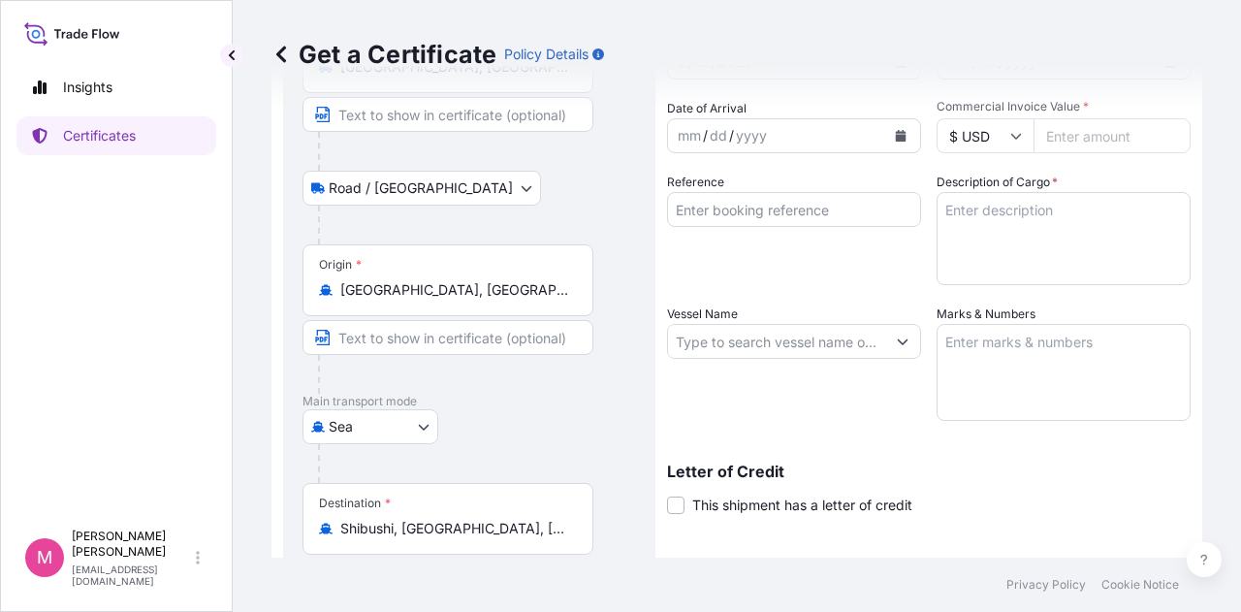
scroll to position [0, 0]
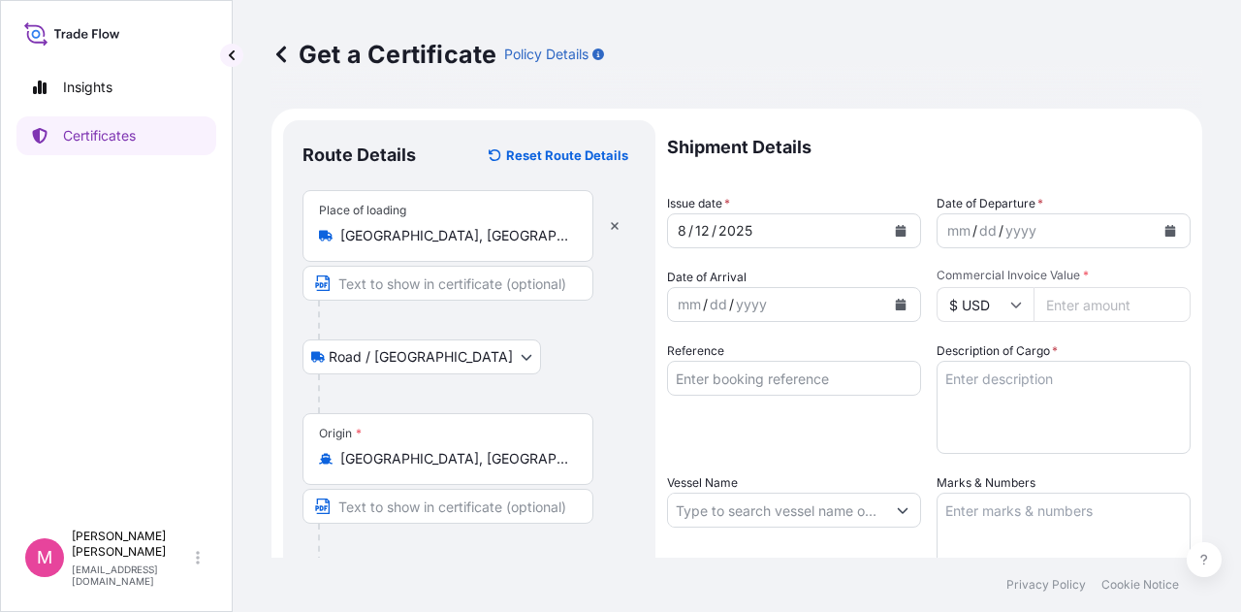
click at [897, 232] on icon "Calendar" at bounding box center [901, 231] width 11 height 12
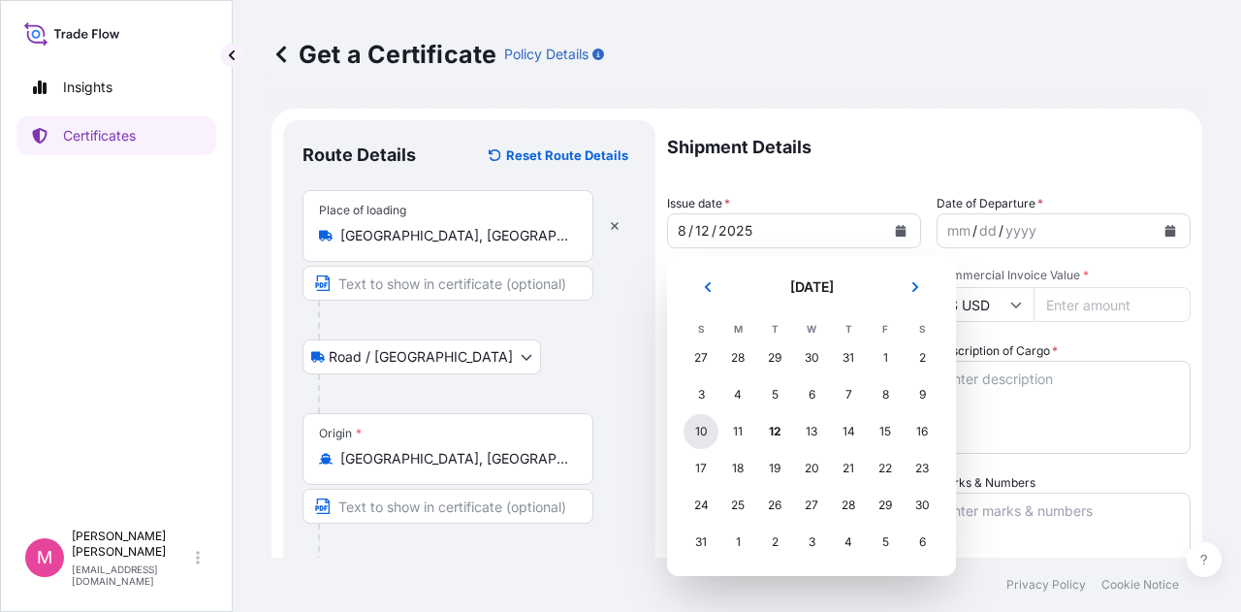
click at [704, 426] on div "10" at bounding box center [700, 431] width 35 height 35
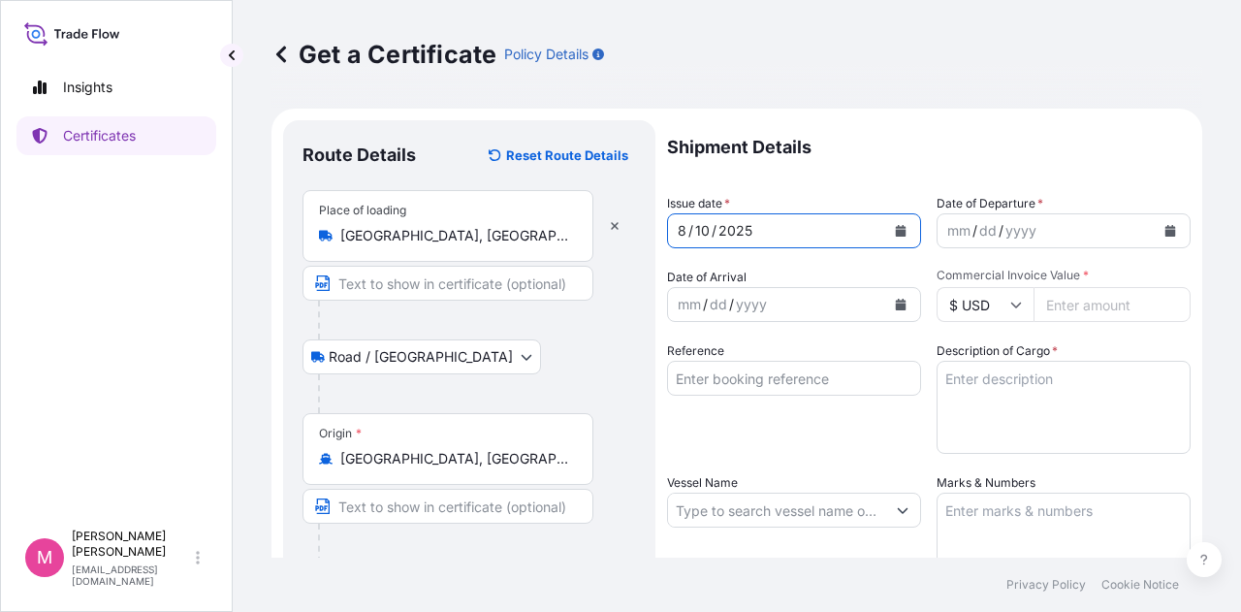
click at [1165, 230] on icon "Calendar" at bounding box center [1170, 231] width 11 height 12
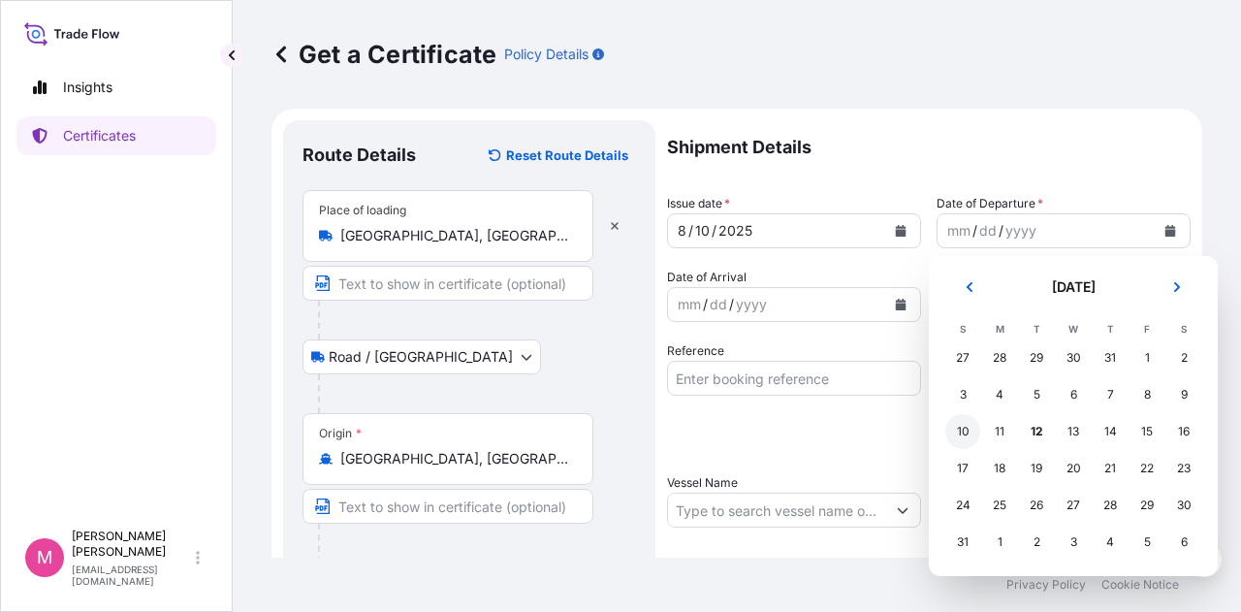
click at [958, 433] on div "10" at bounding box center [962, 431] width 35 height 35
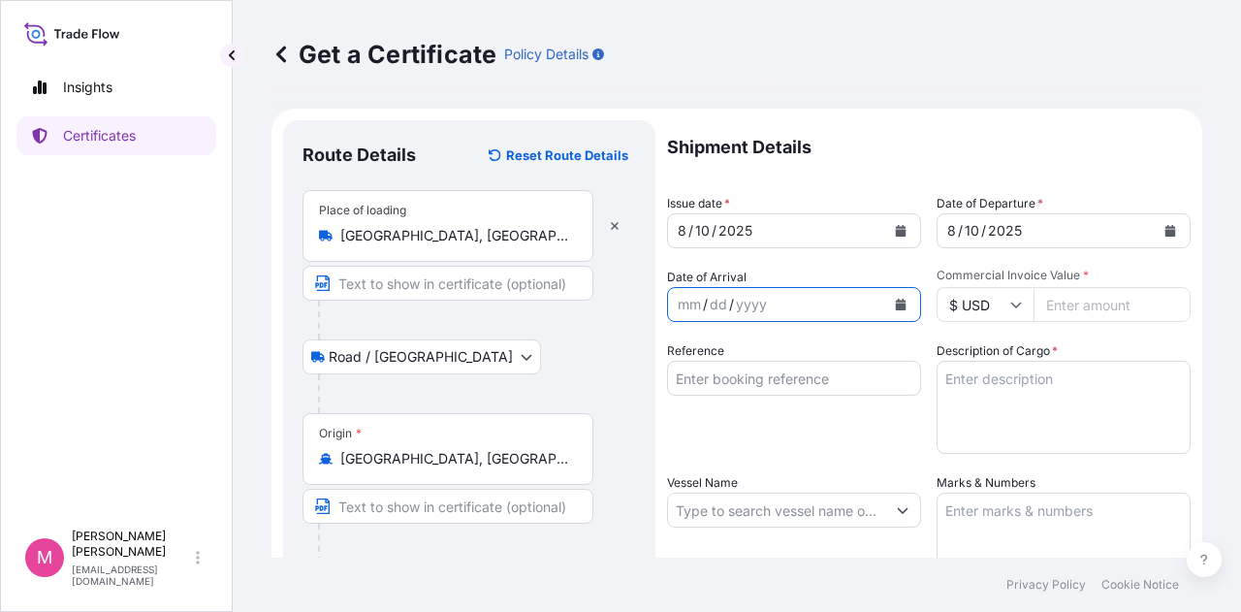
click at [896, 309] on icon "Calendar" at bounding box center [901, 305] width 11 height 12
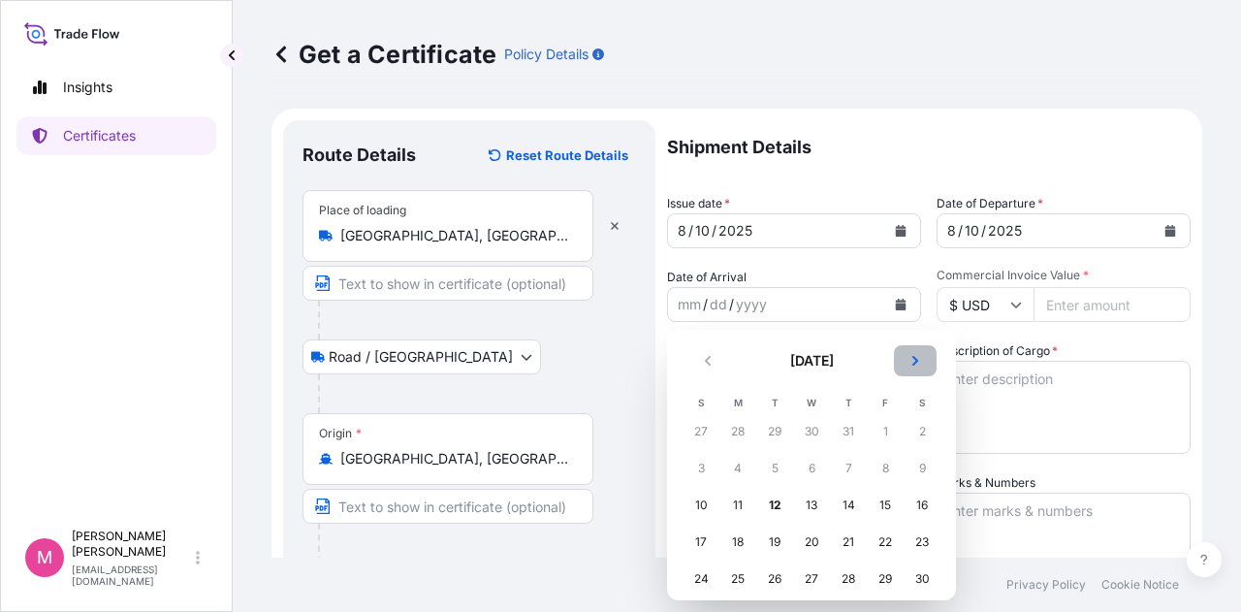
click at [918, 356] on icon "Next" at bounding box center [915, 361] width 12 height 12
click at [776, 507] on div "16" at bounding box center [774, 505] width 35 height 35
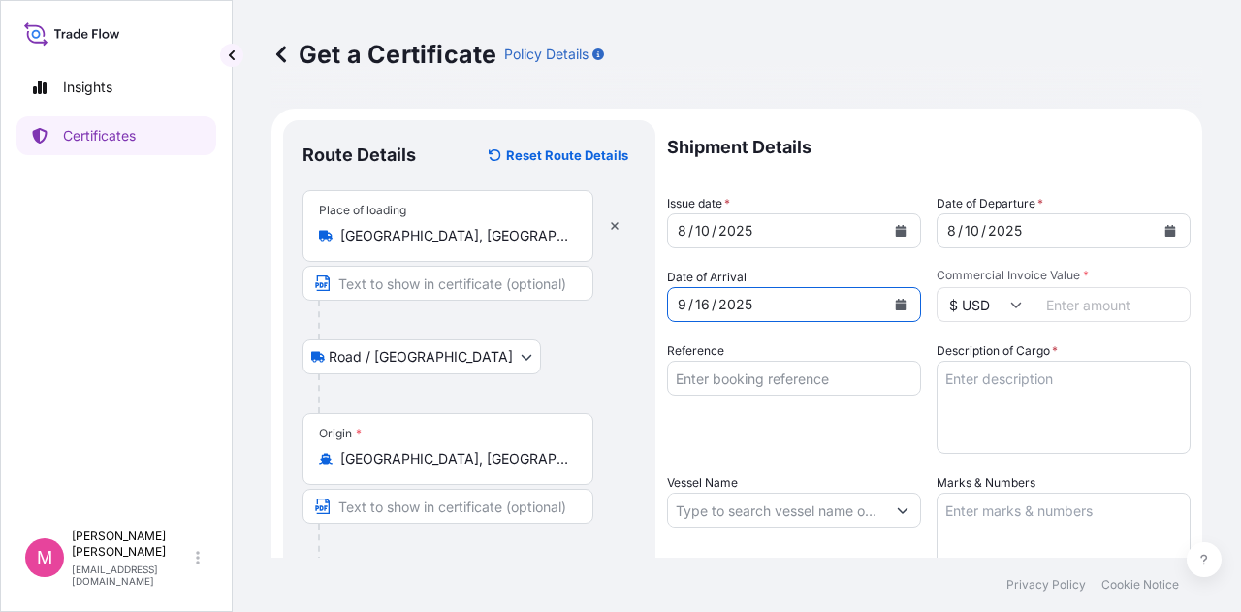
click at [1063, 302] on input "Commercial Invoice Value *" at bounding box center [1111, 304] width 157 height 35
type input "80836.22"
click at [749, 375] on input "Reference" at bounding box center [794, 378] width 254 height 35
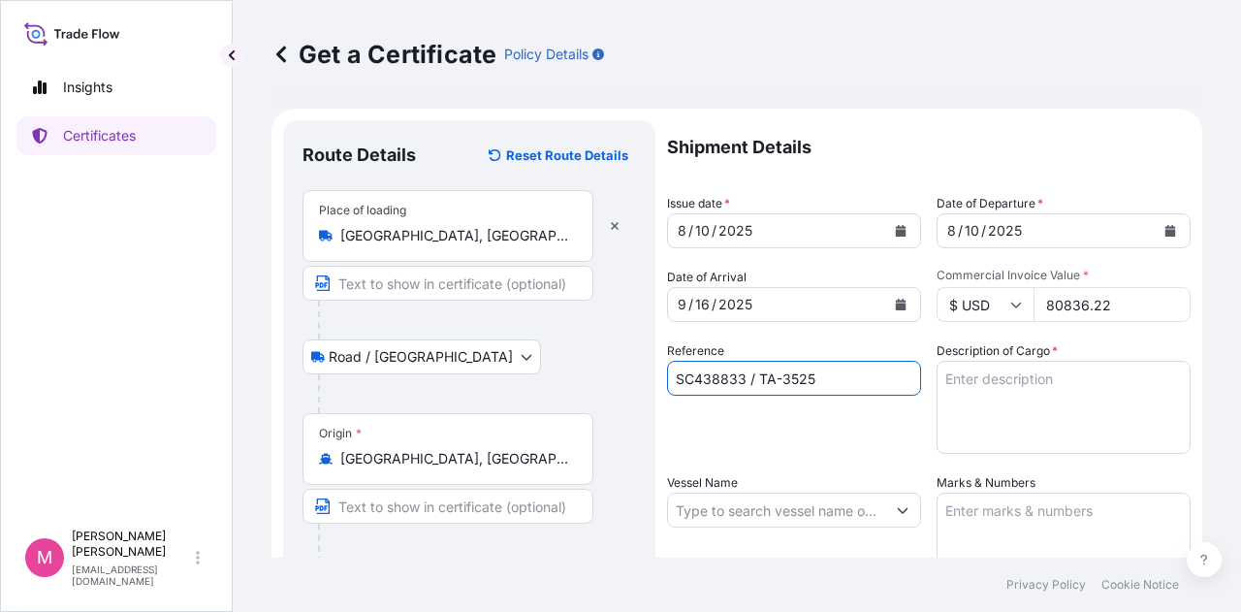
type input "SC438833 / TA-3525"
click at [964, 385] on textarea "Description of Cargo *" at bounding box center [1064, 407] width 254 height 93
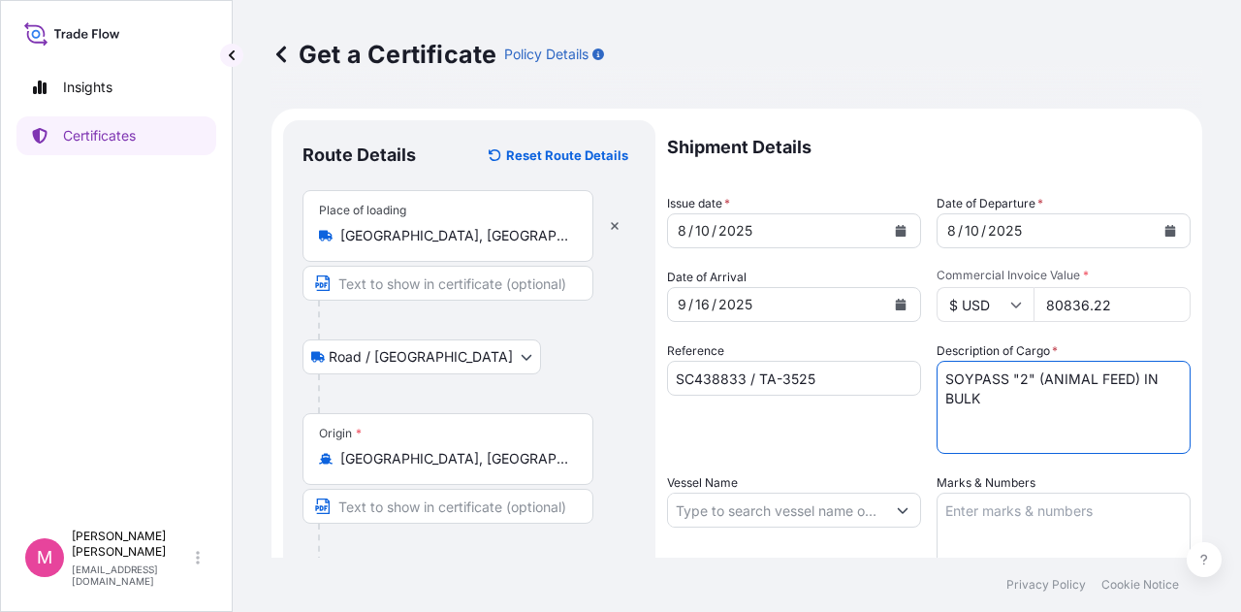
type textarea "SOYPASS "2" (ANIMAL FEED) IN BULK"
click at [775, 518] on input "Vessel Name" at bounding box center [776, 510] width 217 height 35
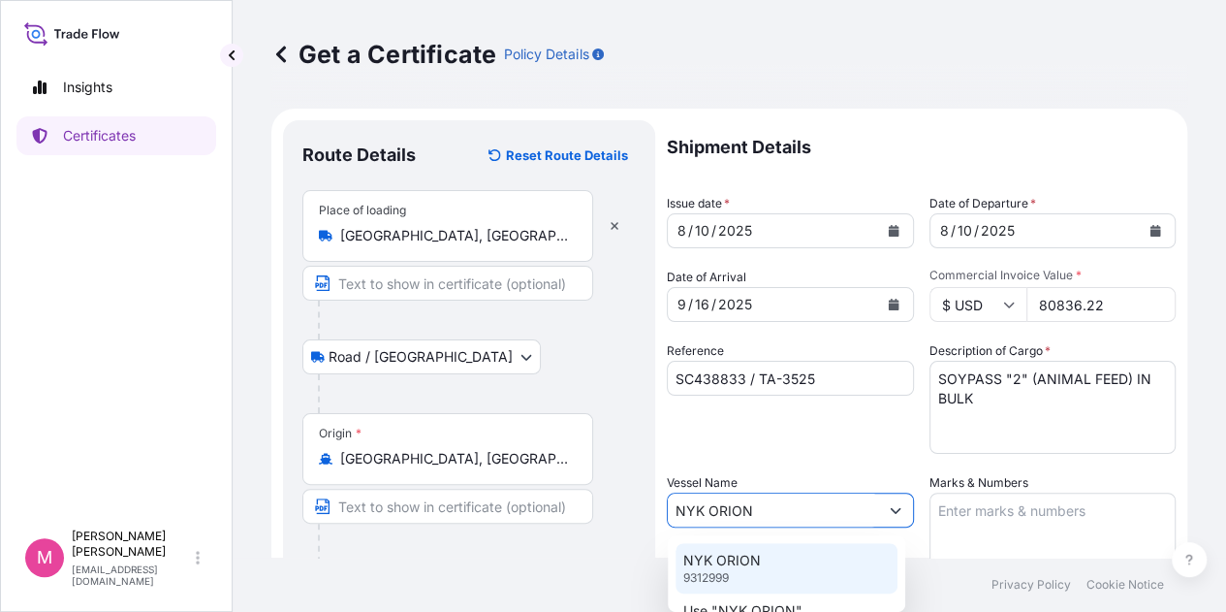
click at [737, 563] on p "NYK ORION" at bounding box center [722, 560] width 78 height 19
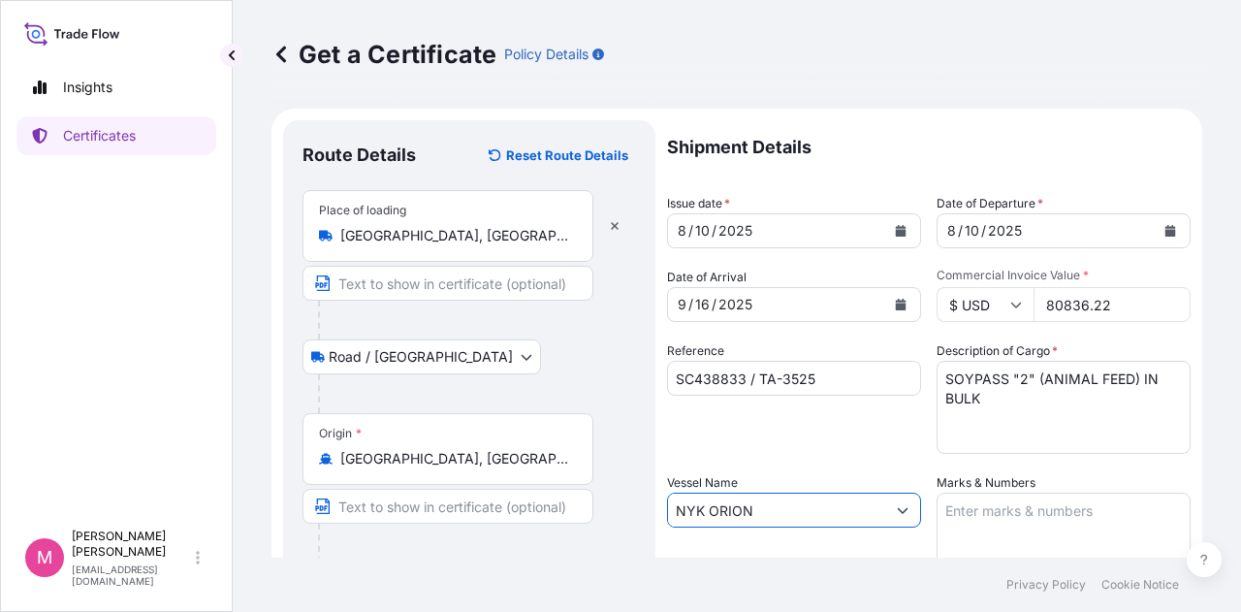
type input "NYK ORION"
click at [979, 521] on textarea "Marks & Numbers" at bounding box center [1064, 541] width 254 height 97
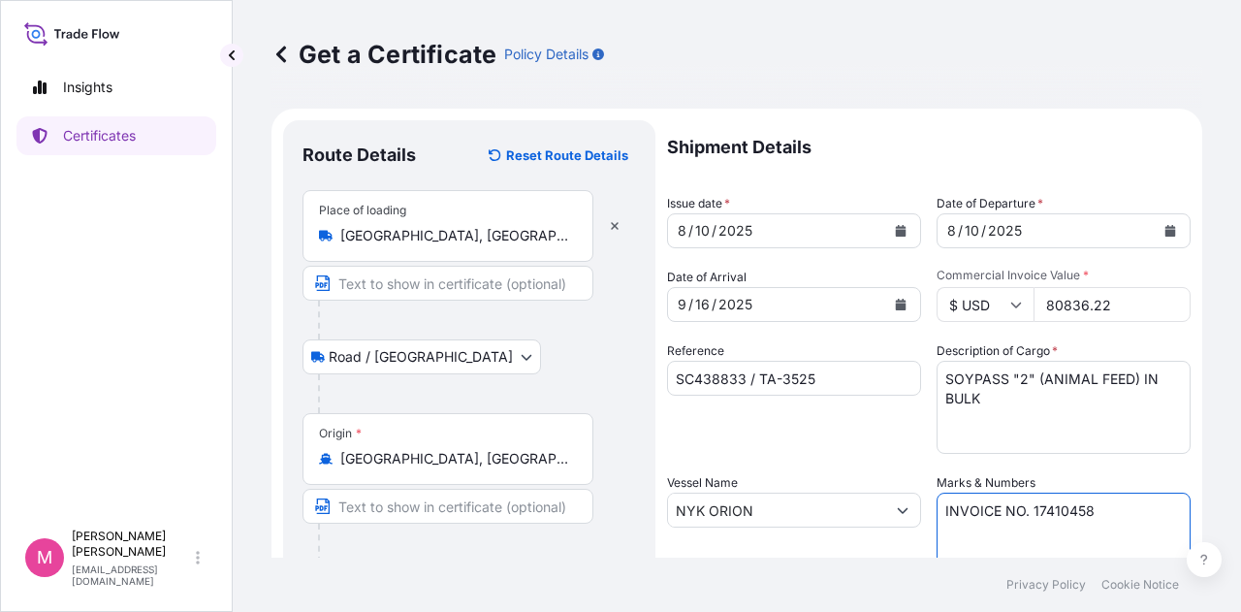
type textarea "INVOICE NO. 17410458"
click at [875, 443] on div "Reference SC438833 / TA-3525" at bounding box center [794, 397] width 254 height 112
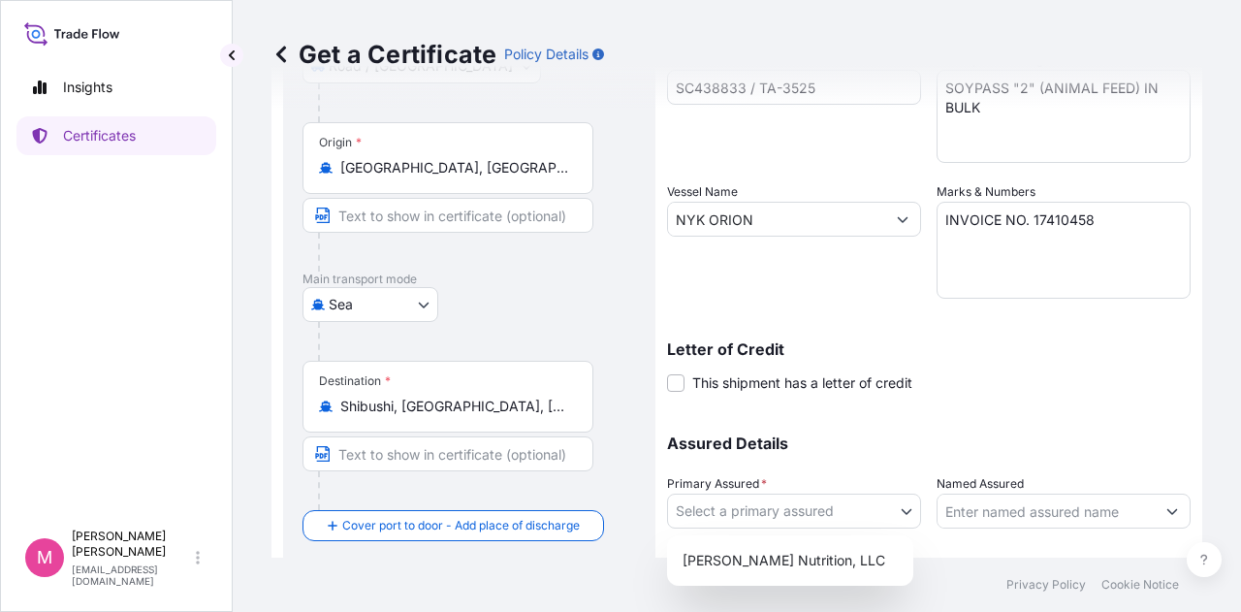
click at [904, 515] on body "Insights Certificates M [PERSON_NAME] [EMAIL_ADDRESS][DOMAIN_NAME] Get a Certif…" at bounding box center [620, 306] width 1241 height 612
click at [842, 560] on div "[PERSON_NAME] Nutrition, LLC" at bounding box center [790, 560] width 231 height 35
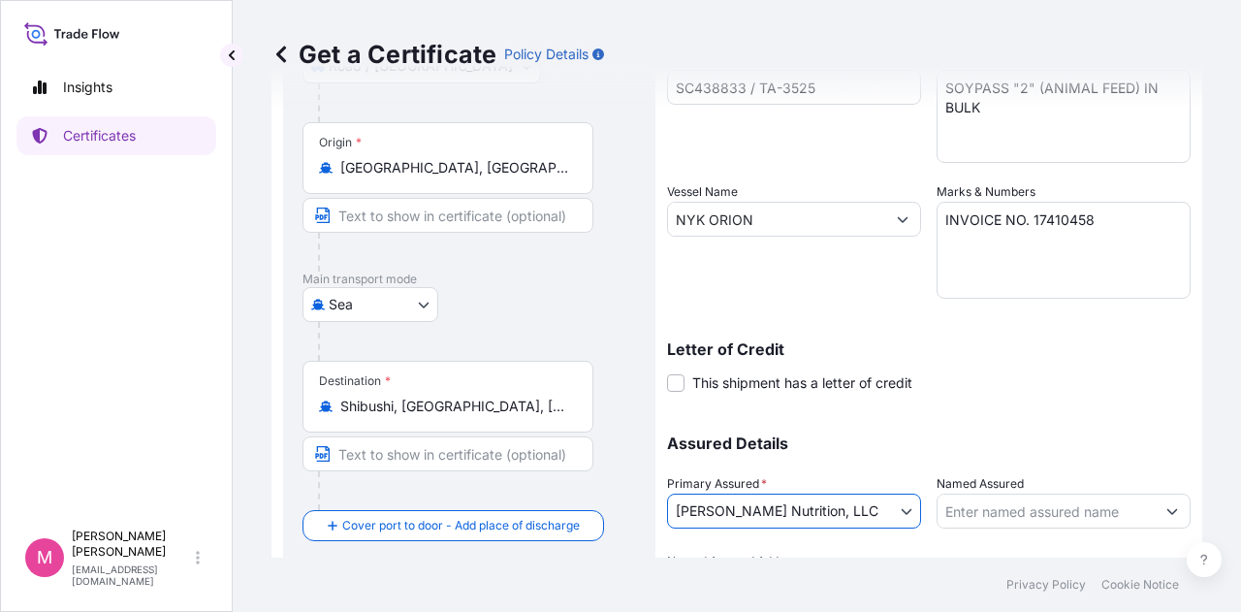
click at [887, 445] on p "Assured Details" at bounding box center [929, 443] width 524 height 16
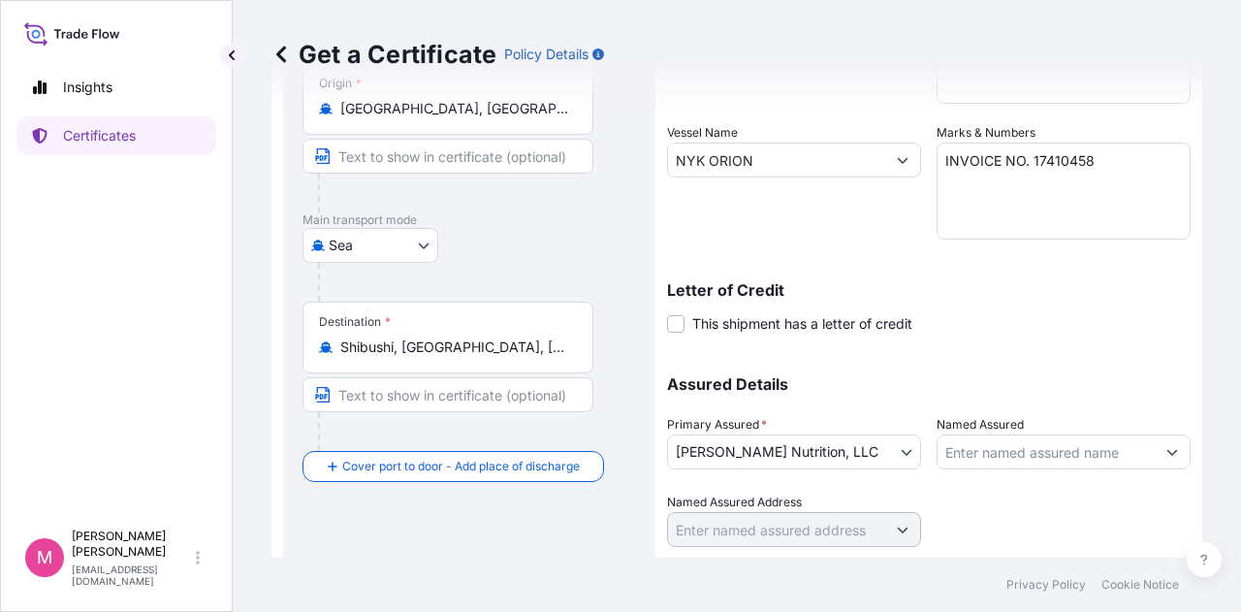
scroll to position [404, 0]
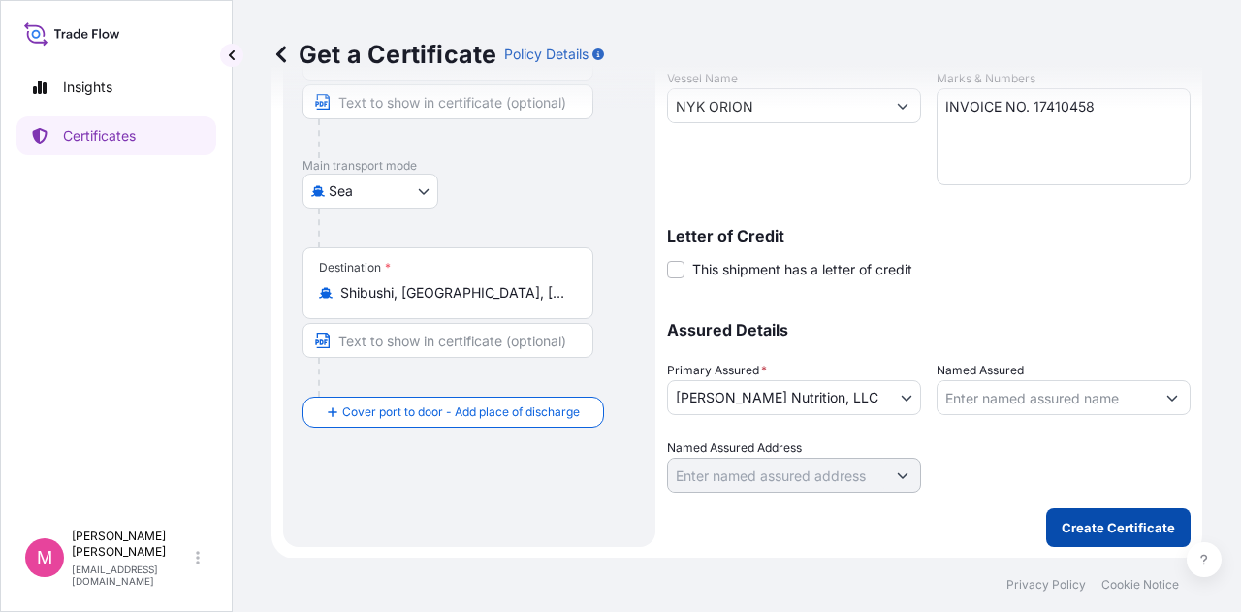
click at [1098, 531] on p "Create Certificate" at bounding box center [1118, 527] width 113 height 19
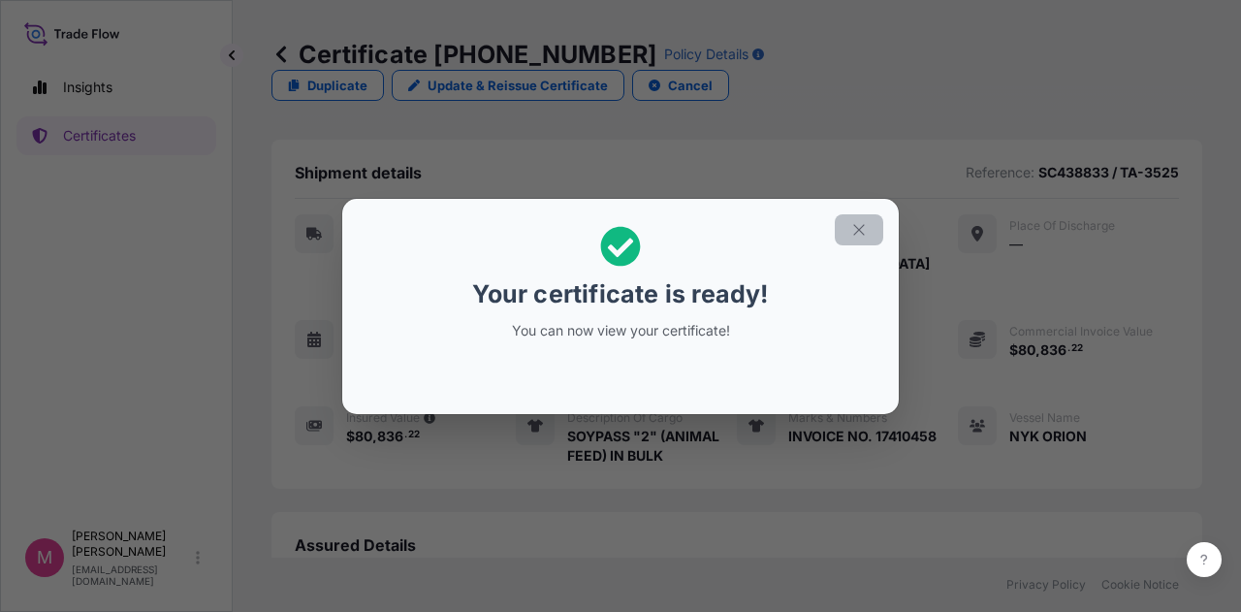
click at [858, 228] on icon "button" at bounding box center [858, 229] width 11 height 11
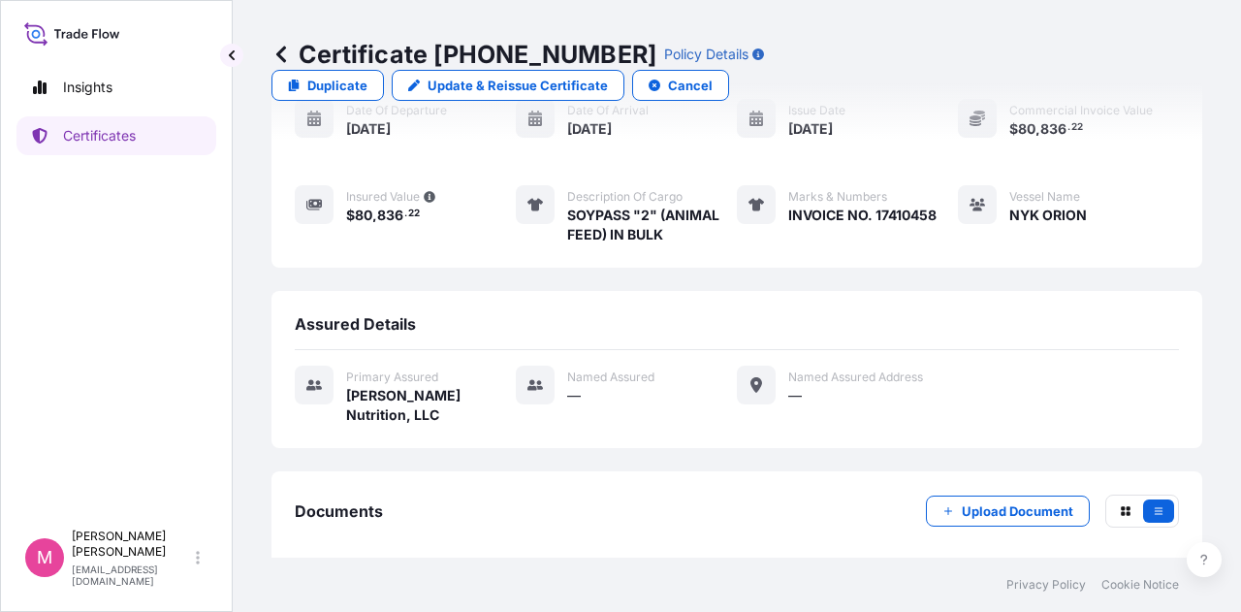
scroll to position [281, 0]
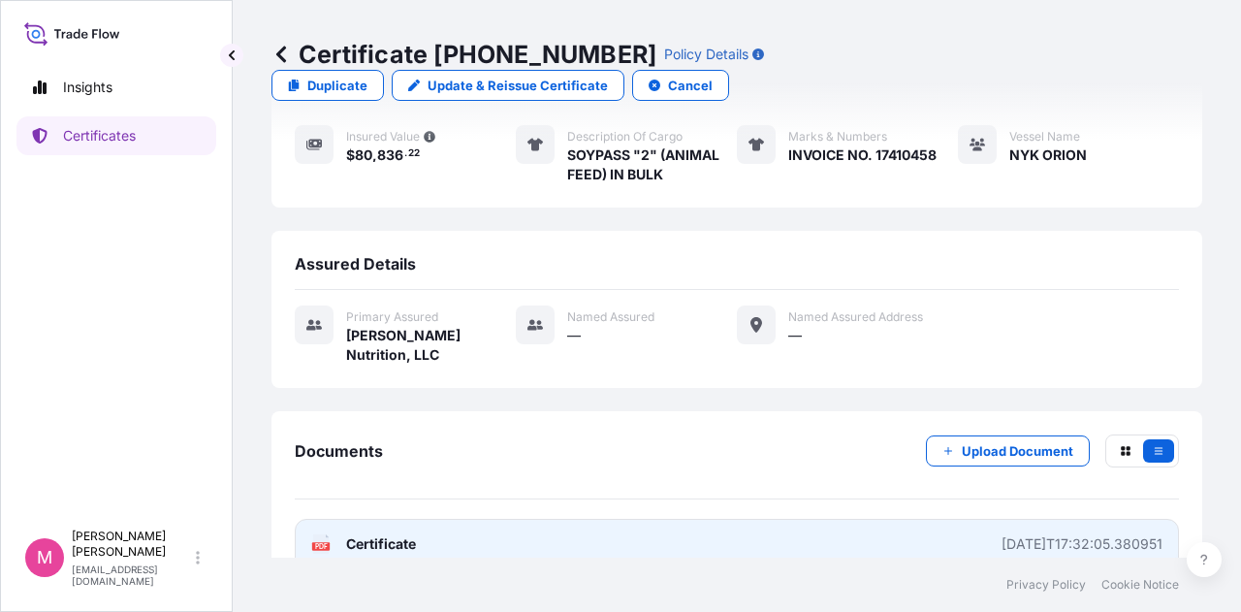
click at [385, 534] on span "Certificate" at bounding box center [381, 543] width 70 height 19
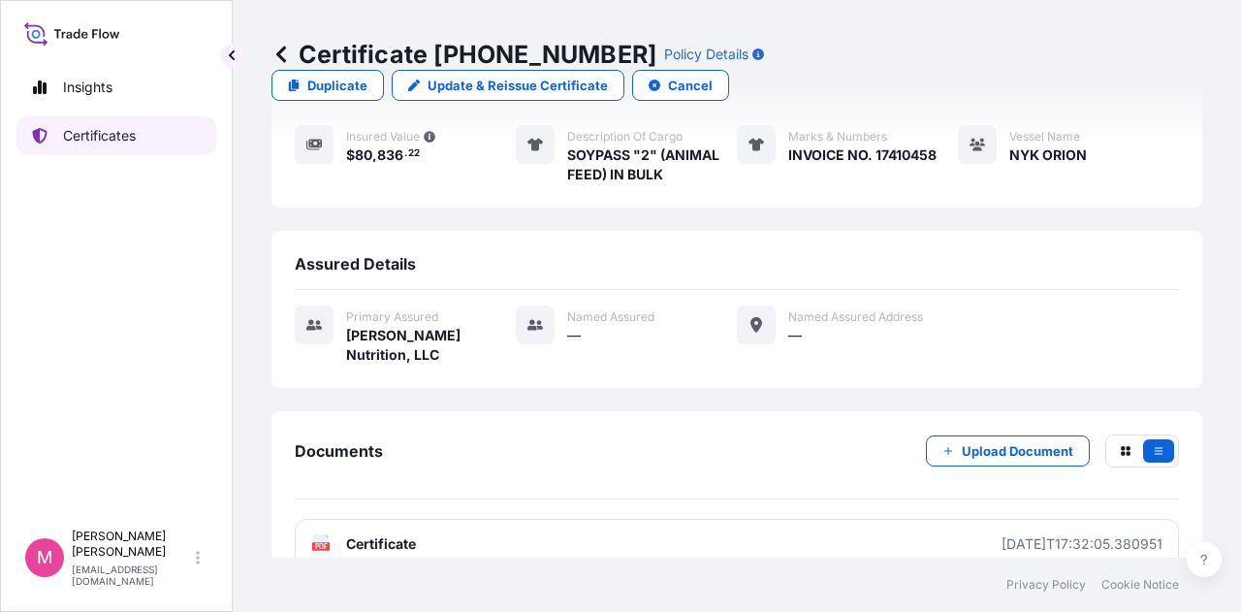
click at [105, 135] on p "Certificates" at bounding box center [99, 135] width 73 height 19
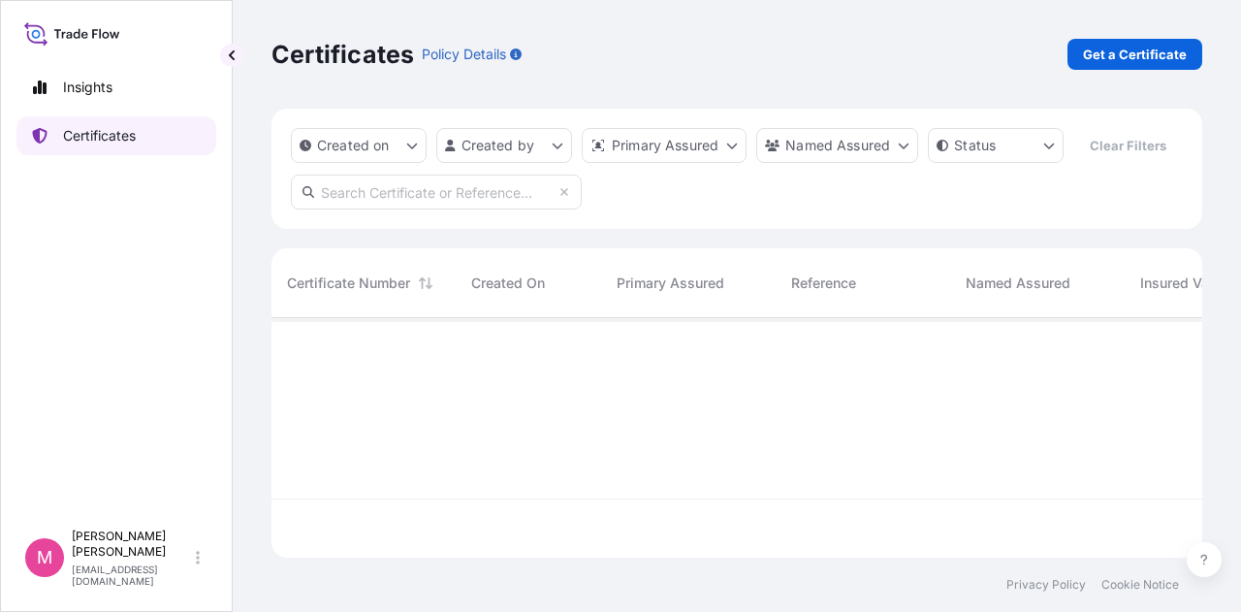
scroll to position [236, 915]
click at [1130, 56] on p "Get a Certificate" at bounding box center [1135, 54] width 104 height 19
select select "Road / [GEOGRAPHIC_DATA]"
select select "Sea"
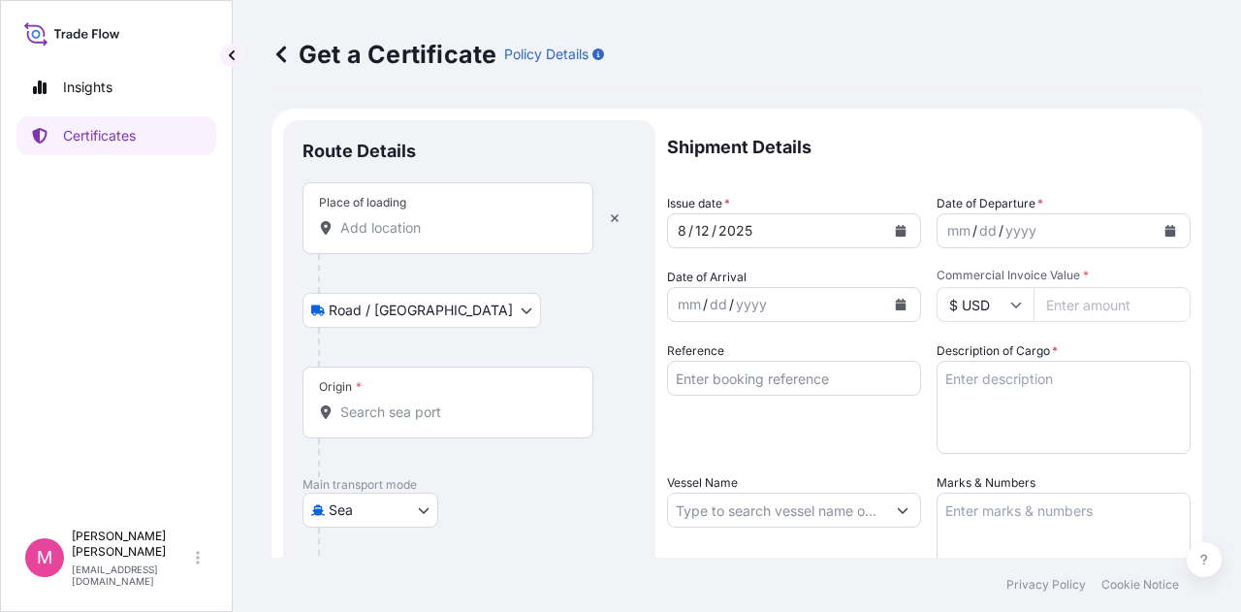
click at [434, 233] on input "Place of loading" at bounding box center [454, 227] width 229 height 19
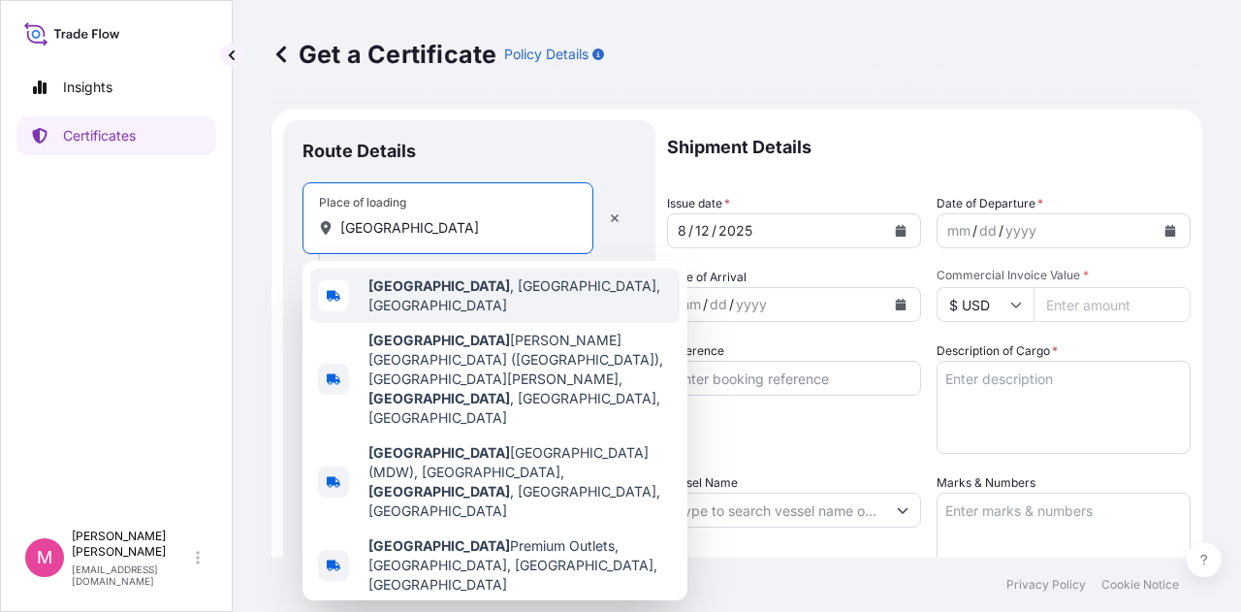
click at [443, 292] on span "[GEOGRAPHIC_DATA] , [GEOGRAPHIC_DATA], [GEOGRAPHIC_DATA]" at bounding box center [519, 295] width 303 height 39
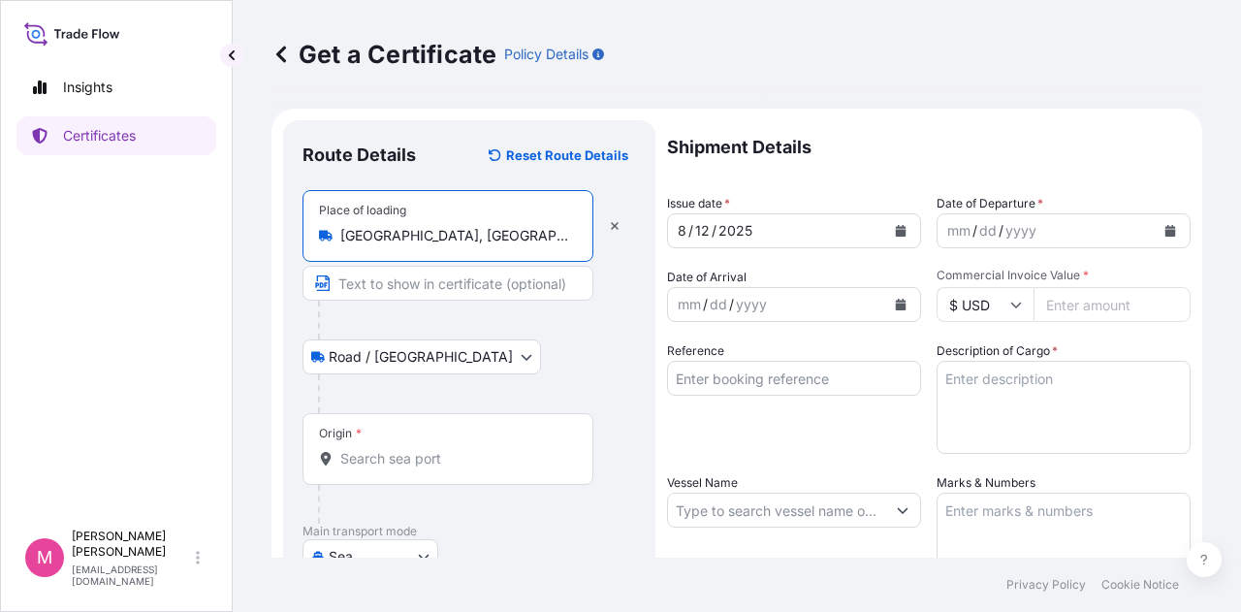
type input "[GEOGRAPHIC_DATA], [GEOGRAPHIC_DATA], [GEOGRAPHIC_DATA]"
click at [405, 462] on input "Origin *" at bounding box center [454, 458] width 229 height 19
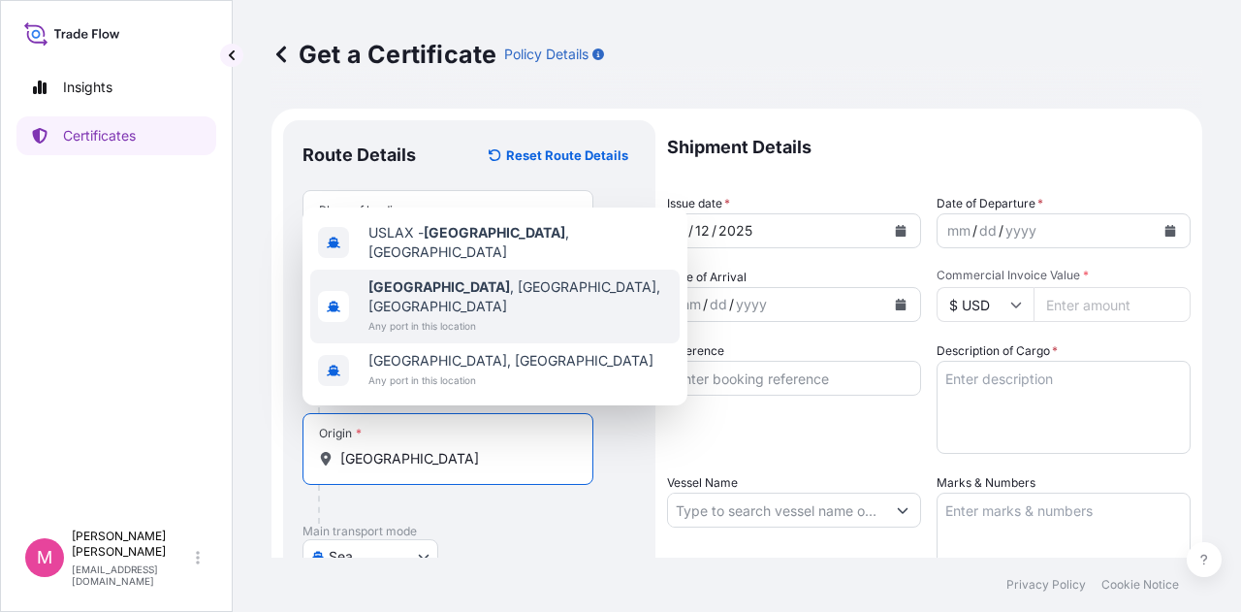
click at [484, 311] on span "[GEOGRAPHIC_DATA] , [GEOGRAPHIC_DATA], [GEOGRAPHIC_DATA]" at bounding box center [519, 296] width 303 height 39
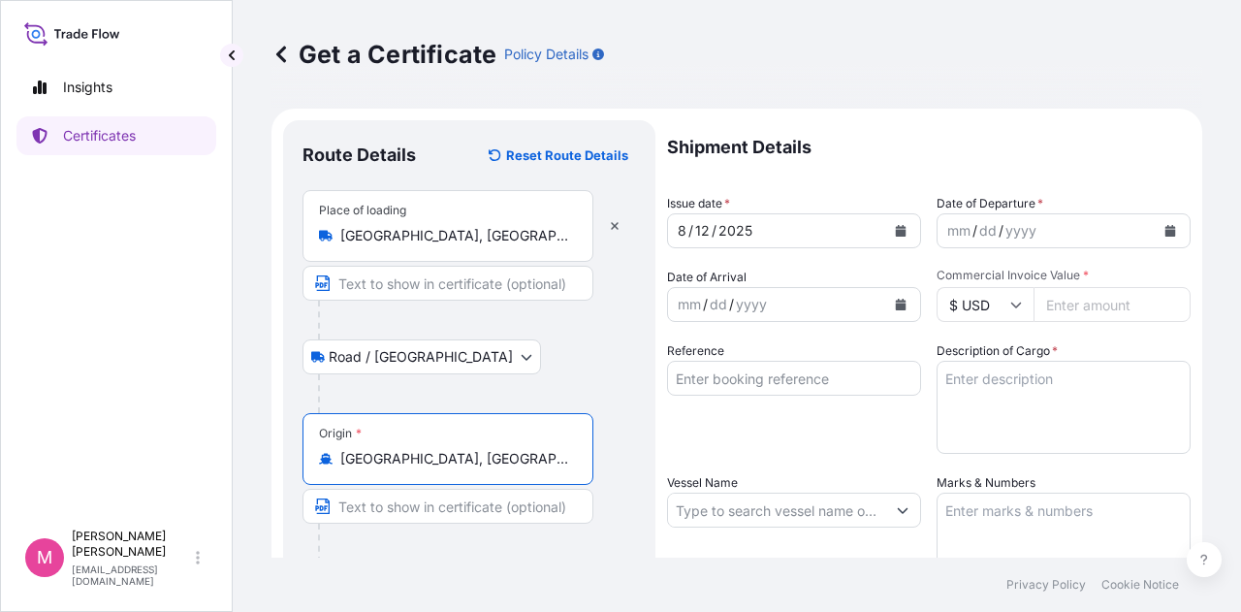
type input "[GEOGRAPHIC_DATA], [GEOGRAPHIC_DATA], [GEOGRAPHIC_DATA]"
click at [620, 541] on div "Origin * [GEOGRAPHIC_DATA], [GEOGRAPHIC_DATA], [GEOGRAPHIC_DATA]" at bounding box center [469, 487] width 334 height 149
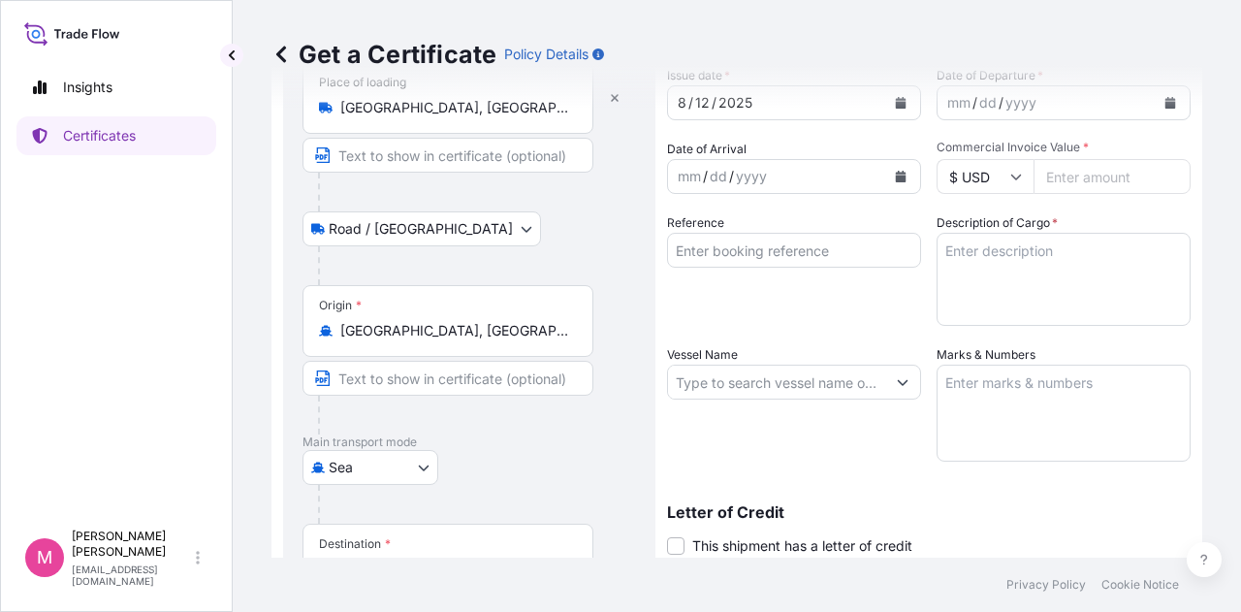
scroll to position [291, 0]
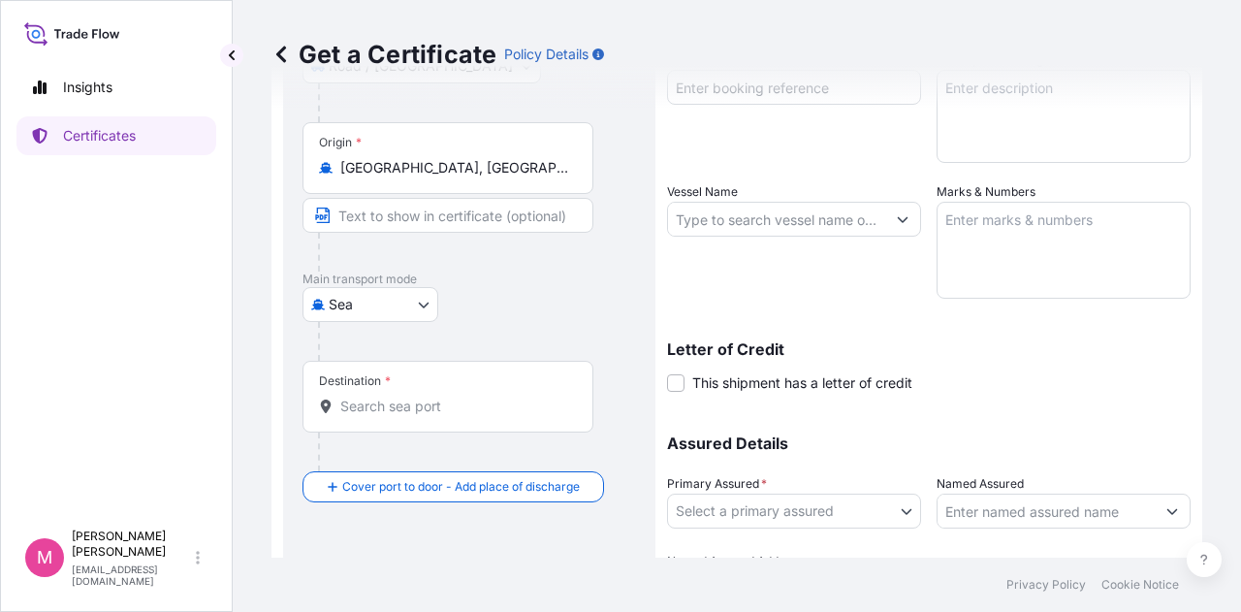
click at [439, 401] on input "Destination *" at bounding box center [454, 406] width 229 height 19
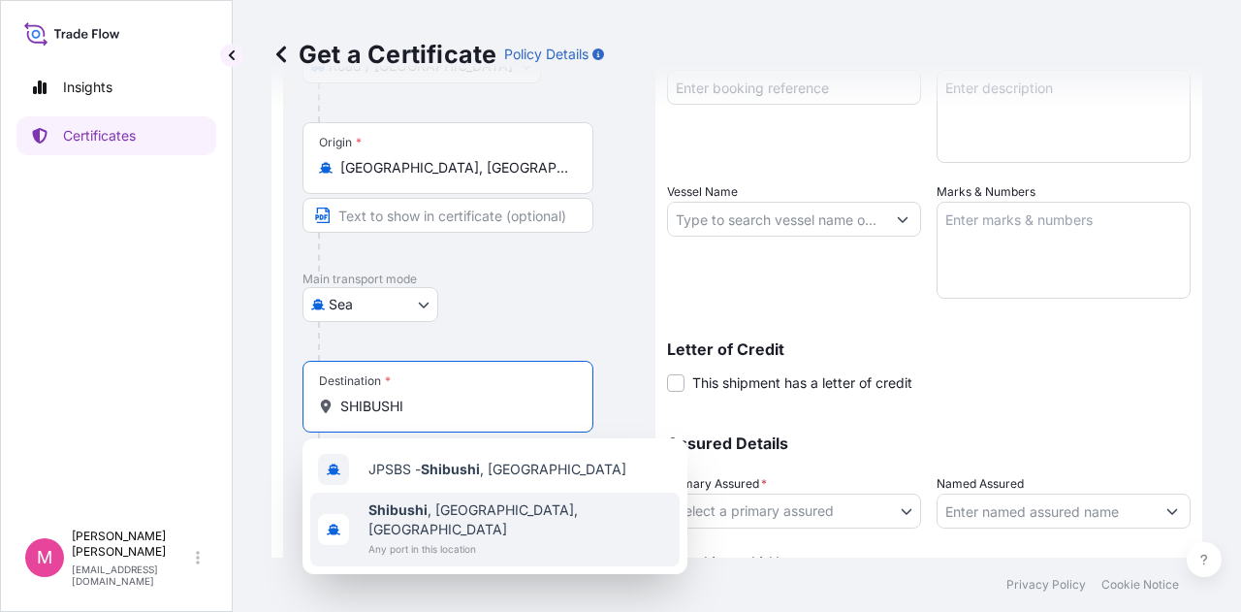
click at [470, 510] on span "Shibushi , [GEOGRAPHIC_DATA], [GEOGRAPHIC_DATA]" at bounding box center [519, 519] width 303 height 39
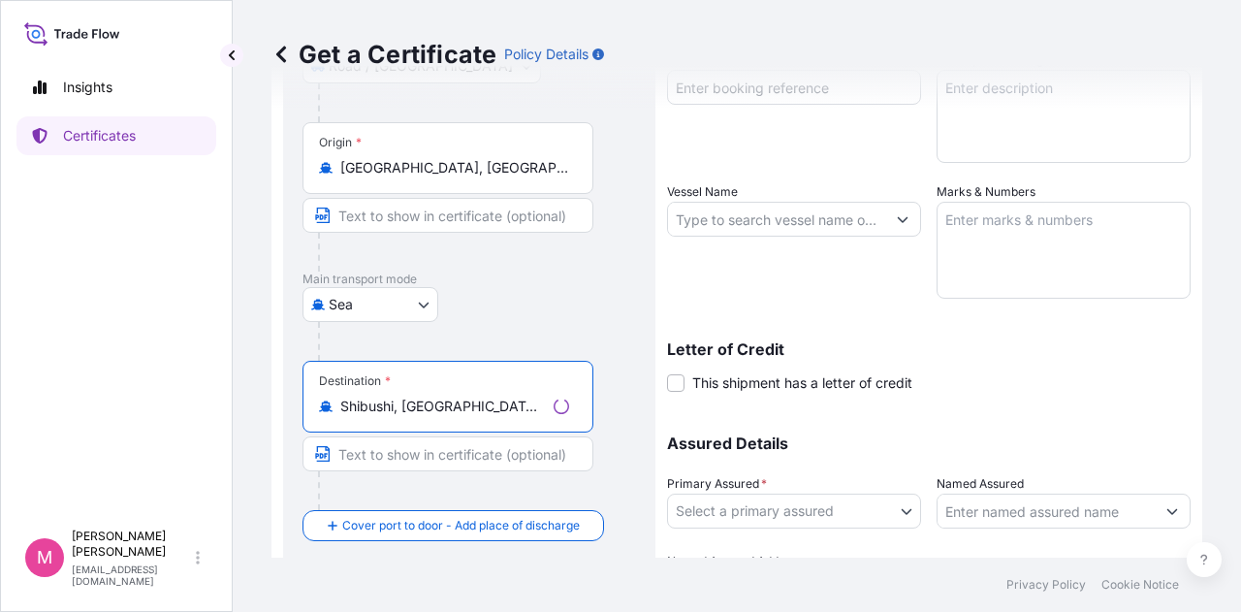
type input "Shibushi, [GEOGRAPHIC_DATA], [GEOGRAPHIC_DATA]"
click at [1065, 395] on div "Shipment Details Issue date * [DATE] Date of Departure * mm / dd / yyyy Date of…" at bounding box center [929, 217] width 524 height 777
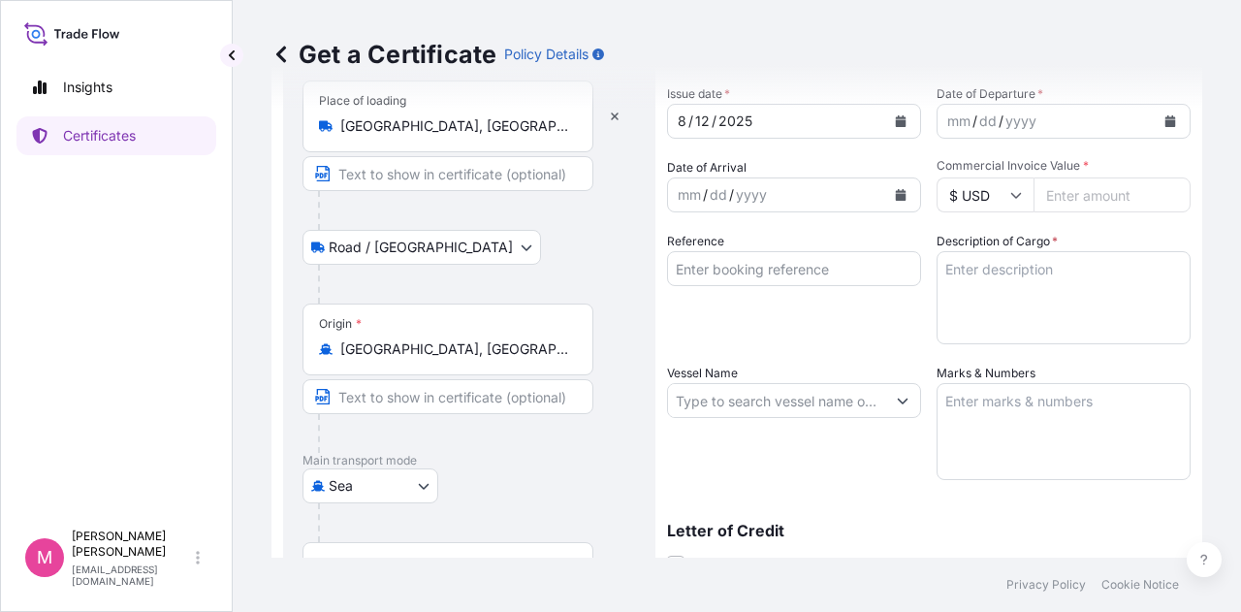
scroll to position [0, 0]
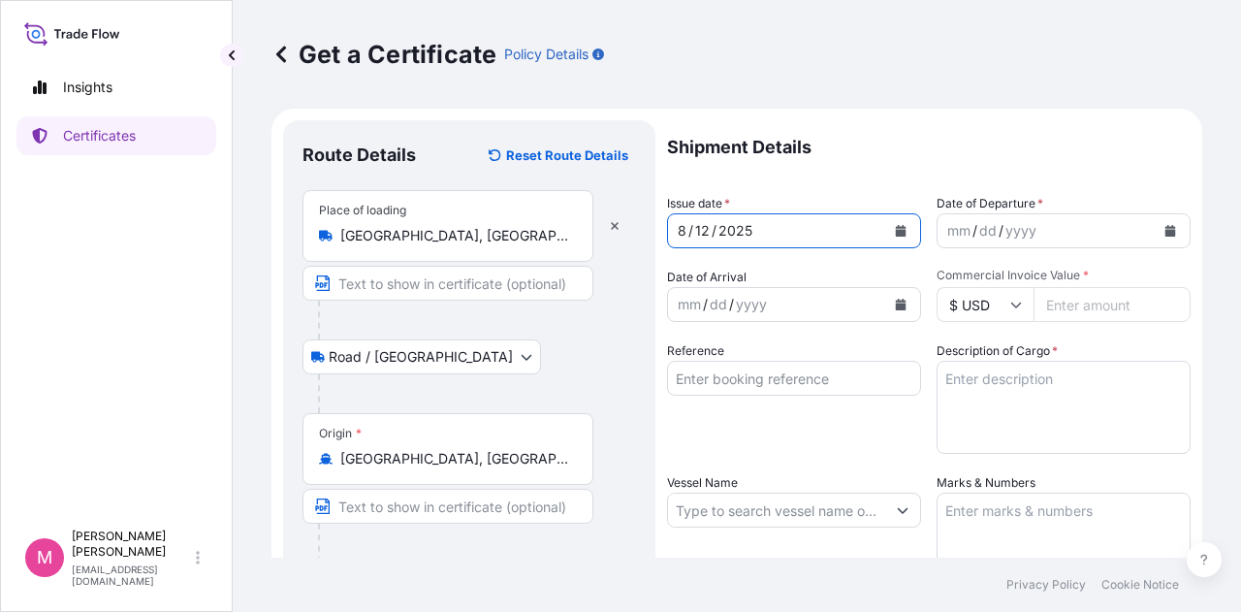
click at [897, 237] on button "Calendar" at bounding box center [900, 230] width 31 height 31
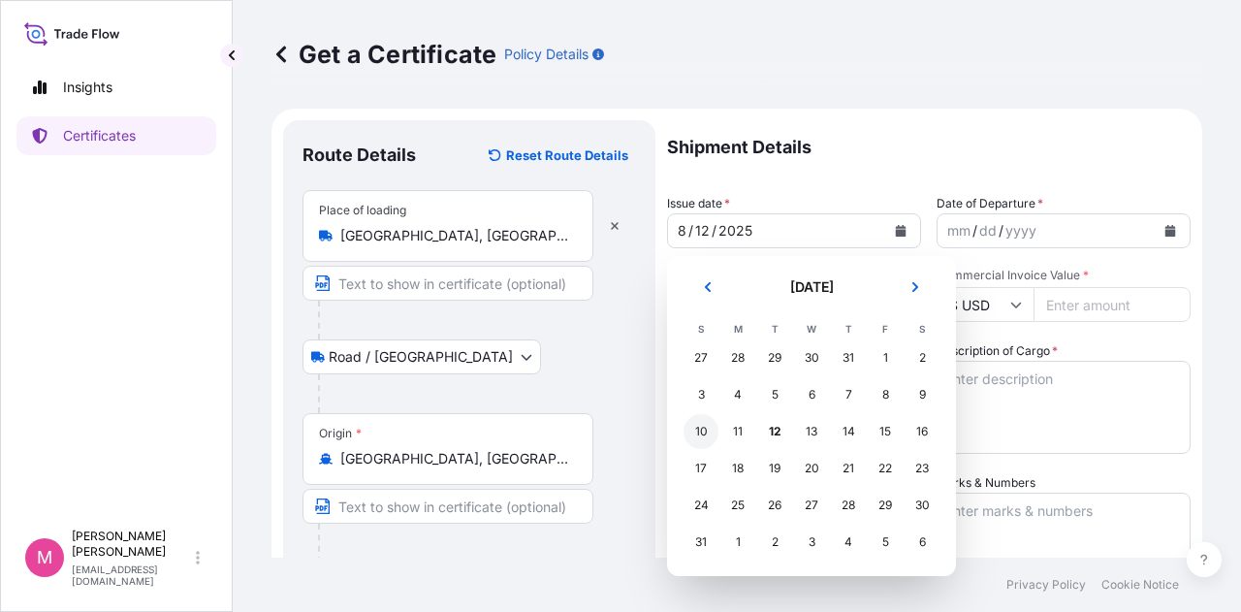
click at [694, 436] on div "10" at bounding box center [700, 431] width 35 height 35
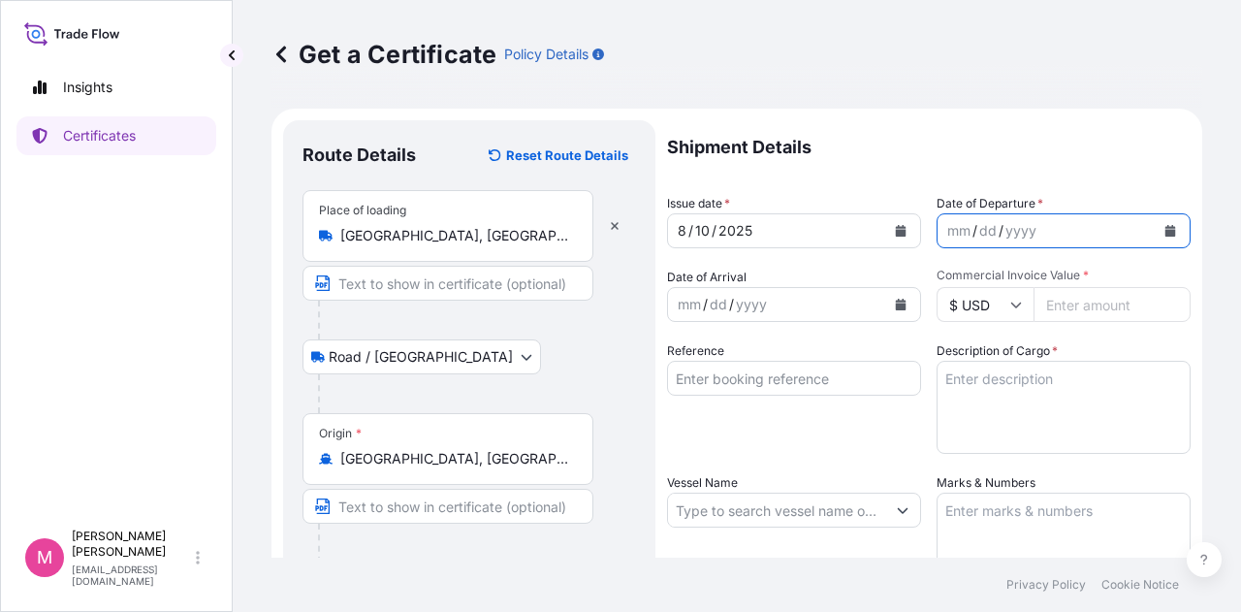
click at [1163, 230] on button "Calendar" at bounding box center [1170, 230] width 31 height 31
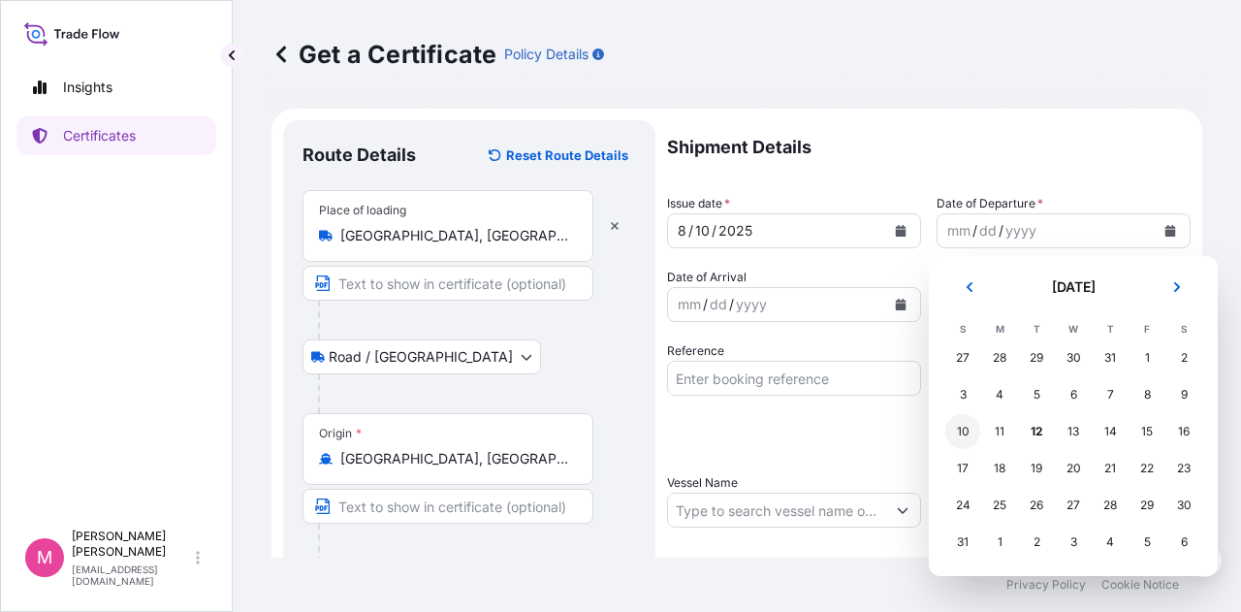
click at [964, 432] on div "10" at bounding box center [962, 431] width 35 height 35
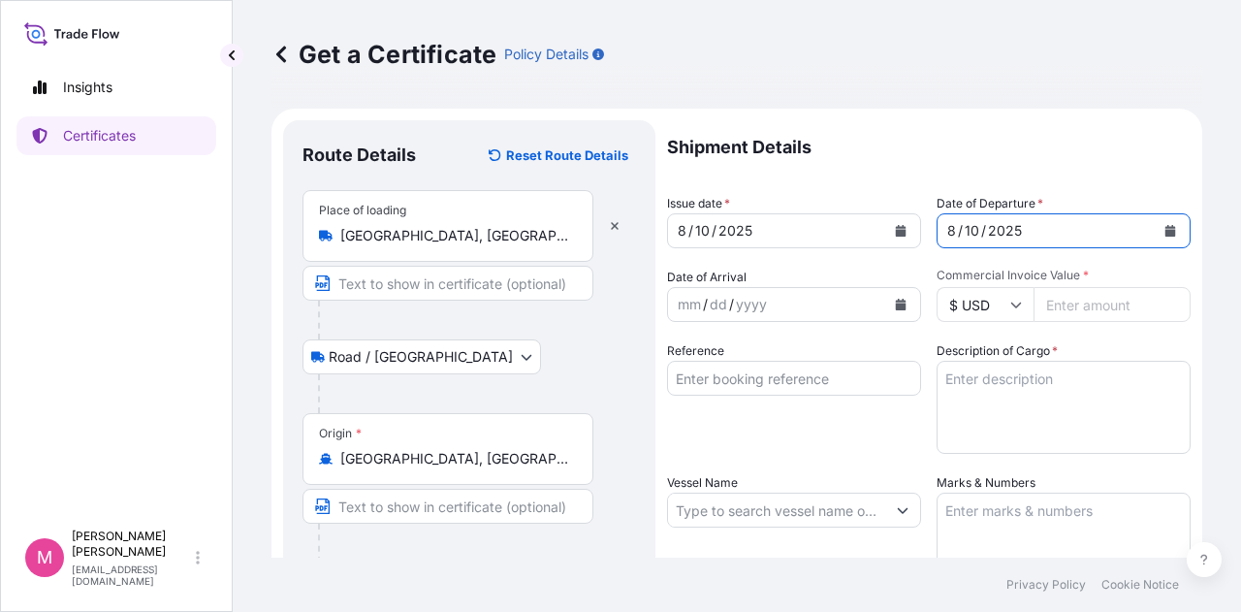
click at [891, 310] on button "Calendar" at bounding box center [900, 304] width 31 height 31
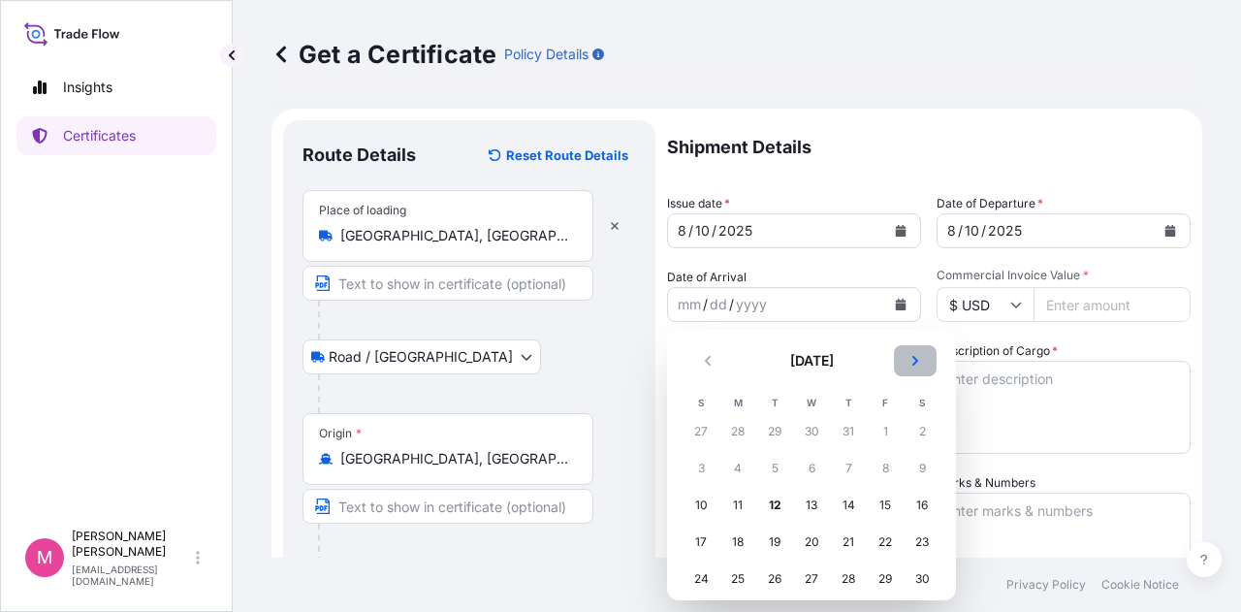
click at [916, 358] on icon "Next" at bounding box center [915, 361] width 12 height 12
click at [774, 508] on div "16" at bounding box center [774, 505] width 35 height 35
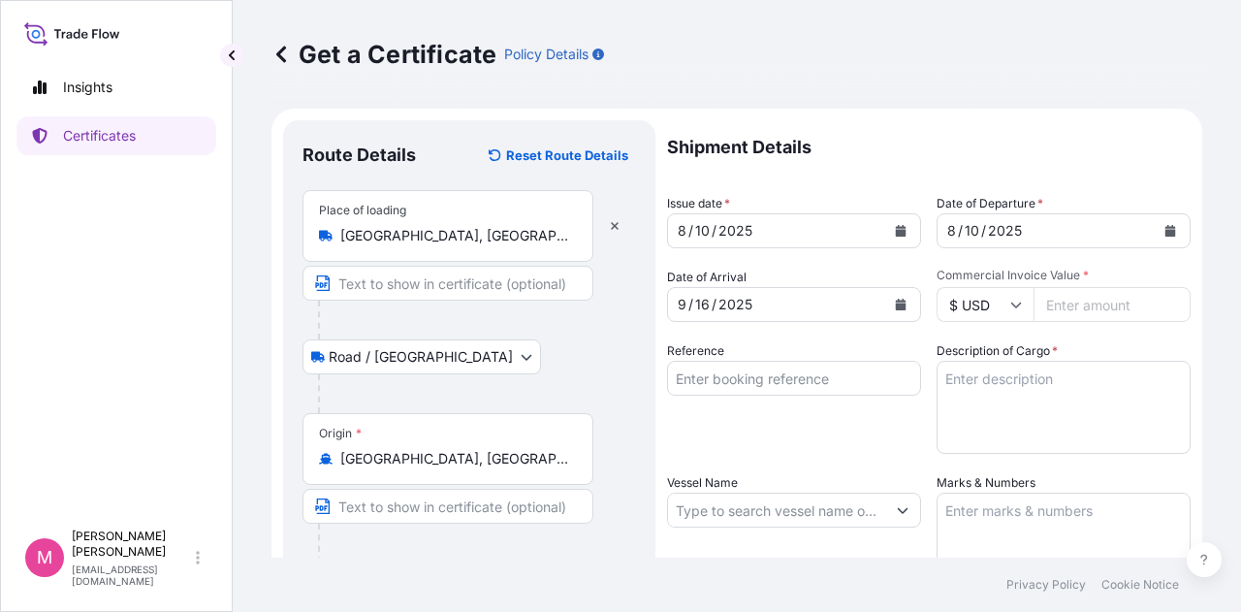
click at [1078, 311] on input "Commercial Invoice Value *" at bounding box center [1111, 304] width 157 height 35
type input "8"
type input "82181.36"
click at [688, 383] on input "Reference" at bounding box center [794, 378] width 254 height 35
type input "SC438320 / TA-3521"
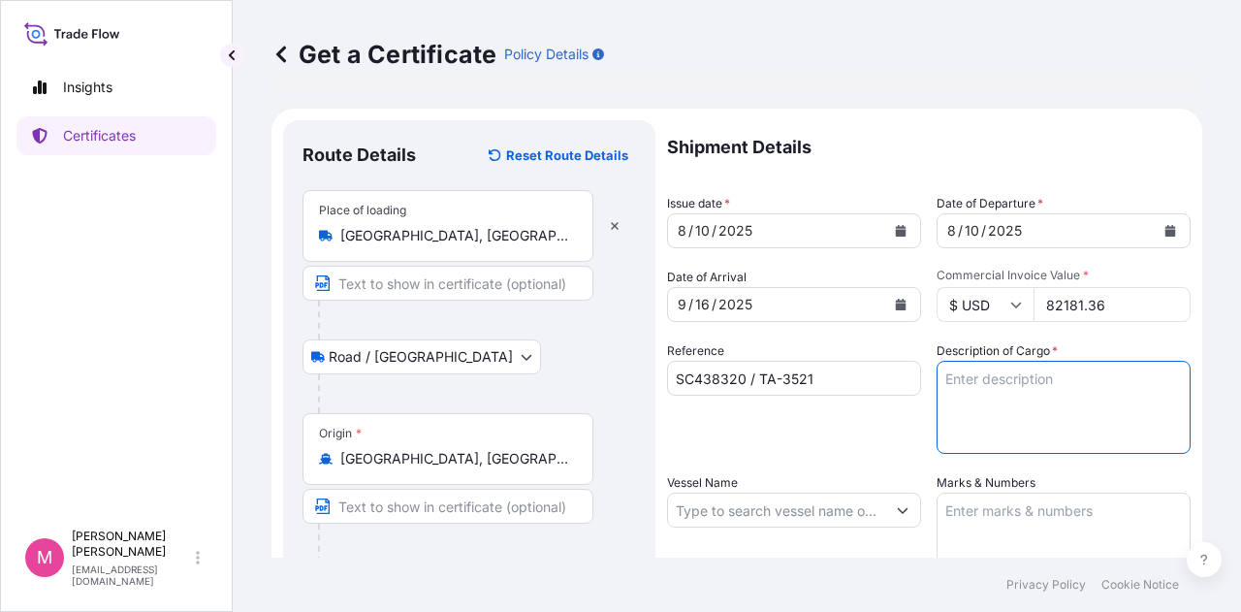
click at [1030, 381] on textarea "Description of Cargo *" at bounding box center [1064, 407] width 254 height 93
type textarea "SOYPASS "2" (ANIMAL FEED) IN BULK"
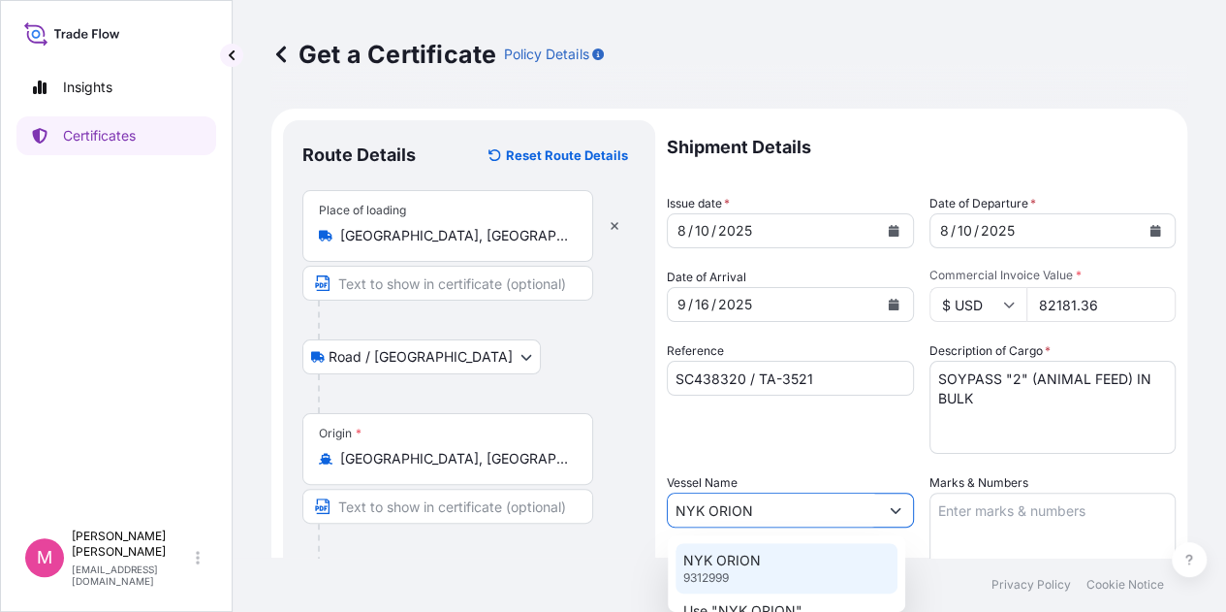
click at [715, 565] on p "NYK ORION" at bounding box center [722, 560] width 78 height 19
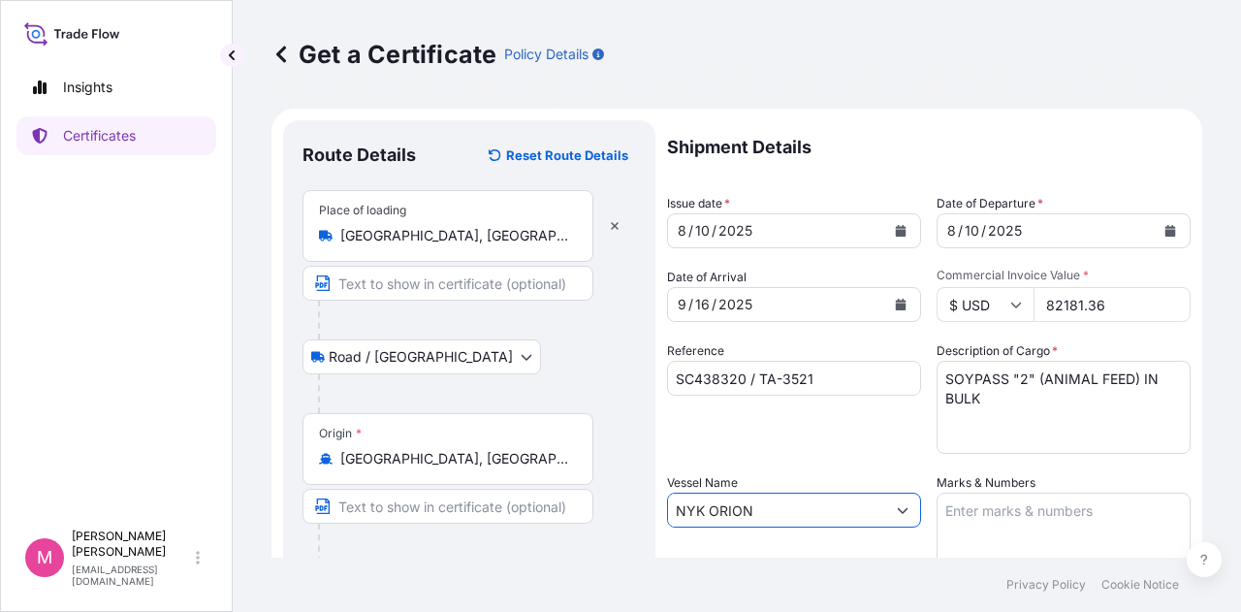
type input "NYK ORION"
click at [987, 524] on textarea "Marks & Numbers" at bounding box center [1064, 541] width 254 height 97
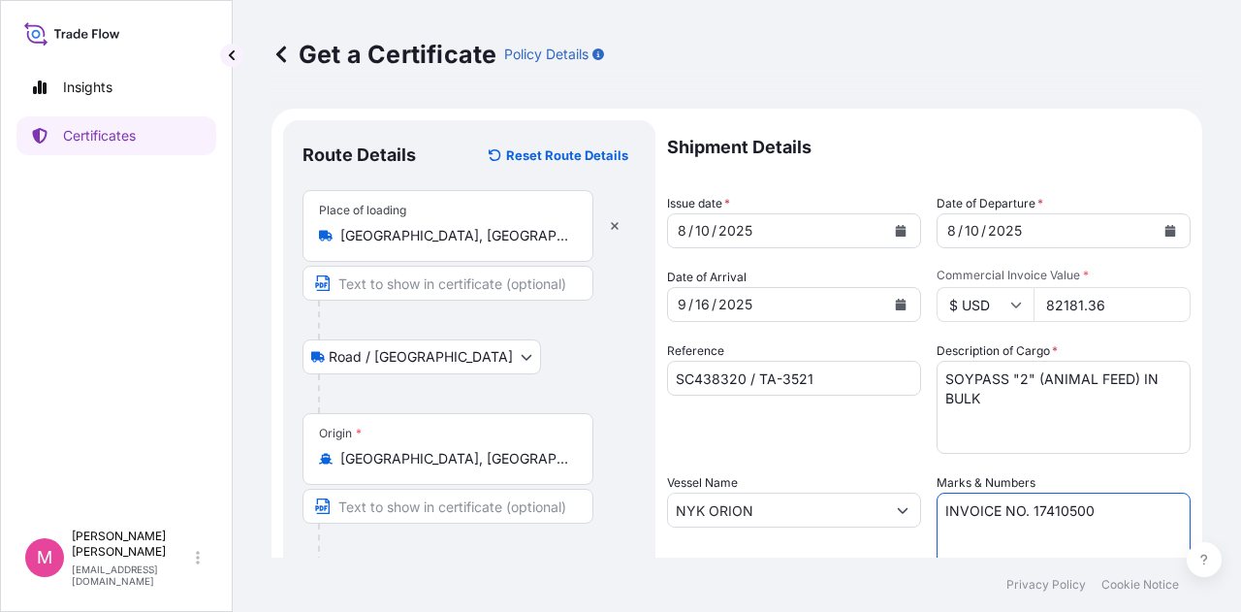
type textarea "INVOICE NO. 17410500"
click at [885, 457] on div "Shipment Details Issue date * [DATE] Date of Departure * [DATE] Date of Arrival…" at bounding box center [929, 508] width 524 height 777
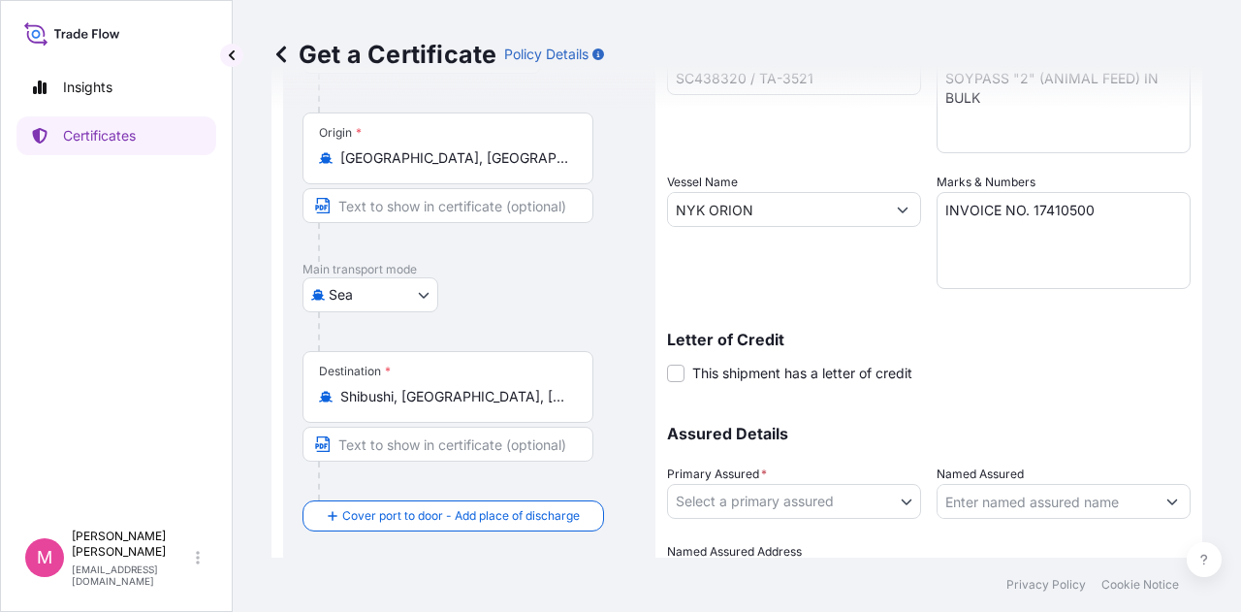
scroll to position [404, 0]
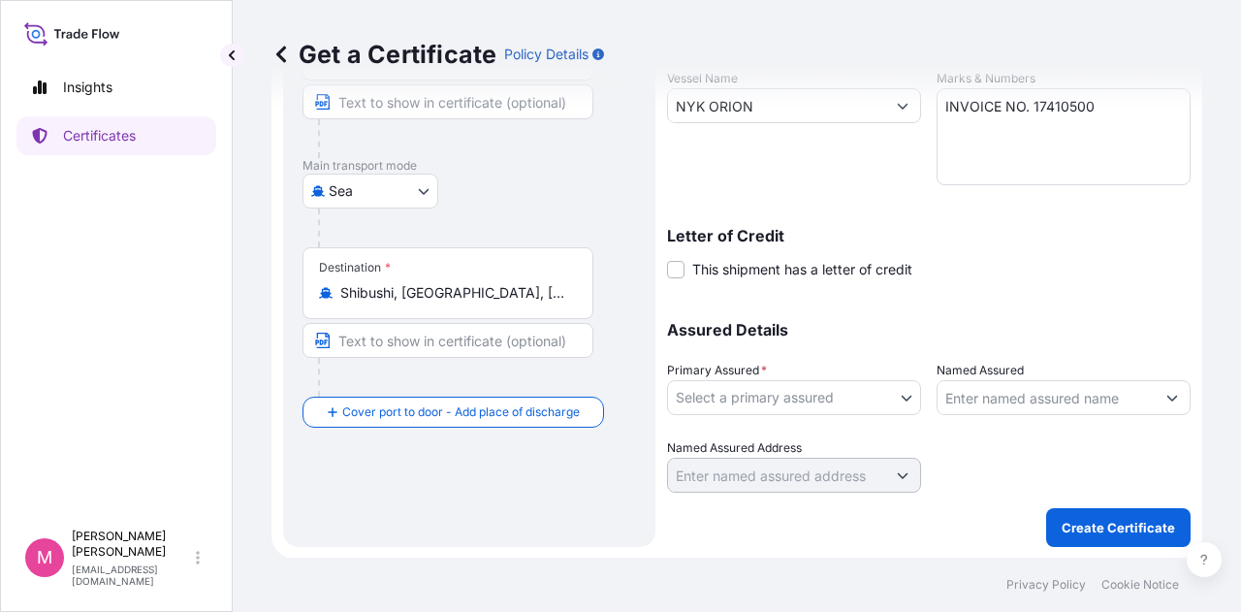
click at [898, 401] on body "Insights Certificates M [PERSON_NAME] [EMAIL_ADDRESS][DOMAIN_NAME] Get a Certif…" at bounding box center [620, 306] width 1241 height 612
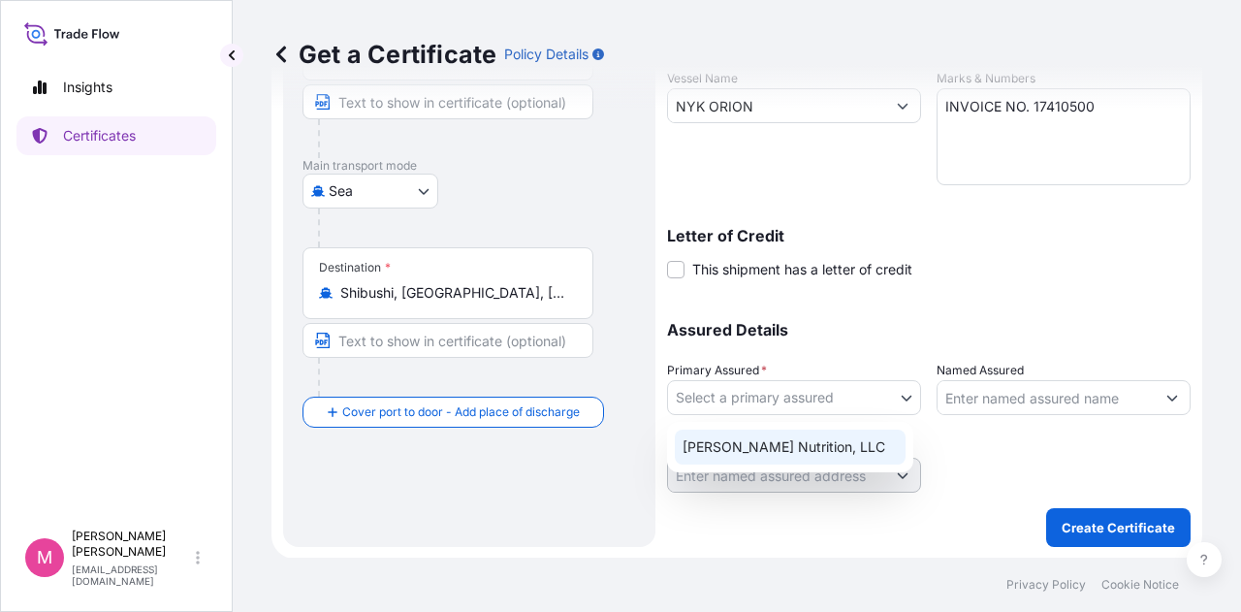
click at [827, 445] on div "[PERSON_NAME] Nutrition, LLC" at bounding box center [790, 446] width 231 height 35
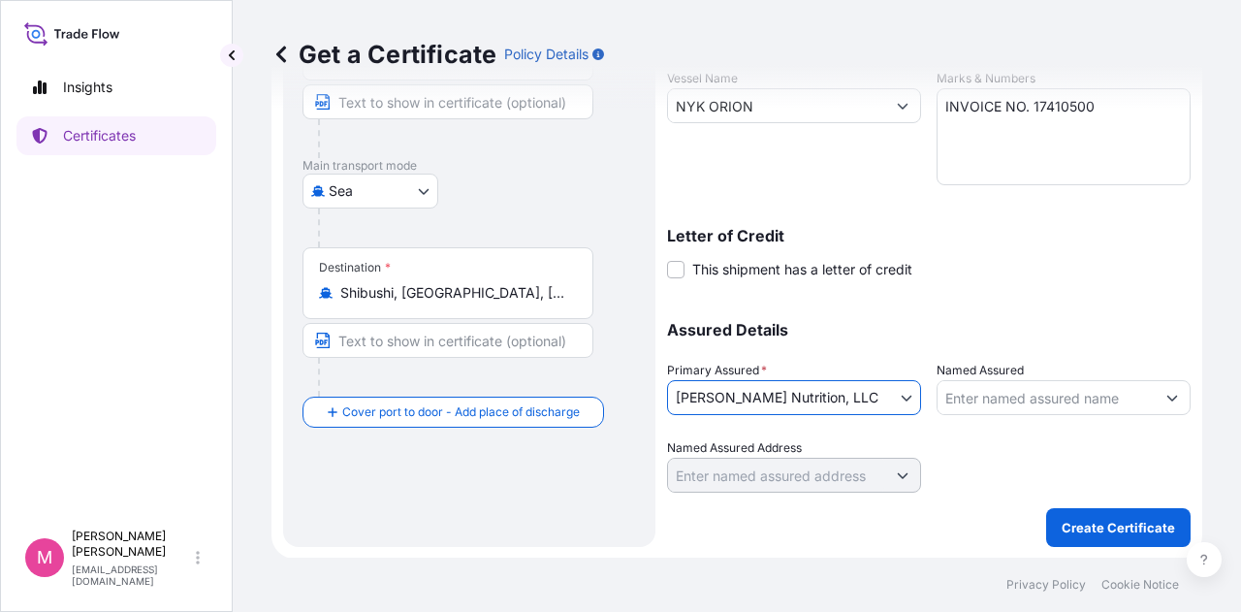
click at [979, 449] on div at bounding box center [1064, 465] width 254 height 54
click at [1090, 531] on p "Create Certificate" at bounding box center [1118, 527] width 113 height 19
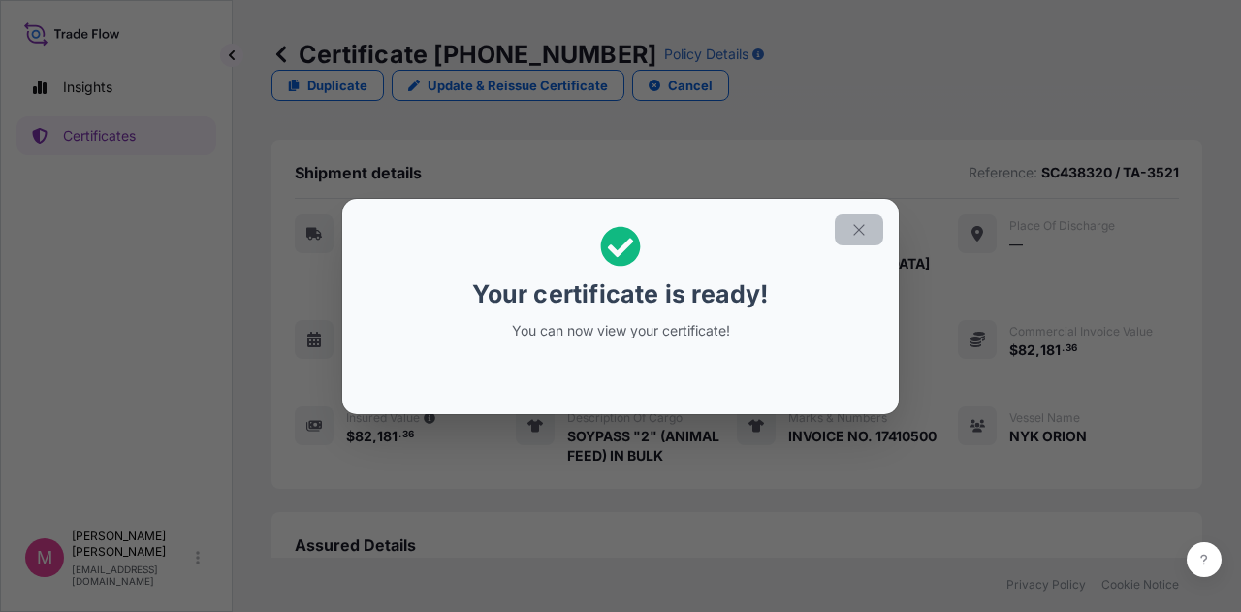
click at [867, 228] on icon "button" at bounding box center [858, 229] width 17 height 17
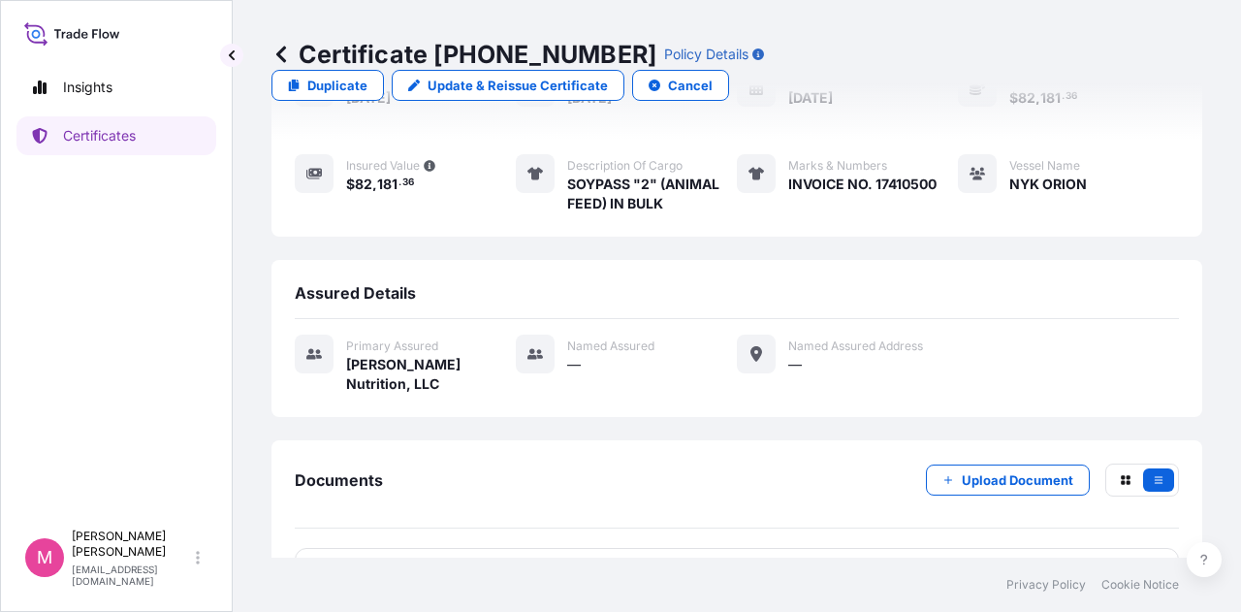
scroll to position [281, 0]
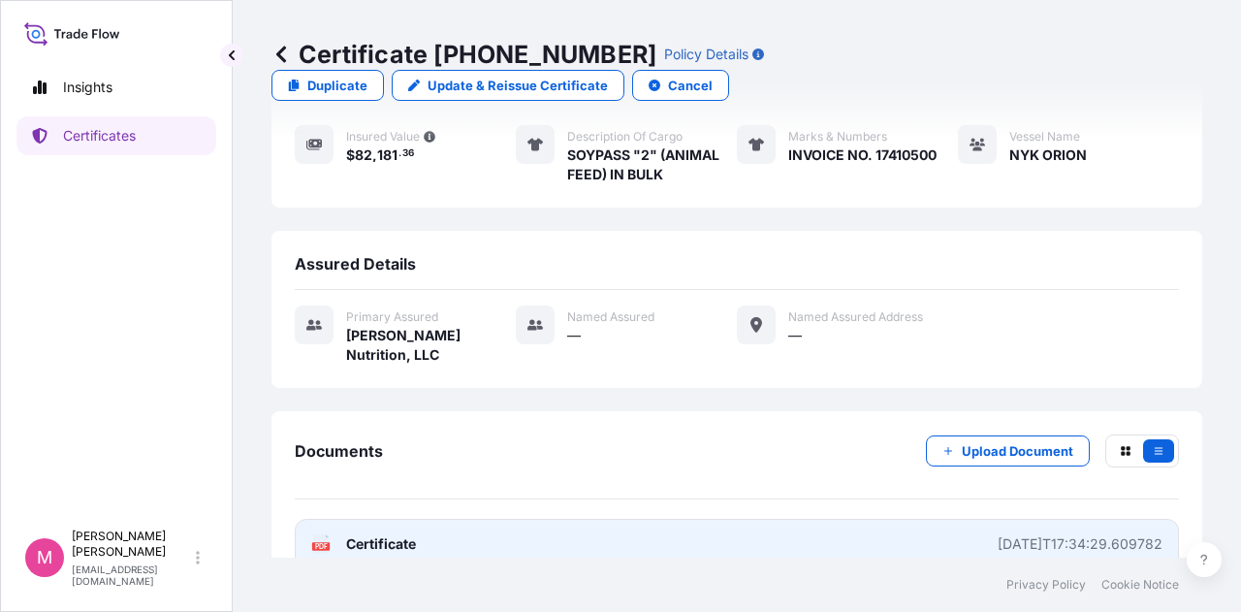
click at [375, 534] on span "Certificate" at bounding box center [381, 543] width 70 height 19
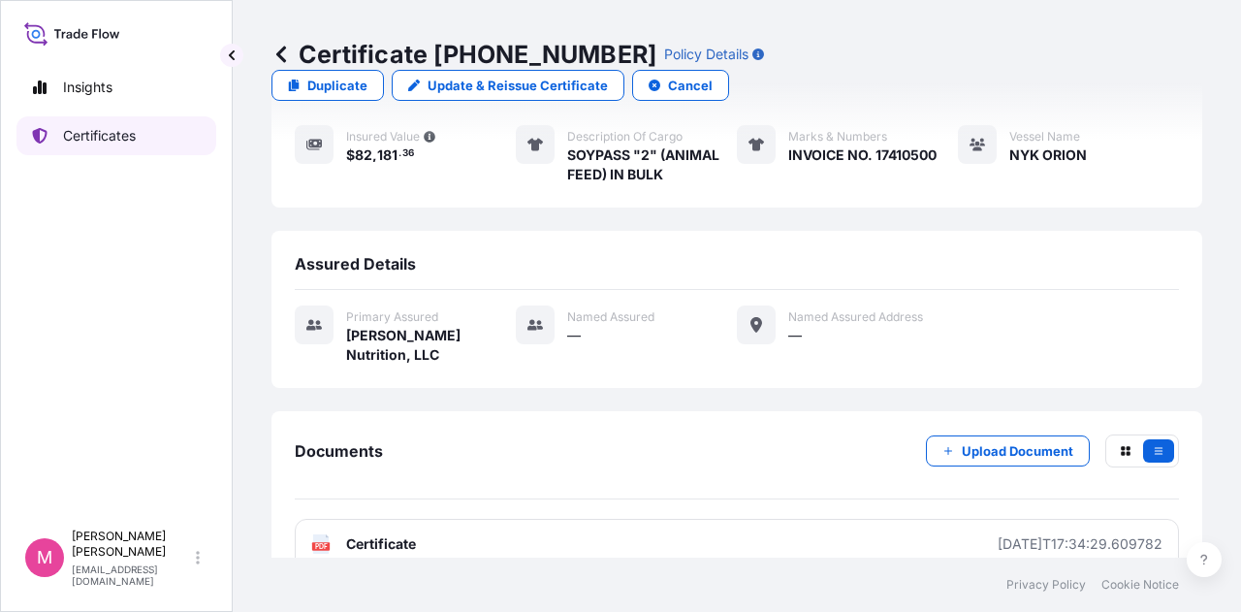
click at [111, 131] on p "Certificates" at bounding box center [99, 135] width 73 height 19
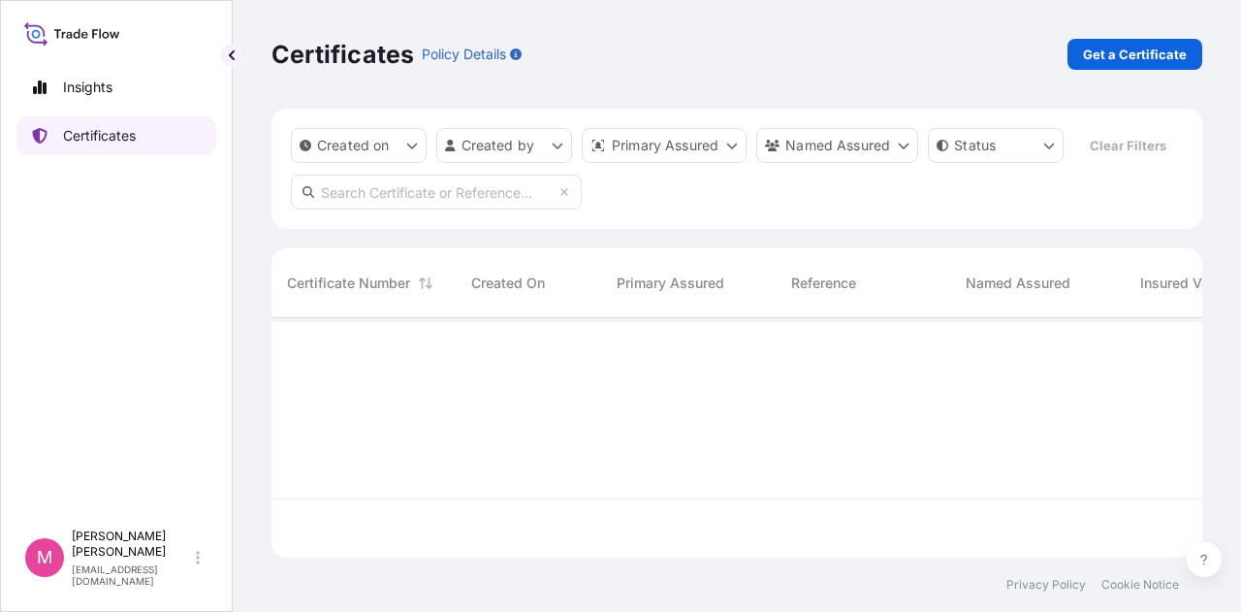
scroll to position [236, 915]
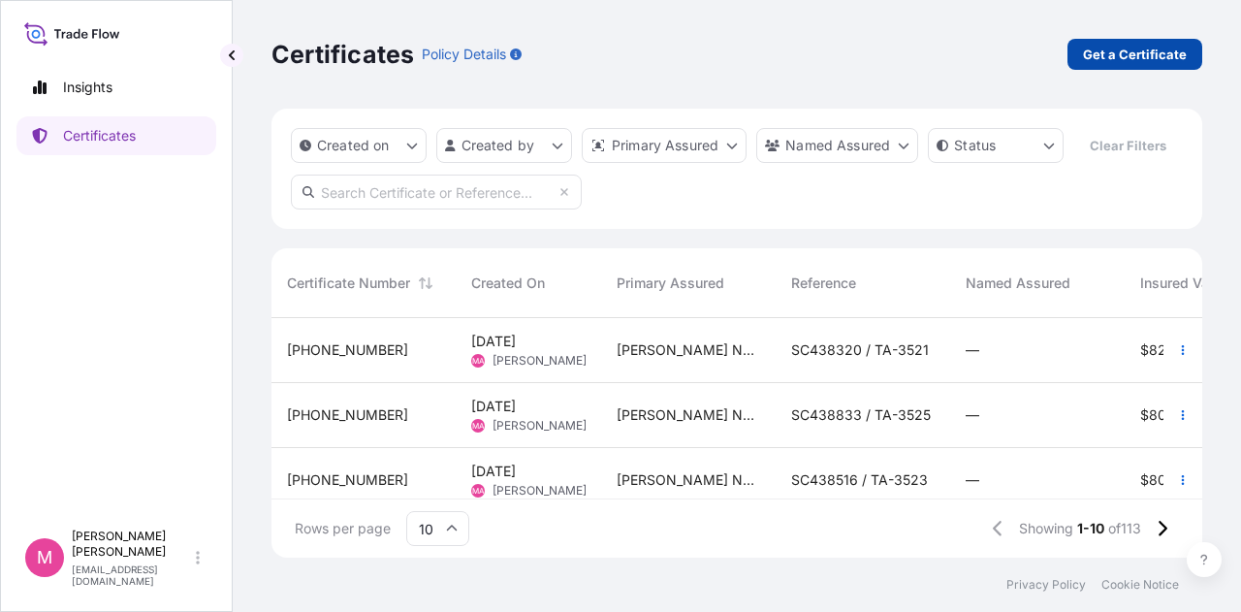
click at [1113, 54] on p "Get a Certificate" at bounding box center [1135, 54] width 104 height 19
select select "Sea"
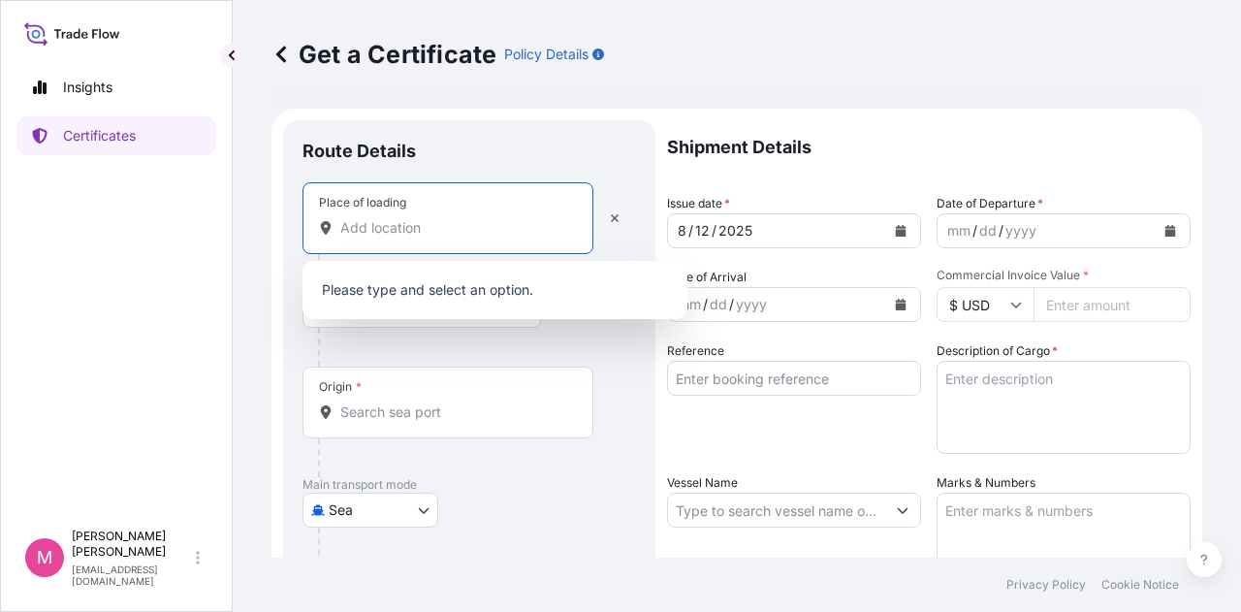
click at [426, 230] on input "Place of loading" at bounding box center [454, 227] width 229 height 19
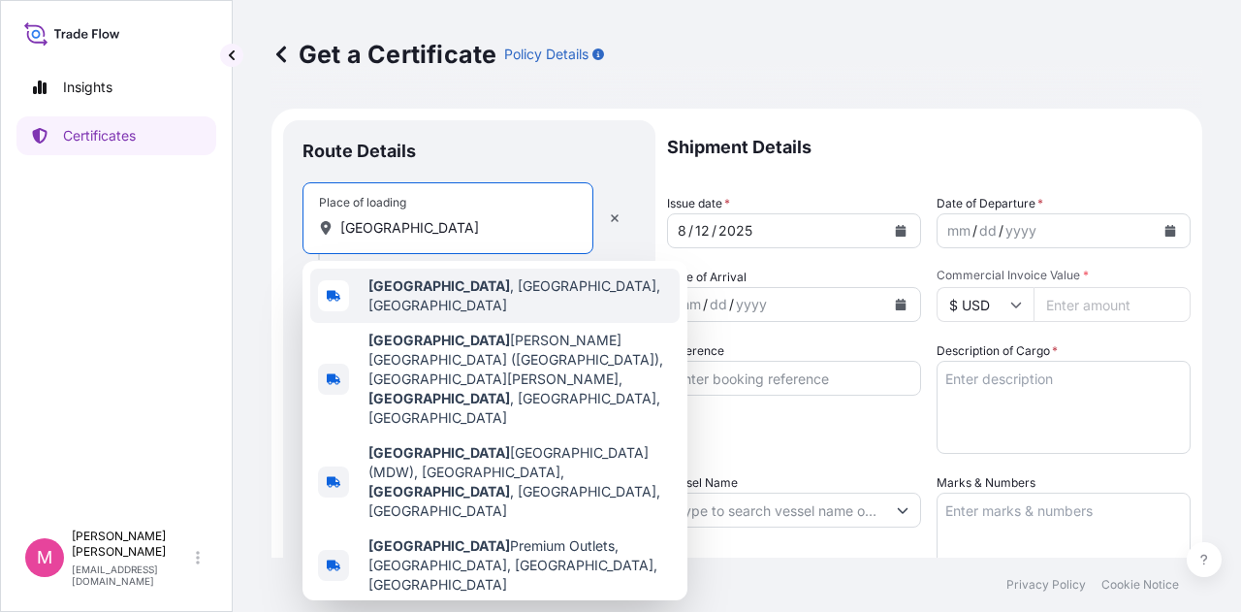
click at [442, 300] on span "[GEOGRAPHIC_DATA] , [GEOGRAPHIC_DATA], [GEOGRAPHIC_DATA]" at bounding box center [519, 295] width 303 height 39
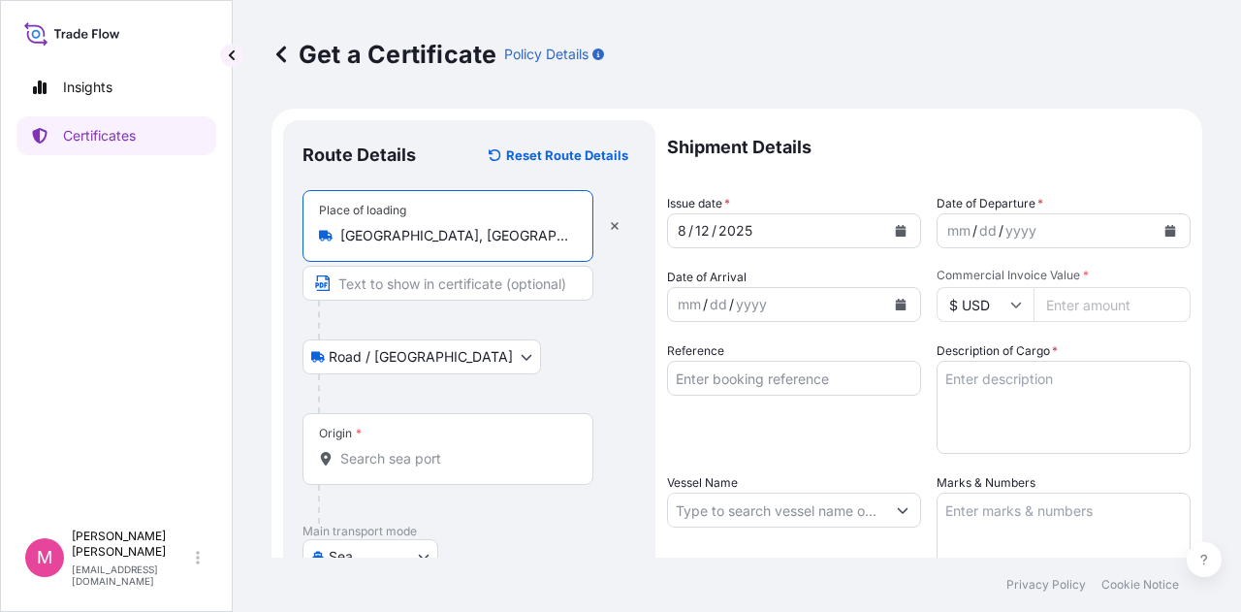
type input "[GEOGRAPHIC_DATA], [GEOGRAPHIC_DATA], [GEOGRAPHIC_DATA]"
click at [401, 457] on input "Origin *" at bounding box center [454, 458] width 229 height 19
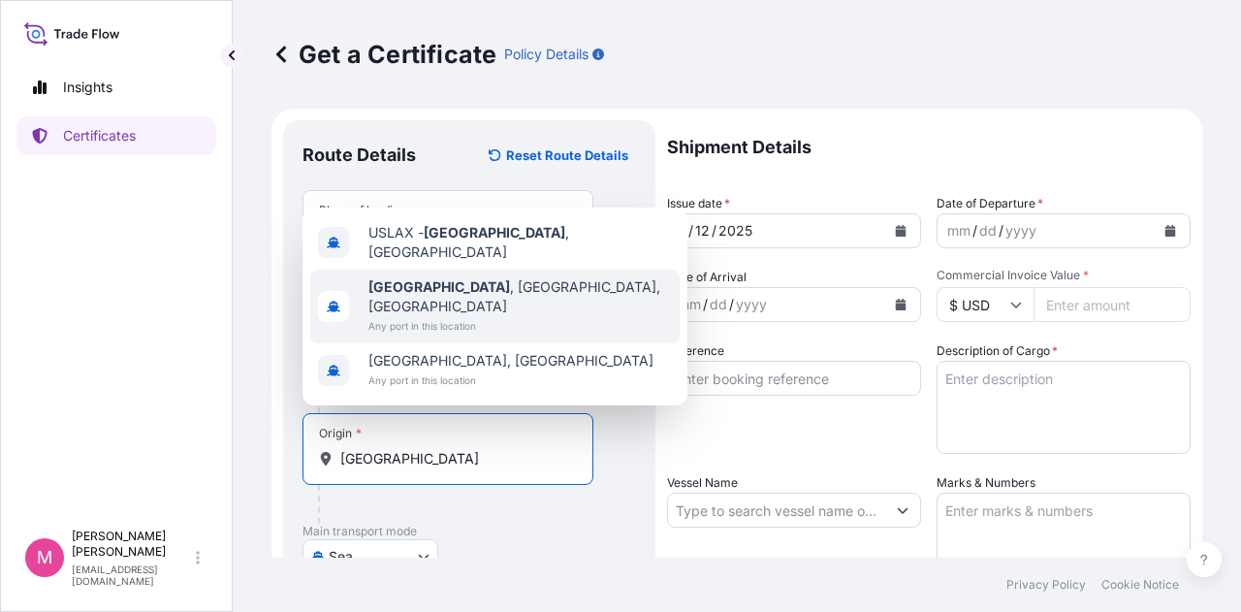
click at [444, 295] on b "[GEOGRAPHIC_DATA]" at bounding box center [439, 286] width 142 height 16
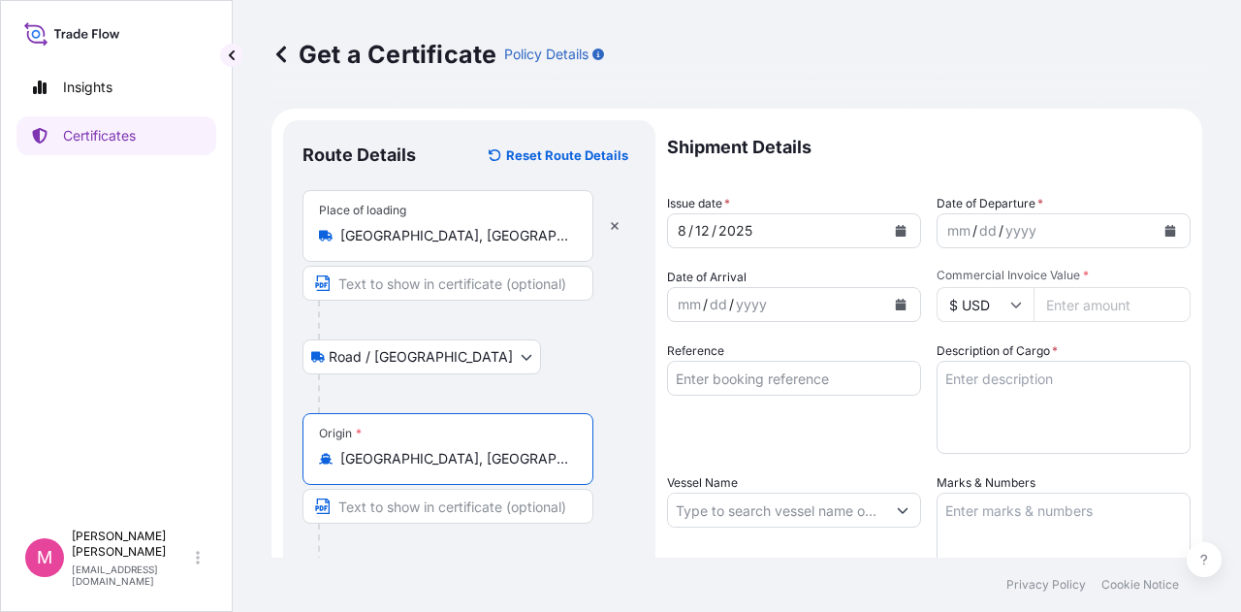
type input "[GEOGRAPHIC_DATA], [GEOGRAPHIC_DATA], [GEOGRAPHIC_DATA]"
click at [626, 473] on div "Origin * [GEOGRAPHIC_DATA], [GEOGRAPHIC_DATA], [GEOGRAPHIC_DATA]" at bounding box center [469, 487] width 334 height 149
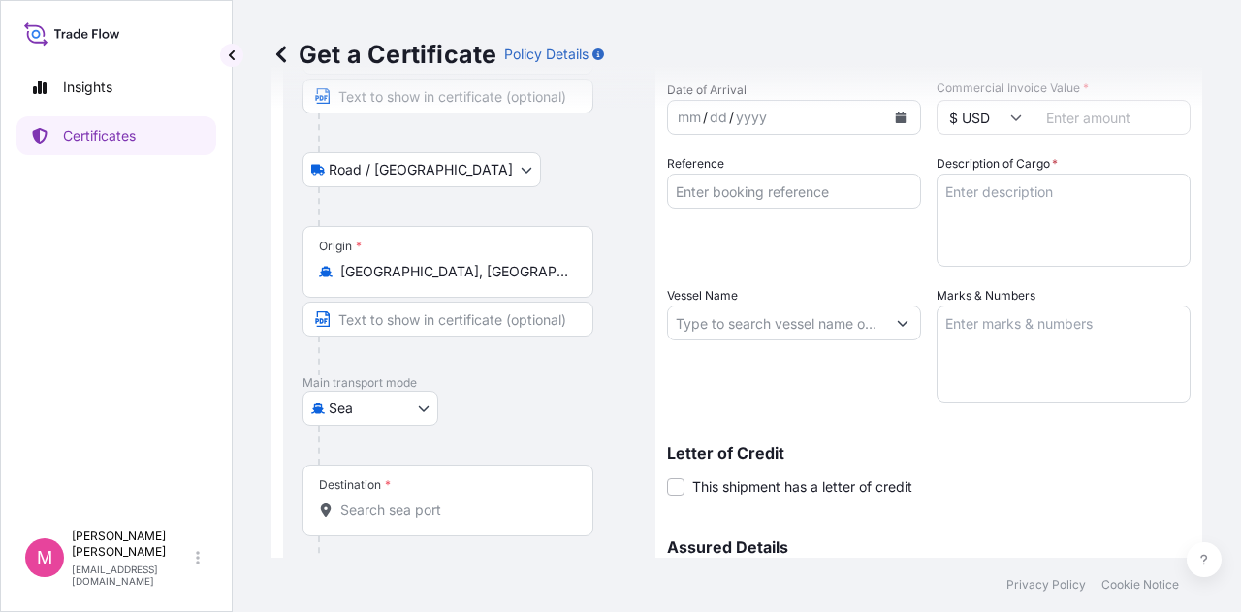
scroll to position [194, 0]
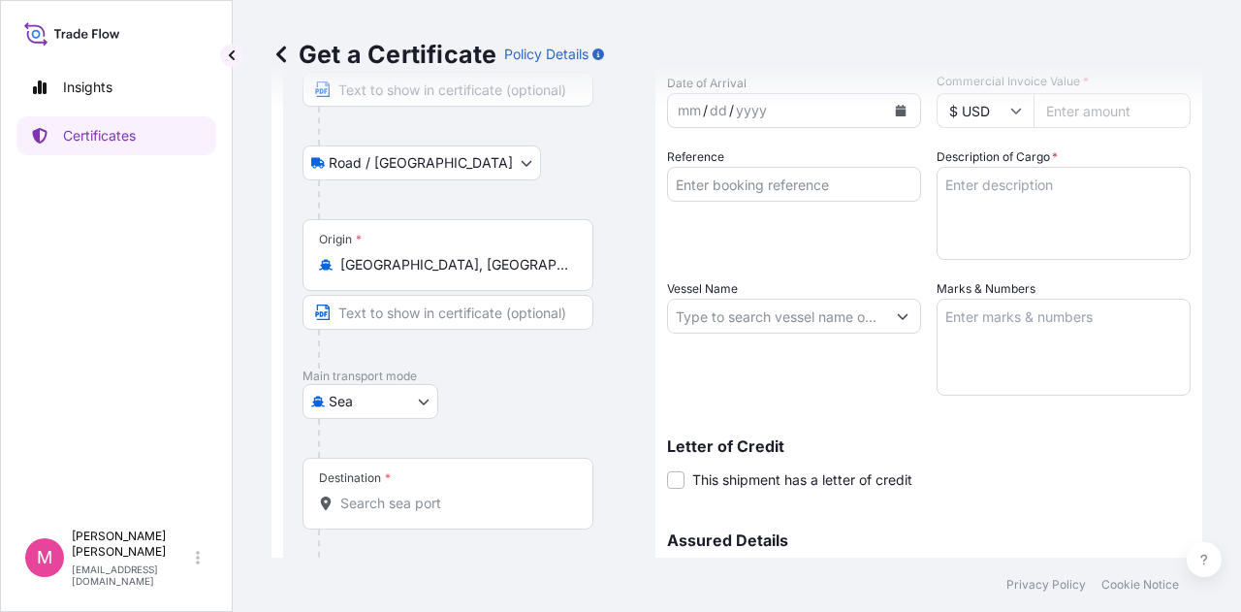
click at [495, 499] on input "Destination *" at bounding box center [454, 502] width 229 height 19
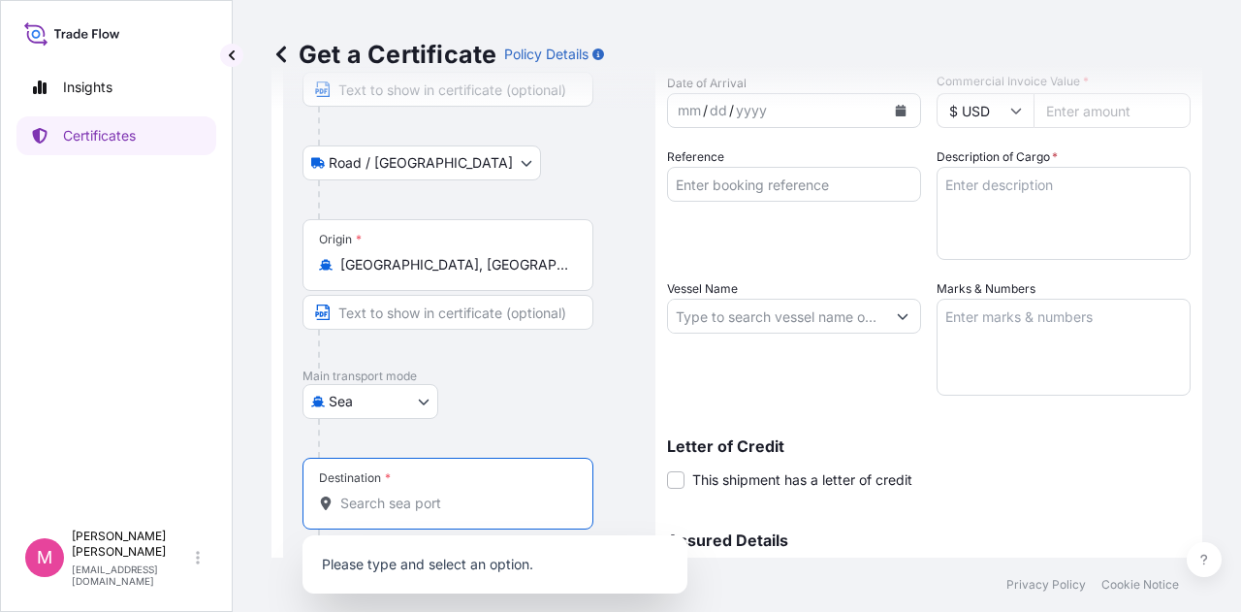
click at [495, 499] on input "Destination *" at bounding box center [454, 502] width 229 height 19
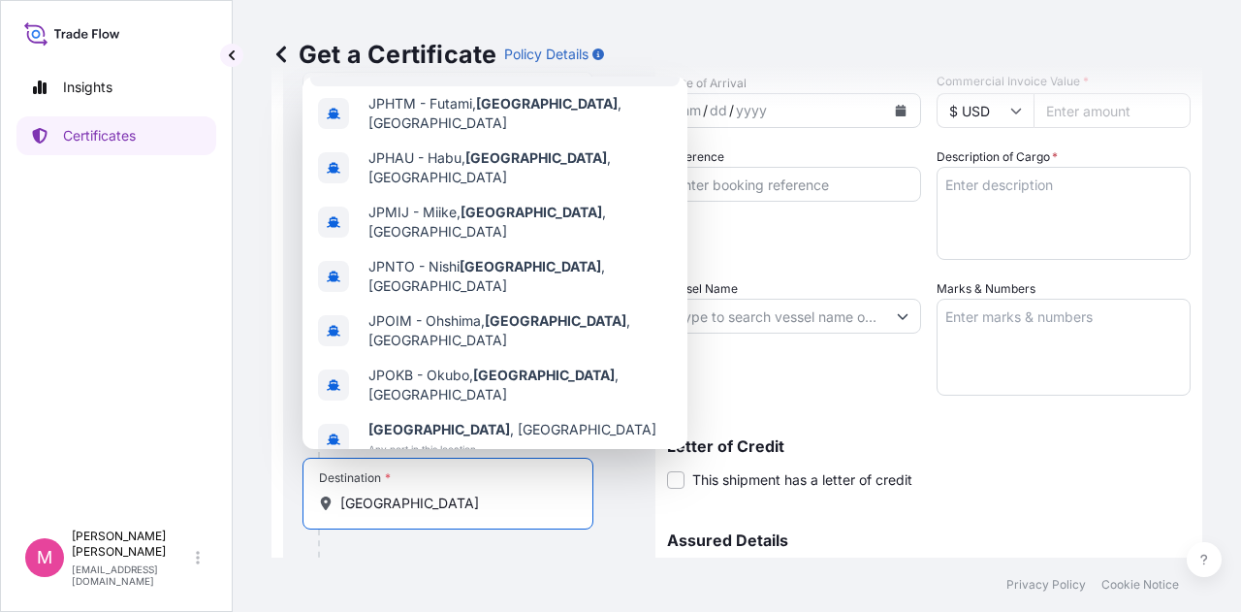
scroll to position [112, 0]
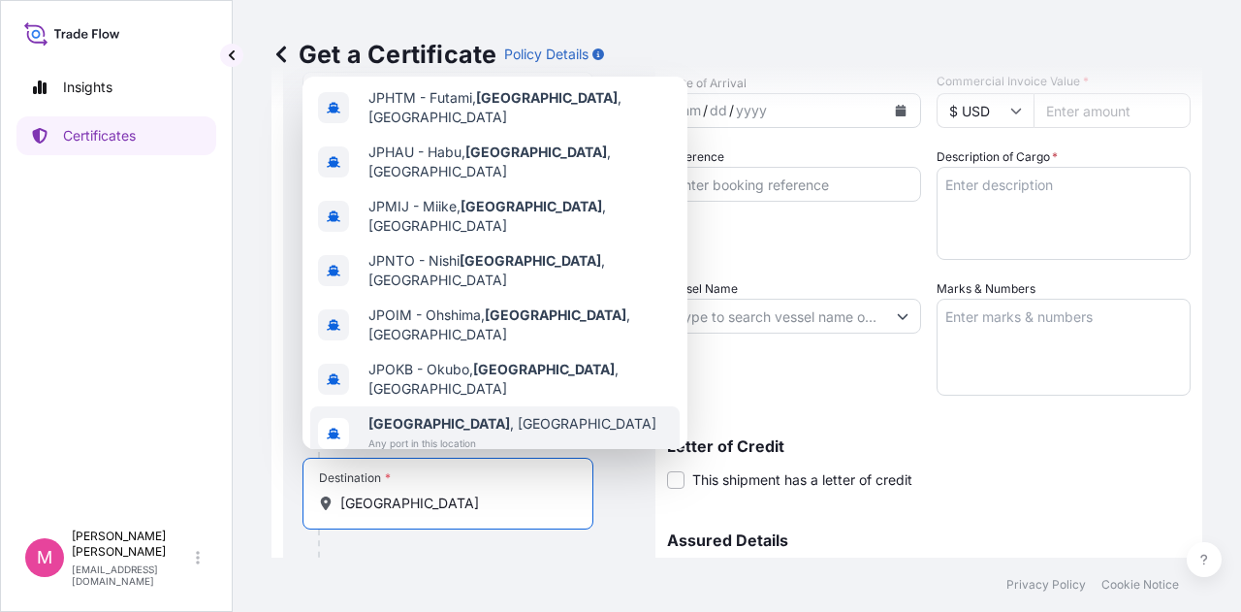
click at [444, 414] on span "[GEOGRAPHIC_DATA] , [GEOGRAPHIC_DATA]" at bounding box center [512, 423] width 288 height 19
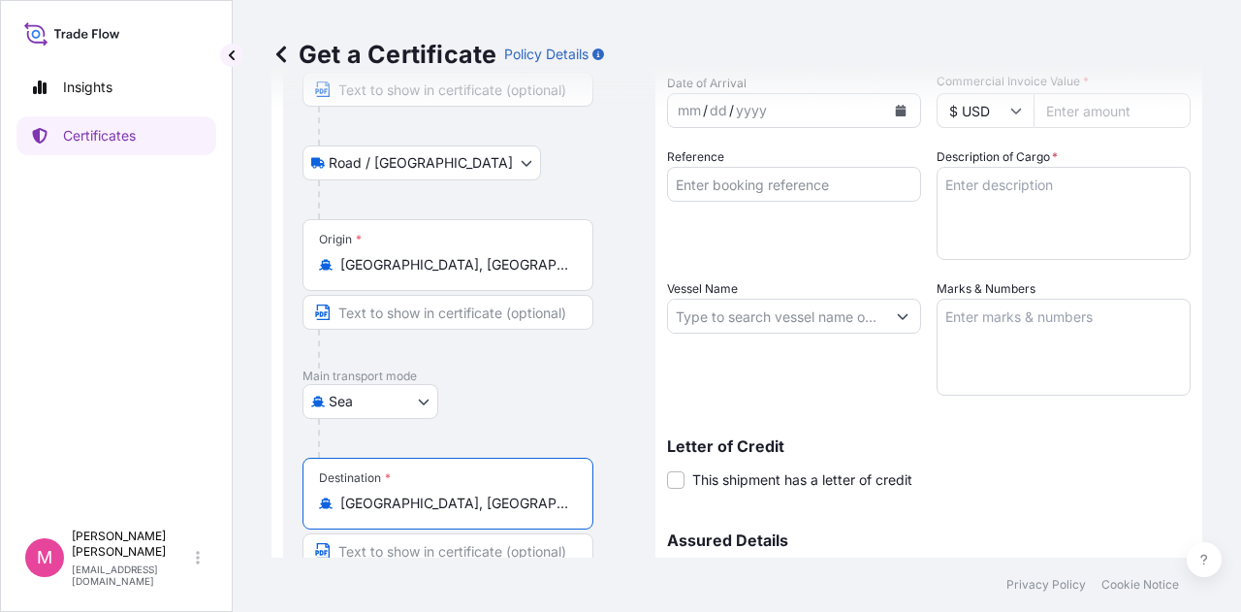
scroll to position [0, 0]
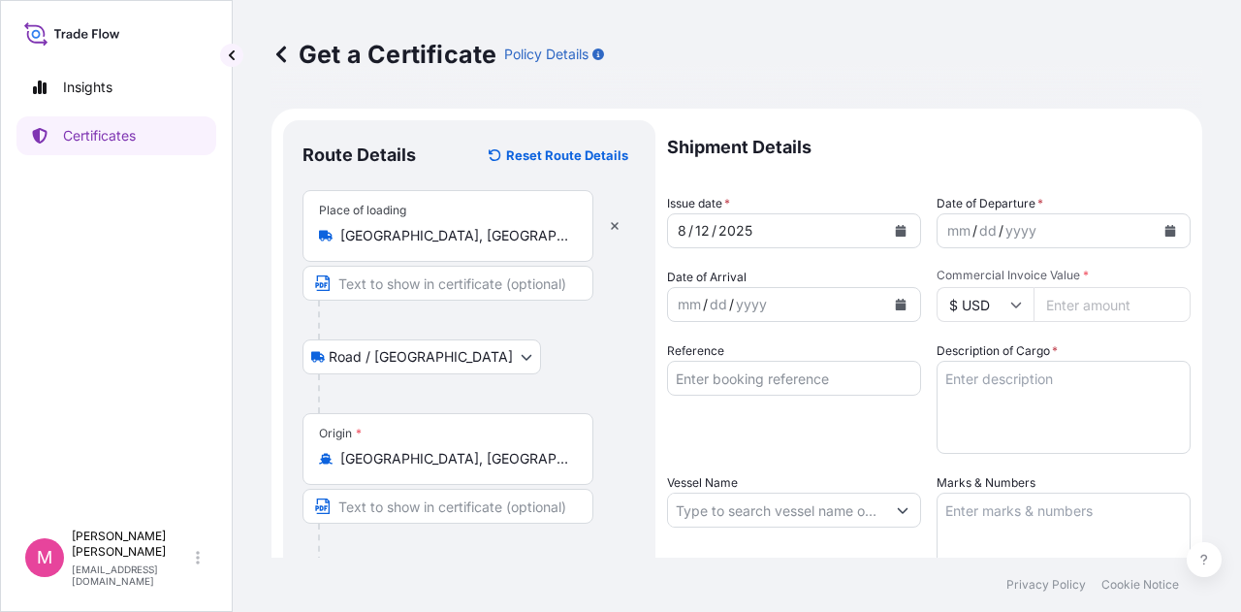
type input "[GEOGRAPHIC_DATA], [GEOGRAPHIC_DATA]"
click at [902, 235] on button "Calendar" at bounding box center [900, 230] width 31 height 31
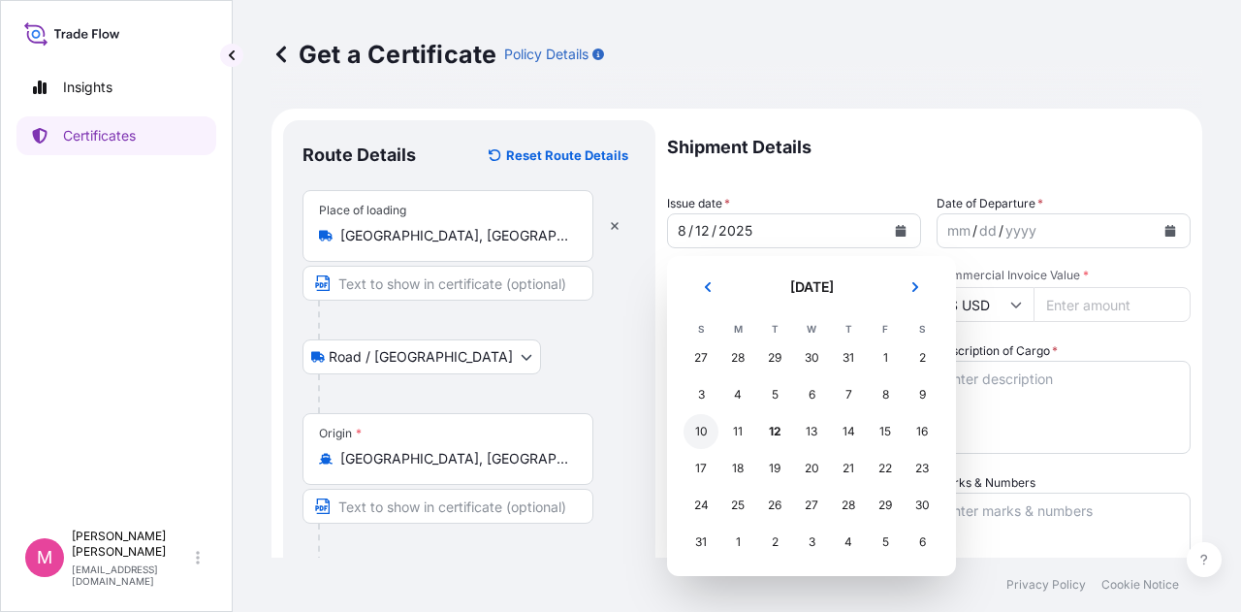
click at [702, 430] on div "10" at bounding box center [700, 431] width 35 height 35
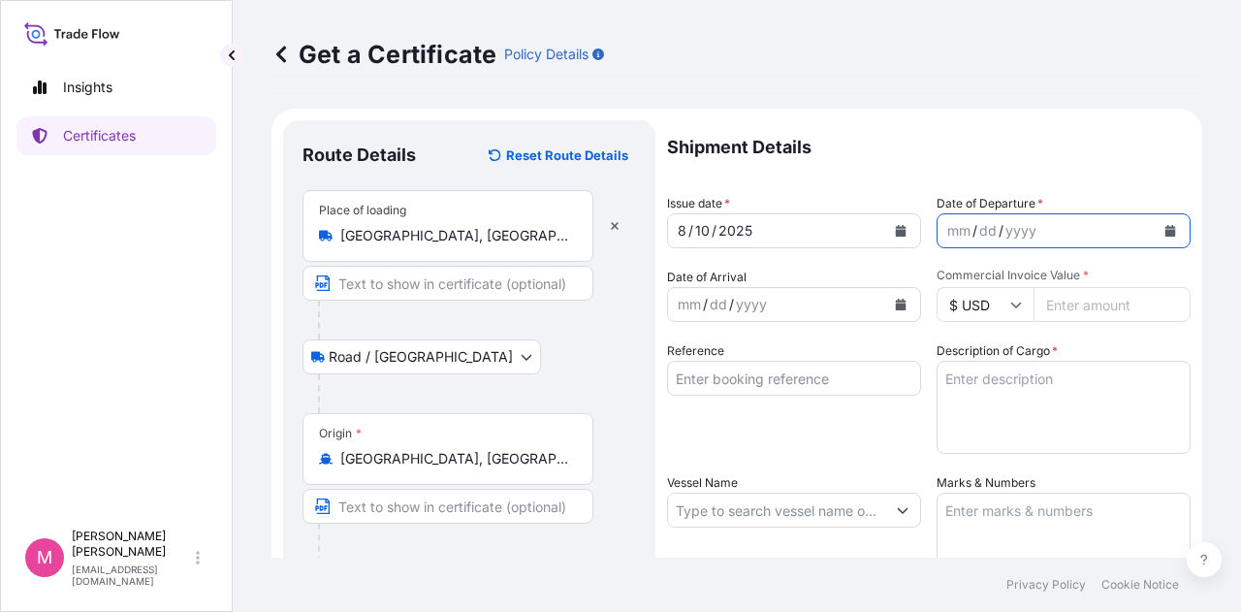
click at [1163, 234] on button "Calendar" at bounding box center [1170, 230] width 31 height 31
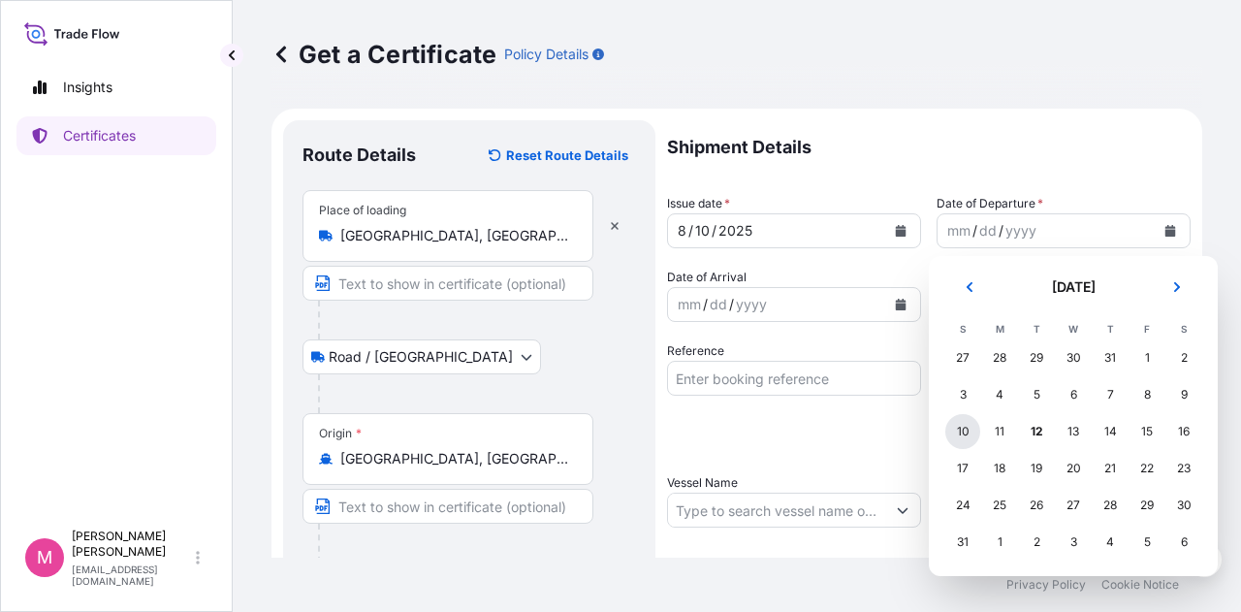
click at [960, 436] on div "10" at bounding box center [962, 431] width 35 height 35
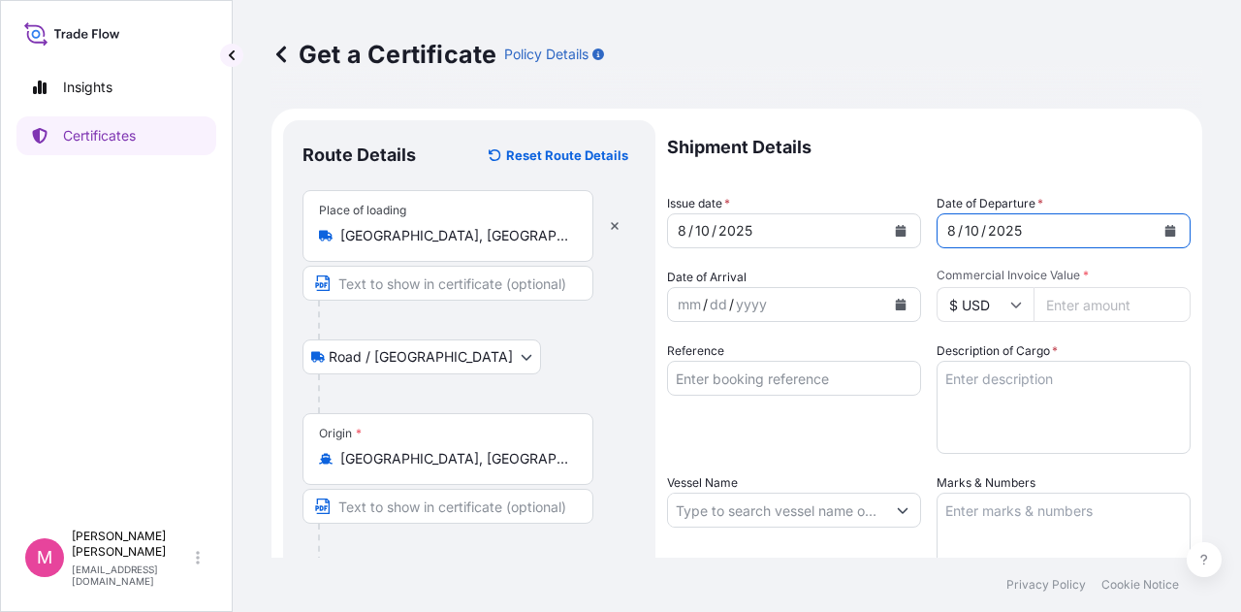
click at [898, 305] on icon "Calendar" at bounding box center [901, 305] width 11 height 12
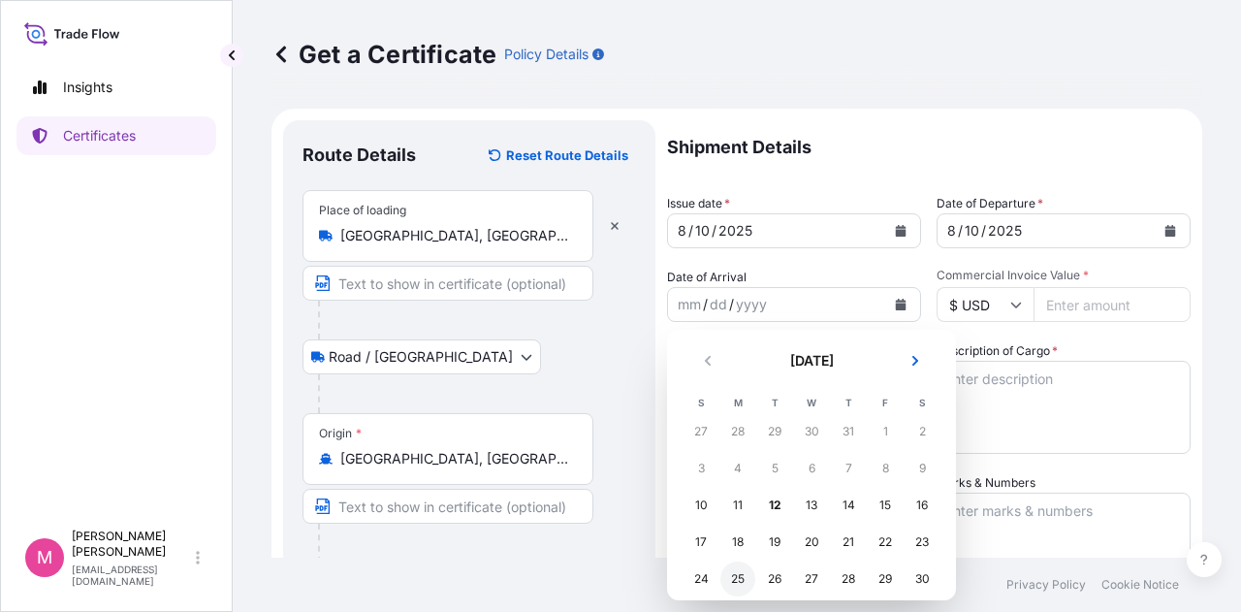
click at [740, 583] on div "25" at bounding box center [737, 578] width 35 height 35
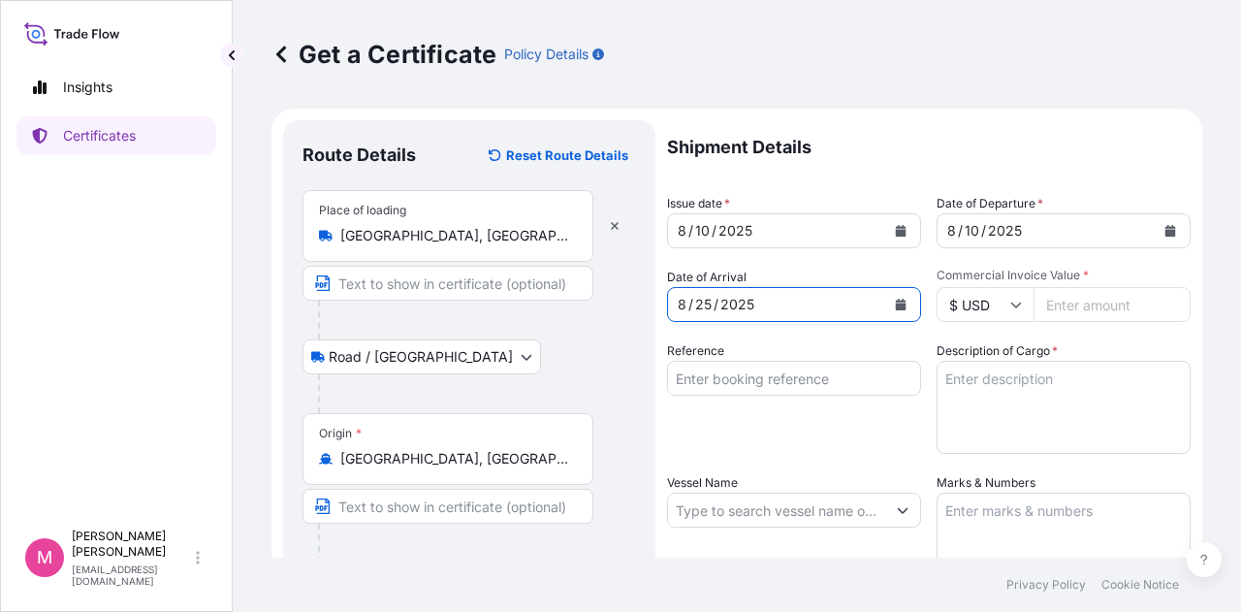
click at [1070, 302] on input "Commercial Invoice Value *" at bounding box center [1111, 304] width 157 height 35
type input "201317.49"
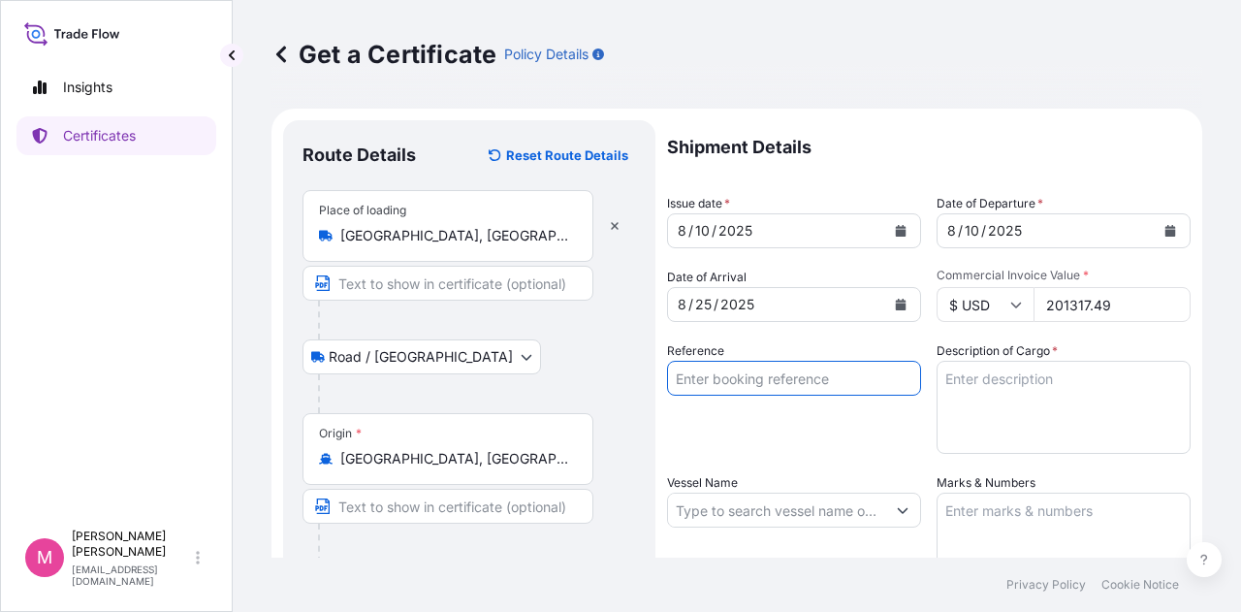
click at [739, 375] on input "Reference" at bounding box center [794, 378] width 254 height 35
type input "SC438835 SC438207 / TA-3526 TA-3533"
click at [977, 385] on textarea "Description of Cargo *" at bounding box center [1064, 407] width 254 height 93
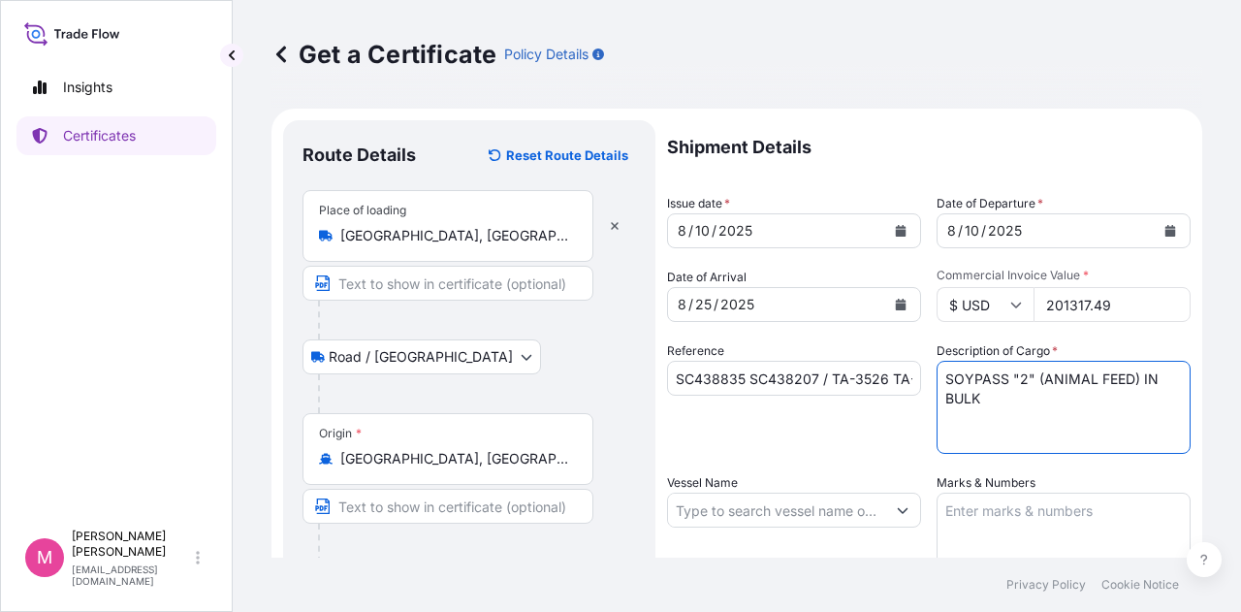
type textarea "SOYPASS "2" (ANIMAL FEED) IN BULK"
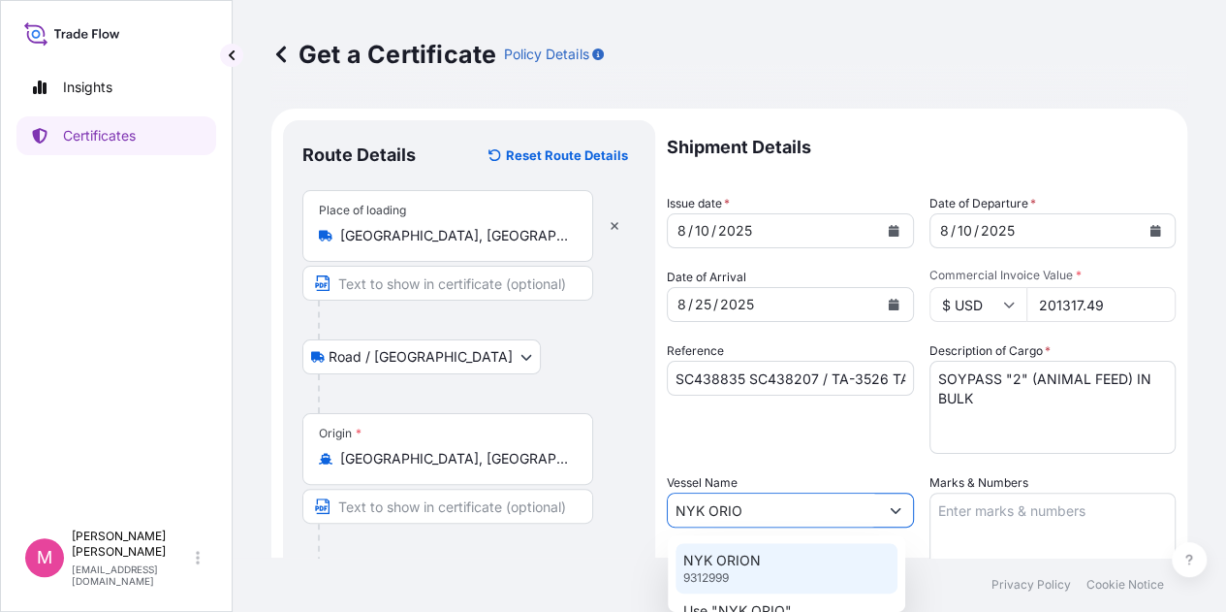
click at [721, 563] on p "NYK ORION" at bounding box center [722, 560] width 78 height 19
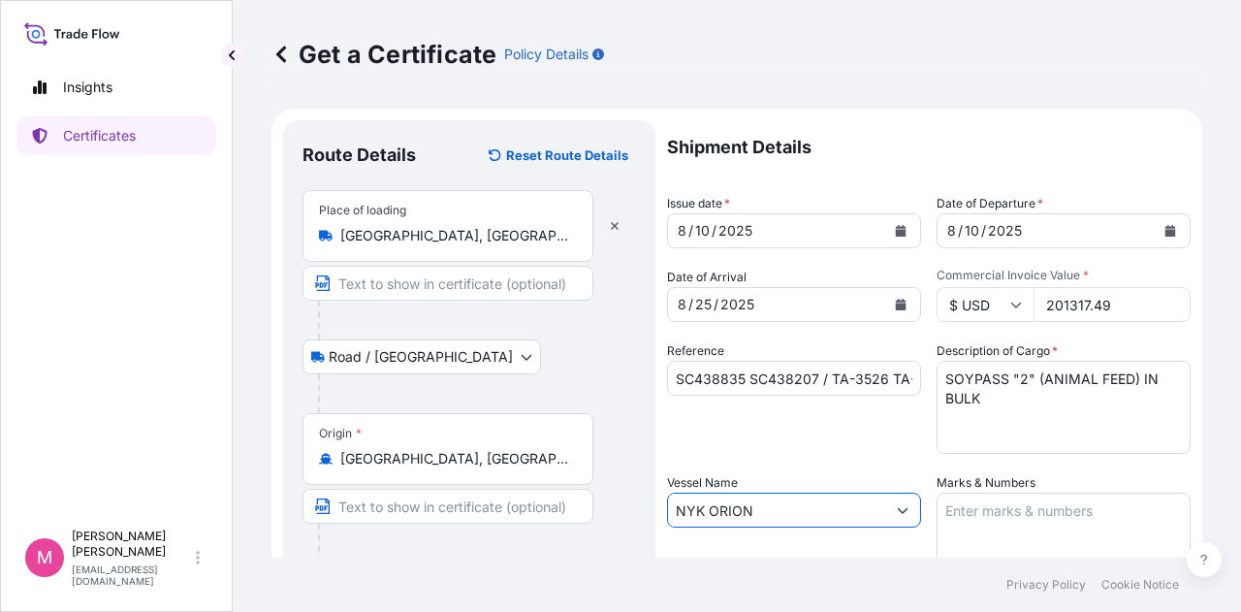
type input "NYK ORION"
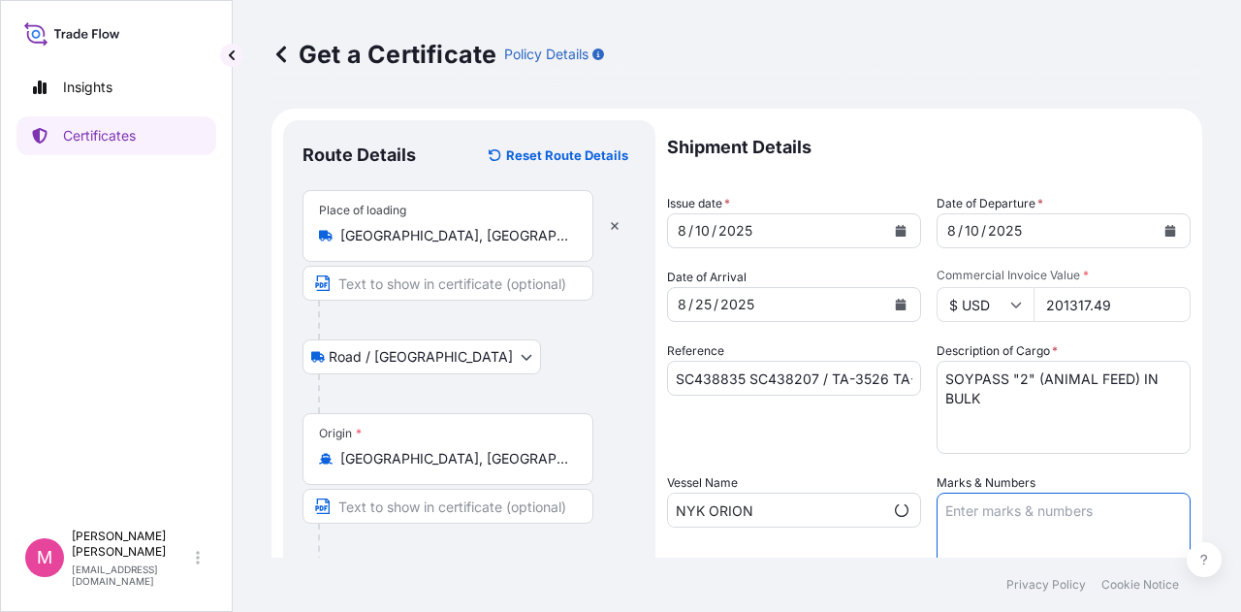
click at [984, 519] on textarea "Marks & Numbers" at bounding box center [1064, 541] width 254 height 97
type textarea "INVOICE NO. 17410586"
click at [875, 448] on div "Reference SC438835 SC438207 / TA-3526 TA-3533" at bounding box center [794, 397] width 254 height 112
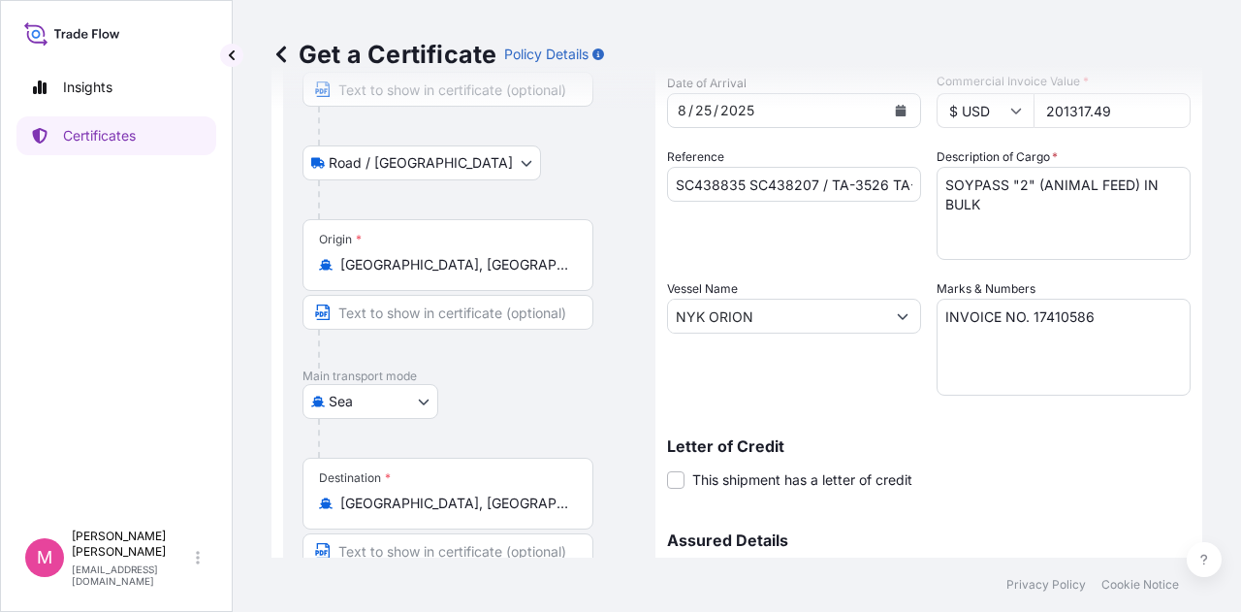
scroll to position [388, 0]
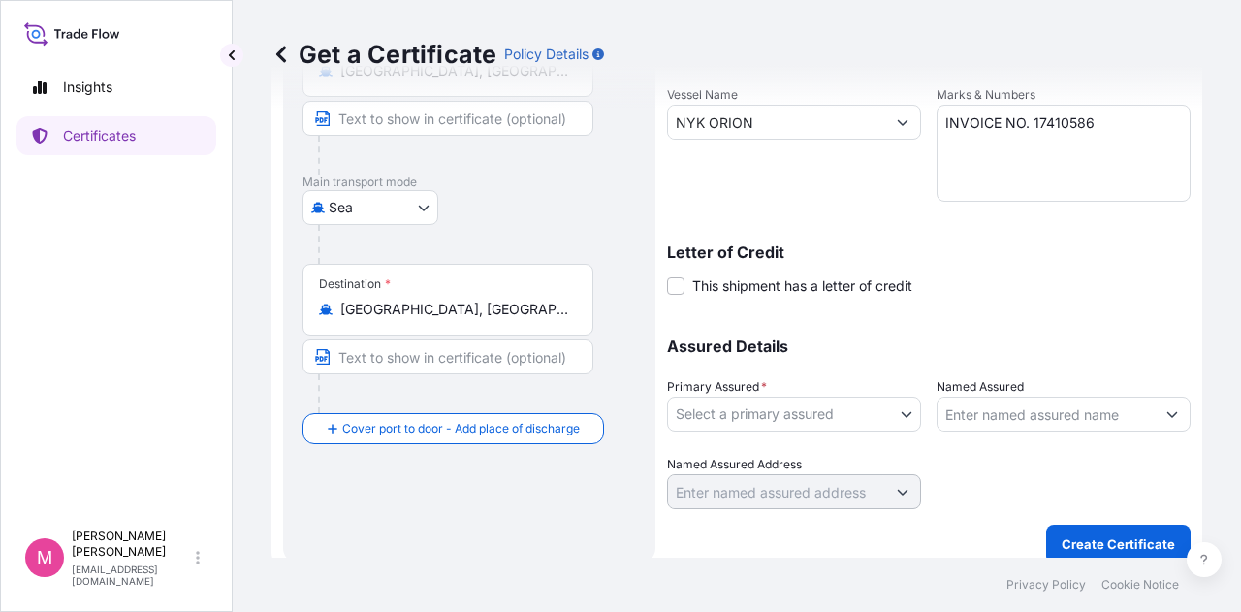
click at [902, 428] on body "Insights Certificates M [PERSON_NAME] [EMAIL_ADDRESS][DOMAIN_NAME] Get a Certif…" at bounding box center [620, 306] width 1241 height 612
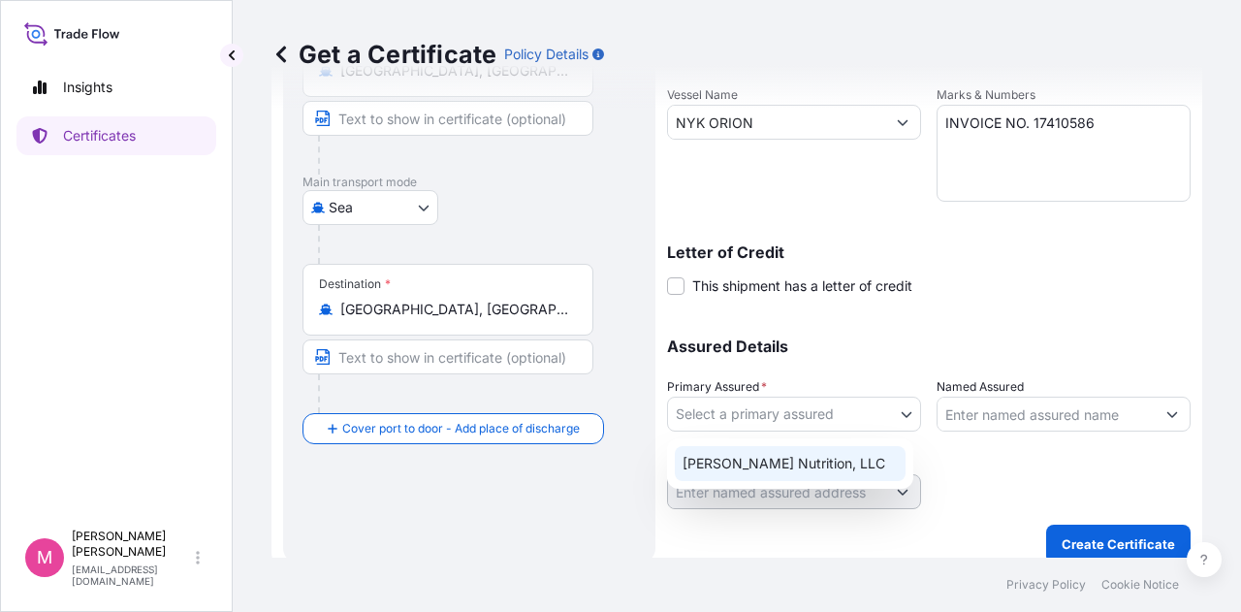
click at [823, 462] on div "[PERSON_NAME] Nutrition, LLC" at bounding box center [790, 463] width 231 height 35
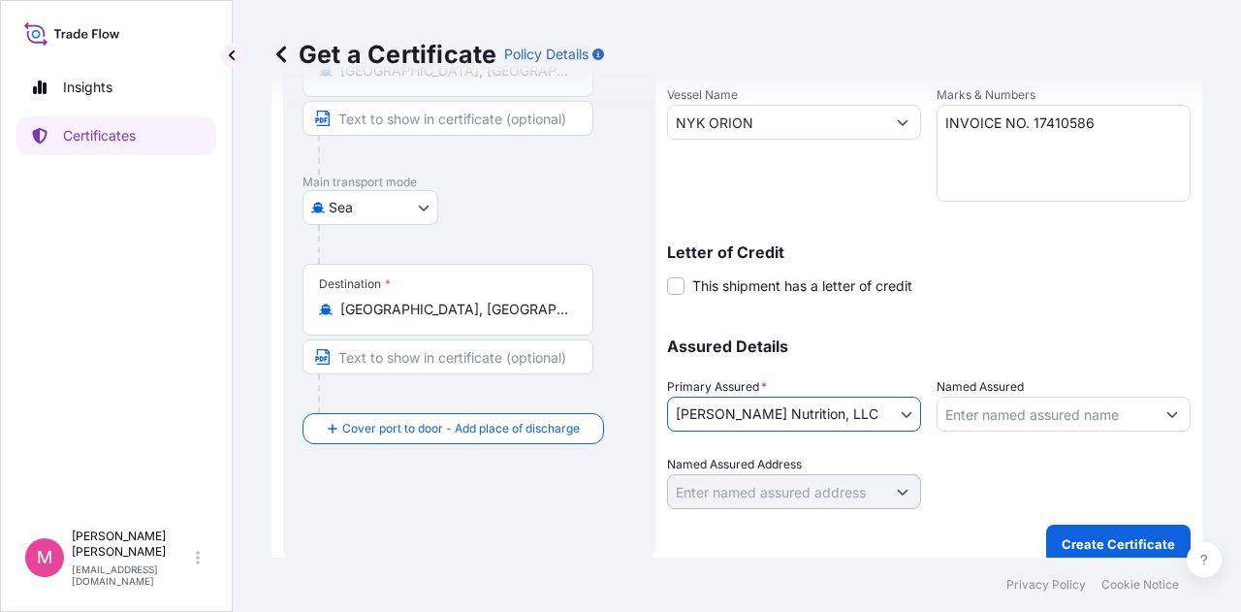
click at [986, 466] on div at bounding box center [1064, 482] width 254 height 54
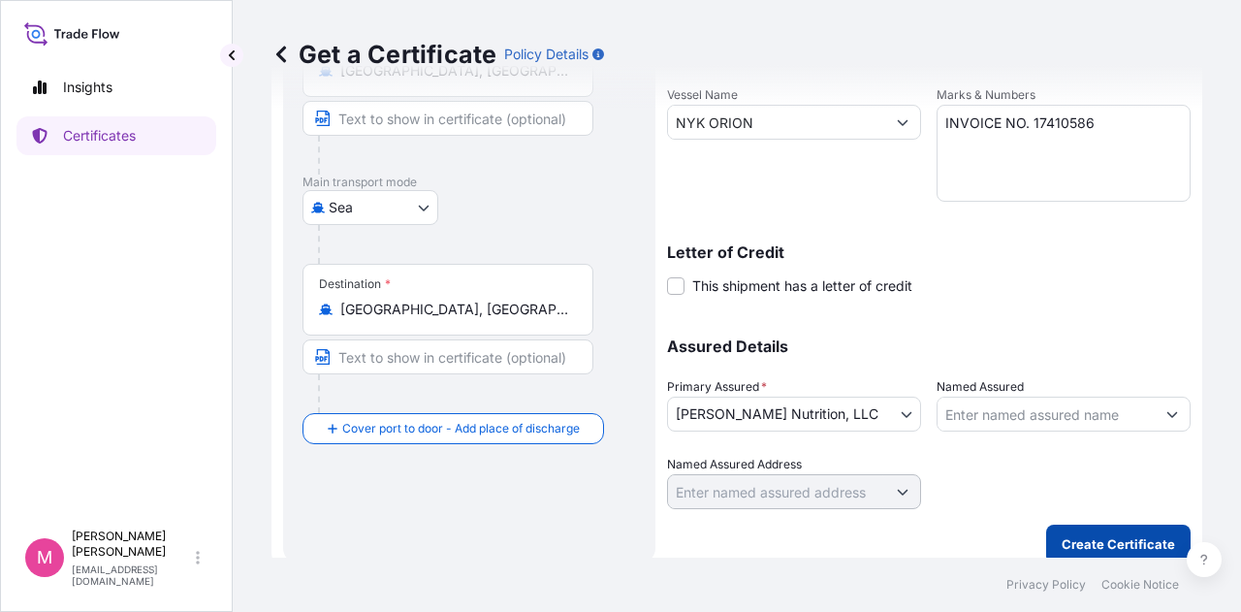
click at [1090, 530] on button "Create Certificate" at bounding box center [1118, 543] width 144 height 39
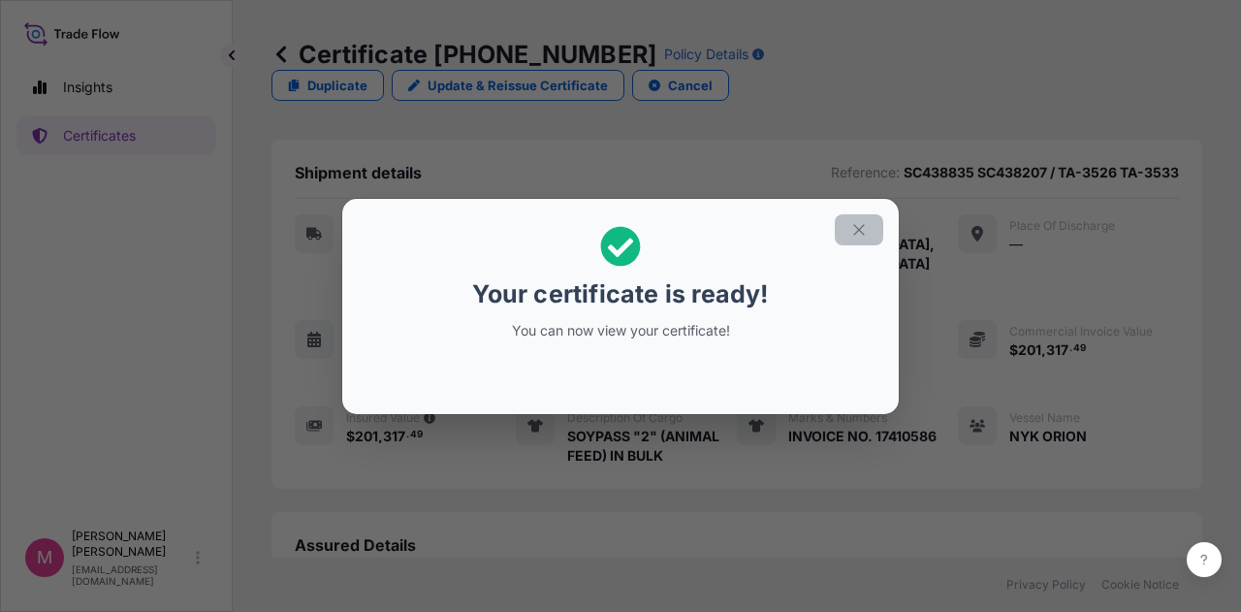
click at [855, 234] on icon "button" at bounding box center [858, 229] width 11 height 11
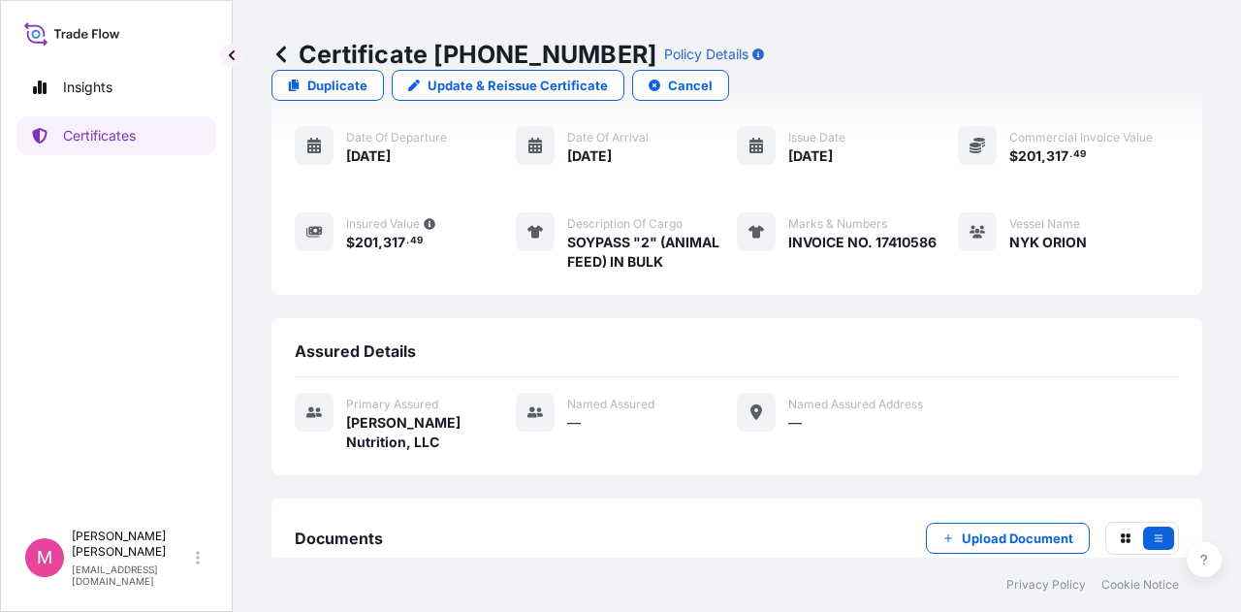
scroll to position [281, 0]
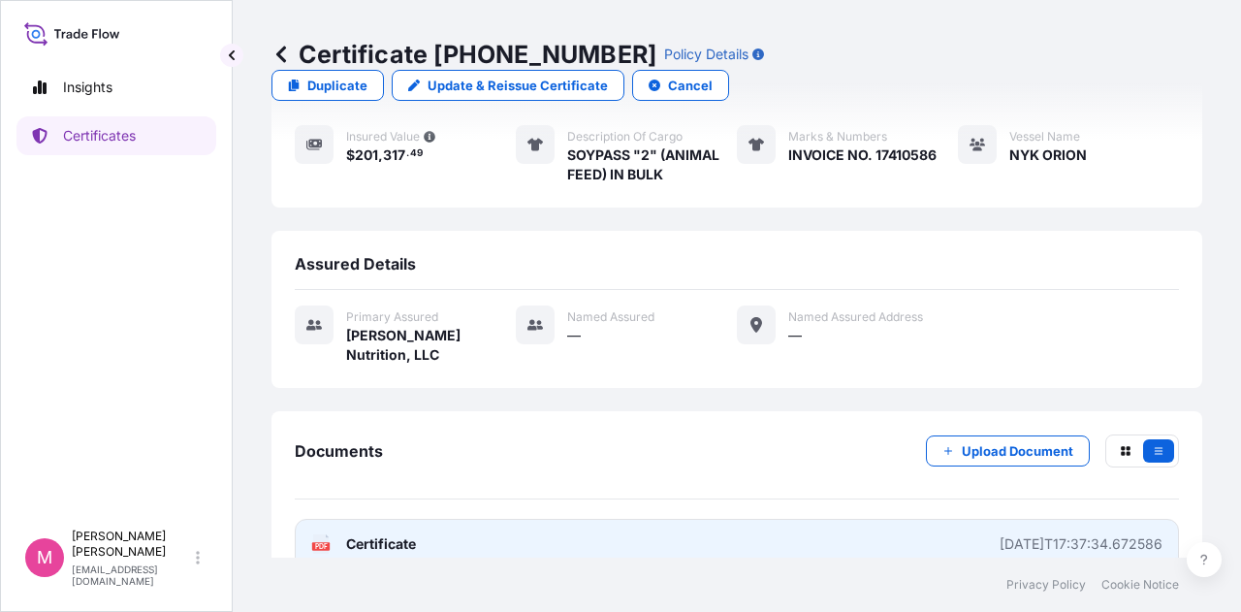
click at [408, 534] on span "Certificate" at bounding box center [381, 543] width 70 height 19
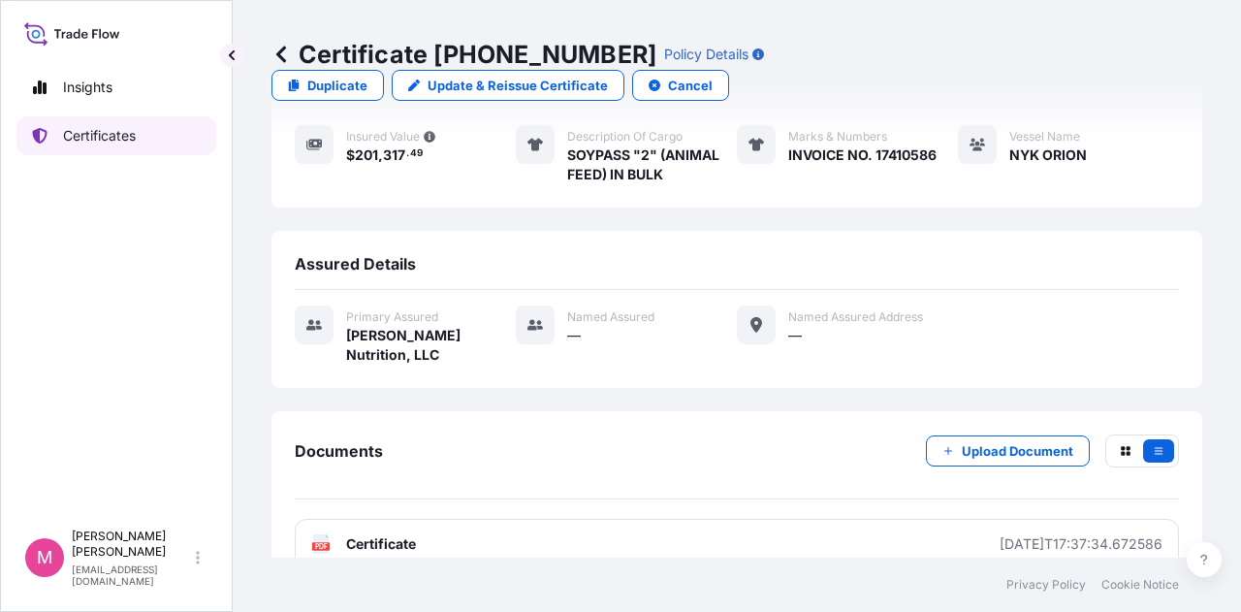
click at [116, 135] on p "Certificates" at bounding box center [99, 135] width 73 height 19
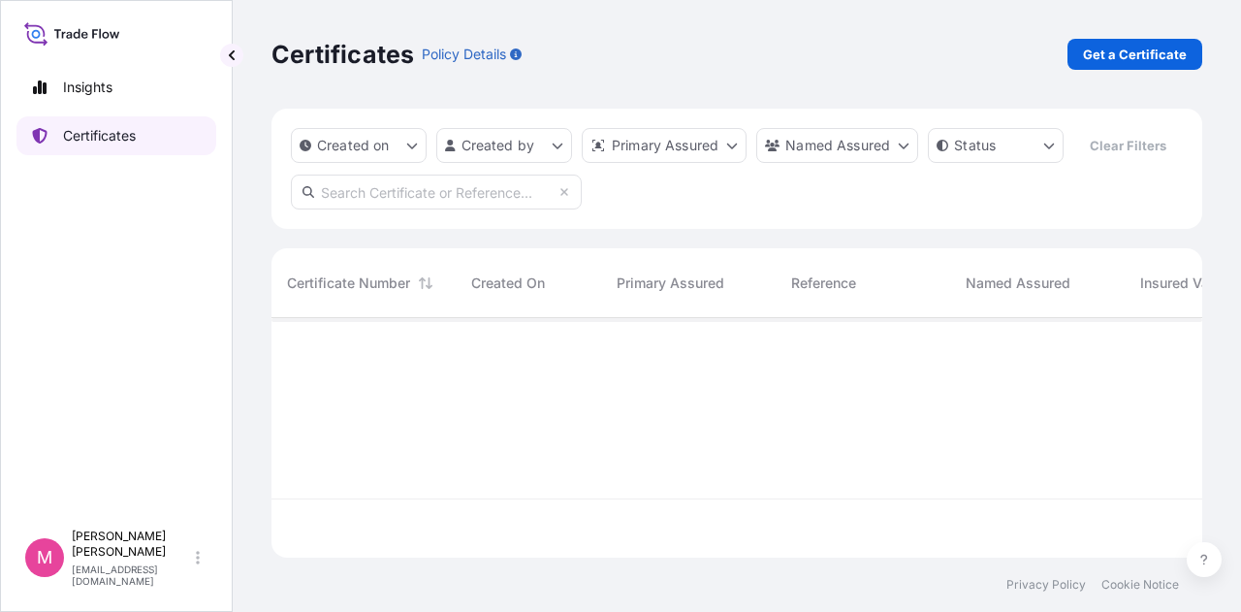
scroll to position [236, 915]
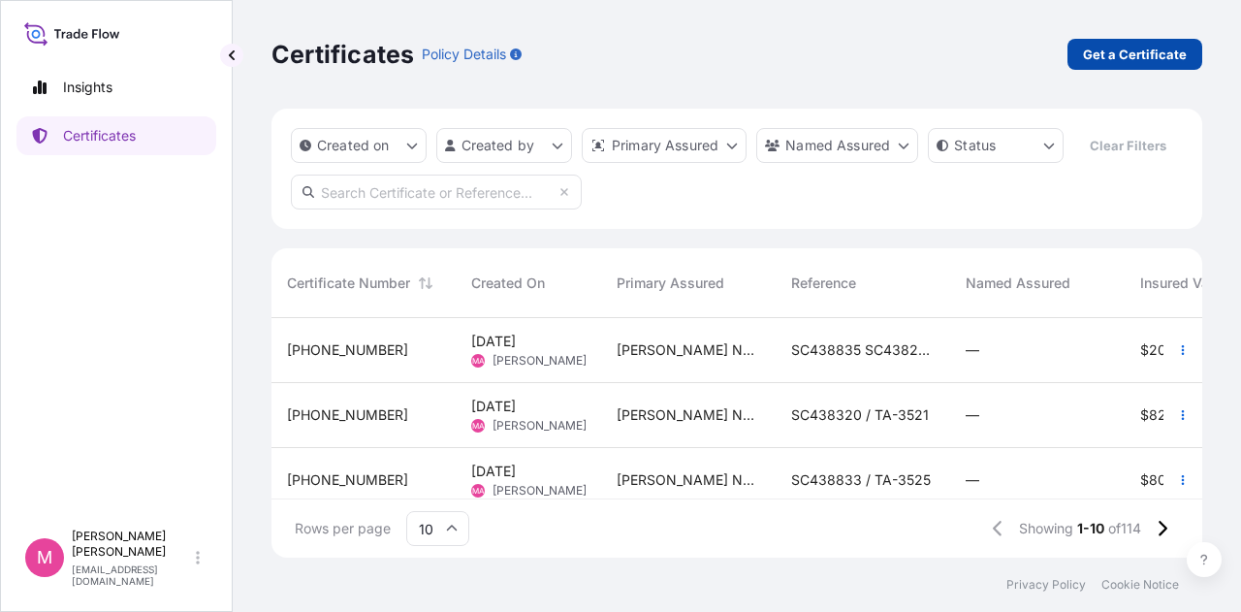
click at [1158, 57] on p "Get a Certificate" at bounding box center [1135, 54] width 104 height 19
select select "Sea"
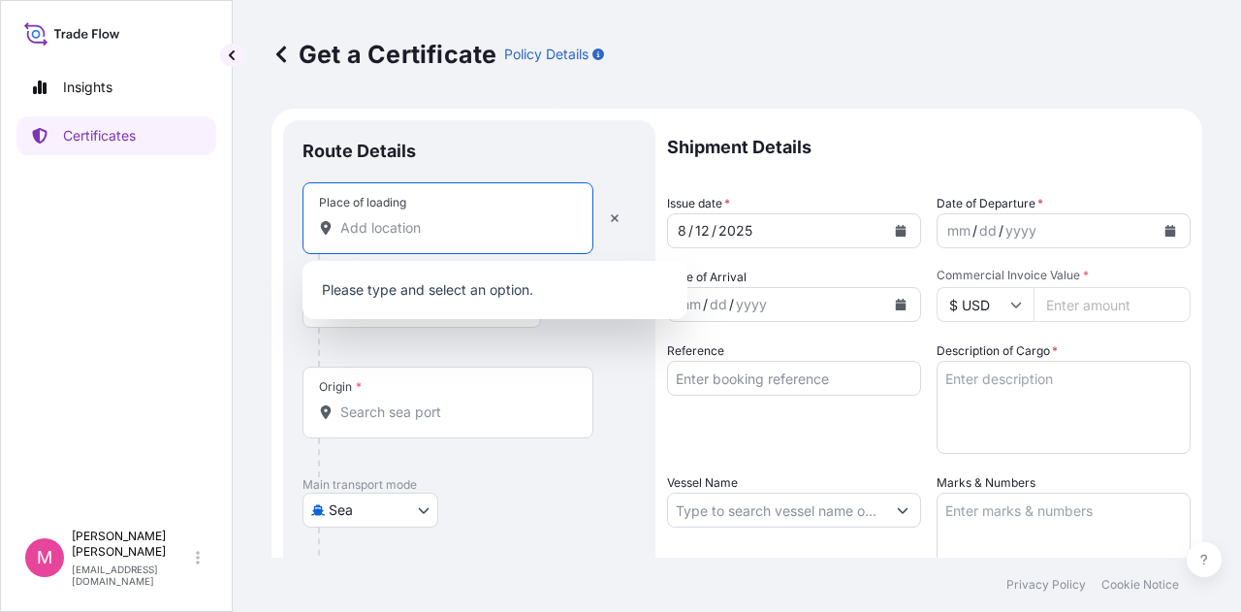
click at [465, 232] on input "Place of loading" at bounding box center [454, 227] width 229 height 19
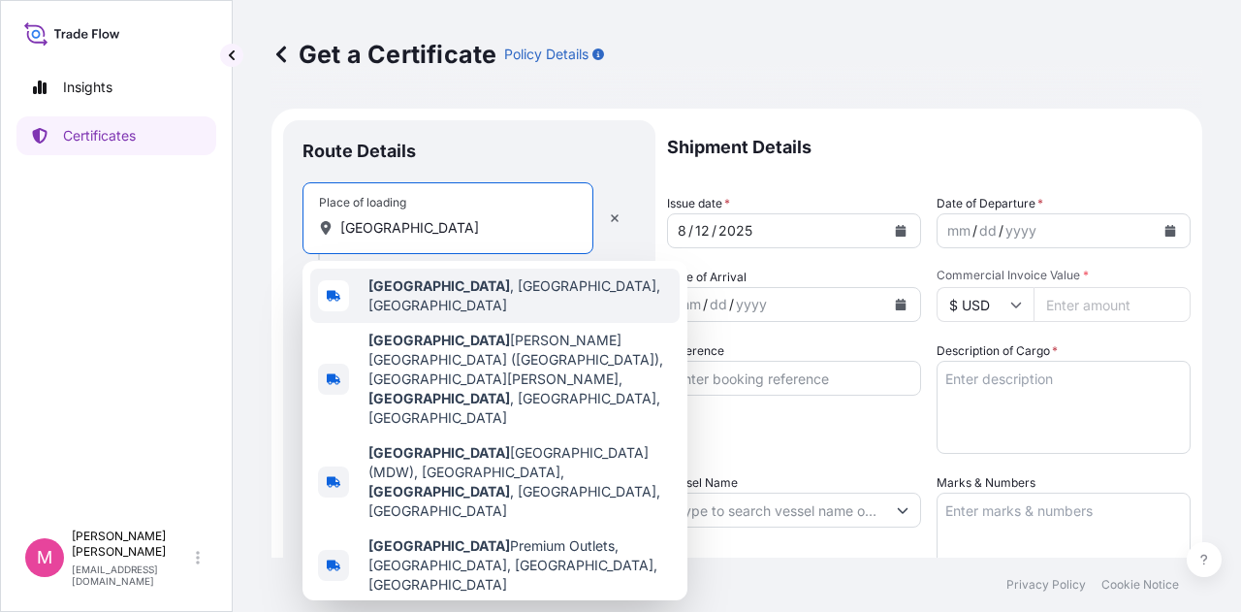
click at [450, 290] on span "[GEOGRAPHIC_DATA] , [GEOGRAPHIC_DATA], [GEOGRAPHIC_DATA]" at bounding box center [519, 295] width 303 height 39
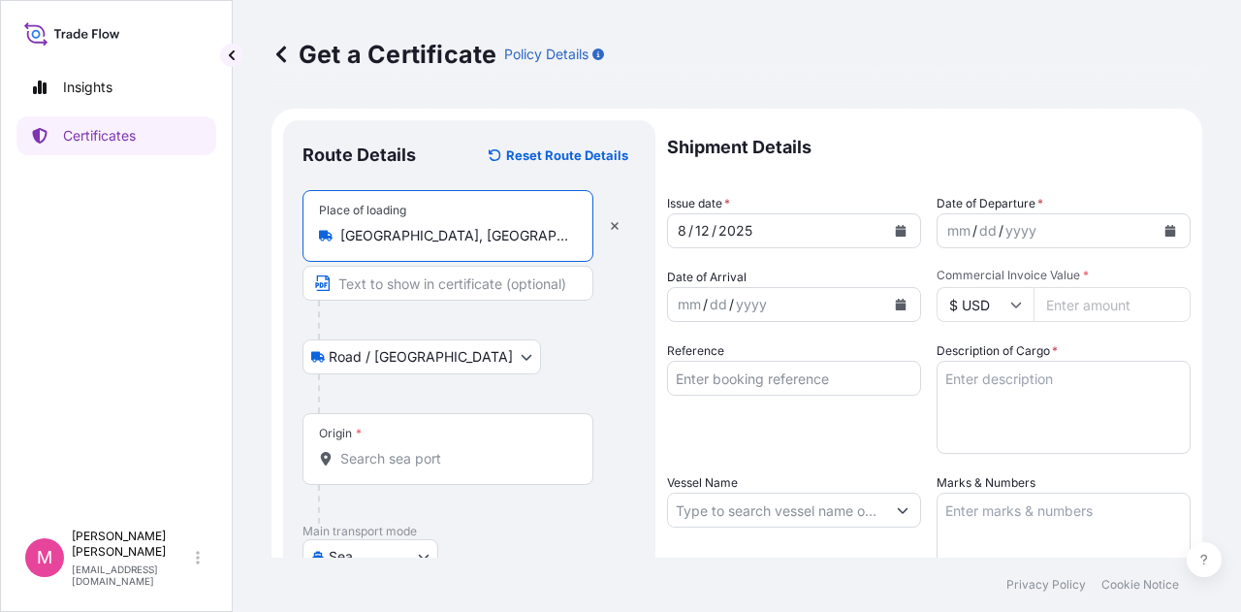
type input "[GEOGRAPHIC_DATA], [GEOGRAPHIC_DATA], [GEOGRAPHIC_DATA]"
click at [435, 449] on input "Origin *" at bounding box center [454, 458] width 229 height 19
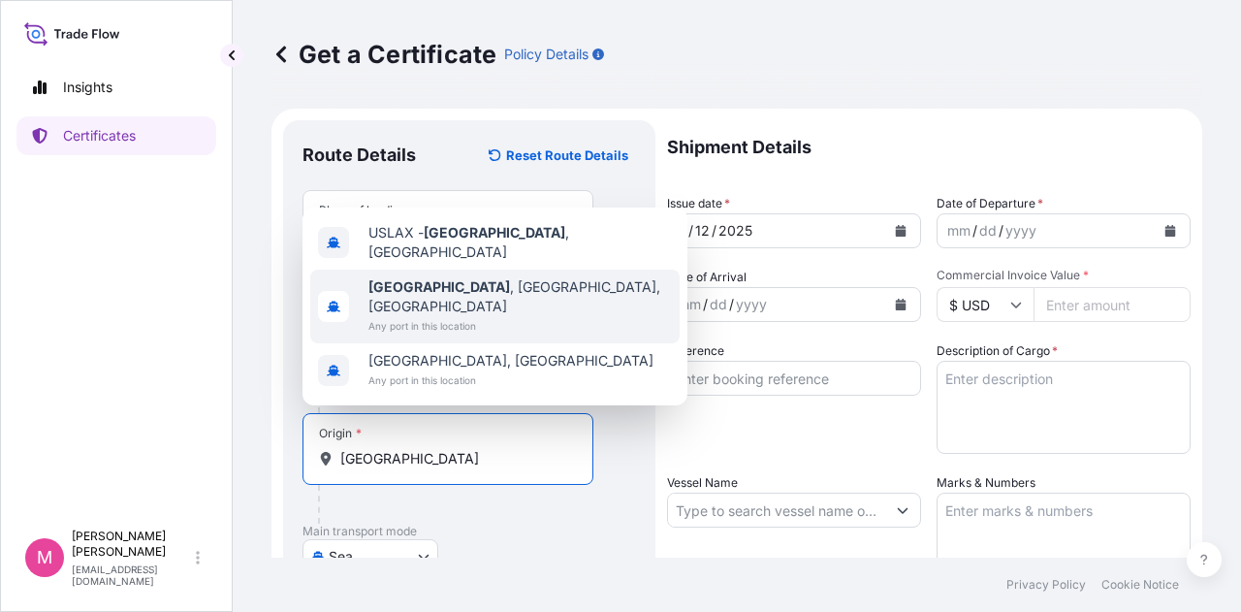
click at [483, 309] on span "[GEOGRAPHIC_DATA] , [GEOGRAPHIC_DATA], [GEOGRAPHIC_DATA]" at bounding box center [519, 296] width 303 height 39
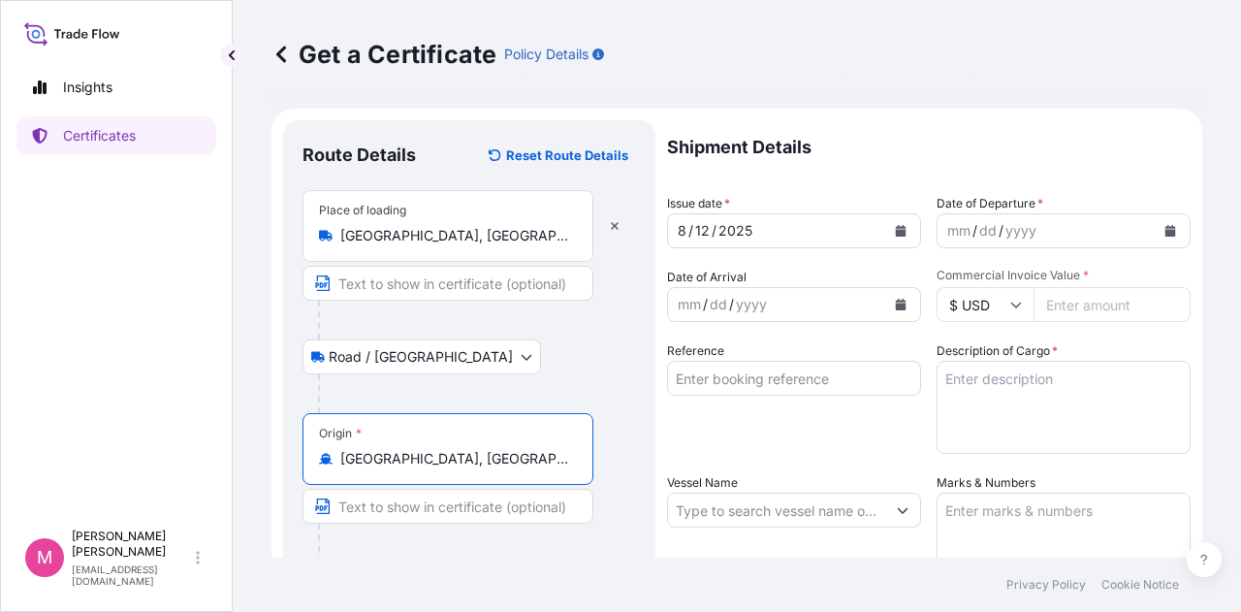
type input "[GEOGRAPHIC_DATA], [GEOGRAPHIC_DATA], [GEOGRAPHIC_DATA]"
click at [620, 498] on div "Origin * [GEOGRAPHIC_DATA], [GEOGRAPHIC_DATA], [GEOGRAPHIC_DATA]" at bounding box center [469, 487] width 334 height 149
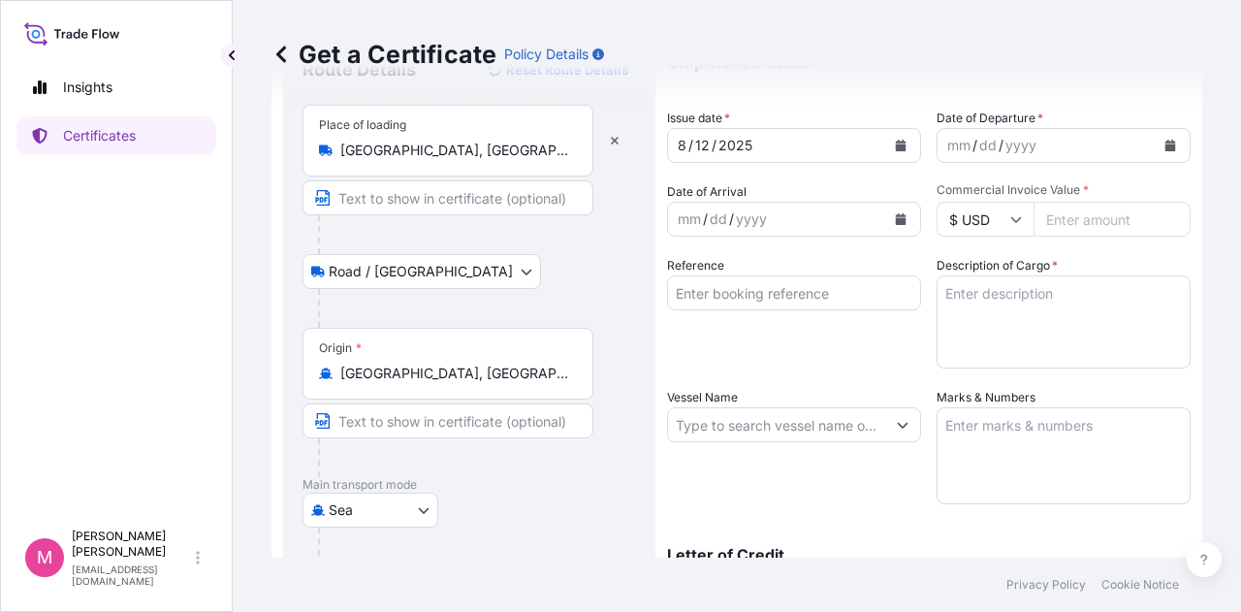
scroll to position [194, 0]
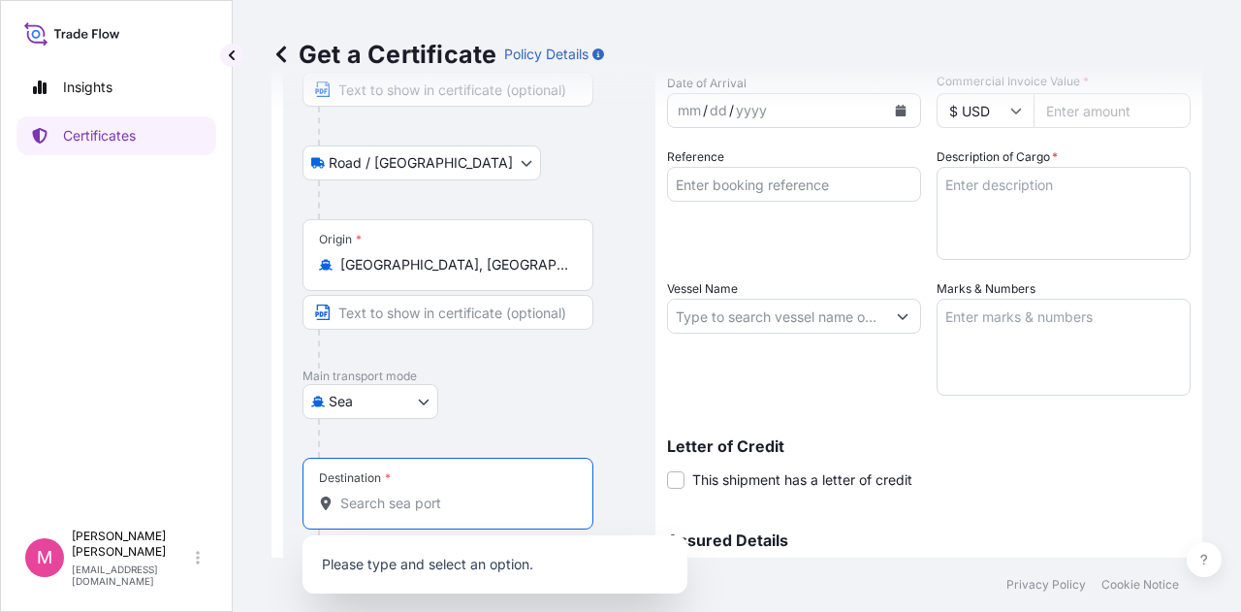
click at [477, 500] on input "Destination *" at bounding box center [454, 502] width 229 height 19
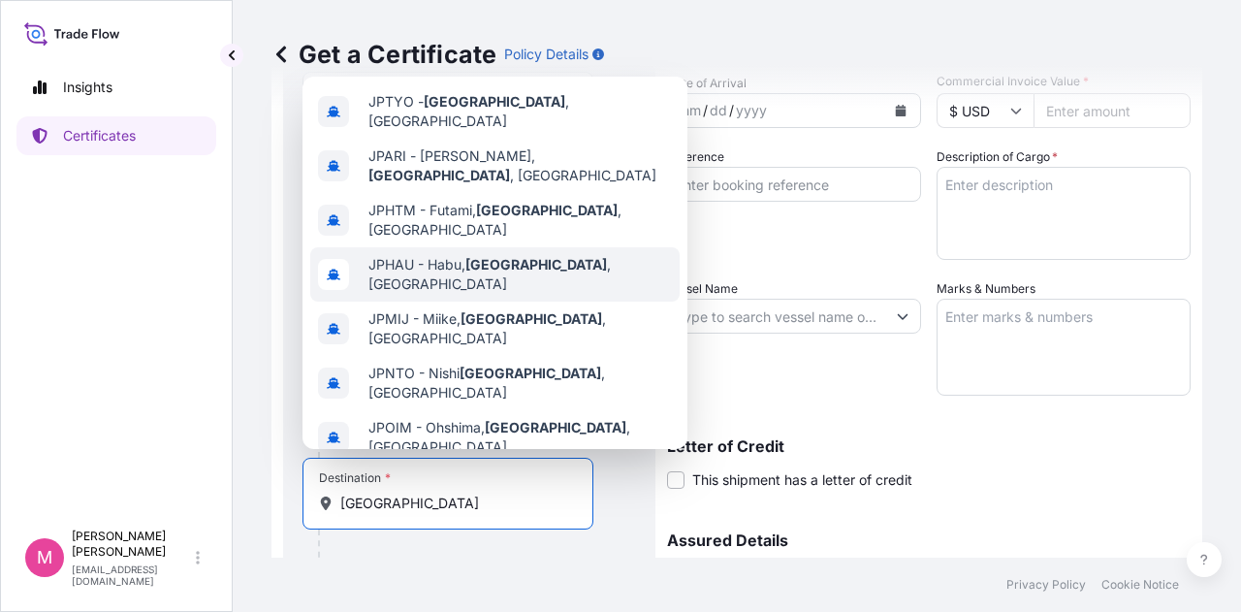
scroll to position [124, 0]
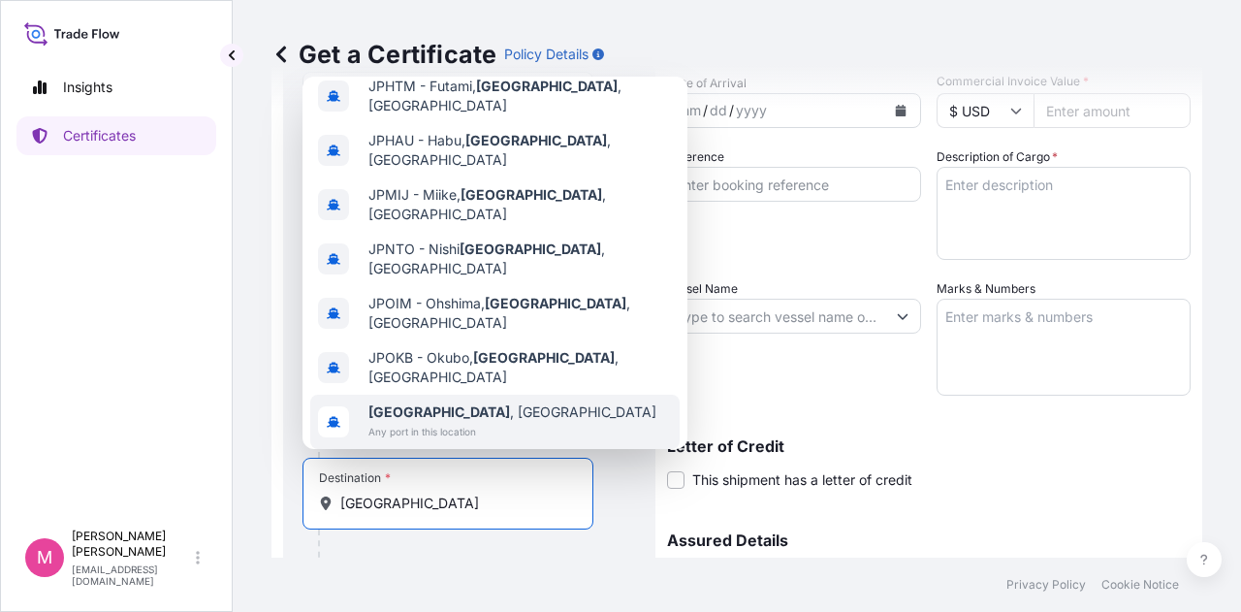
click at [425, 422] on span "Any port in this location" at bounding box center [512, 431] width 288 height 19
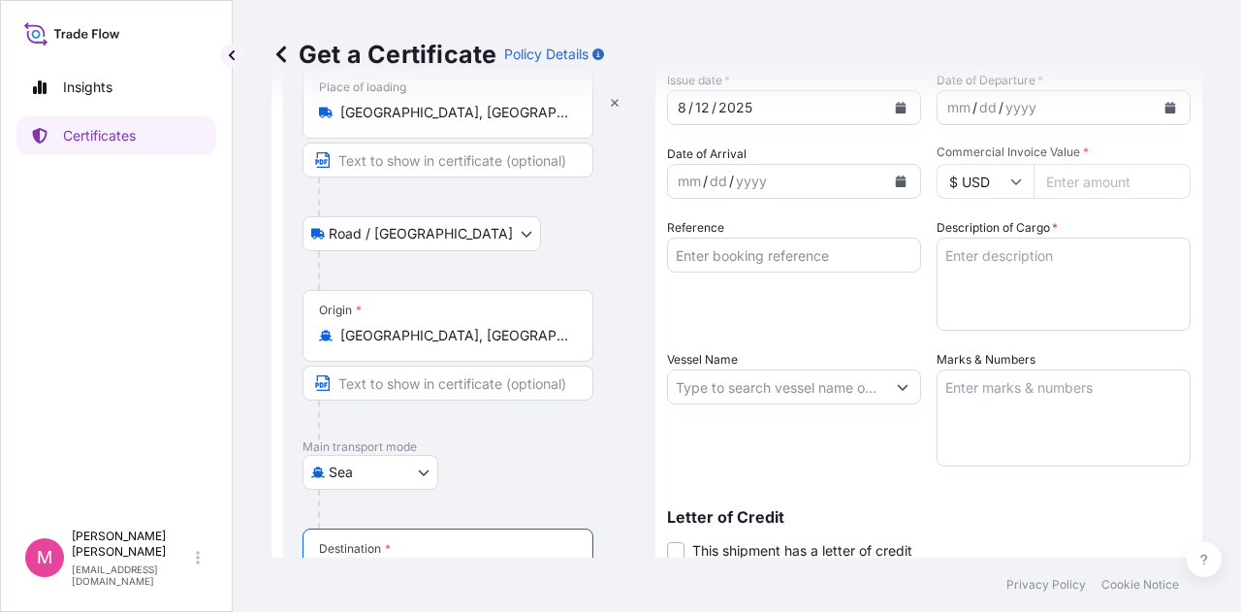
scroll to position [0, 0]
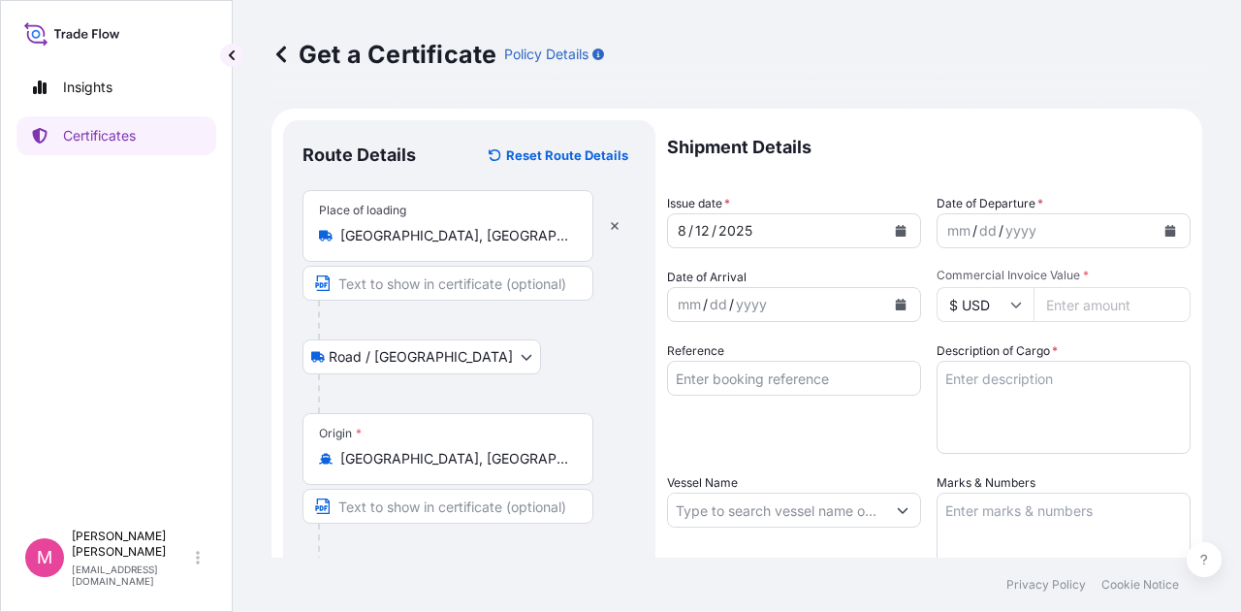
type input "[GEOGRAPHIC_DATA], [GEOGRAPHIC_DATA]"
click at [896, 230] on icon "Calendar" at bounding box center [901, 231] width 11 height 12
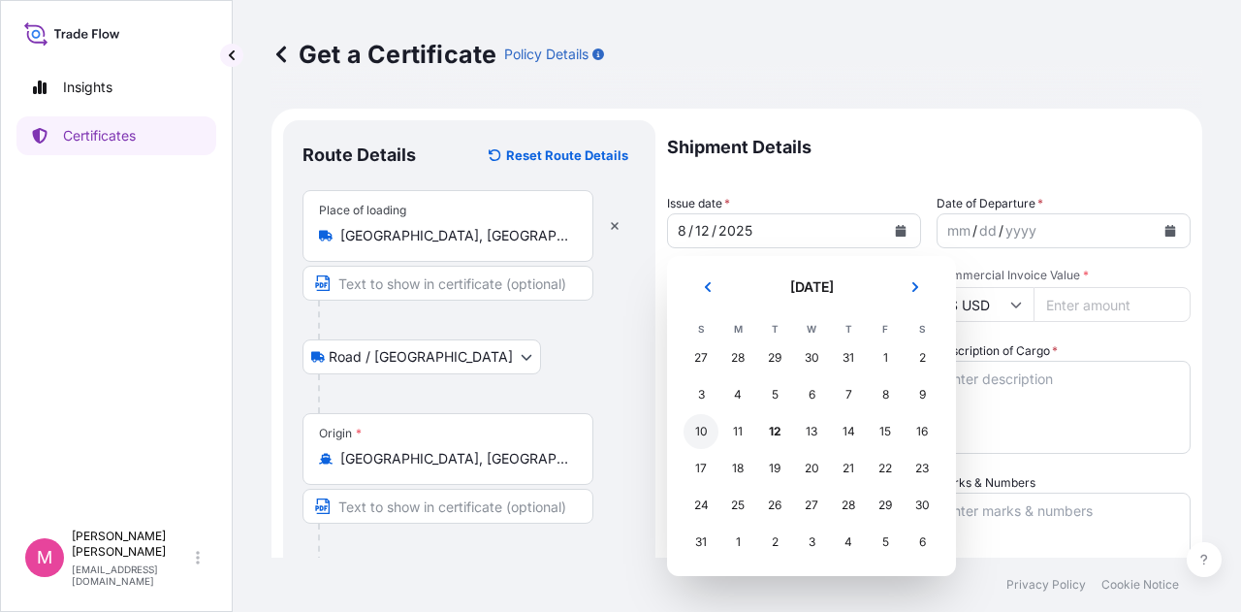
click at [702, 430] on div "10" at bounding box center [700, 431] width 35 height 35
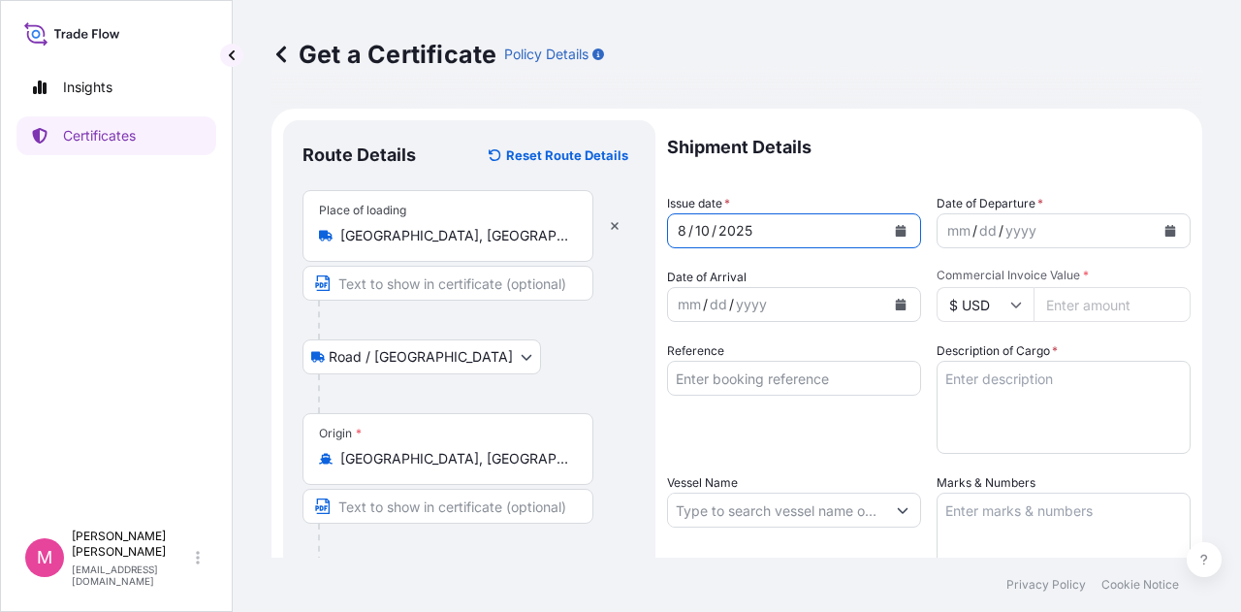
click at [1028, 240] on div "yyyy" at bounding box center [1020, 230] width 35 height 23
click at [1165, 231] on icon "Calendar" at bounding box center [1170, 231] width 11 height 12
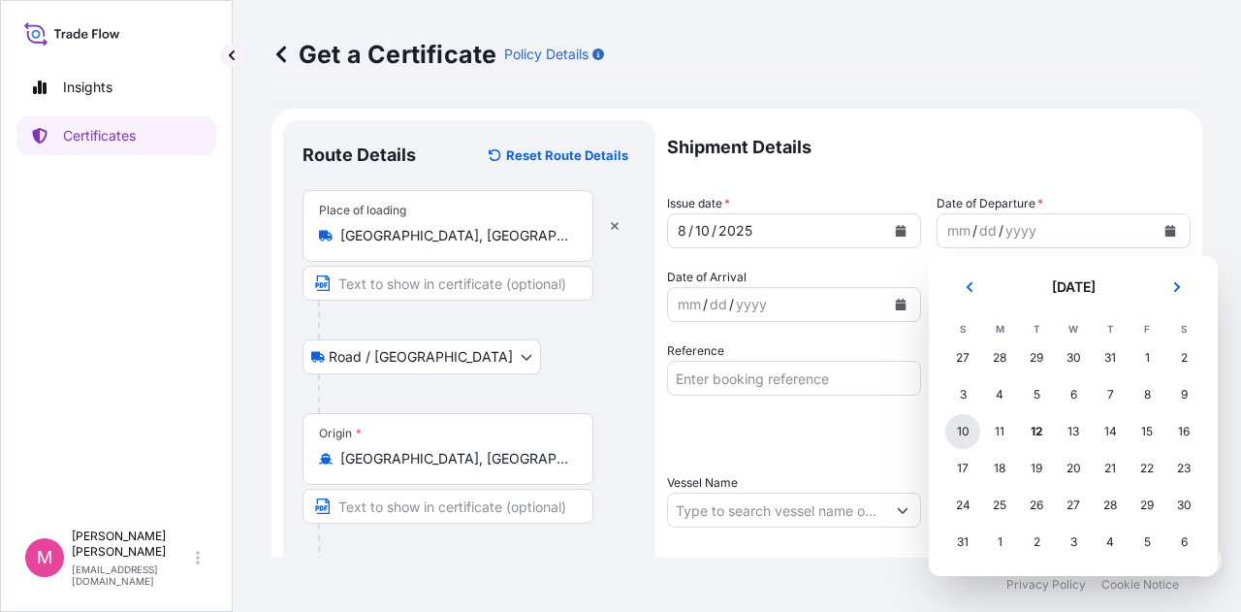
click at [964, 432] on div "10" at bounding box center [962, 431] width 35 height 35
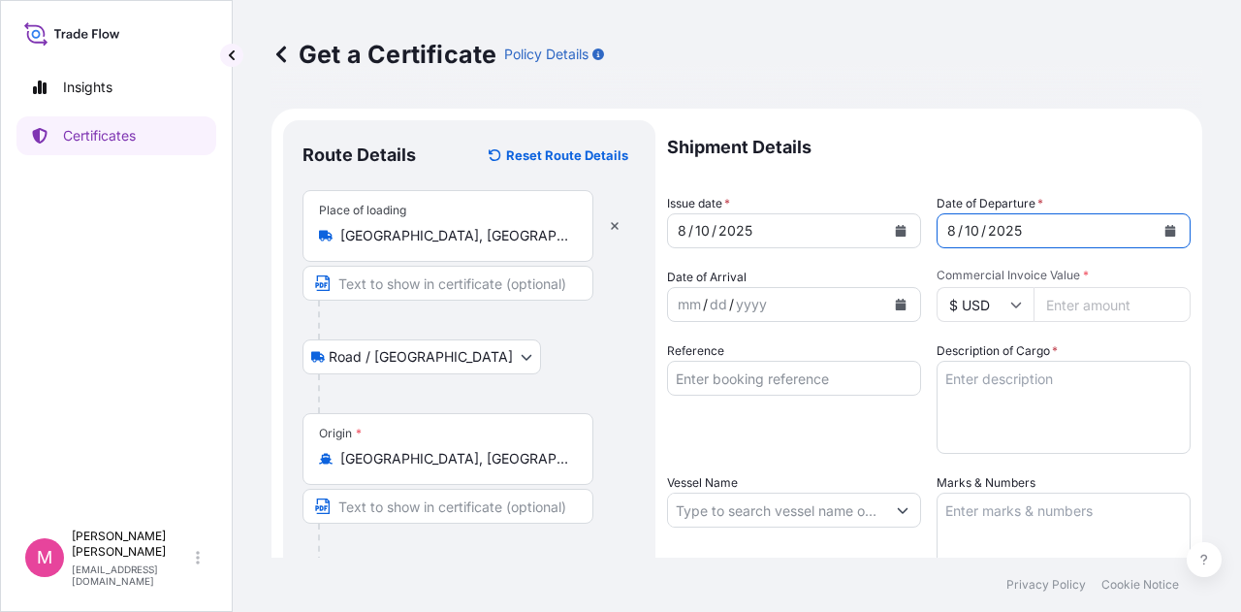
click at [898, 305] on icon "Calendar" at bounding box center [901, 305] width 11 height 12
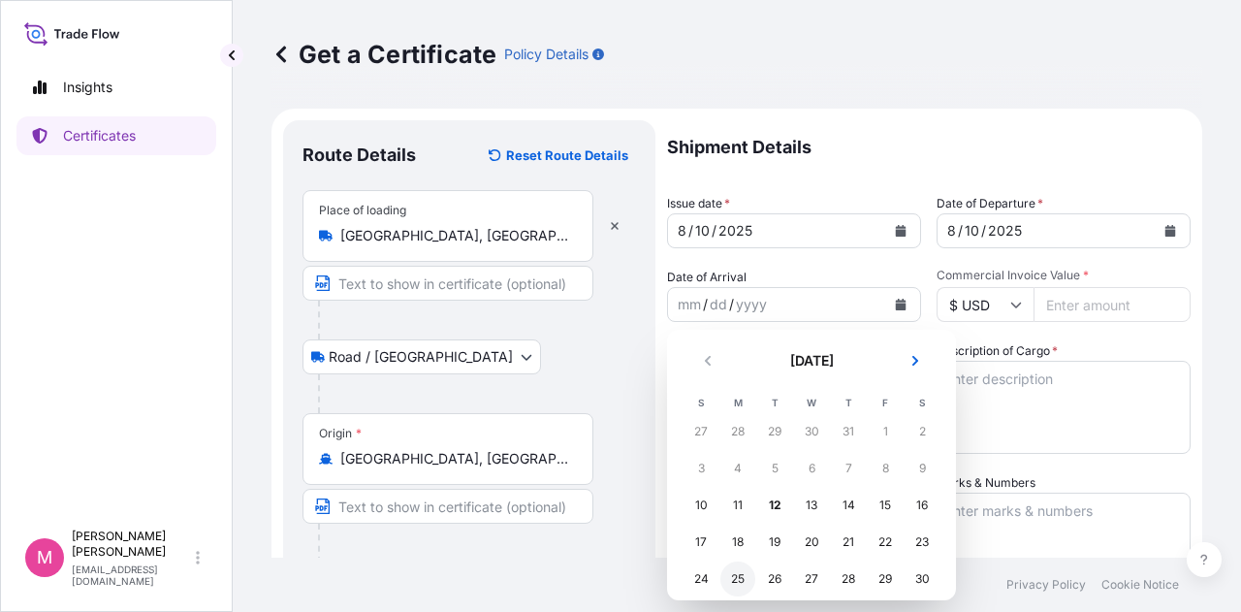
click at [739, 583] on div "25" at bounding box center [737, 578] width 35 height 35
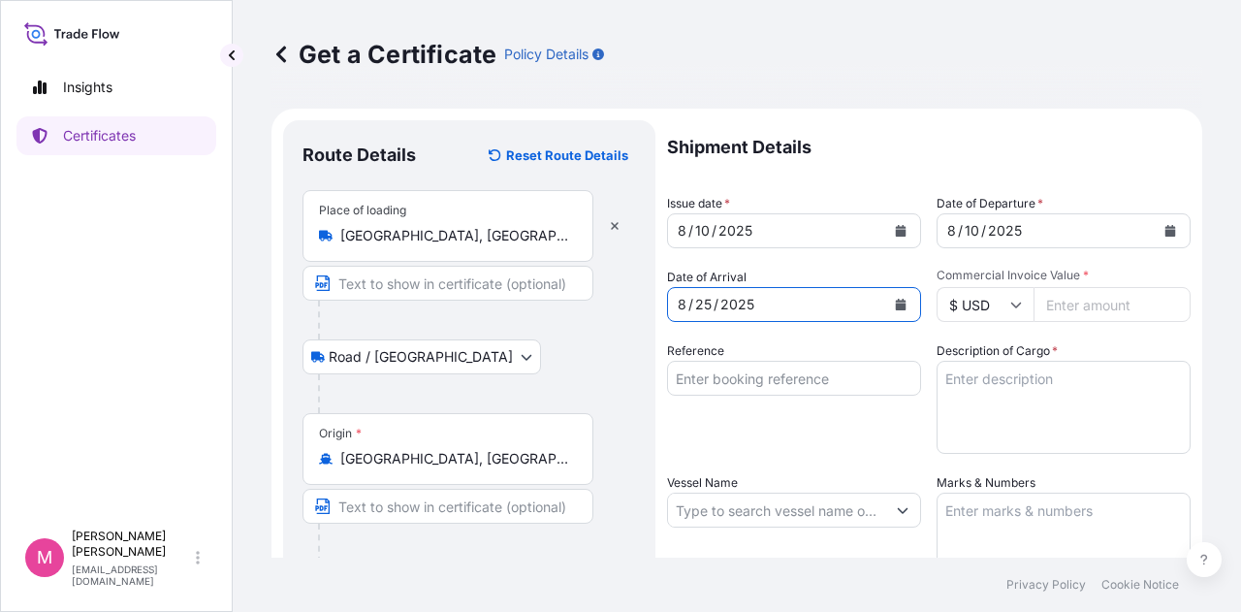
click at [1052, 315] on input "Commercial Invoice Value *" at bounding box center [1111, 304] width 157 height 35
type input "161244.98"
click at [1065, 338] on div "Shipment Details Issue date * [DATE] Date of Departure * [DATE] Date of Arrival…" at bounding box center [929, 508] width 524 height 777
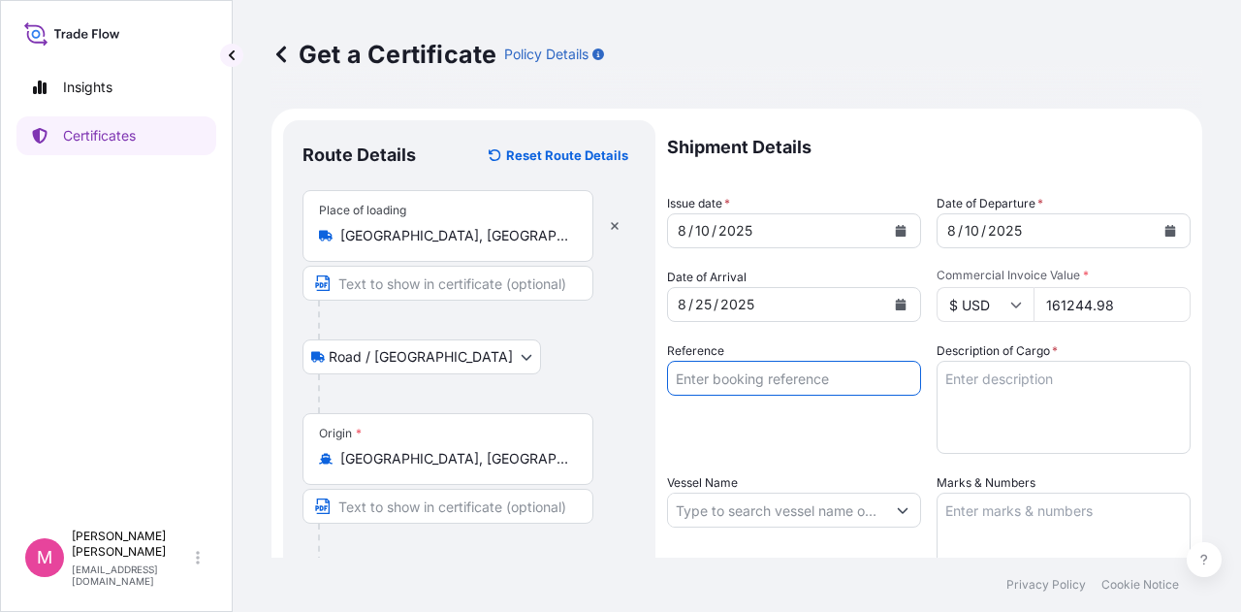
click at [775, 375] on input "Reference" at bounding box center [794, 378] width 254 height 35
type input "SC437594 SC438063 / TA-3503 TA-3517"
click at [976, 385] on textarea "Description of Cargo *" at bounding box center [1064, 407] width 254 height 93
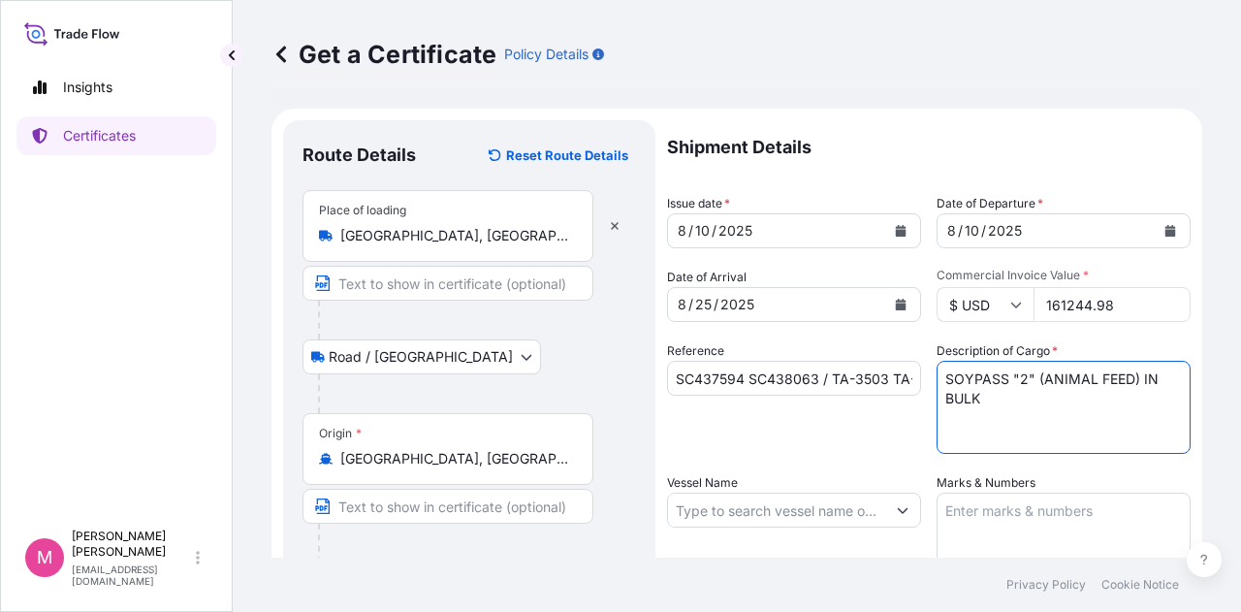
type textarea "SOYPASS "2" (ANIMAL FEED) IN BULK"
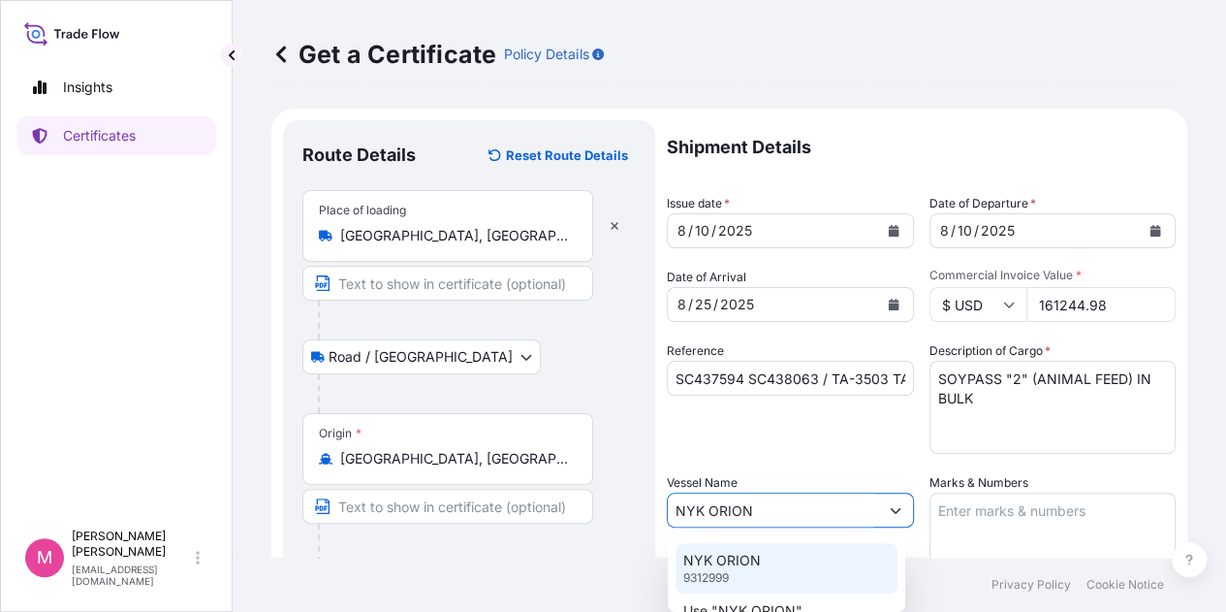
click at [752, 569] on p "NYK ORION" at bounding box center [722, 560] width 78 height 19
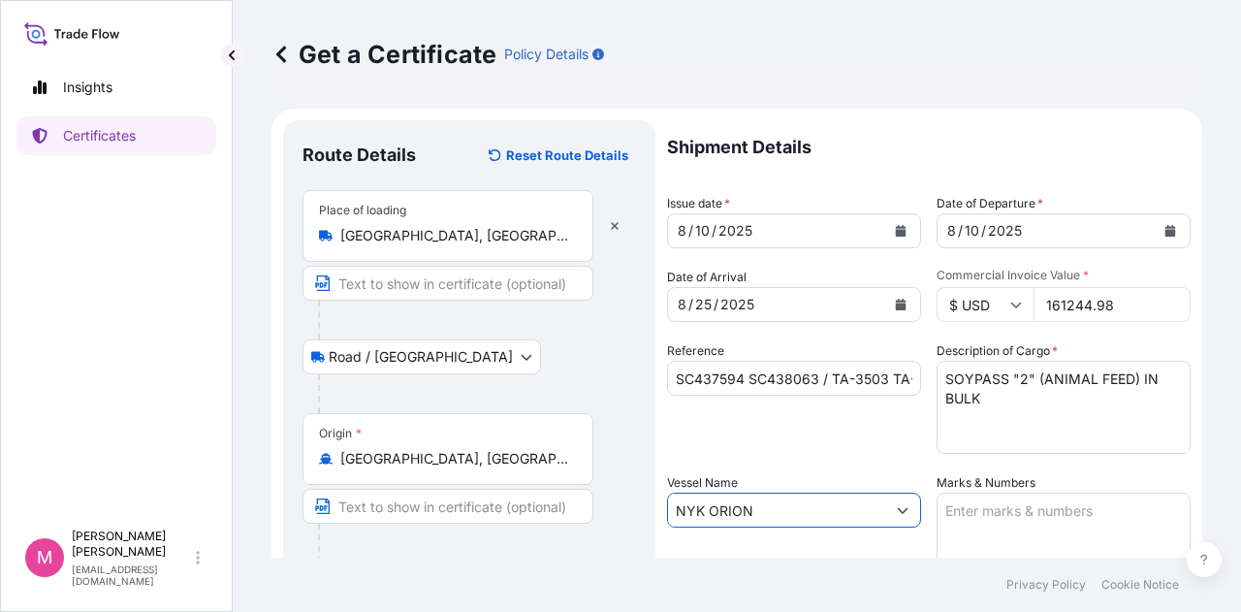
type input "NYK ORION"
click at [990, 519] on textarea "Marks & Numbers" at bounding box center [1064, 541] width 254 height 97
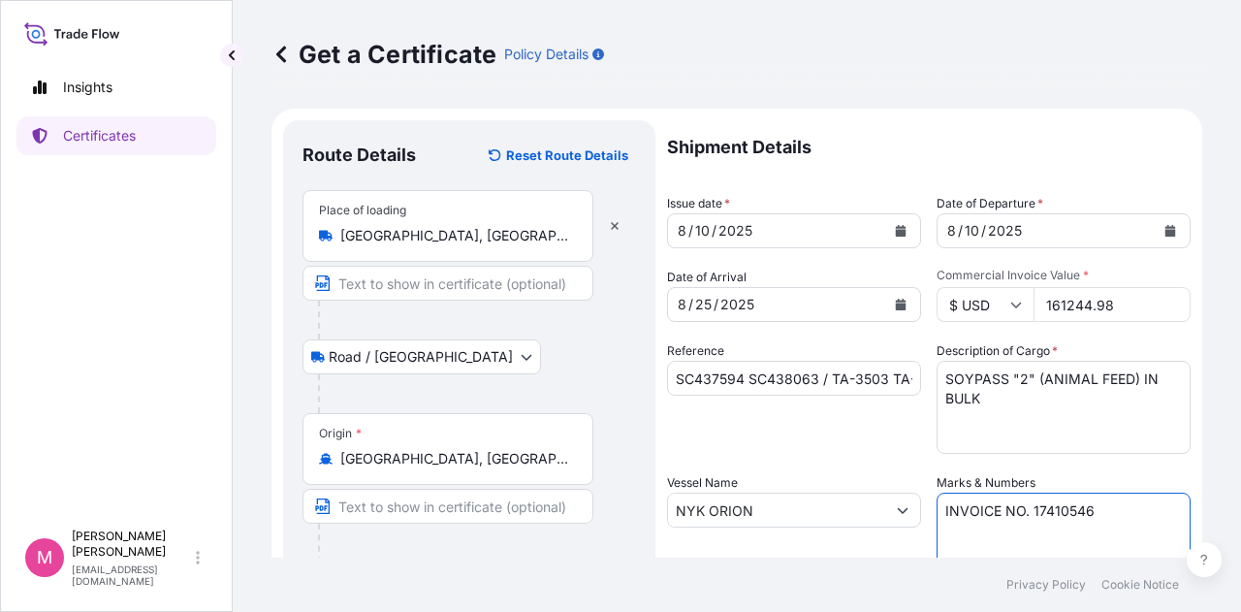
type textarea "INVOICE NO. 17410546"
click at [881, 439] on div "Reference SC437594 SC438063 / TA-3503 TA-3517" at bounding box center [794, 397] width 254 height 112
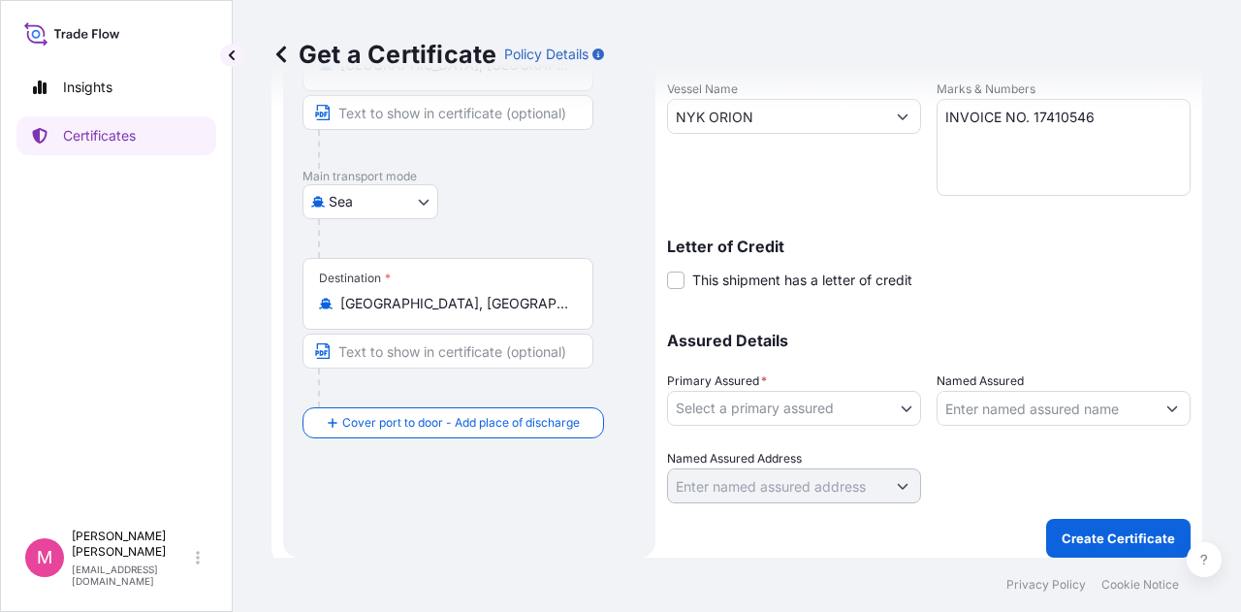
scroll to position [404, 0]
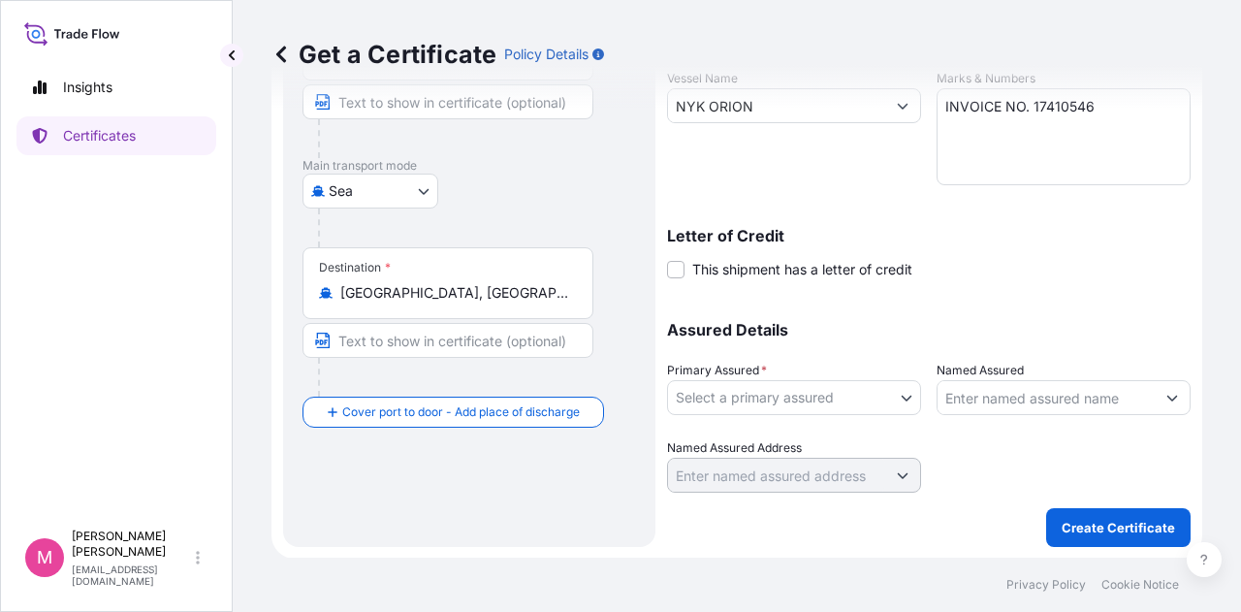
click at [902, 404] on body "Insights Certificates M [PERSON_NAME] [EMAIL_ADDRESS][DOMAIN_NAME] Get a Certif…" at bounding box center [620, 306] width 1241 height 612
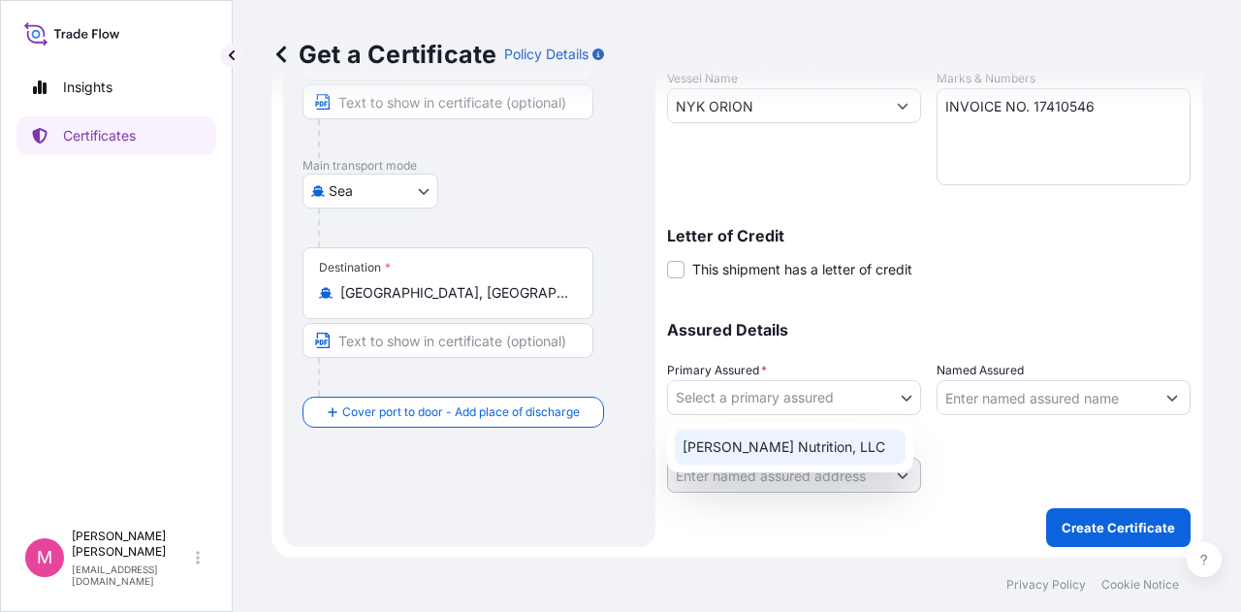
click at [802, 448] on div "[PERSON_NAME] Nutrition, LLC" at bounding box center [790, 446] width 231 height 35
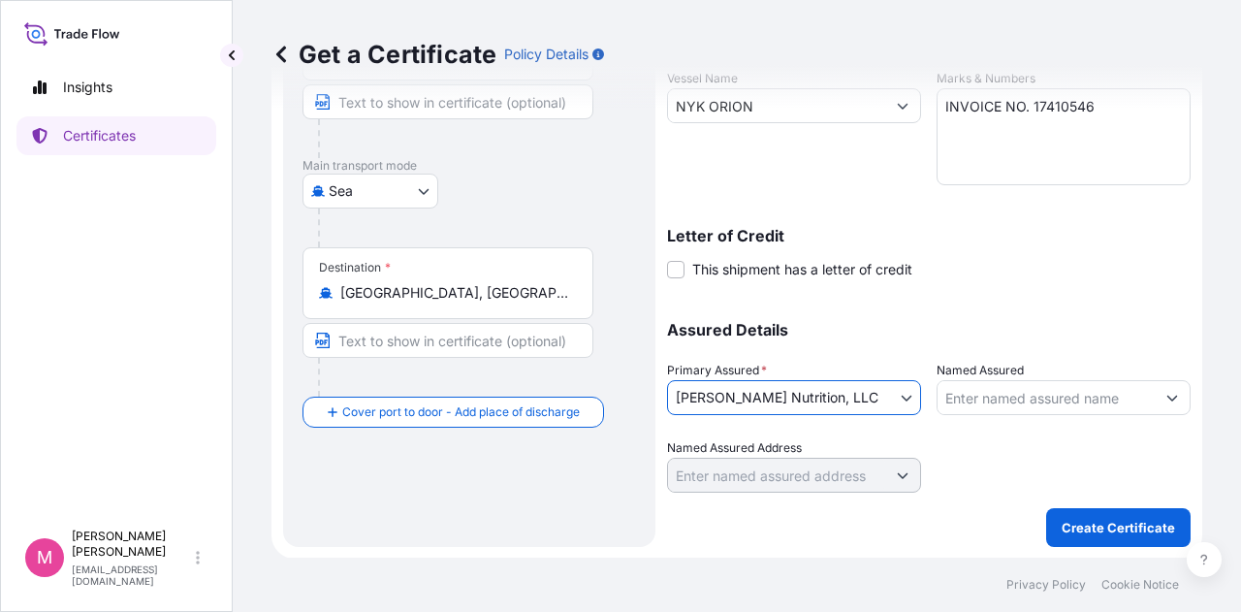
click at [976, 450] on div at bounding box center [1064, 465] width 254 height 54
click at [1081, 524] on p "Create Certificate" at bounding box center [1118, 527] width 113 height 19
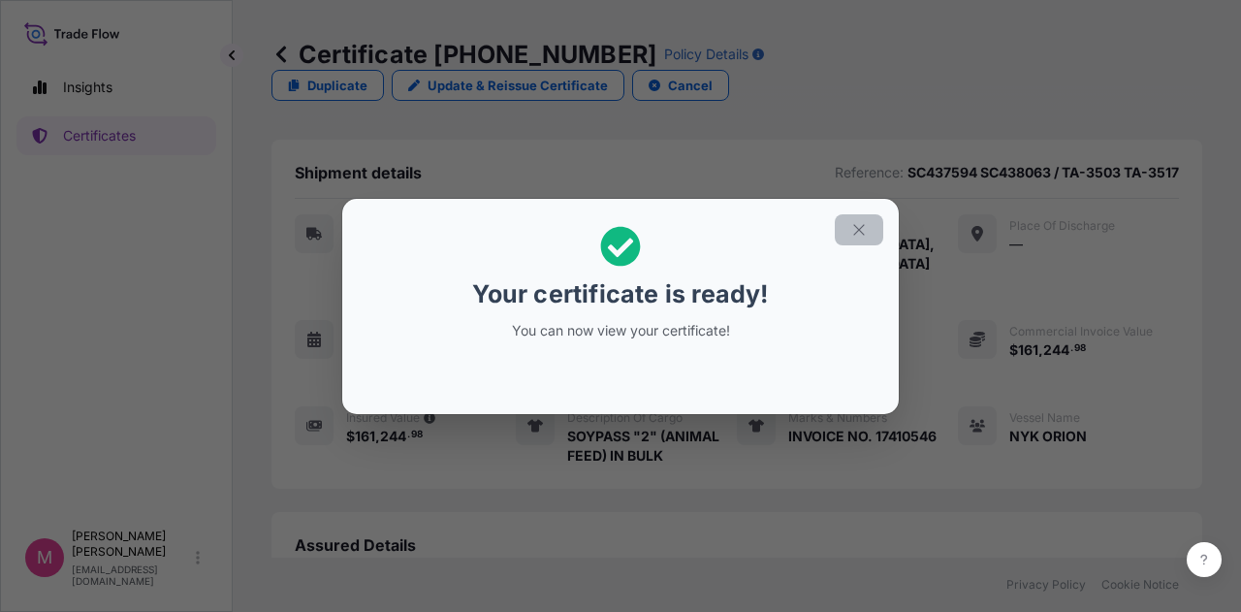
click at [859, 226] on icon "button" at bounding box center [858, 229] width 17 height 17
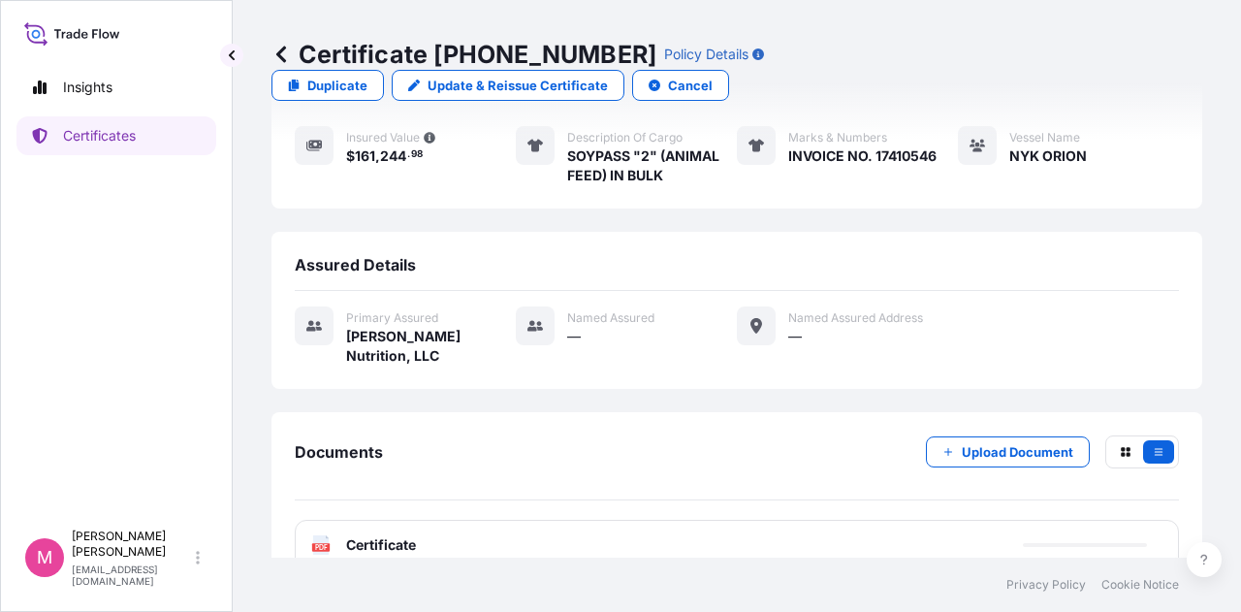
scroll to position [281, 0]
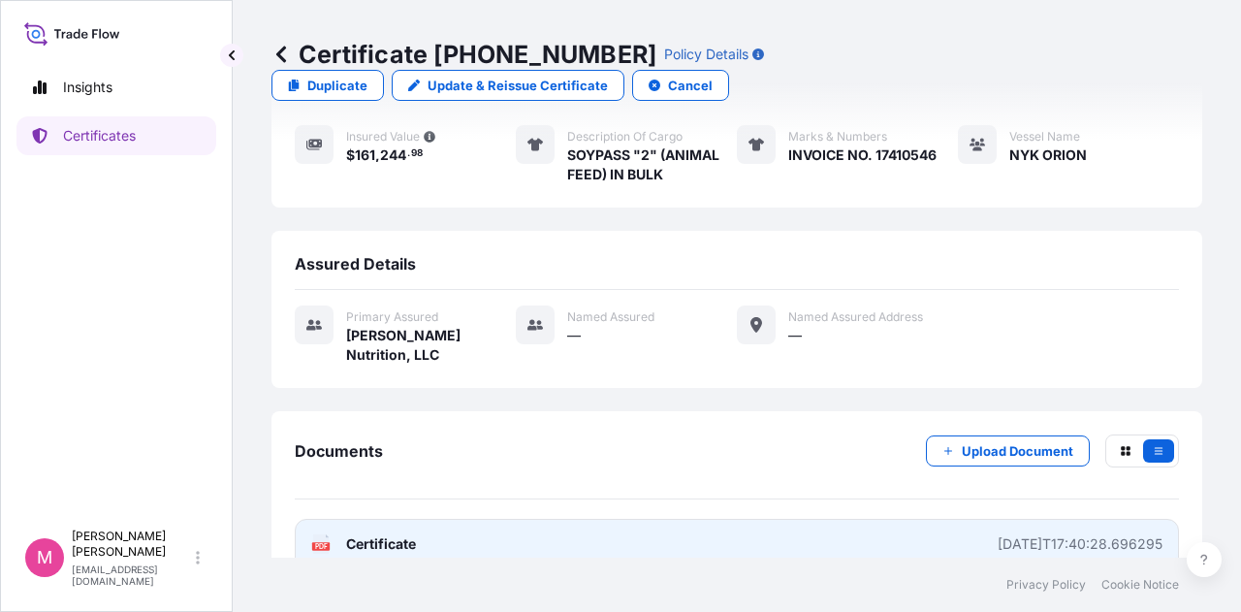
click at [357, 534] on span "Certificate" at bounding box center [381, 543] width 70 height 19
